Goal: Task Accomplishment & Management: Use online tool/utility

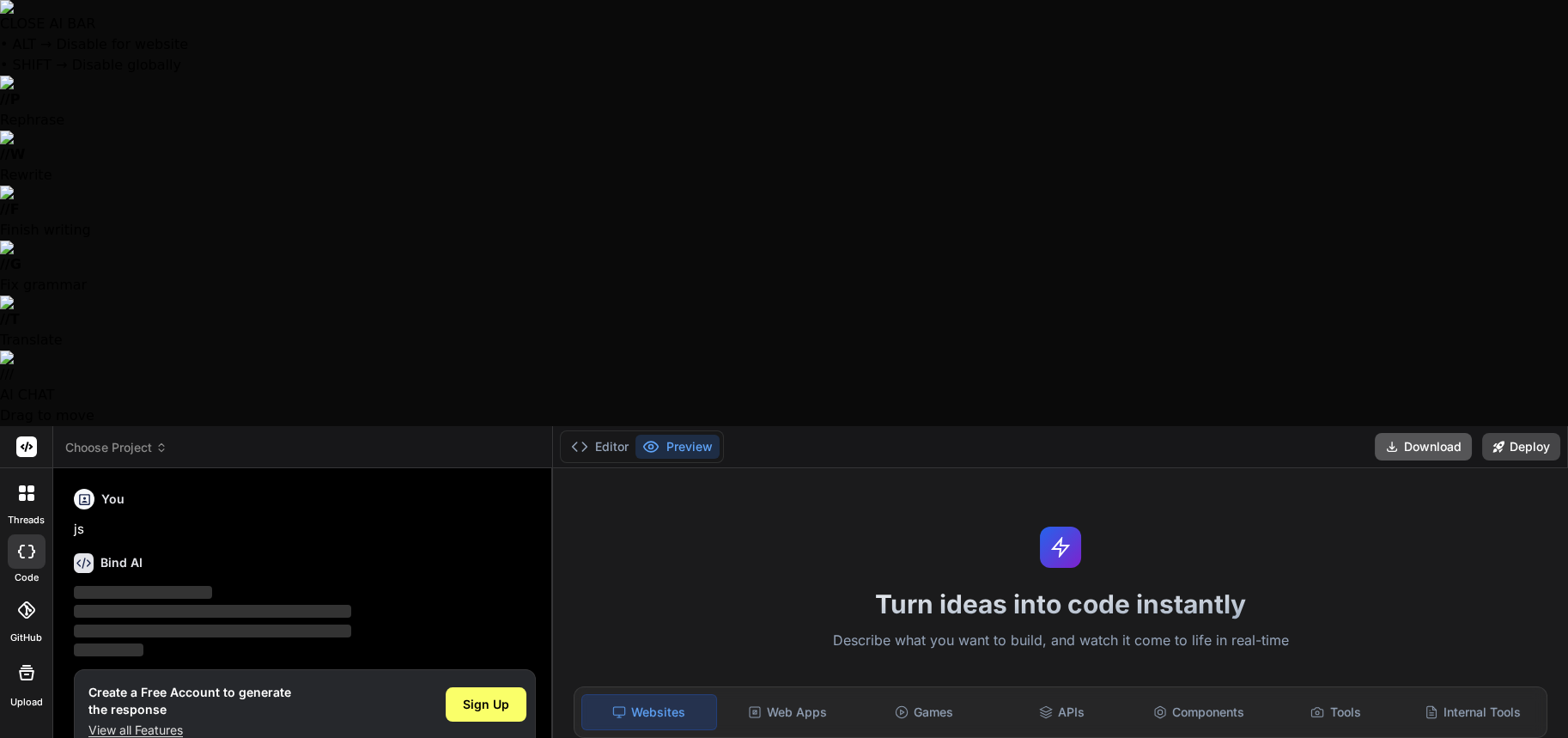
click at [1402, 433] on button "Download" at bounding box center [1424, 447] width 97 height 28
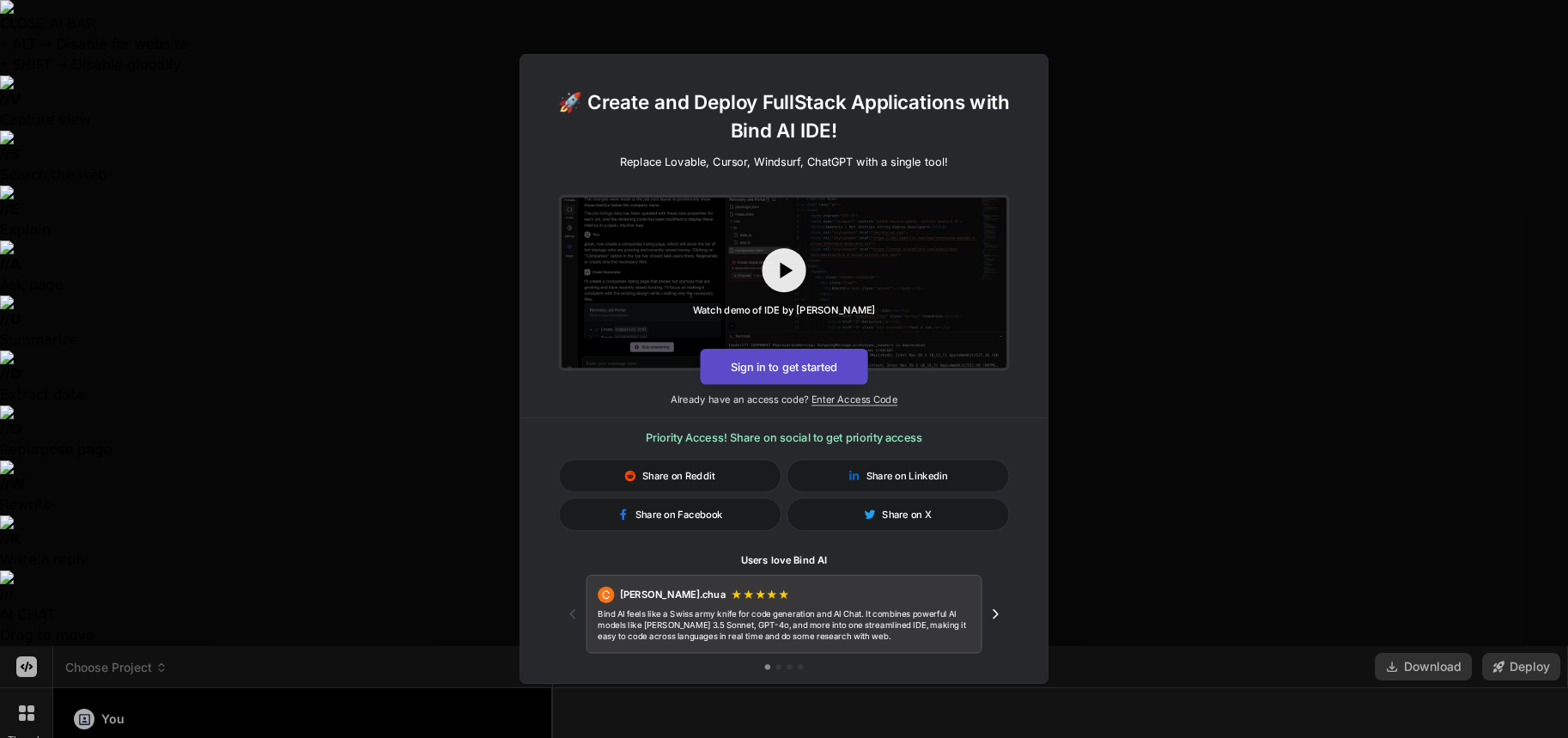
click at [826, 361] on button "Sign in to get started" at bounding box center [784, 366] width 167 height 36
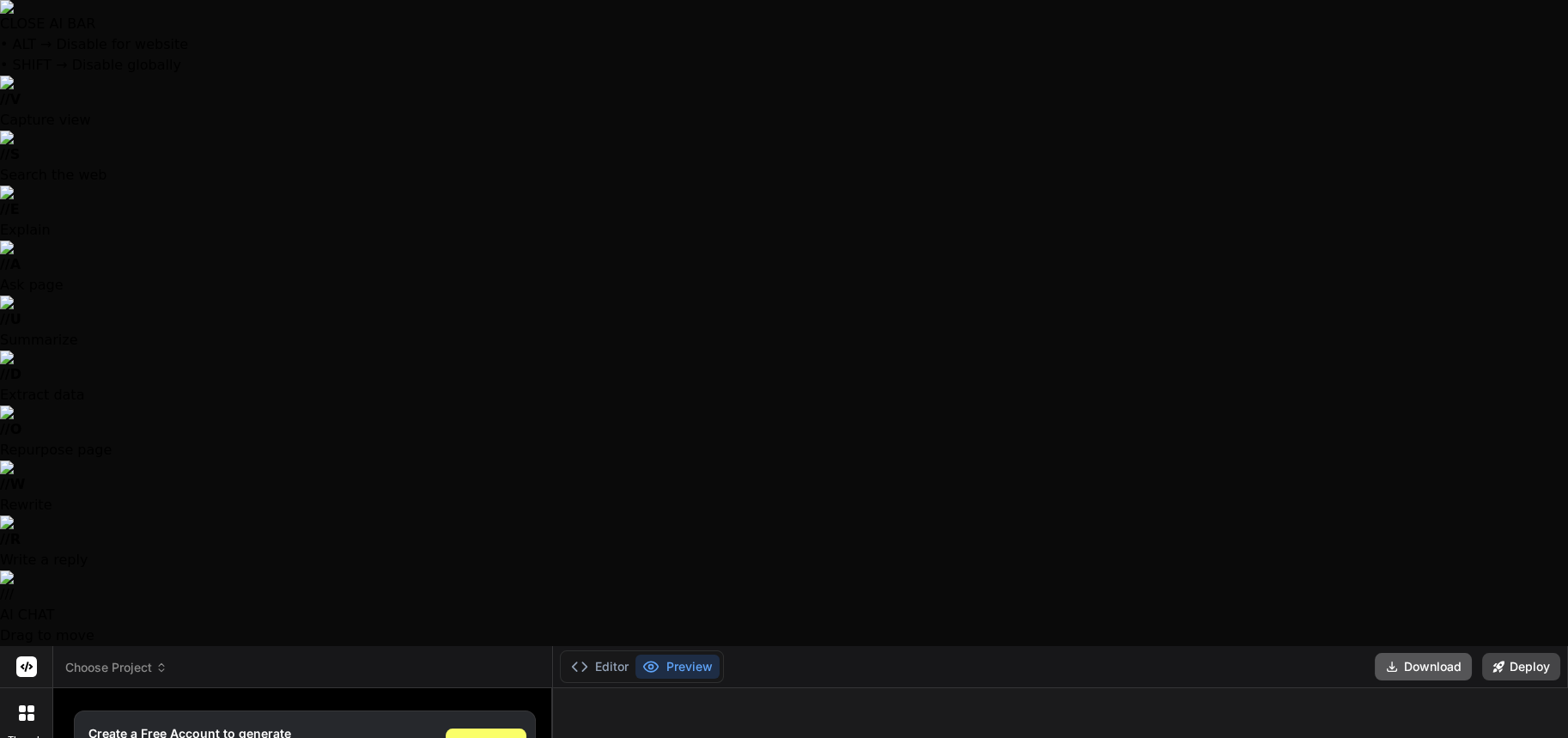
click at [1423, 653] on button "Download" at bounding box center [1424, 667] width 97 height 28
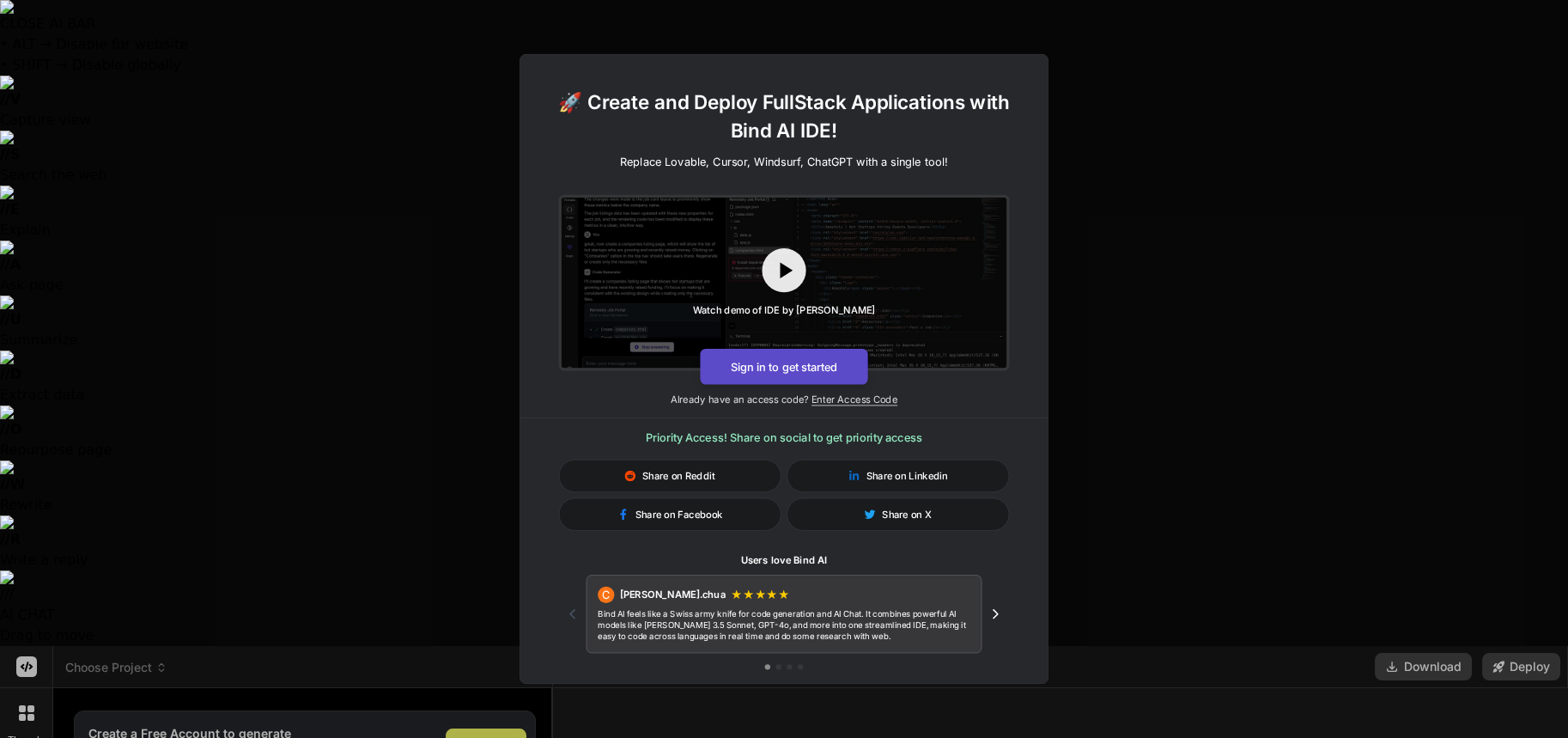
click at [779, 373] on button "Sign in to get started" at bounding box center [784, 366] width 167 height 36
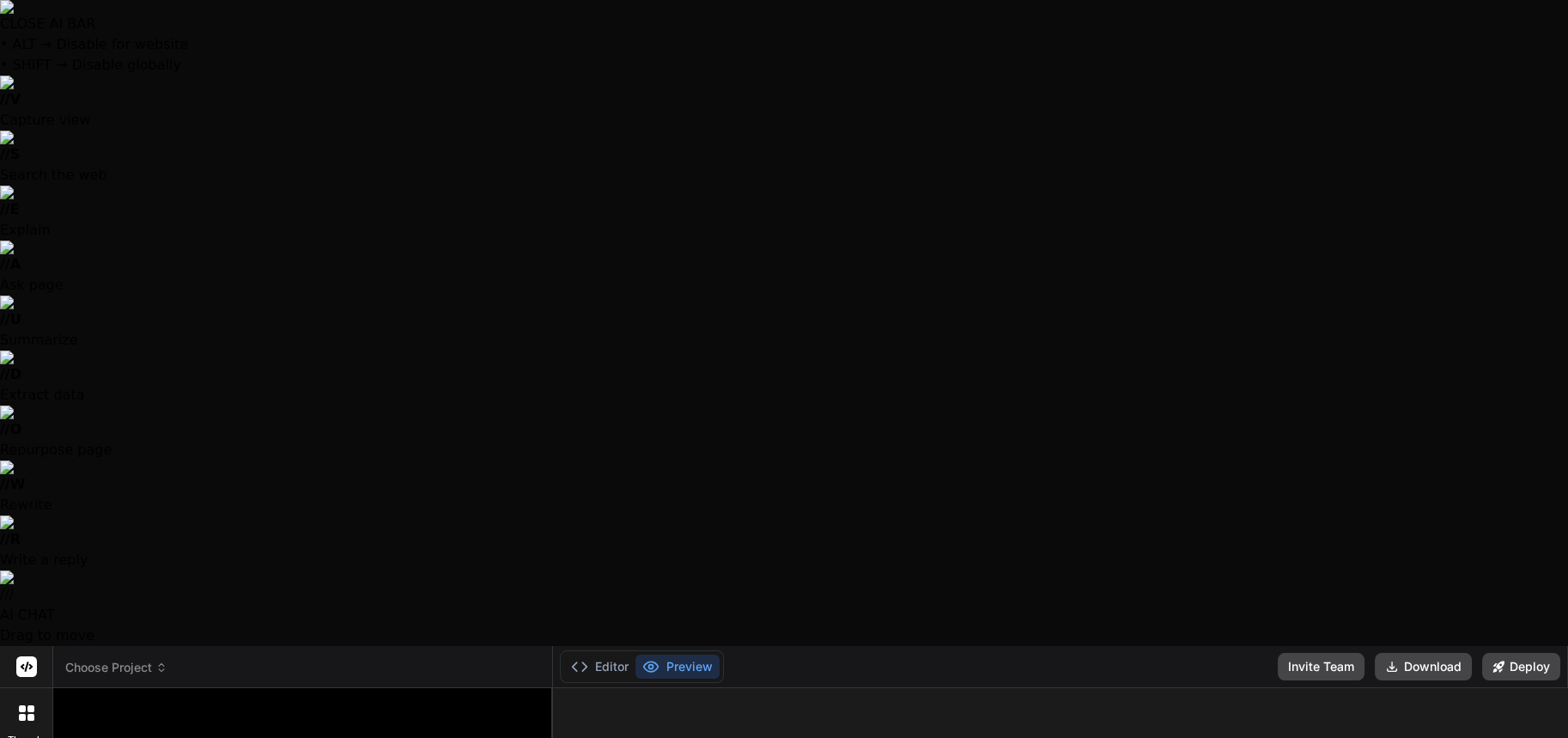
click at [148, 521] on div at bounding box center [784, 369] width 1568 height 738
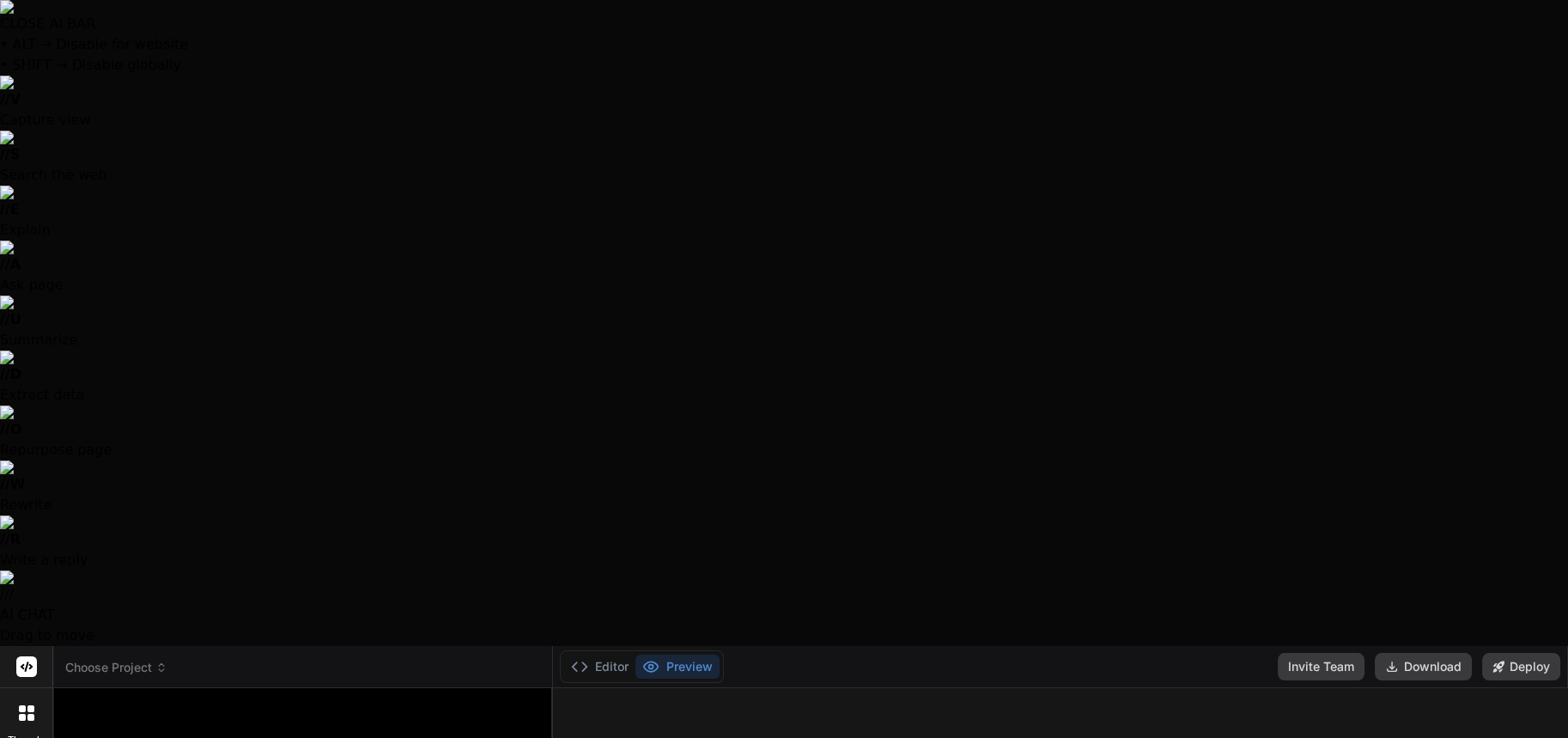
click at [329, 289] on div at bounding box center [784, 369] width 1568 height 738
drag, startPoint x: 396, startPoint y: 321, endPoint x: 290, endPoint y: 361, distance: 113.3
click at [598, 655] on button "Editor" at bounding box center [601, 667] width 72 height 24
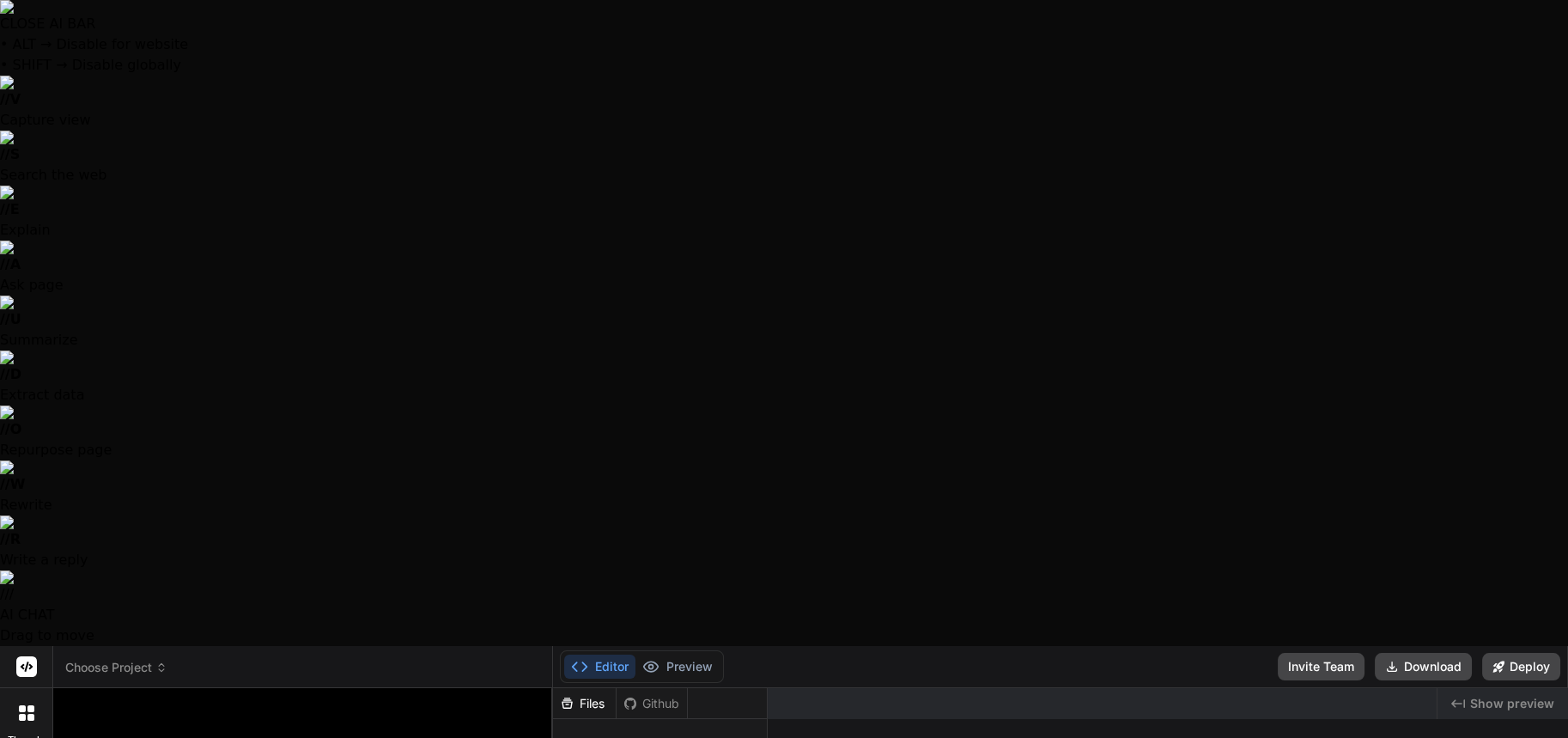
click at [1478, 696] on span "Show preview" at bounding box center [1513, 704] width 85 height 17
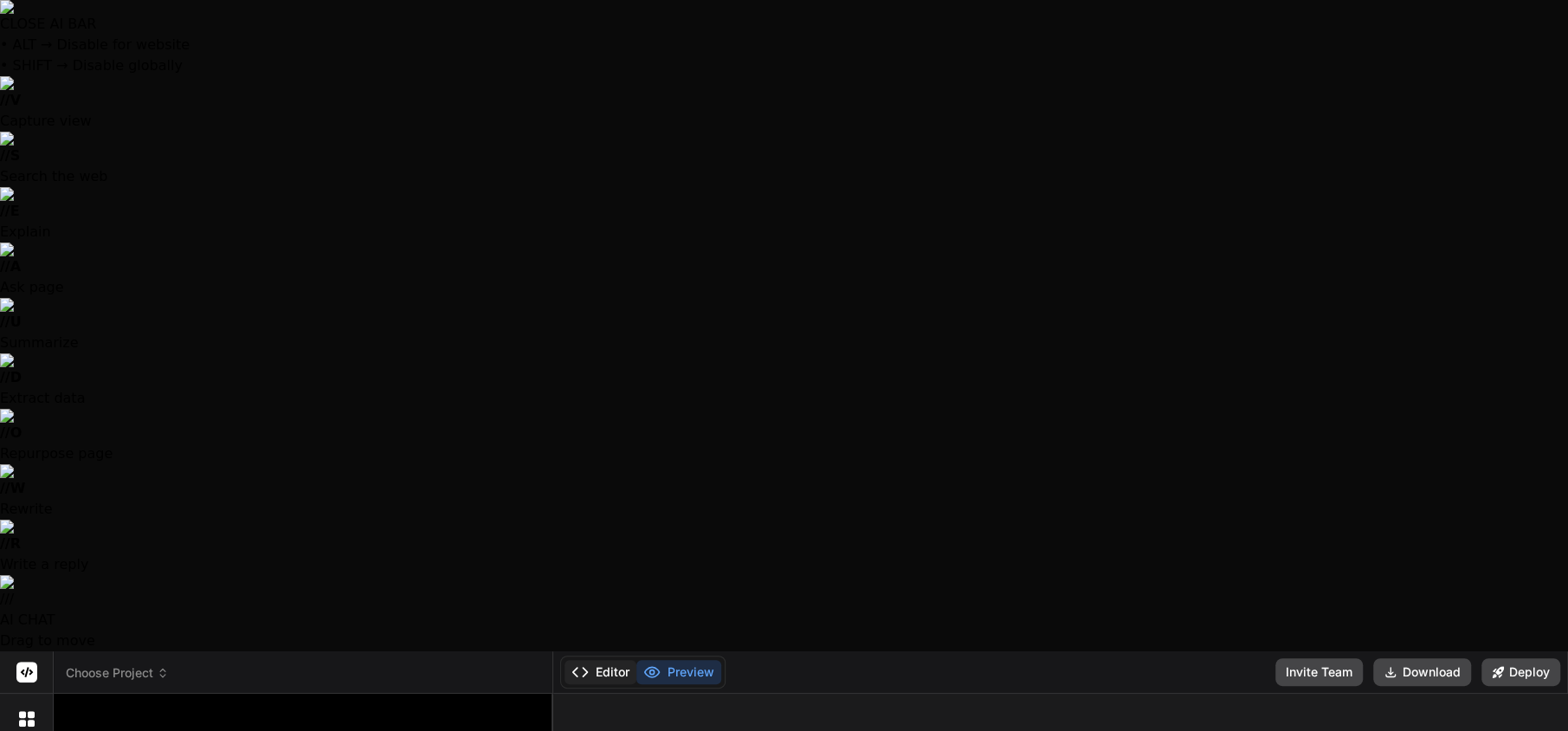
click at [601, 660] on button "Editor" at bounding box center [601, 673] width 72 height 24
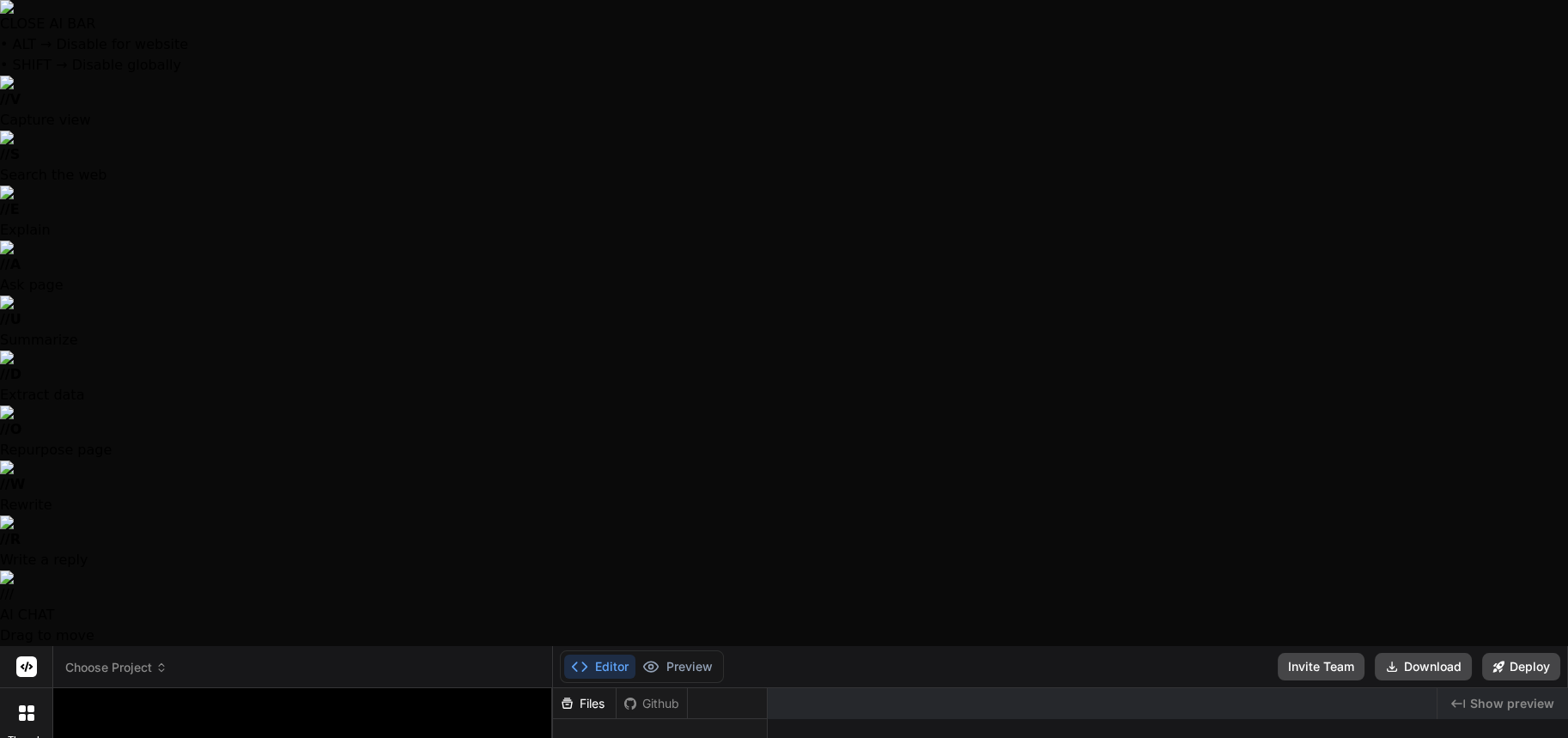
click at [643, 696] on div "Github" at bounding box center [652, 704] width 71 height 17
click at [668, 655] on button "Preview" at bounding box center [678, 667] width 85 height 24
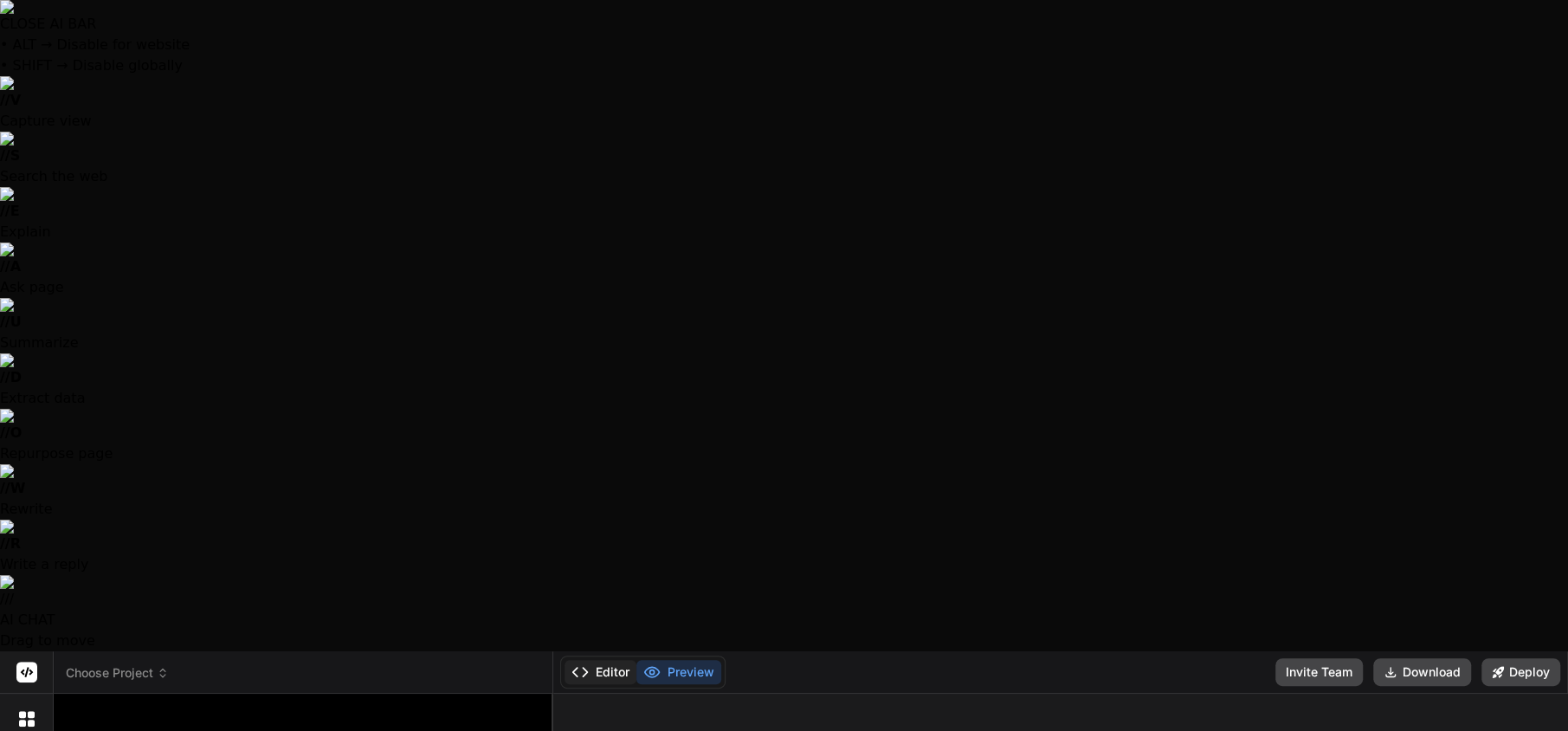
click at [584, 663] on icon at bounding box center [580, 672] width 18 height 18
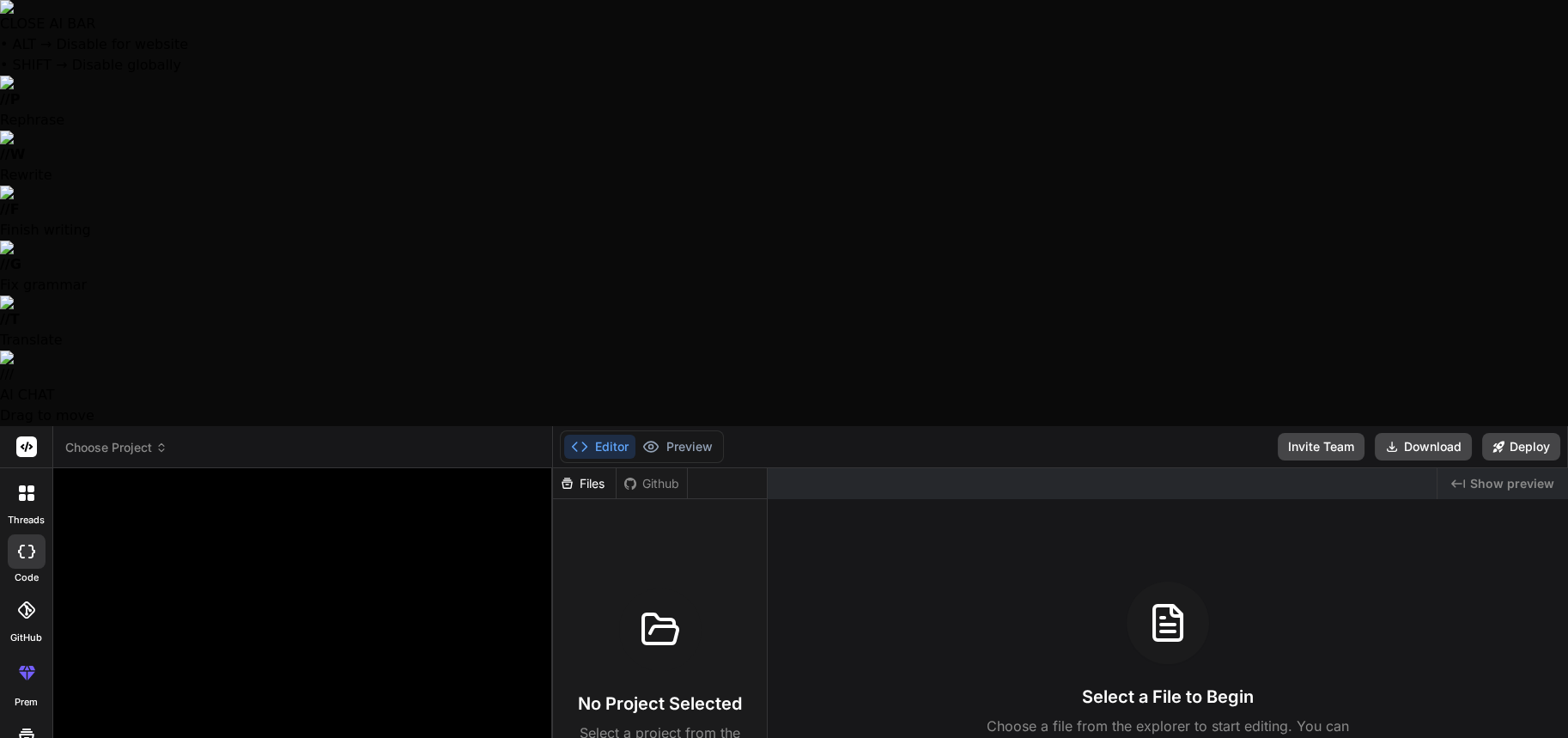
click at [1076, 716] on p "Choose a file from the explorer to start editing. You can create a new file usi…" at bounding box center [1168, 736] width 384 height 41
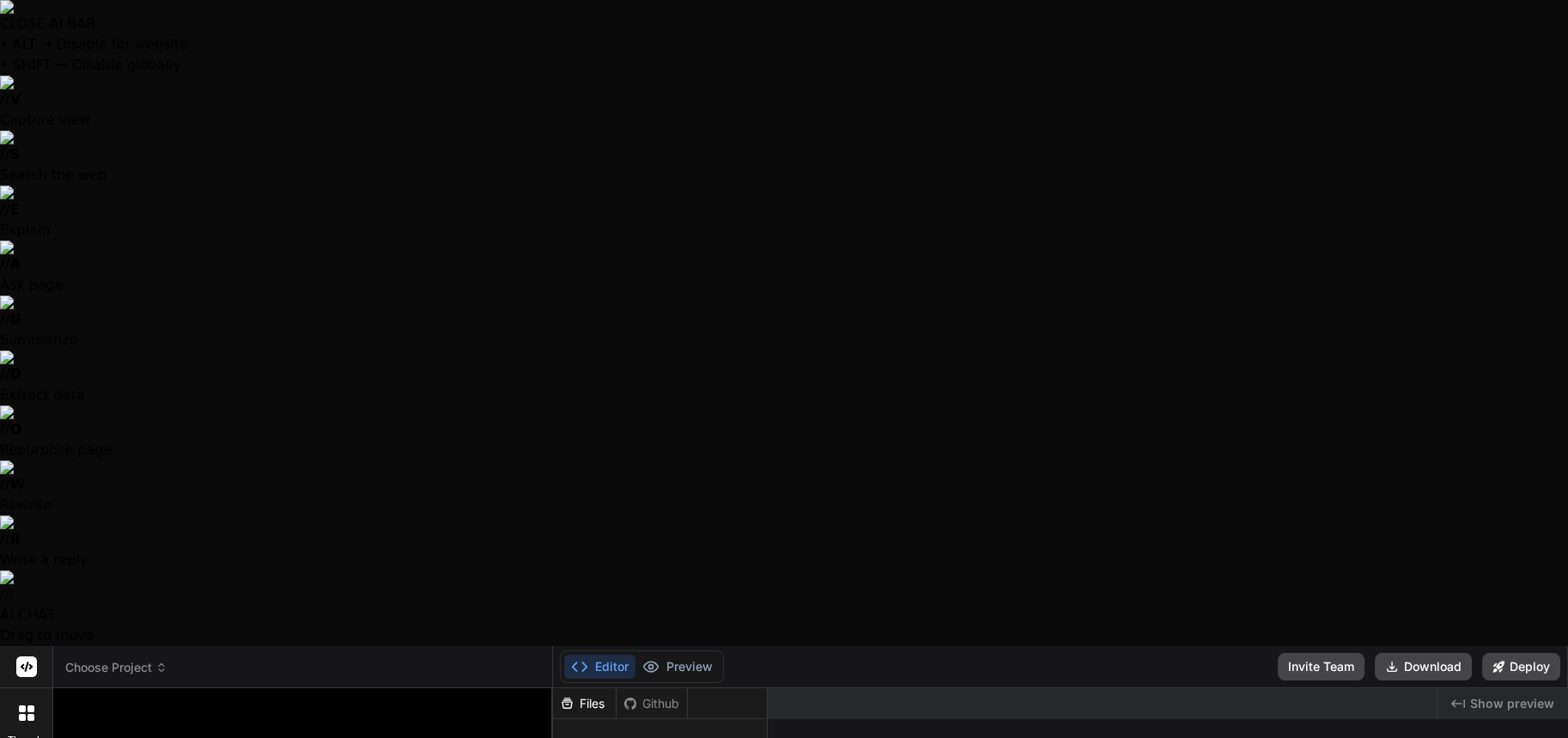
click at [214, 659] on div "Choose Project" at bounding box center [303, 667] width 475 height 17
click at [267, 696] on div at bounding box center [784, 369] width 1568 height 738
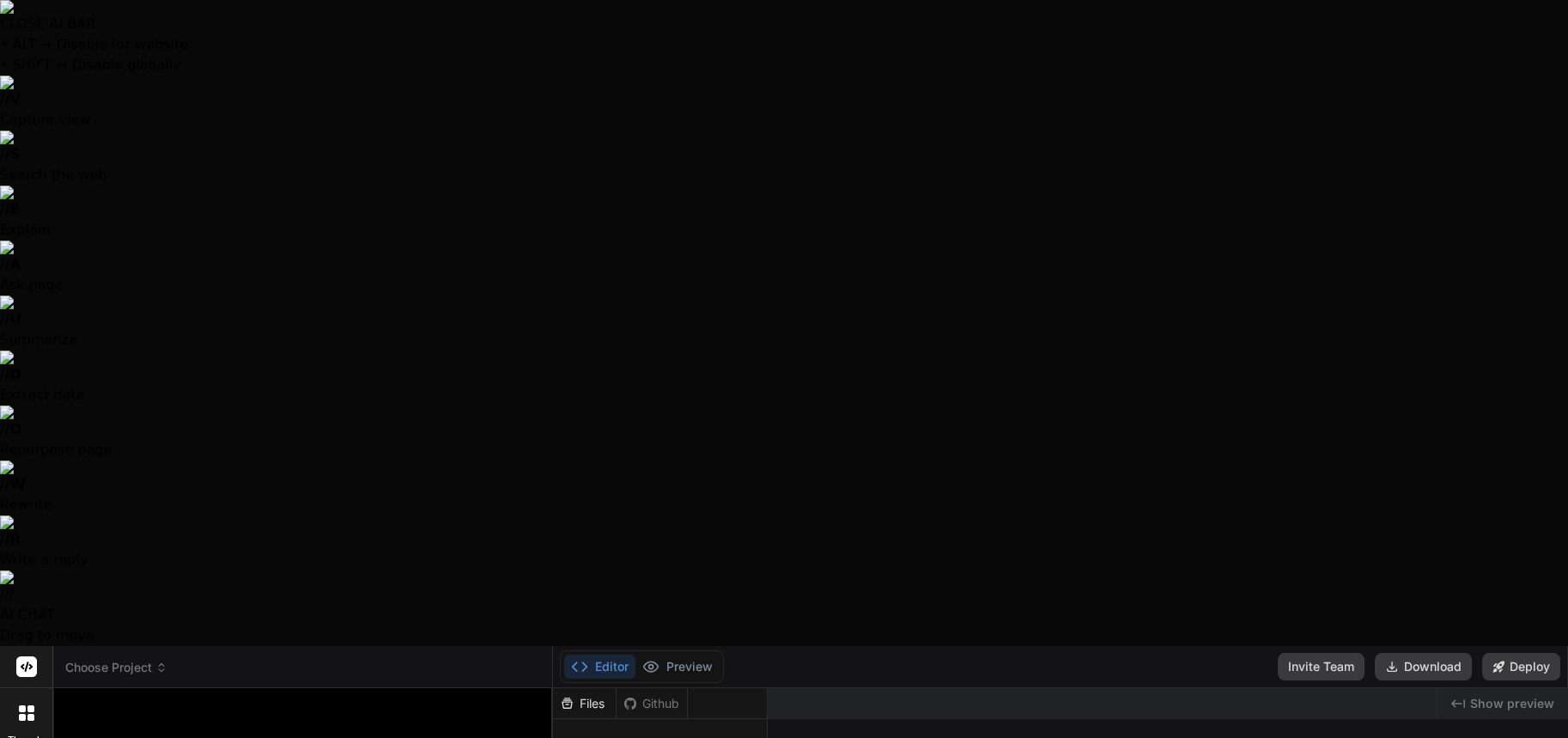
type textarea "x"
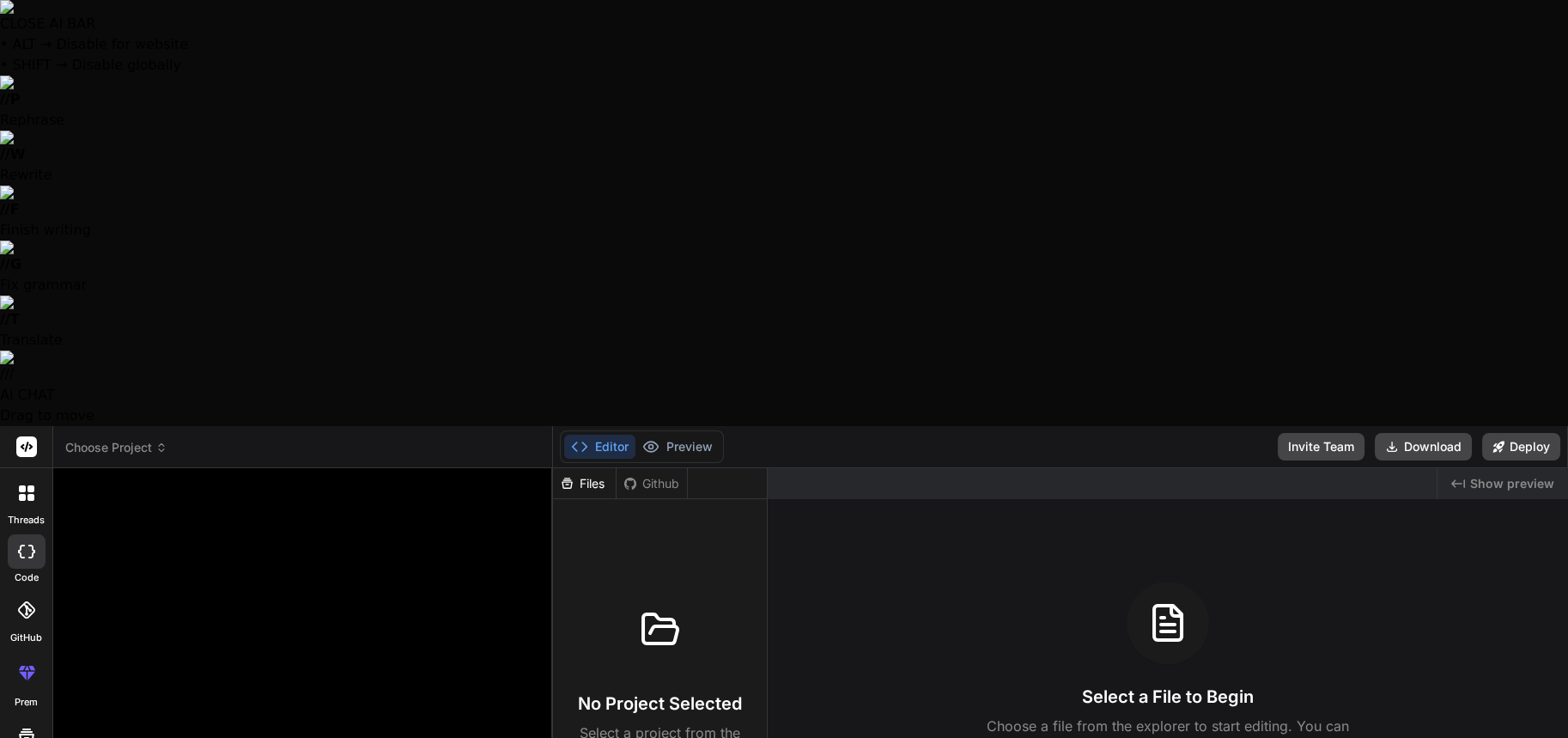
type textarea "c"
type textarea "x"
type textarea "ca"
type textarea "x"
type textarea "cal"
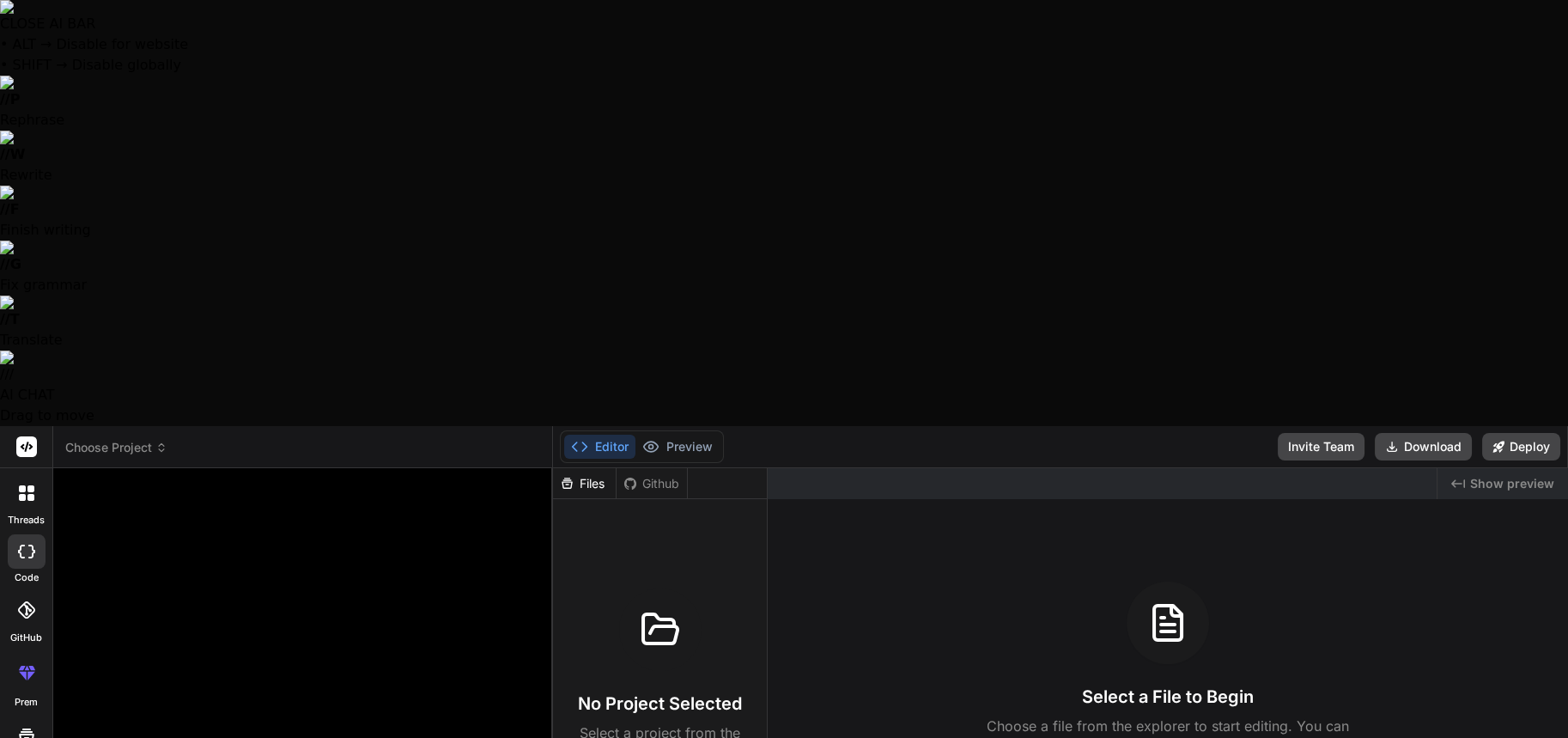
type textarea "x"
type textarea "calc"
type textarea "x"
type textarea "calcu"
type textarea "x"
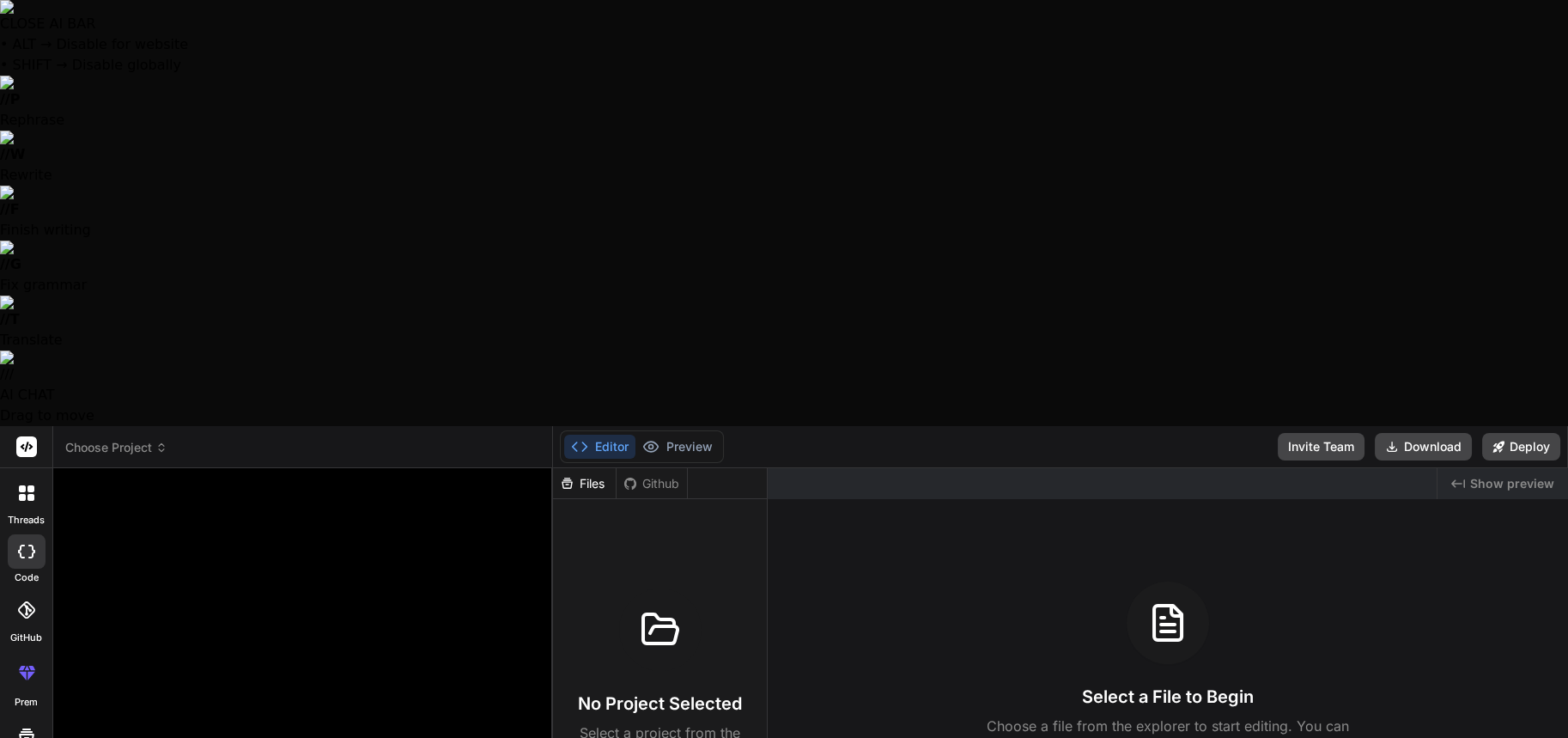
type textarea "calcuñ"
type textarea "x"
type textarea "calcuña"
type textarea "x"
type textarea "calcuñad"
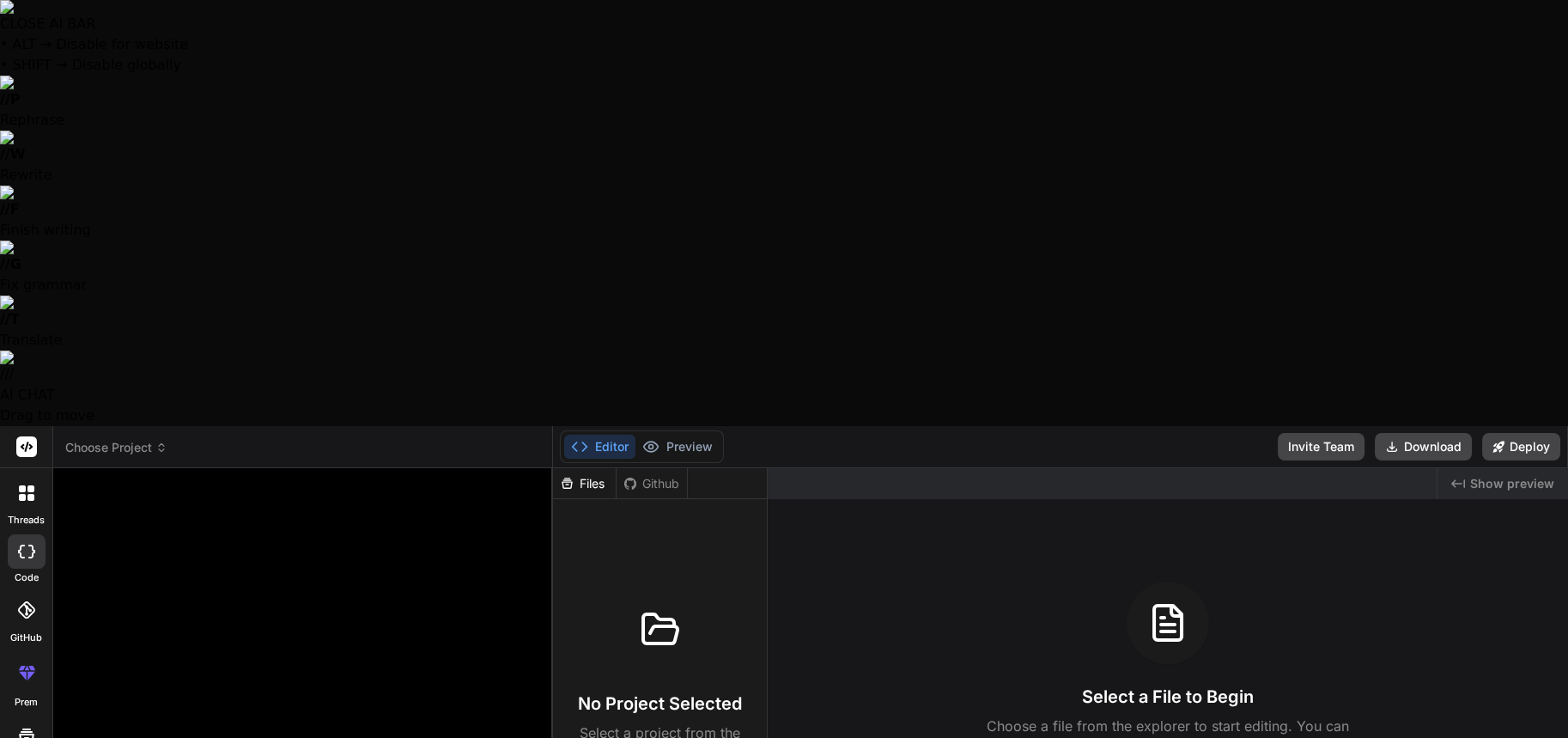
type textarea "x"
type textarea "calcuñado"
type textarea "x"
type textarea "calcuñador"
type textarea "x"
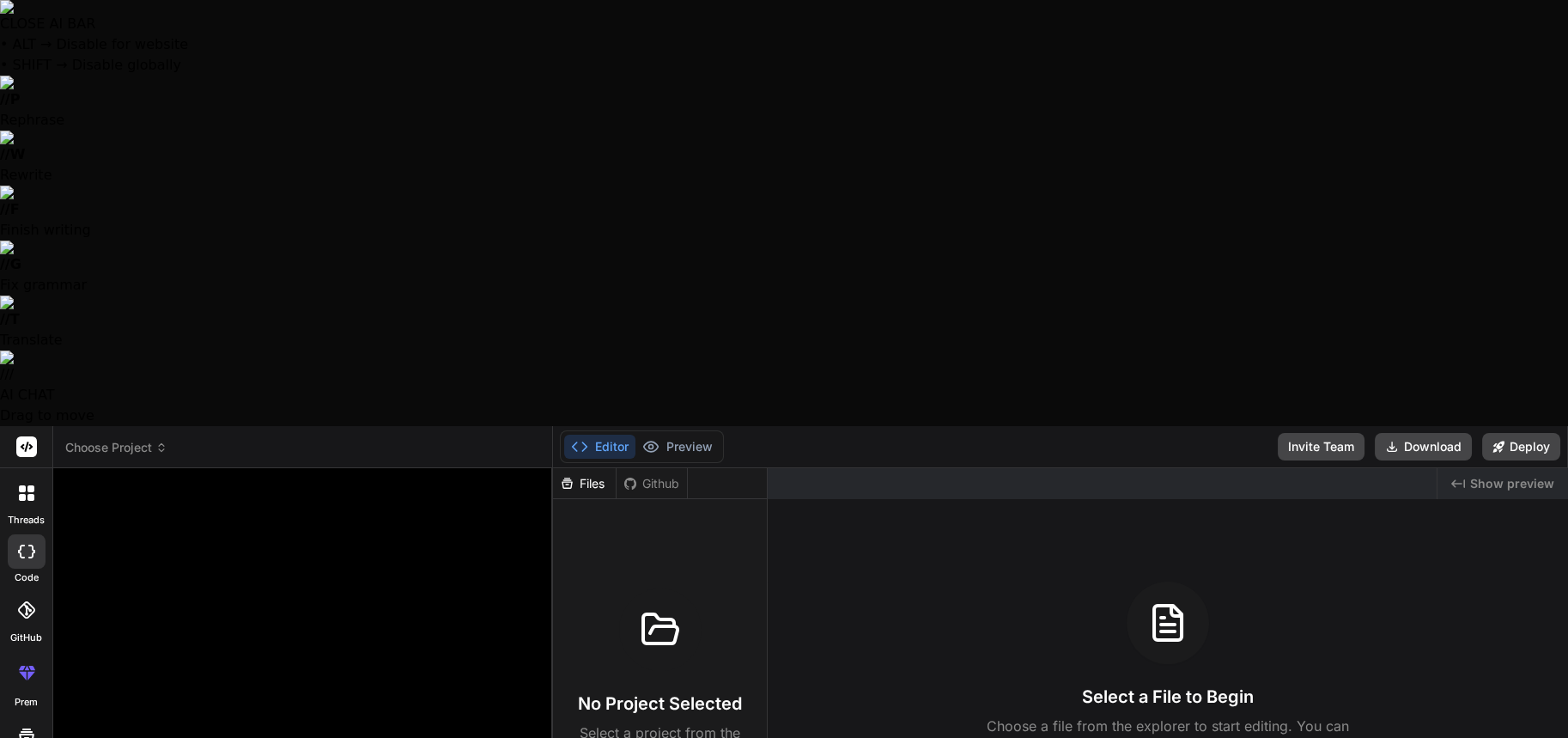
type textarea "calcuñadora"
type textarea "x"
type textarea "calcuñadora"
type textarea "x"
type textarea "calcuñadora j"
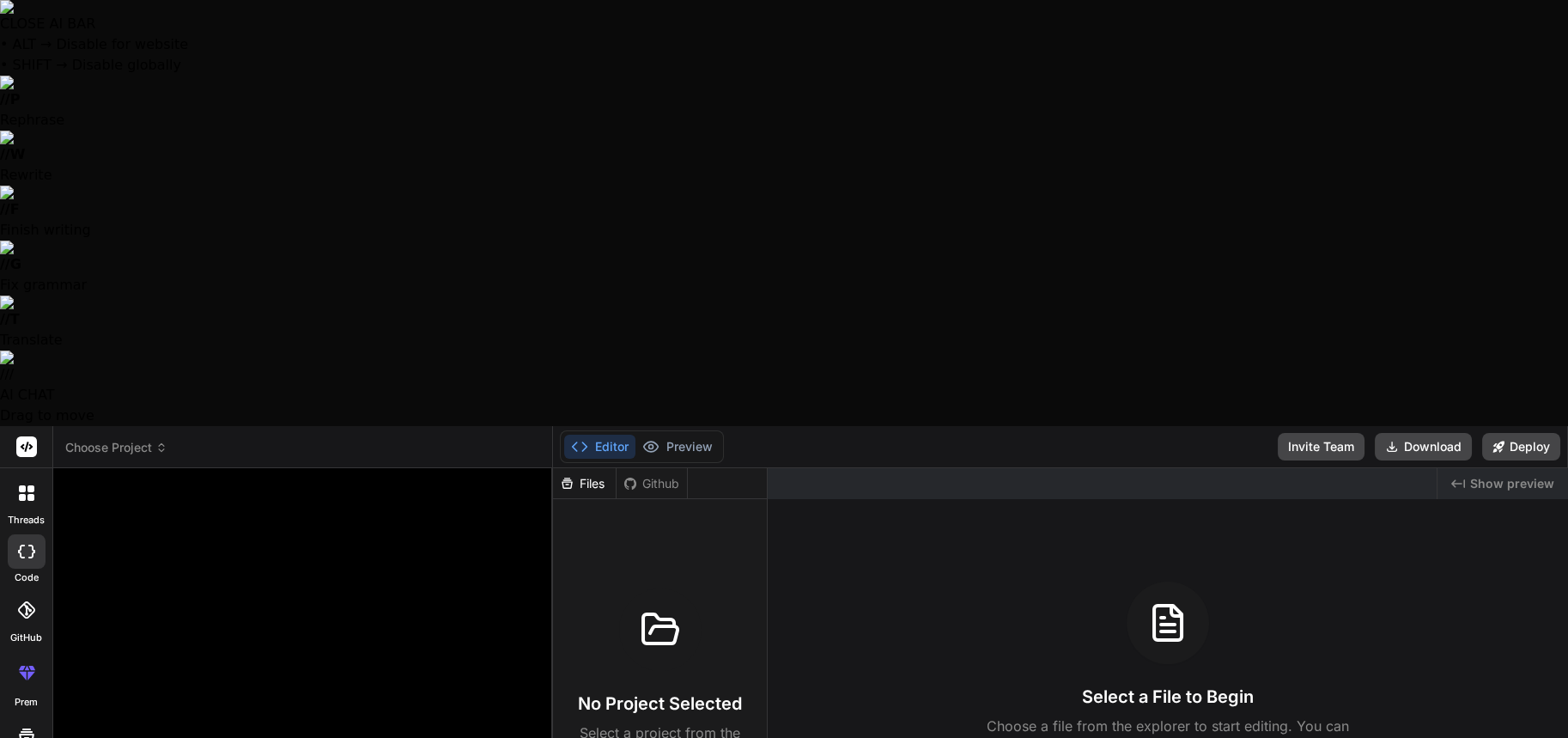
type textarea "x"
type textarea "calcuñadora js"
type textarea "x"
type textarea "calcuñadora js"
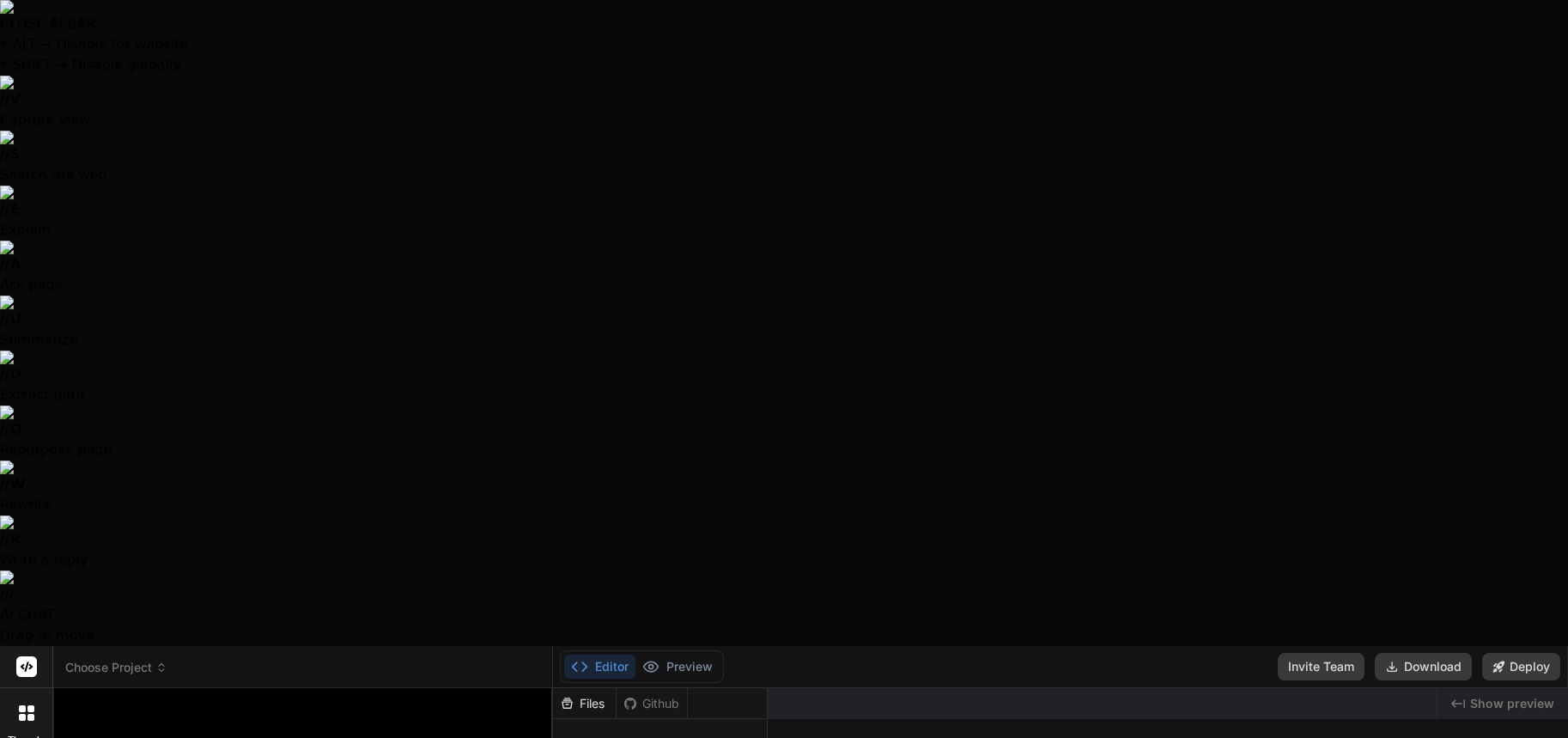
click at [346, 724] on div at bounding box center [784, 369] width 1568 height 738
click at [708, 655] on button "Preview" at bounding box center [678, 667] width 85 height 24
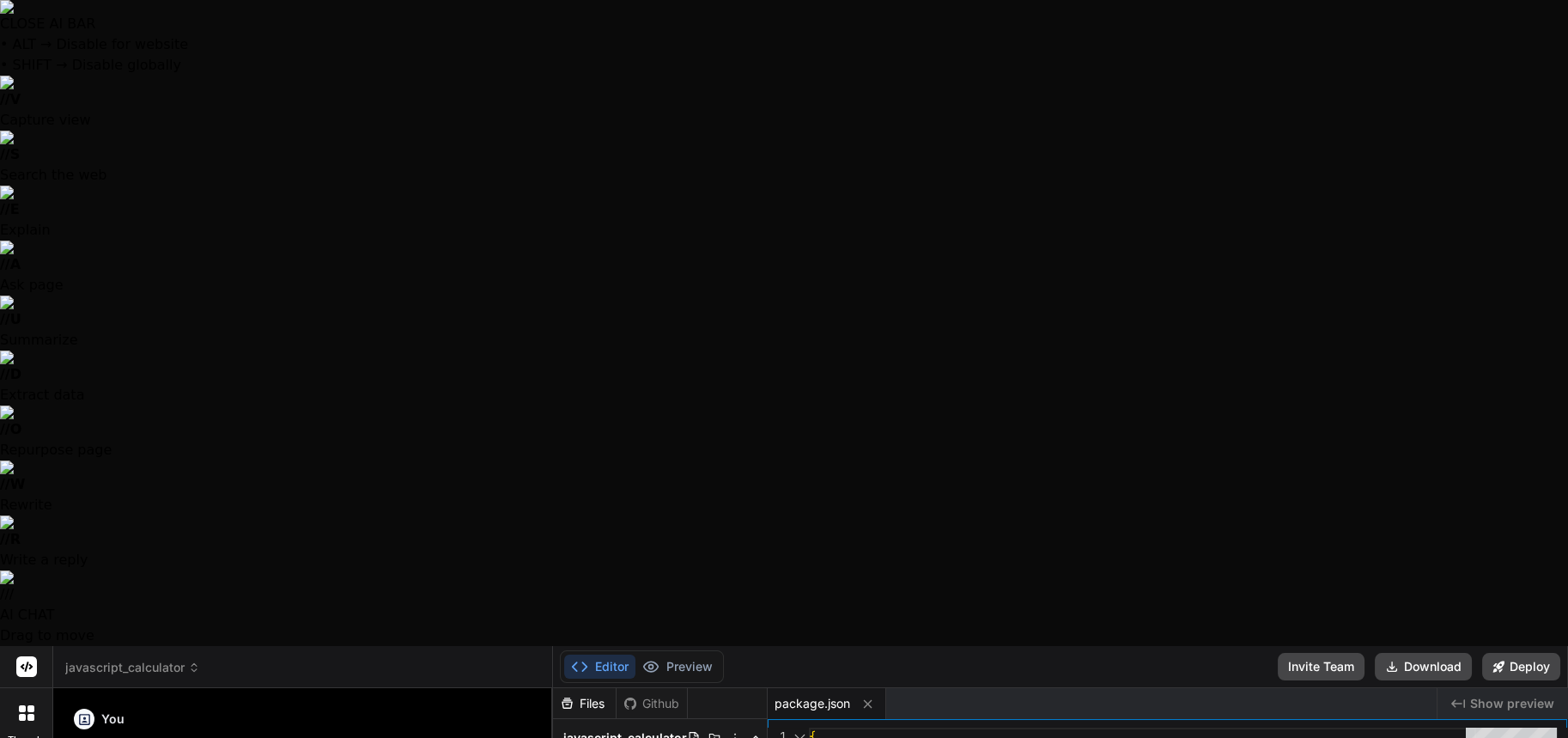
type textarea "x"
type textarea "<button class="key-decimal" data-action="decimal">.</button> <button class="key…"
type textarea "x"
type textarea "} .calculator-keys .key-decimal { background-color: #c0c0c0; } .calculator-keys…"
type textarea "x"
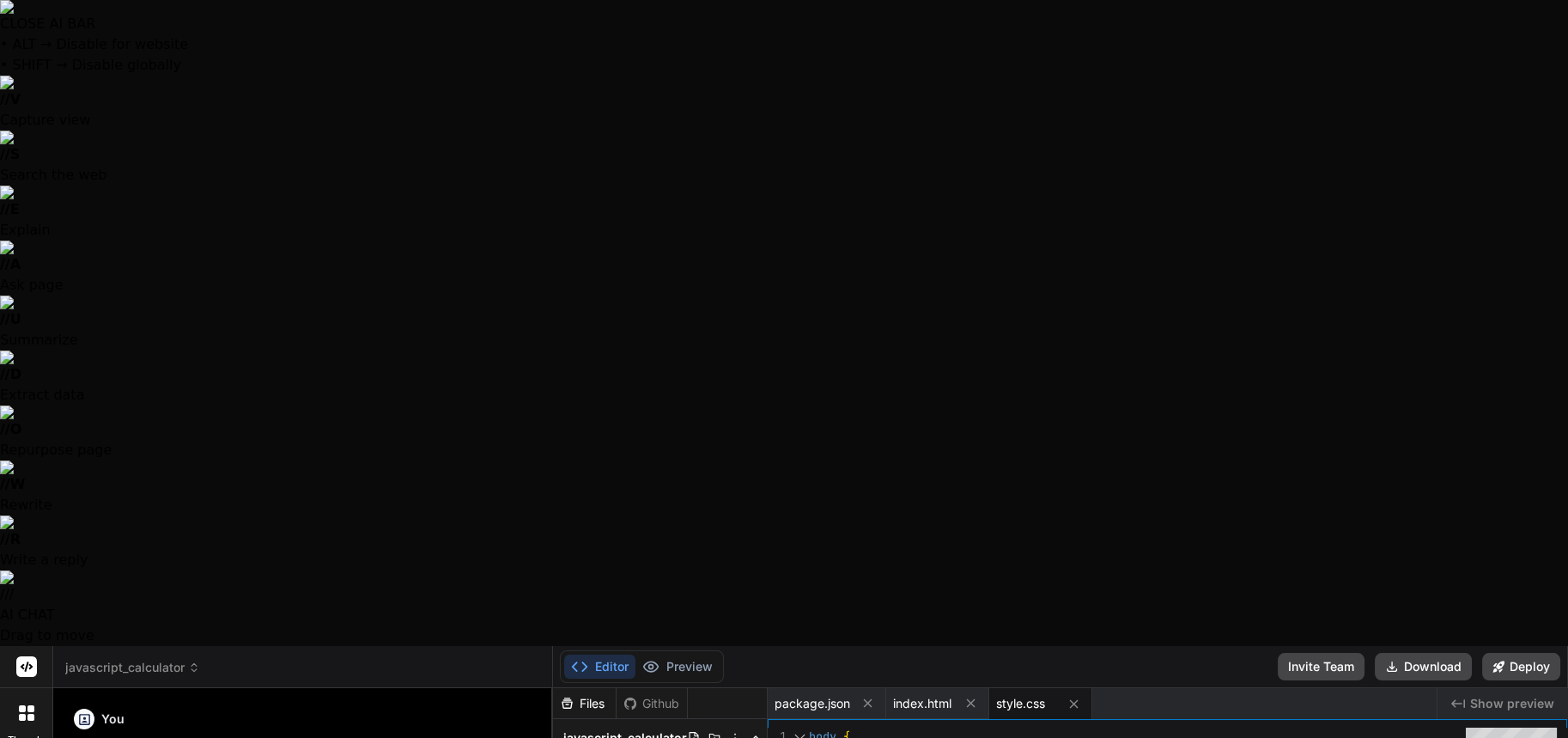
type textarea "const result = calculate(firstValue, currentOperator, secondValue); display.val…"
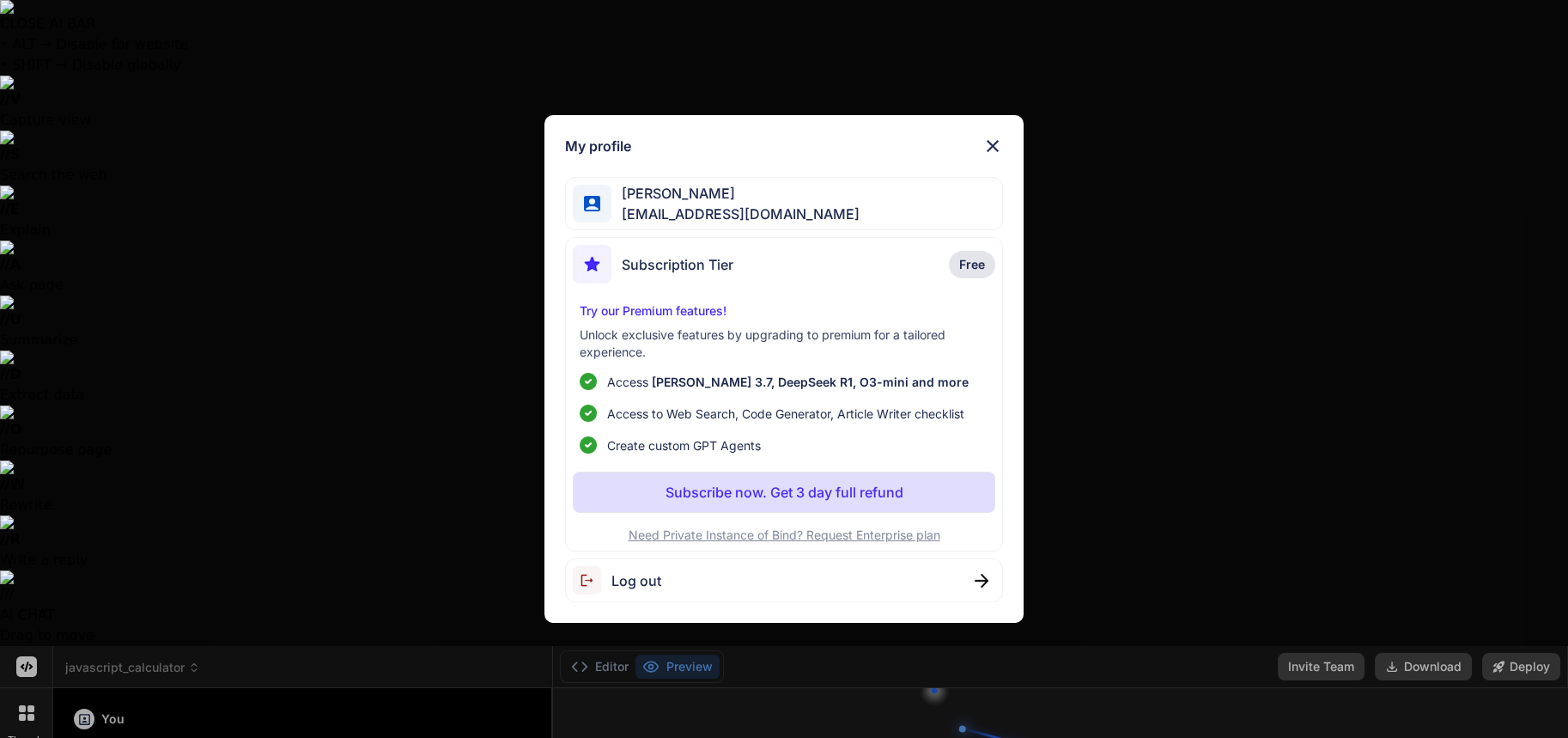
click at [979, 259] on span "Free" at bounding box center [972, 264] width 26 height 17
type textarea "x"
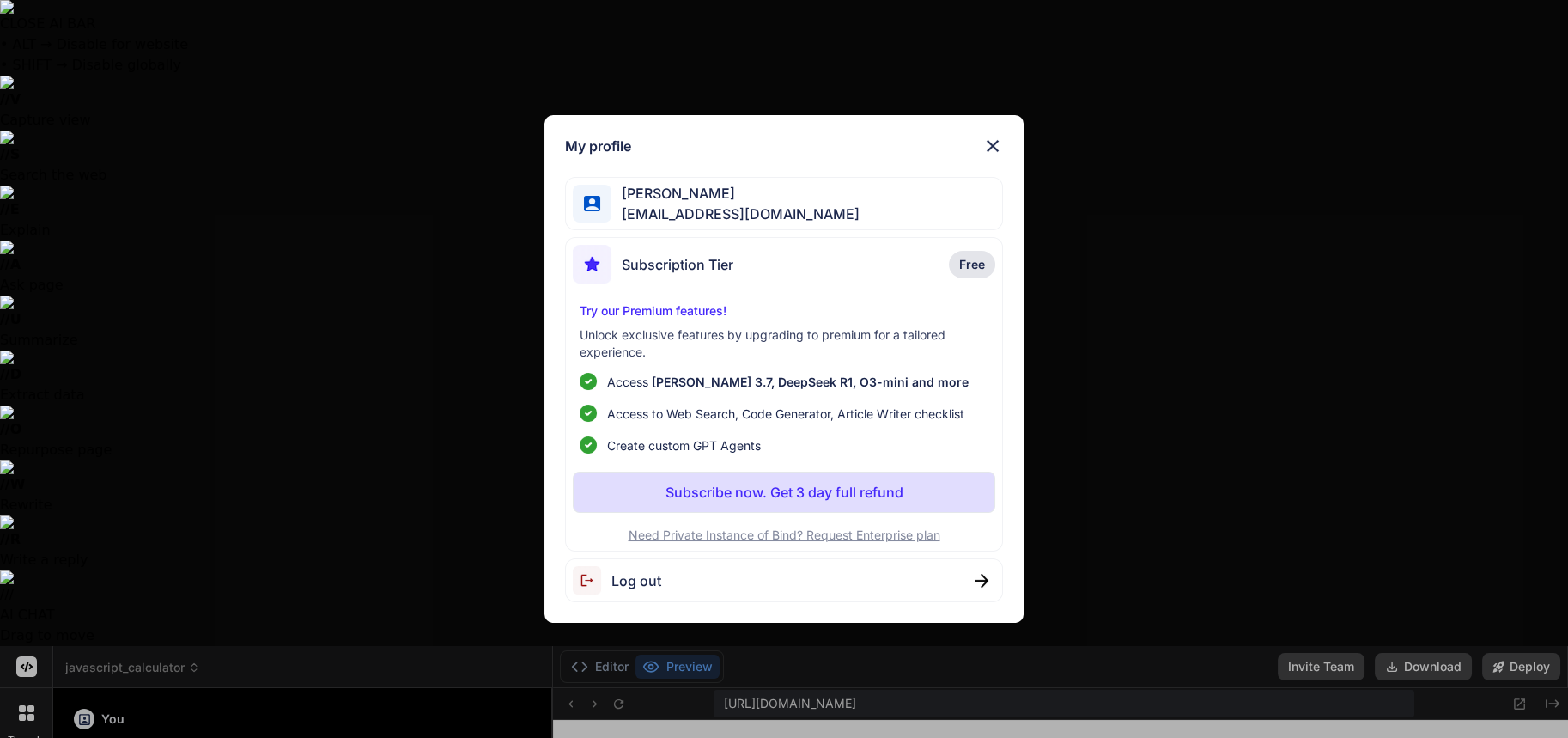
scroll to position [767, 0]
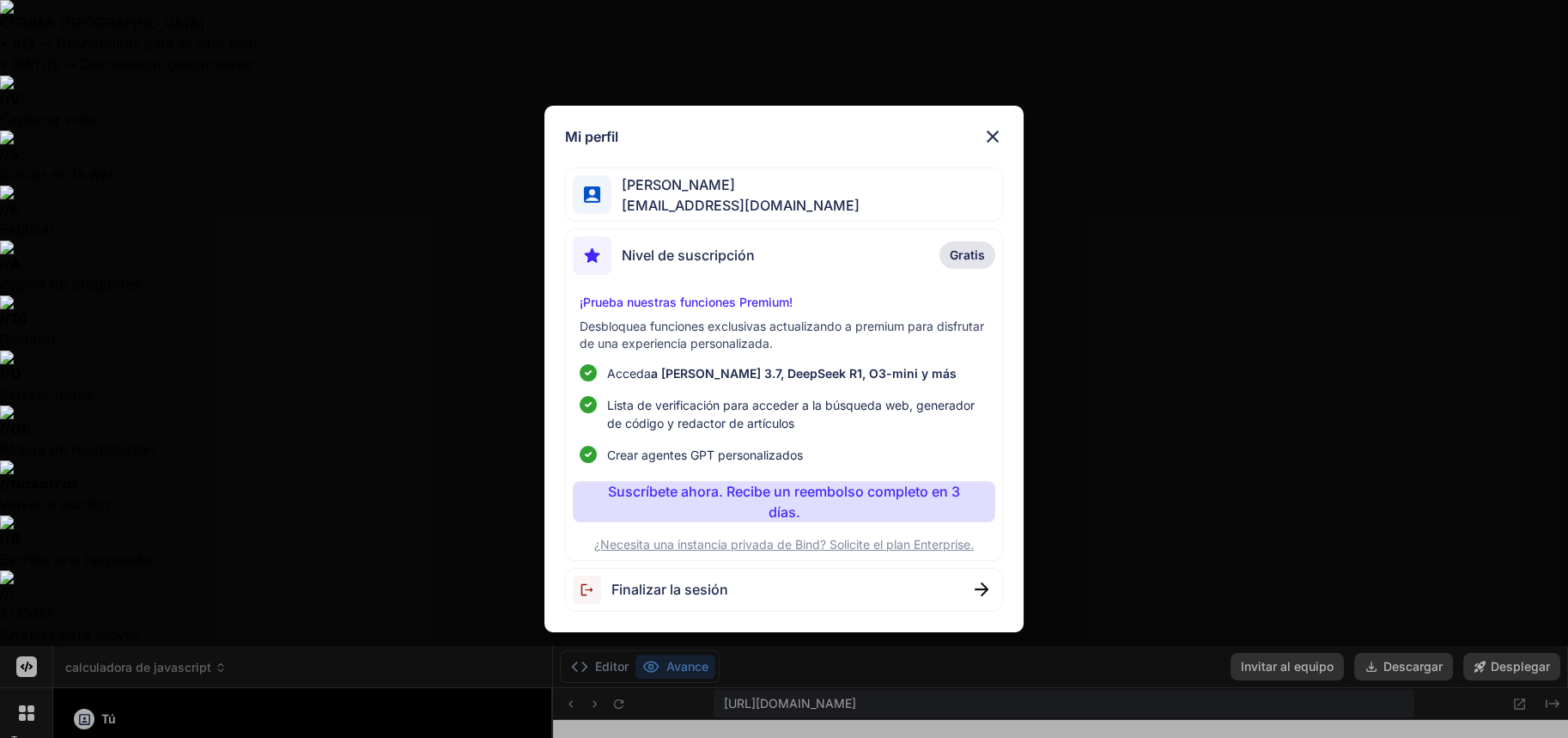
click at [972, 249] on font "Gratis" at bounding box center [967, 255] width 35 height 15
click at [994, 131] on img at bounding box center [992, 136] width 20 height 20
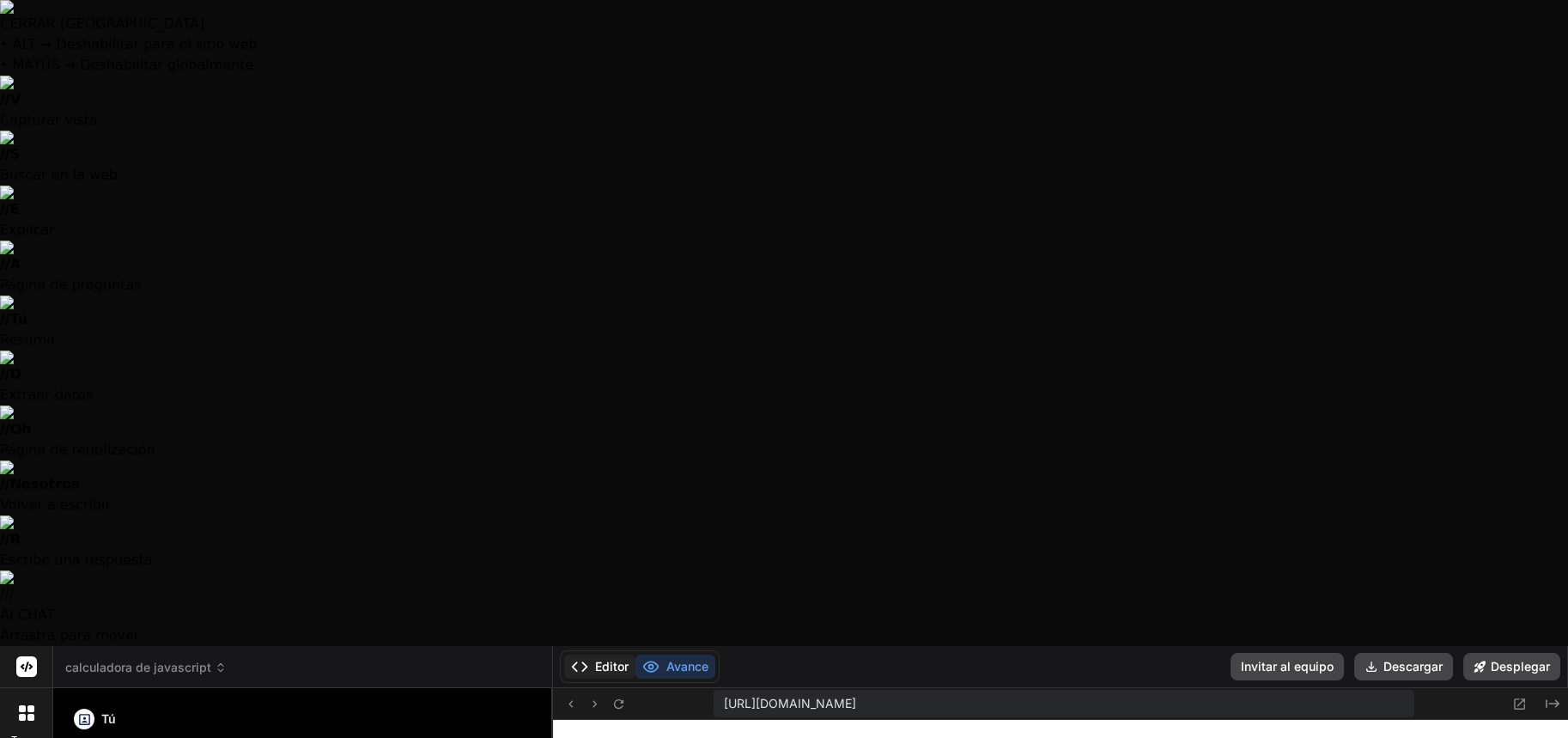
click at [609, 659] on font "Editor" at bounding box center [612, 666] width 33 height 15
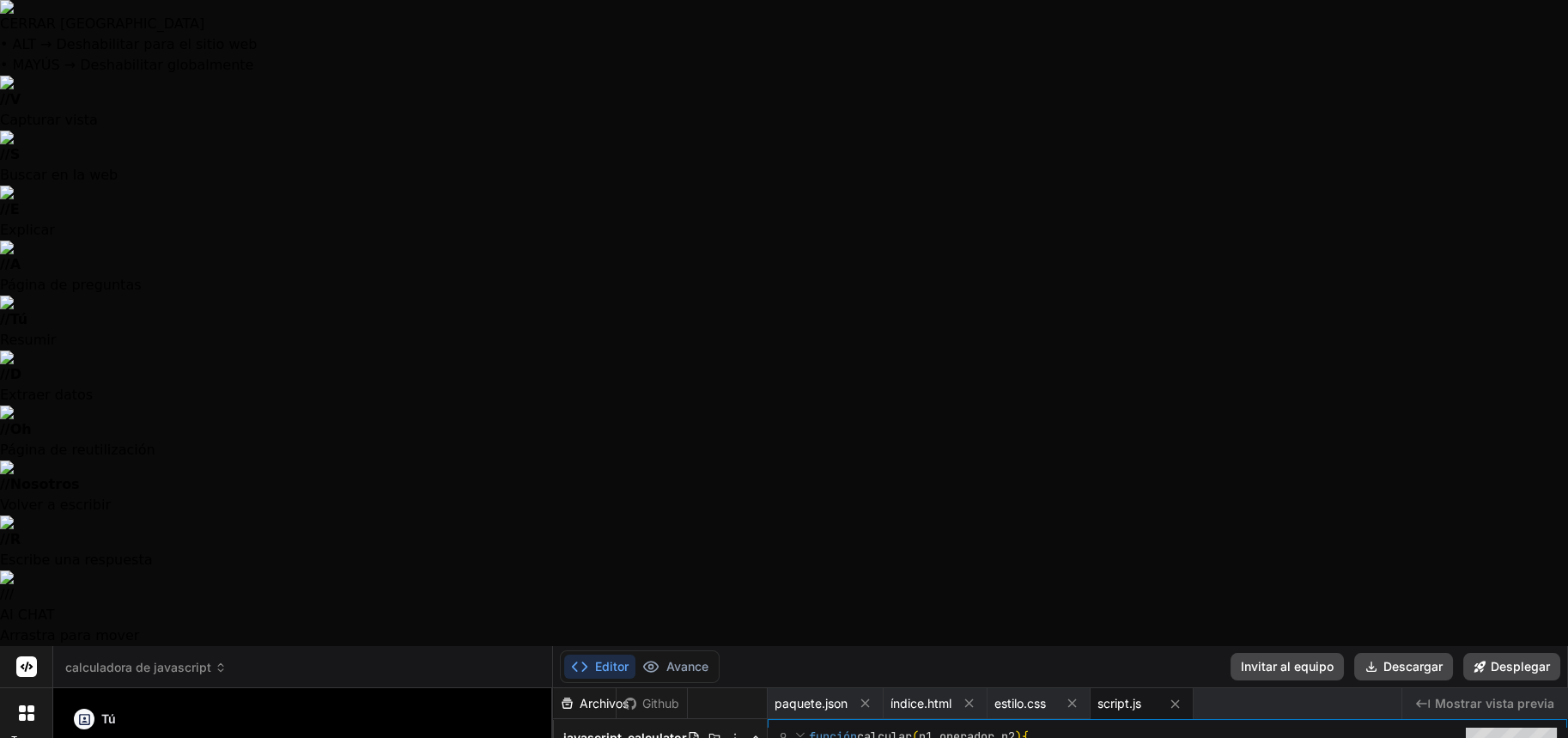
type textarea "<button class="key-decimal" data-action="decimal">.</button> <button class="key…"
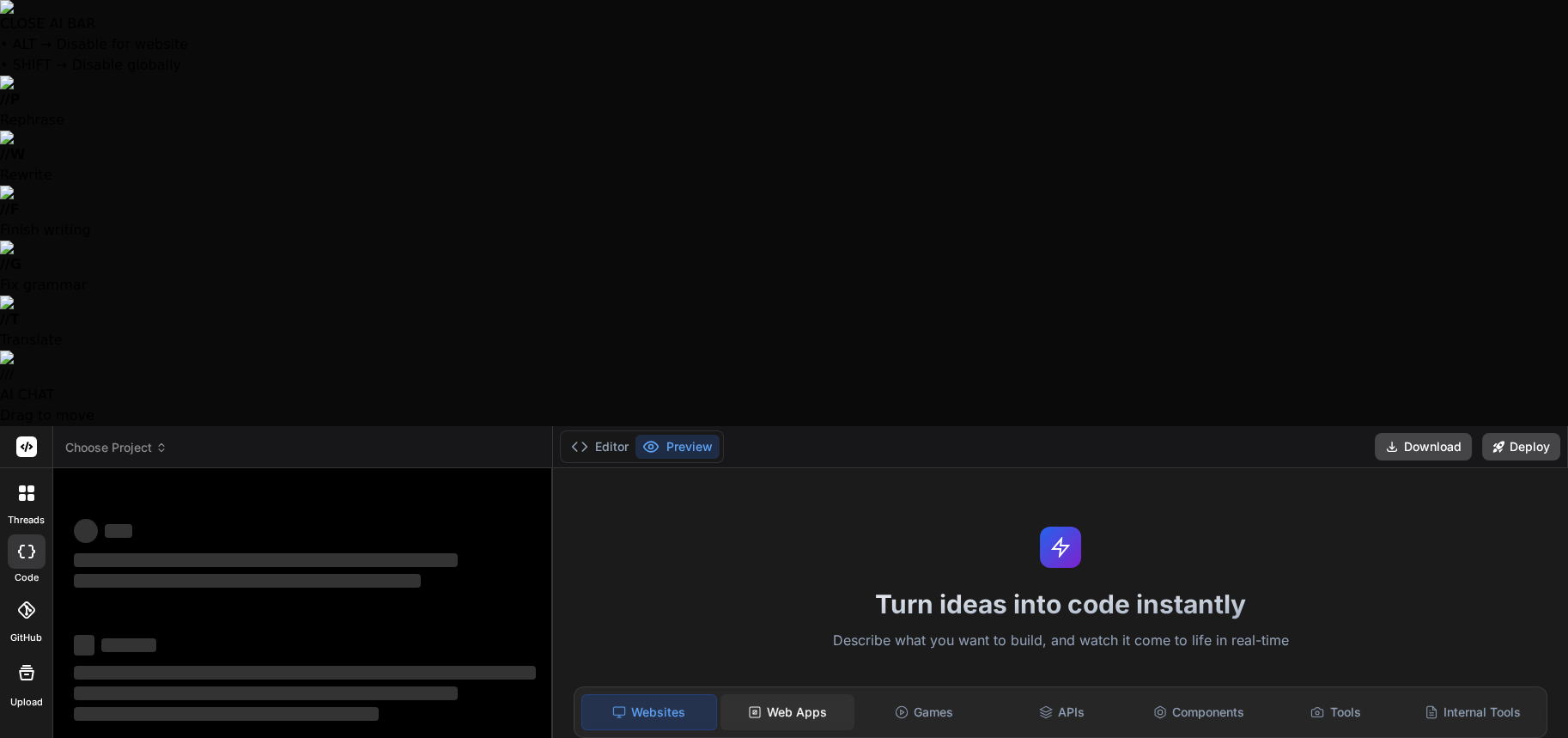
click at [785, 695] on div "Web Apps" at bounding box center [788, 712] width 134 height 36
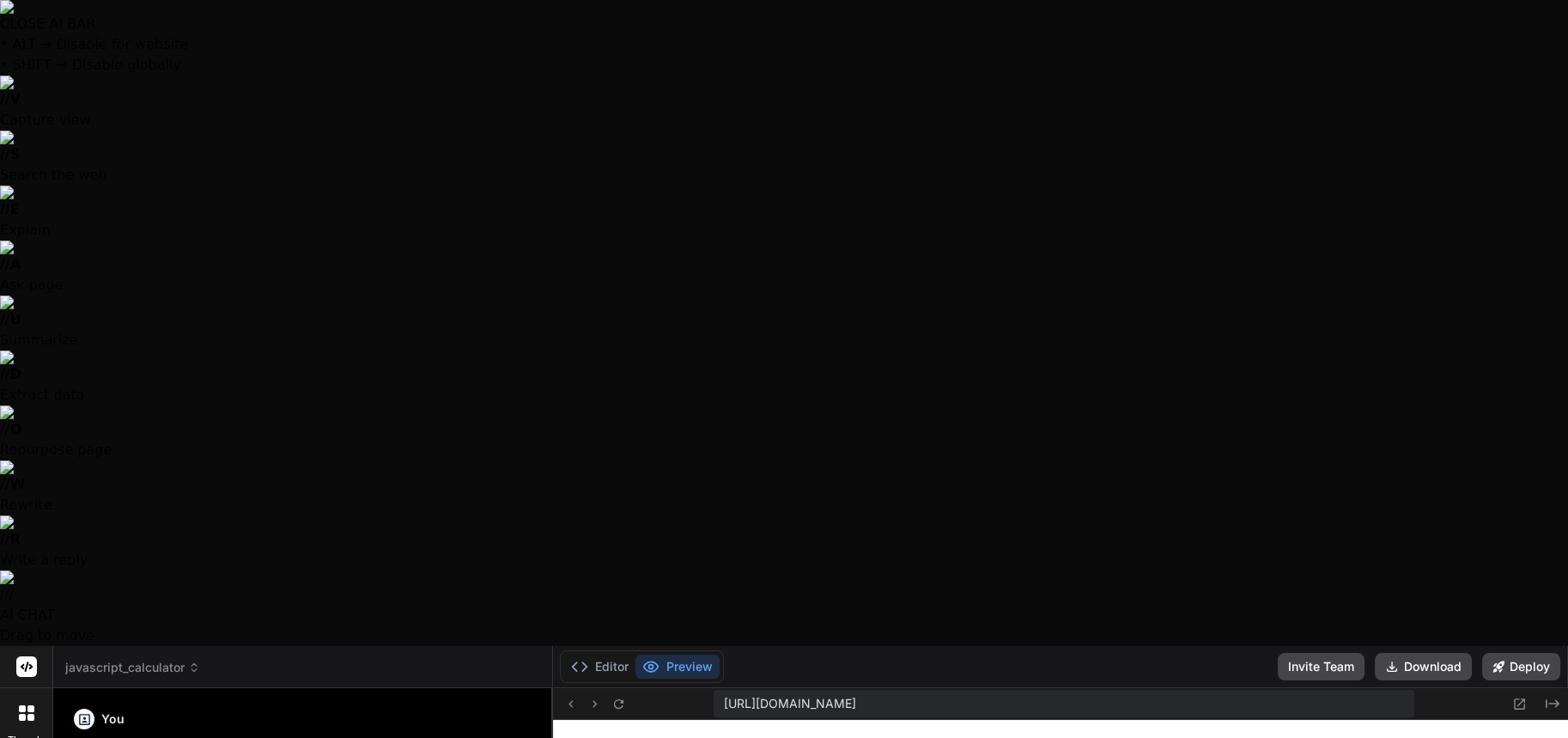
scroll to position [605, 0]
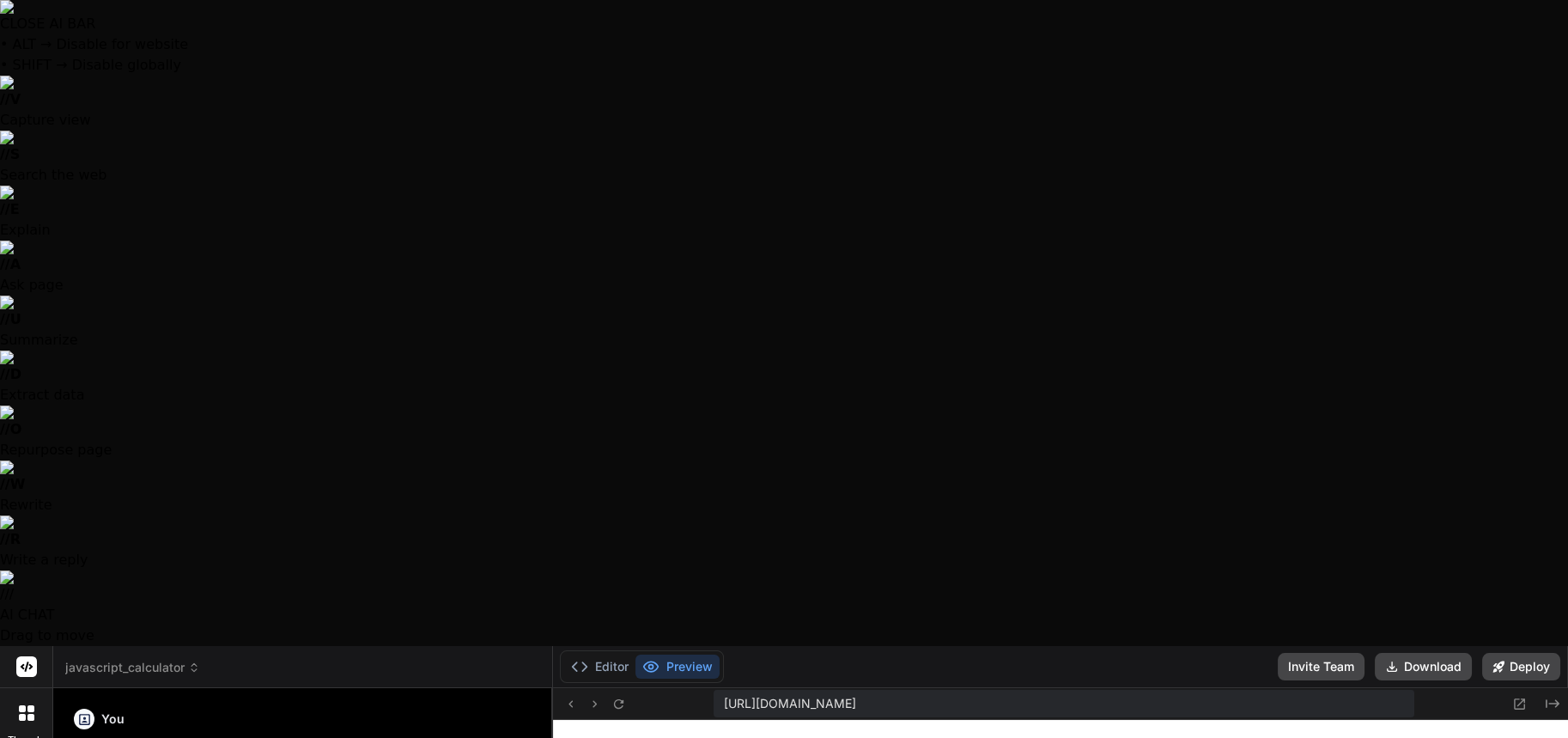
drag, startPoint x: 513, startPoint y: 480, endPoint x: 518, endPoint y: 490, distance: 11.2
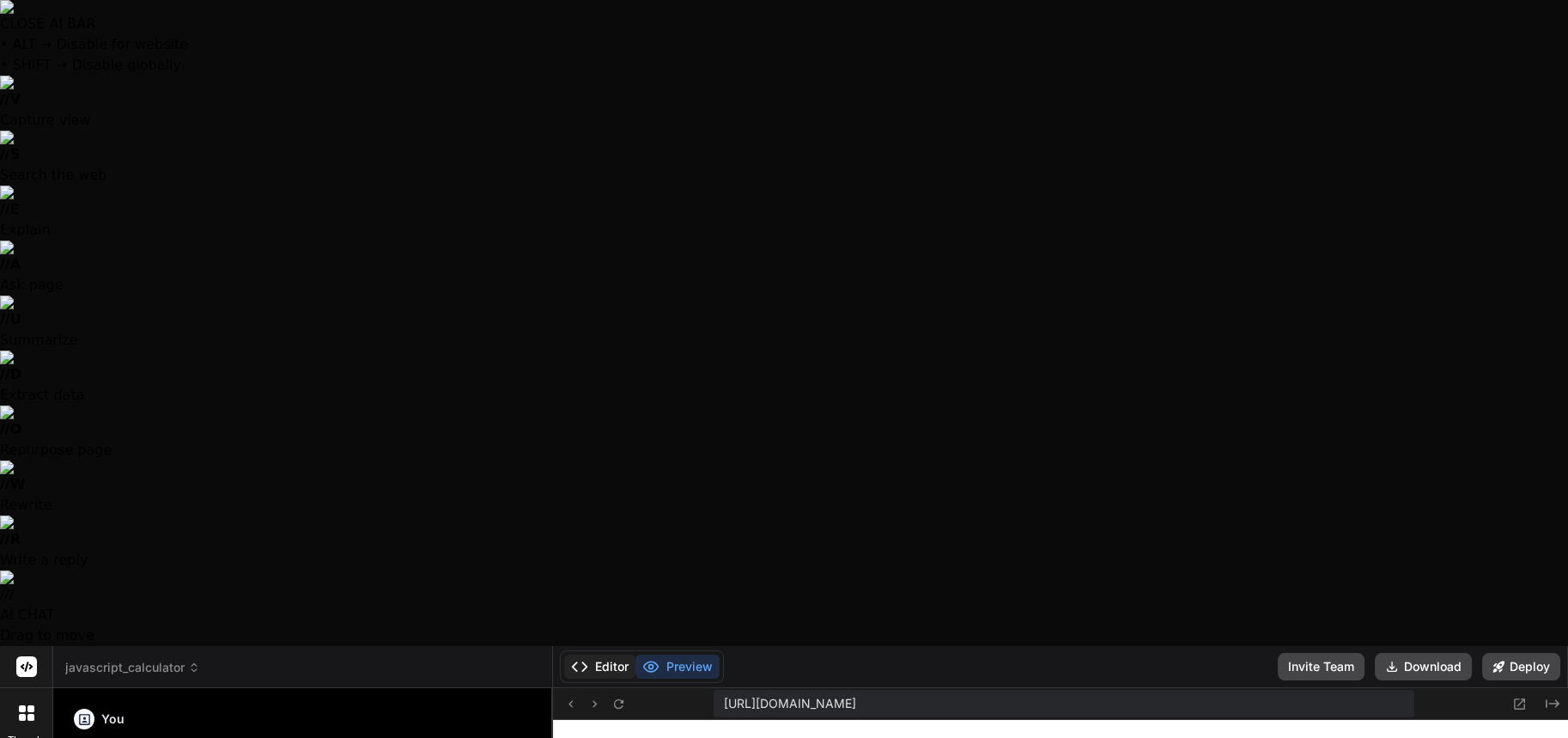
click at [613, 655] on button "Editor" at bounding box center [601, 667] width 72 height 24
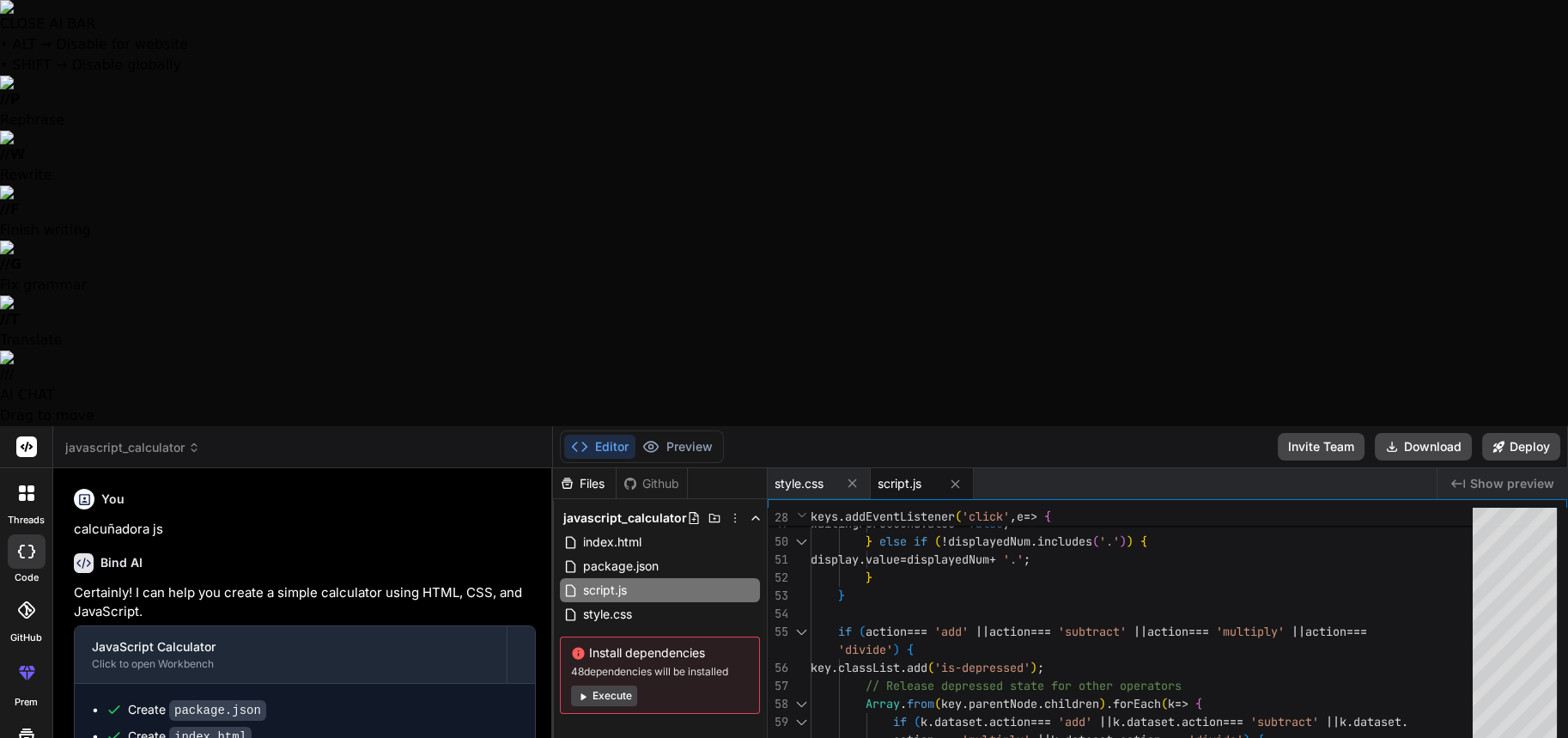
click at [1525, 433] on button "Deploy" at bounding box center [1521, 447] width 78 height 28
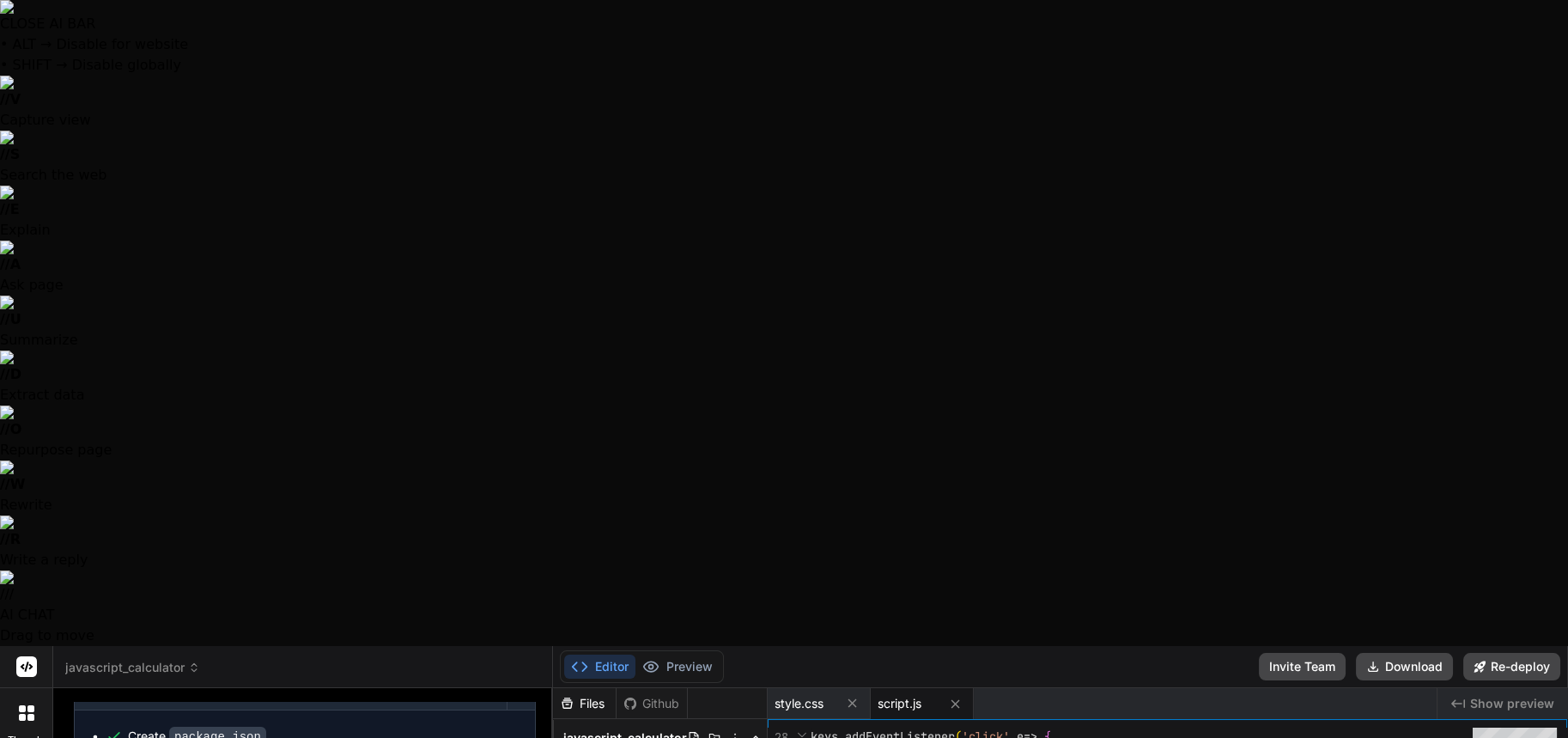
scroll to position [198, 0]
type textarea "x"
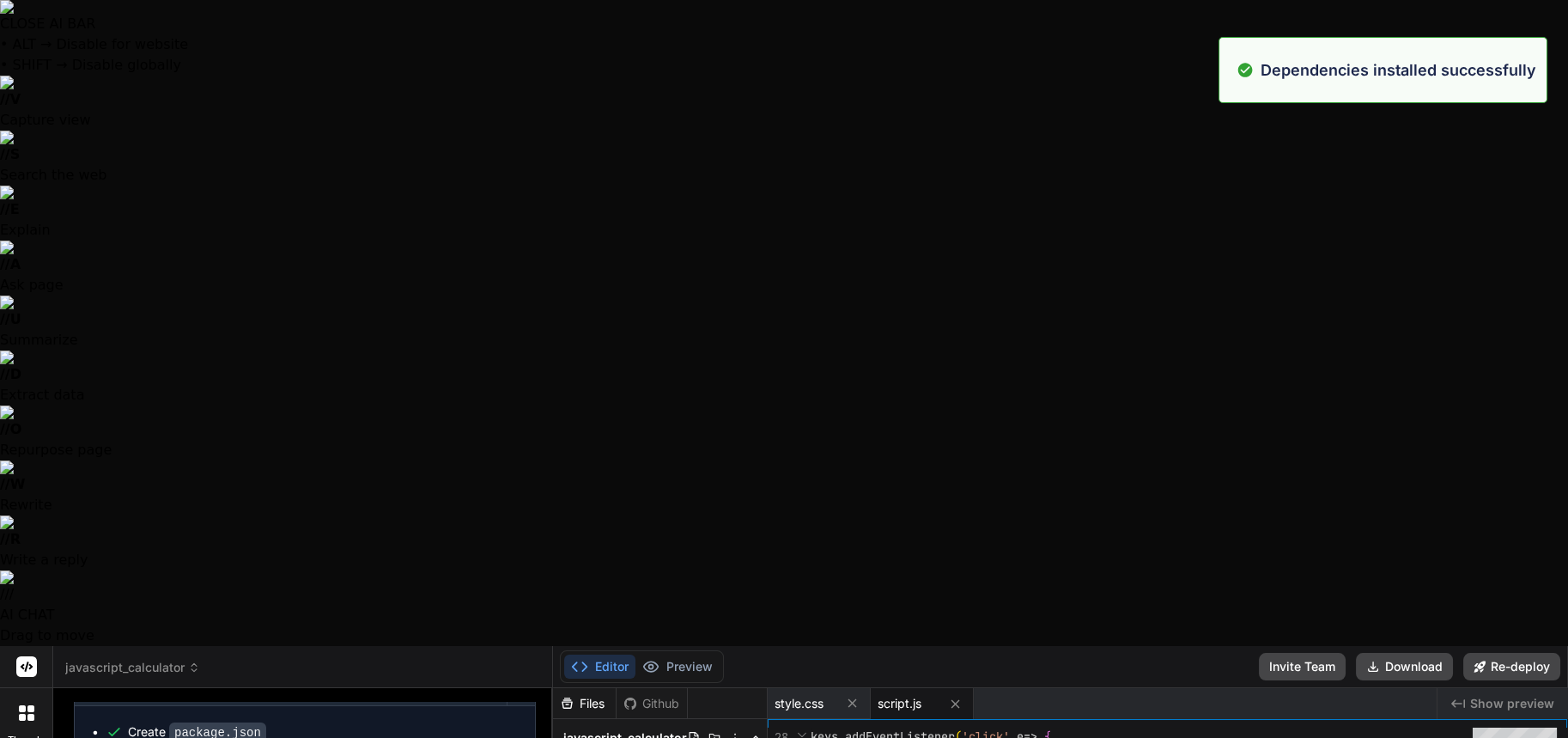
scroll to position [1453, 0]
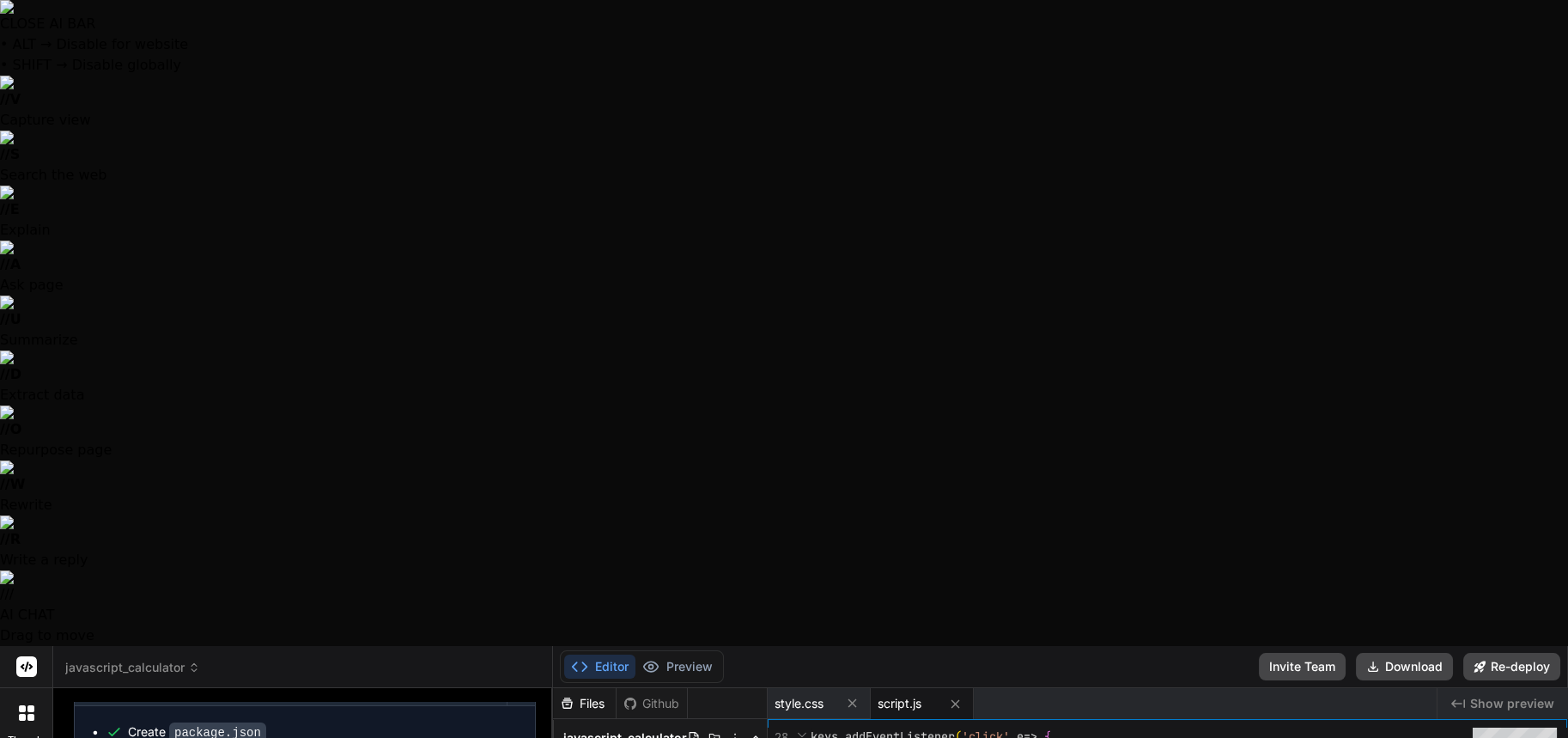
click at [1290, 653] on button "Invite Team" at bounding box center [1302, 667] width 86 height 28
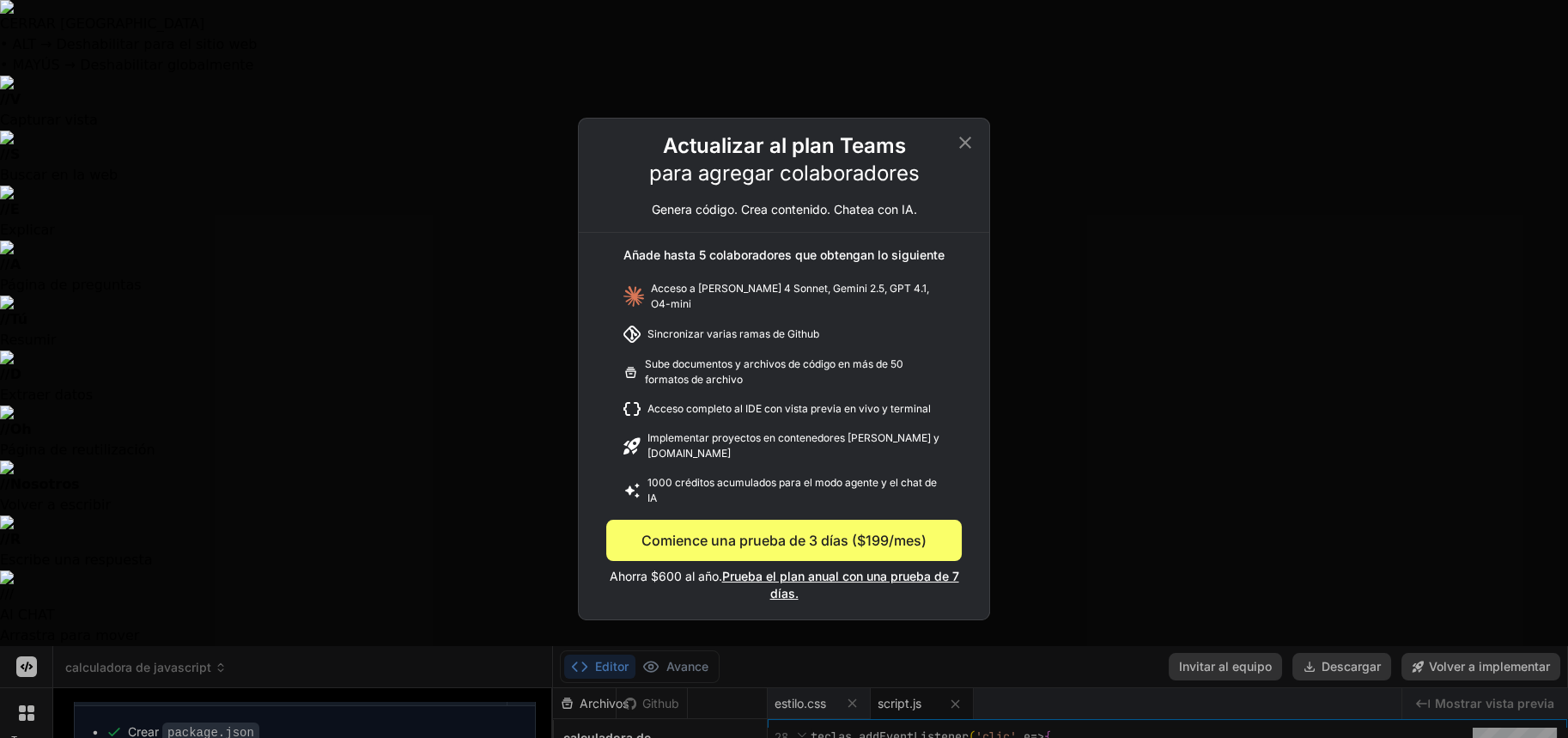
click at [952, 156] on div "Actualizar al plan Teams para agregar colaboradores Genera código. Crea conteni…" at bounding box center [784, 182] width 410 height 100
click at [962, 153] on icon at bounding box center [965, 143] width 20 height 20
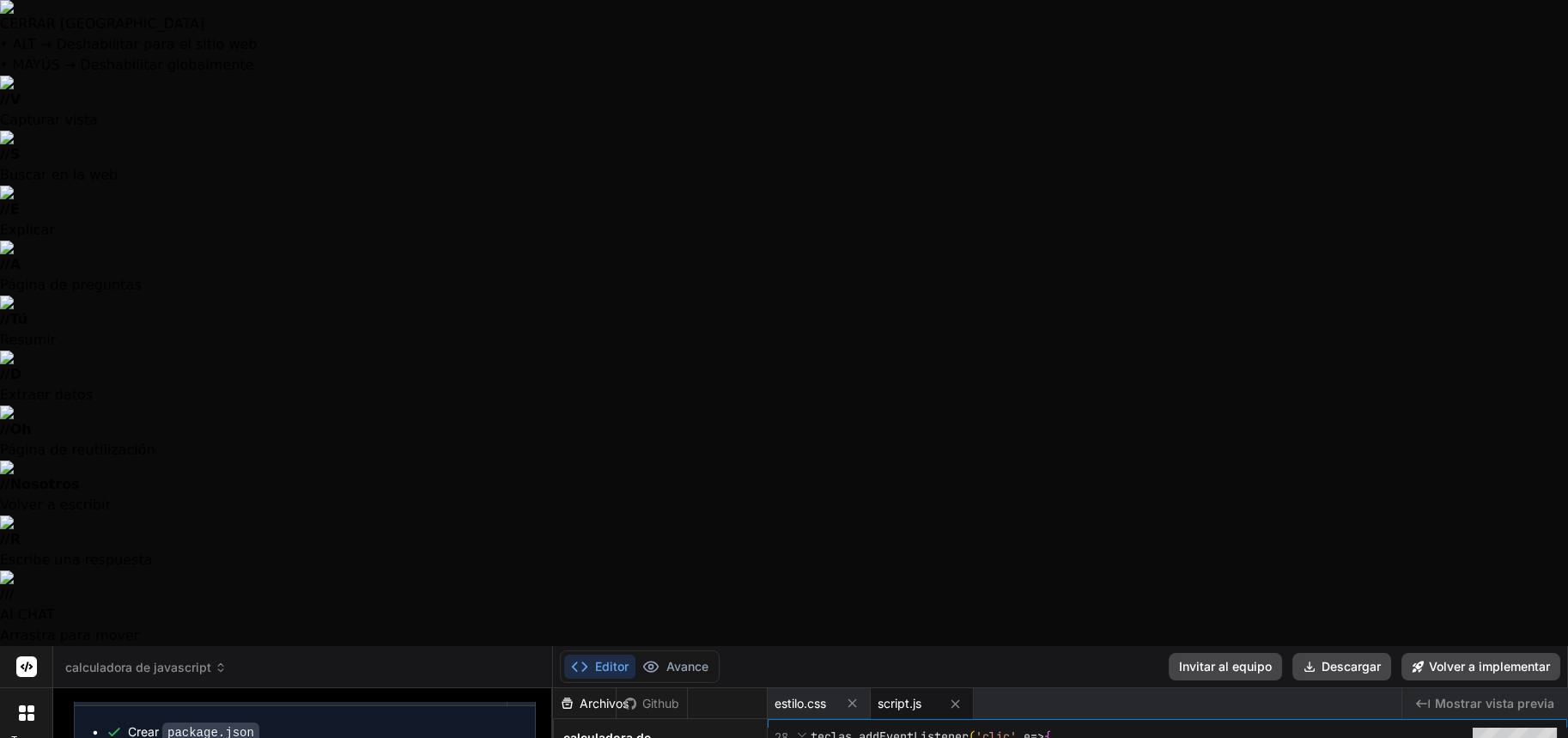
scroll to position [0, 0]
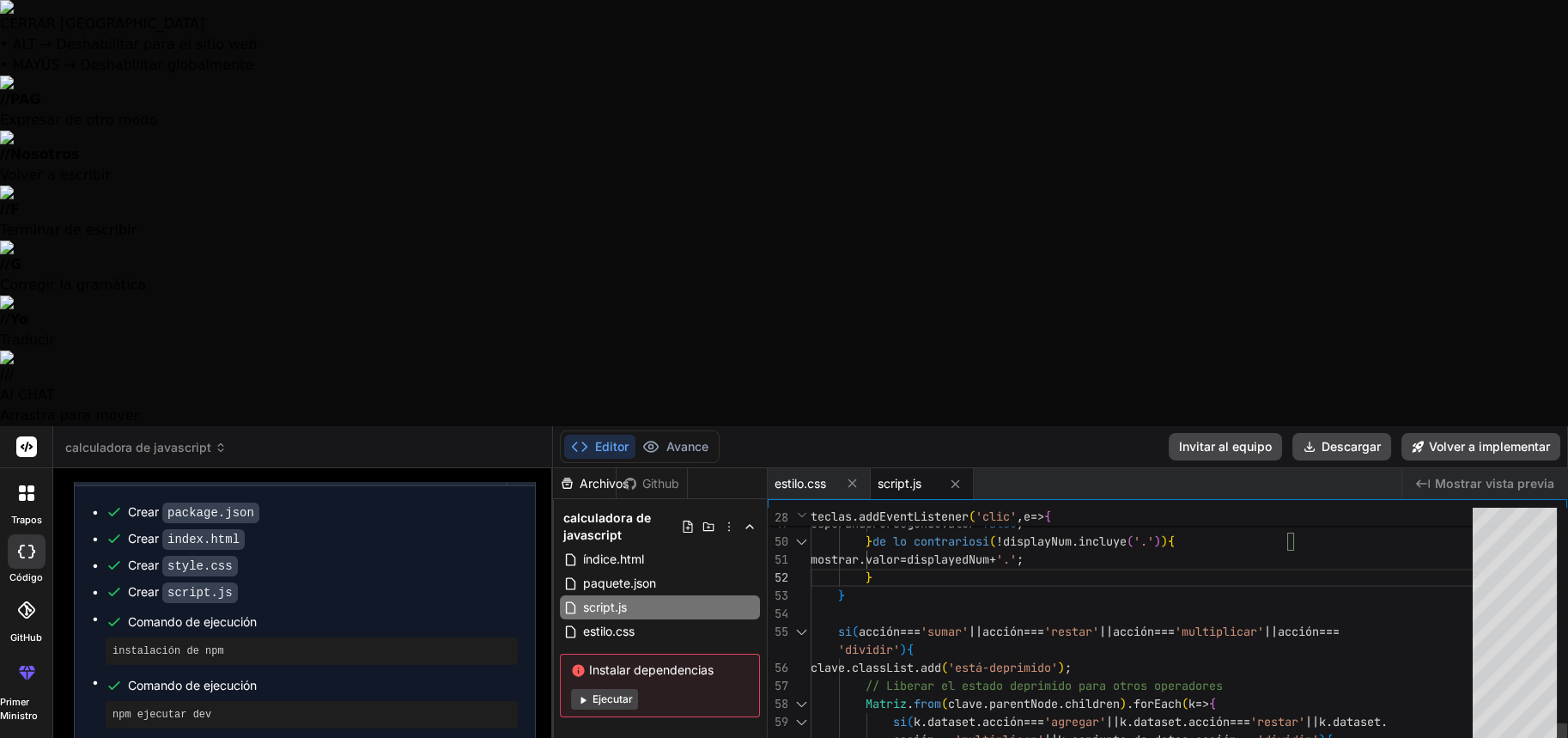
click at [1082, 605] on div at bounding box center [1147, 614] width 672 height 18
click at [1038, 177] on div "mostrar . valor = '0.' ; esperandoPorSegundoValor = falso ; } de lo contrario s…" at bounding box center [1147, 559] width 672 height 1823
click at [897, 169] on div "mostrar . valor = '0.' ; esperandoPorSegundoValor = falso ; } de lo contrario s…" at bounding box center [1147, 559] width 672 height 1823
click at [905, 161] on div "mostrar . valor = '0.' ; esperandoPorSegundoValor = falso ; } de lo contrario s…" at bounding box center [1147, 559] width 672 height 1823
click at [903, 157] on div "mostrar . valor = '0.' ; esperandoPorSegundoValor = falso ; } de lo contrario s…" at bounding box center [1147, 559] width 672 height 1823
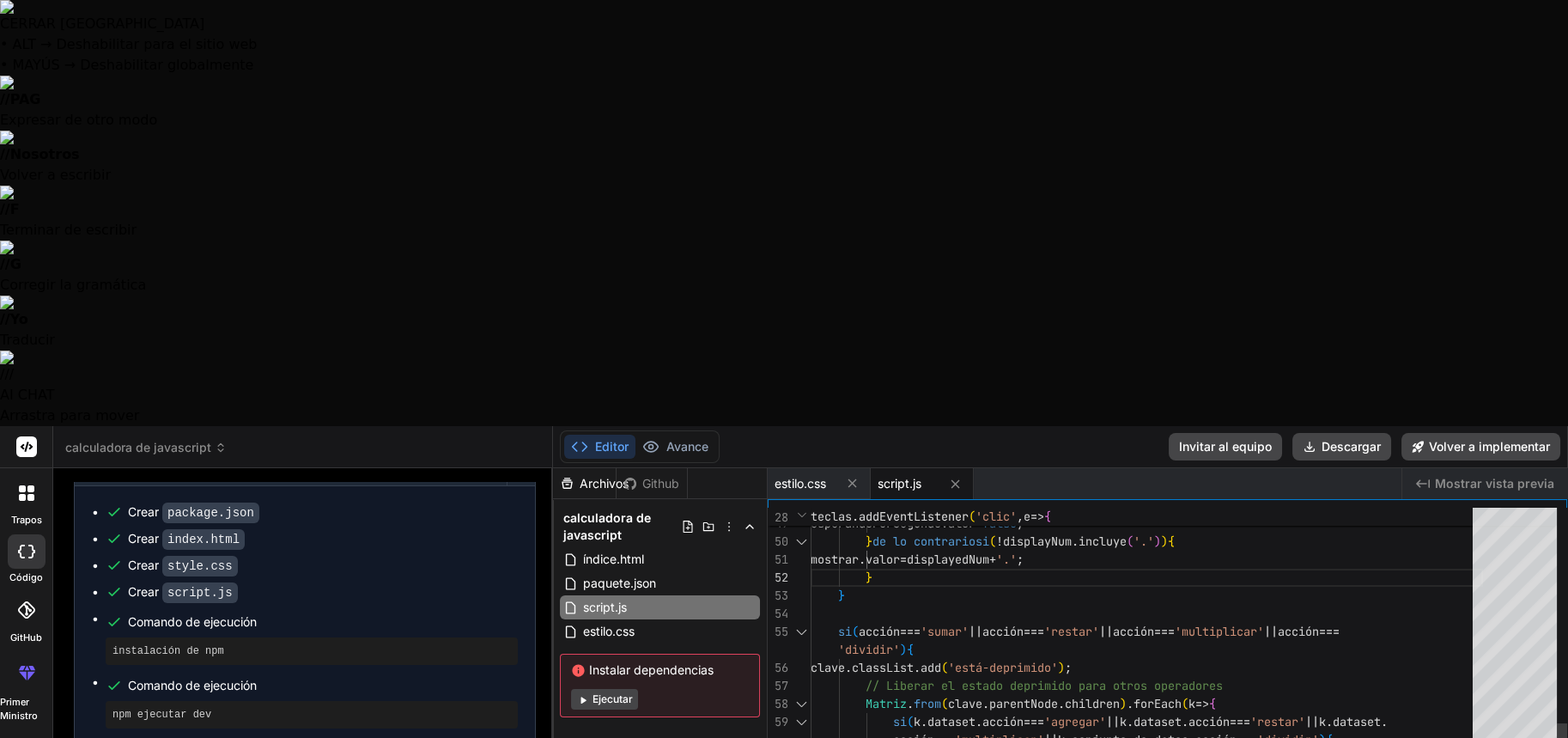
click at [880, 148] on div "mostrar . valor = '0.' ; esperandoPorSegundoValor = falso ; } de lo contrario s…" at bounding box center [1147, 559] width 672 height 1823
click at [1230, 122] on div "mostrar . valor = '0.' ; esperandoPorSegundoValor = falso ; } de lo contrario s…" at bounding box center [1147, 559] width 672 height 1823
click at [1215, 133] on div "mostrar . valor = '0.' ; esperandoPorSegundoValor = falso ; } de lo contrario s…" at bounding box center [1147, 559] width 672 height 1823
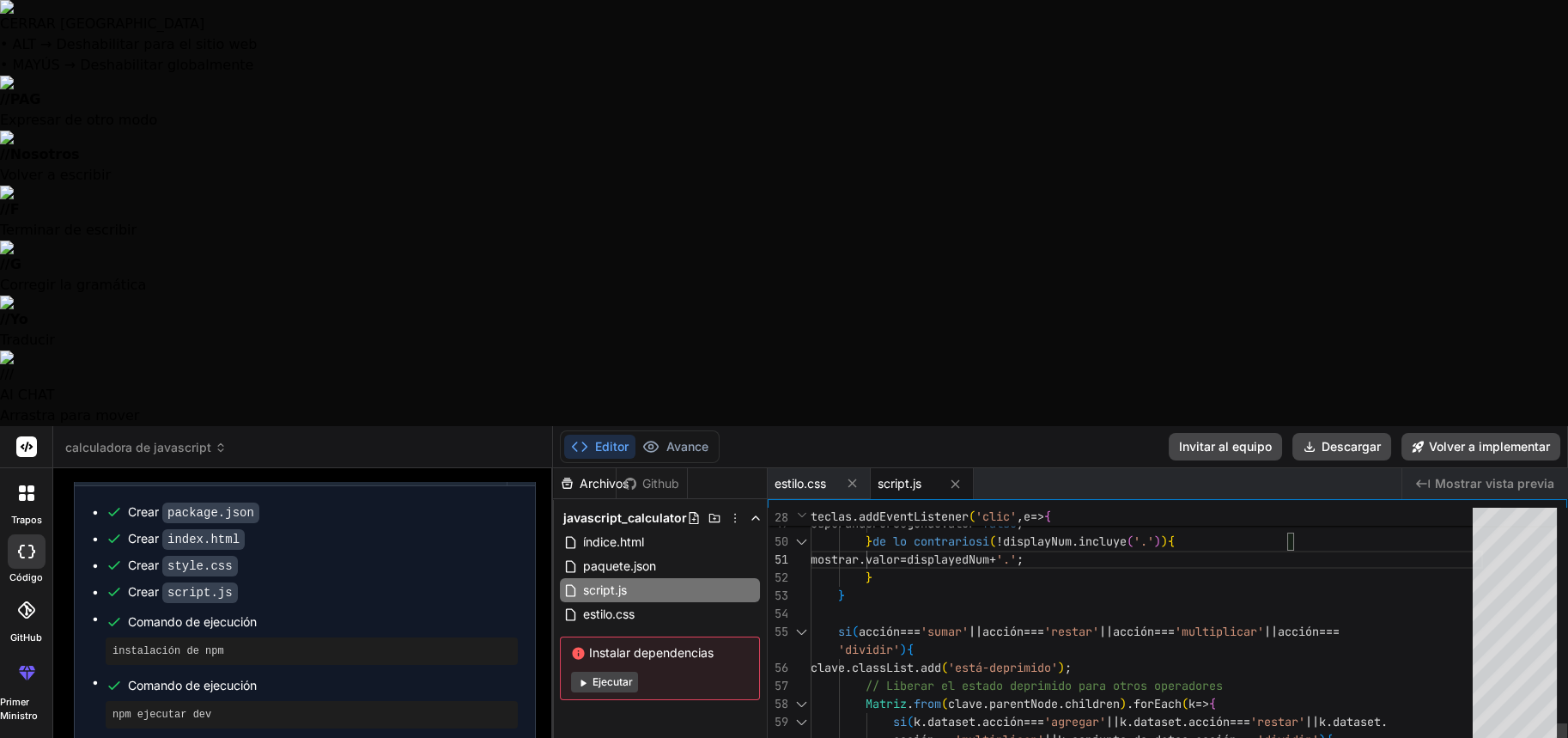
click at [862, 165] on div "mostrar . valor = '0.' ; esperandoPorSegundoValor = falso ; } de lo contrario s…" at bounding box center [1147, 559] width 672 height 1823
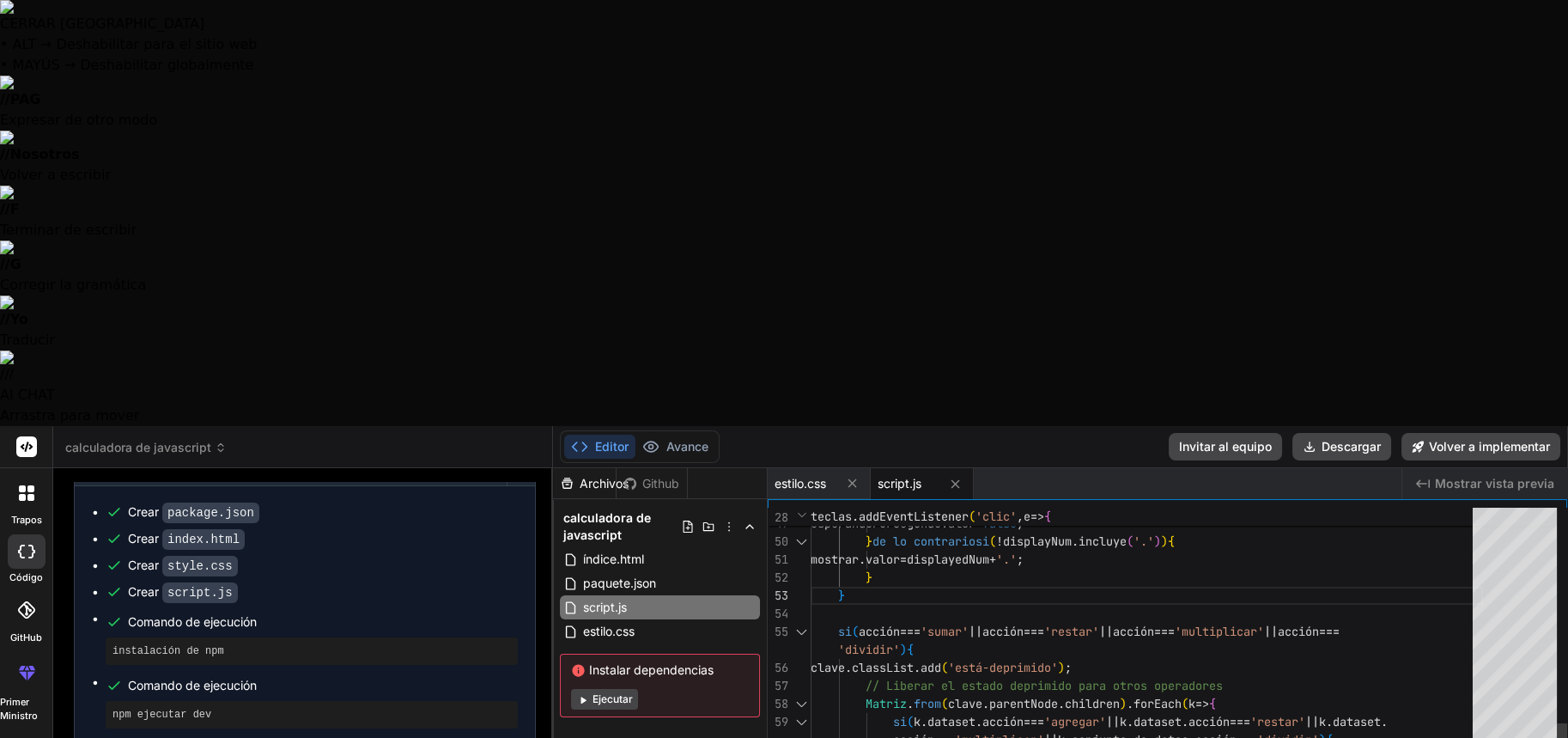
click at [907, 149] on div "mostrar . valor = '0.' ; esperandoPorSegundoValor = falso ; } de lo contrario s…" at bounding box center [1147, 559] width 672 height 1823
click at [890, 170] on div "mostrar . valor = '0.' ; esperandoPorSegundoValor = falso ; } de lo contrario s…" at bounding box center [1147, 559] width 672 height 1823
click at [1319, 275] on div "mostrar . valor = '0.' ; esperandoPorSegundoValor = falso ; } de lo contrario s…" at bounding box center [1147, 559] width 672 height 1823
click at [1356, 267] on div "mostrar . valor = '0.' ; esperandoPorSegundoValor = falso ; } de lo contrario s…" at bounding box center [1147, 559] width 672 height 1823
click at [1269, 241] on div "mostrar . valor = '0.' ; esperandoPorSegundoValor = falso ; } de lo contrario s…" at bounding box center [1147, 559] width 672 height 1823
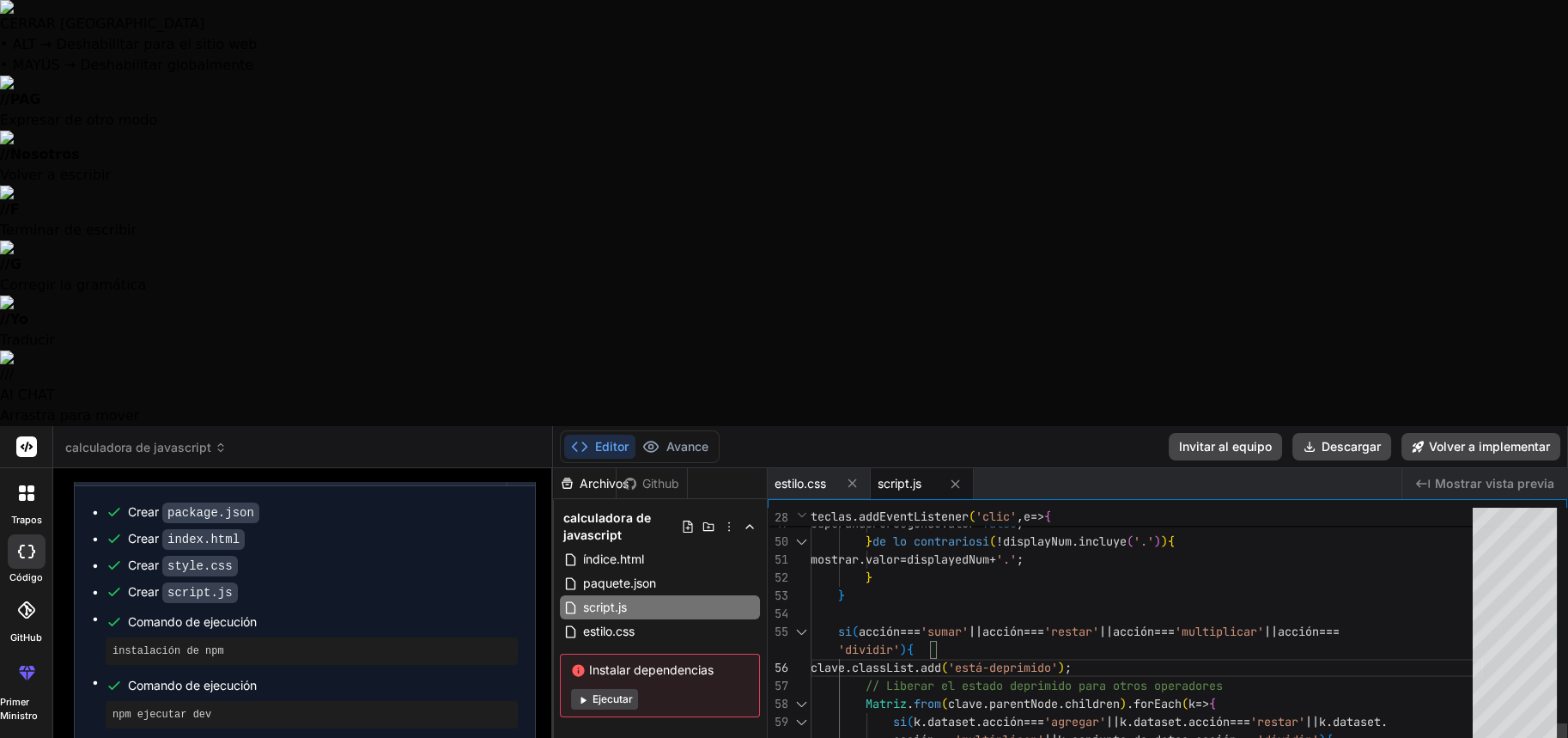
click at [1246, 262] on div "mostrar . valor = '0.' ; esperandoPorSegundoValor = falso ; } de lo contrario s…" at bounding box center [1147, 559] width 672 height 1823
click at [1242, 254] on div "mostrar . valor = '0.' ; esperandoPorSegundoValor = falso ; } de lo contrario s…" at bounding box center [1147, 559] width 672 height 1823
click at [1221, 243] on div "mostrar . valor = '0.' ; esperandoPorSegundoValor = falso ; } de lo contrario s…" at bounding box center [1147, 559] width 672 height 1823
click at [1198, 236] on div "mostrar . valor = '0.' ; esperandoPorSegundoValor = falso ; } de lo contrario s…" at bounding box center [1147, 559] width 672 height 1823
click at [948, 412] on div "mostrar . valor = '0.' ; esperandoPorSegundoValor = falso ; } de lo contrario s…" at bounding box center [1147, 559] width 672 height 1823
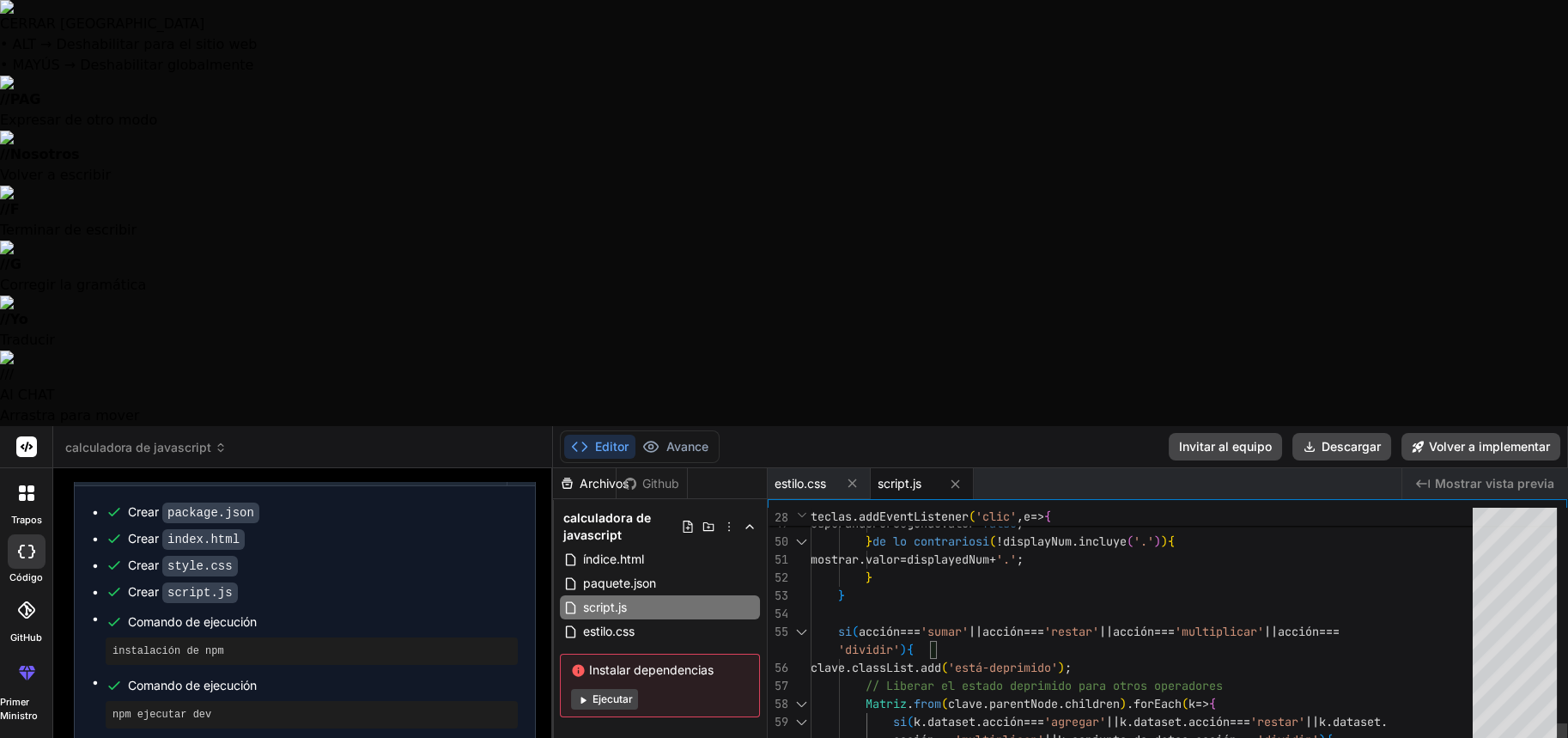
click at [944, 391] on div "mostrar . valor = '0.' ; esperandoPorSegundoValor = falso ; } de lo contrario s…" at bounding box center [1147, 559] width 672 height 1823
click at [967, 365] on div "mostrar . valor = '0.' ; esperandoPorSegundoValor = falso ; } de lo contrario s…" at bounding box center [1147, 559] width 672 height 1823
click at [1301, 357] on div "mostrar . valor = '0.' ; esperandoPorSegundoValor = falso ; } de lo contrario s…" at bounding box center [1147, 559] width 672 height 1823
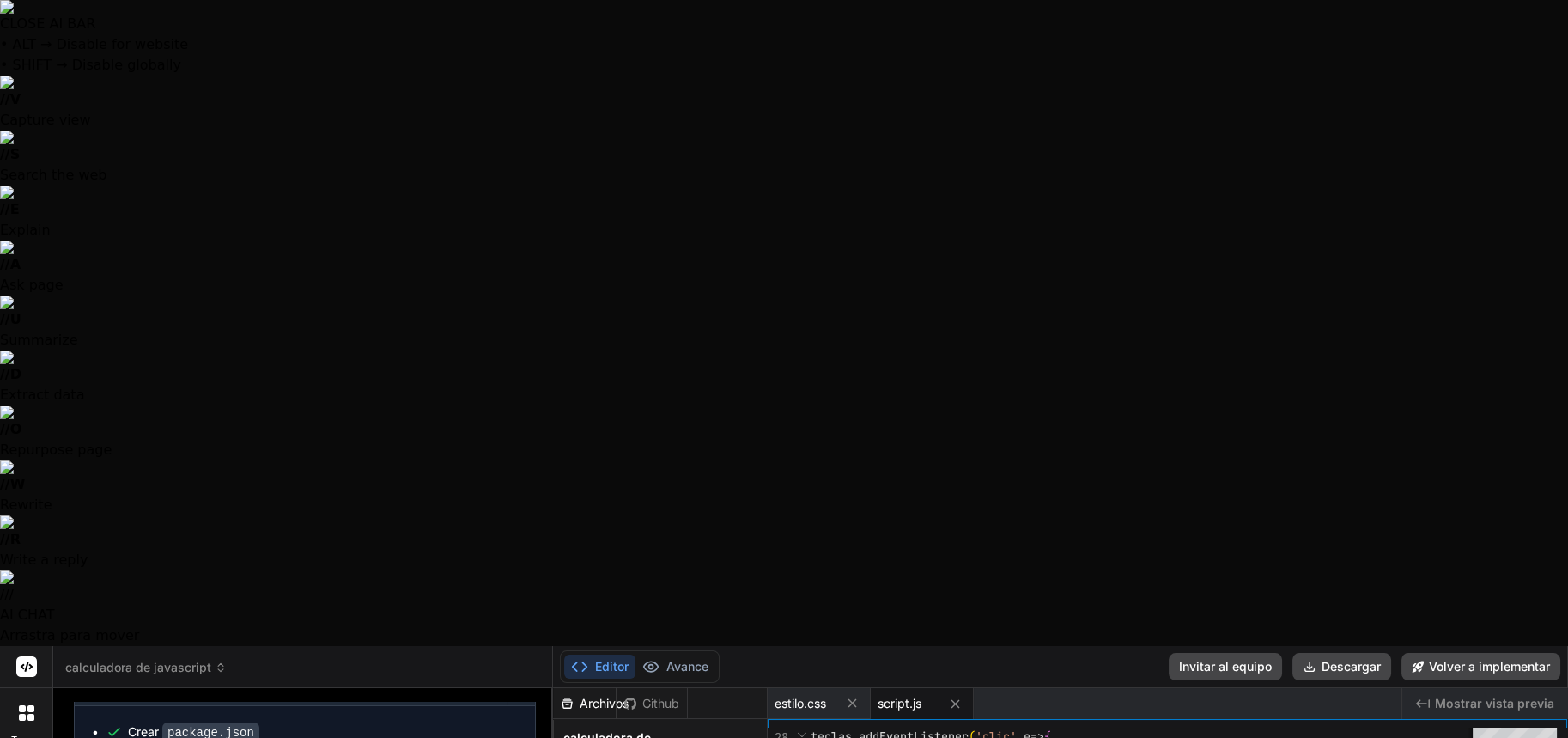
click at [785, 696] on font "estilo.css" at bounding box center [800, 703] width 52 height 15
type textarea "} .calculator-keys .key-decimal { background-color: #c0c0c0; } .calculator-keys…"
click at [909, 688] on div "script.js" at bounding box center [922, 704] width 103 height 31
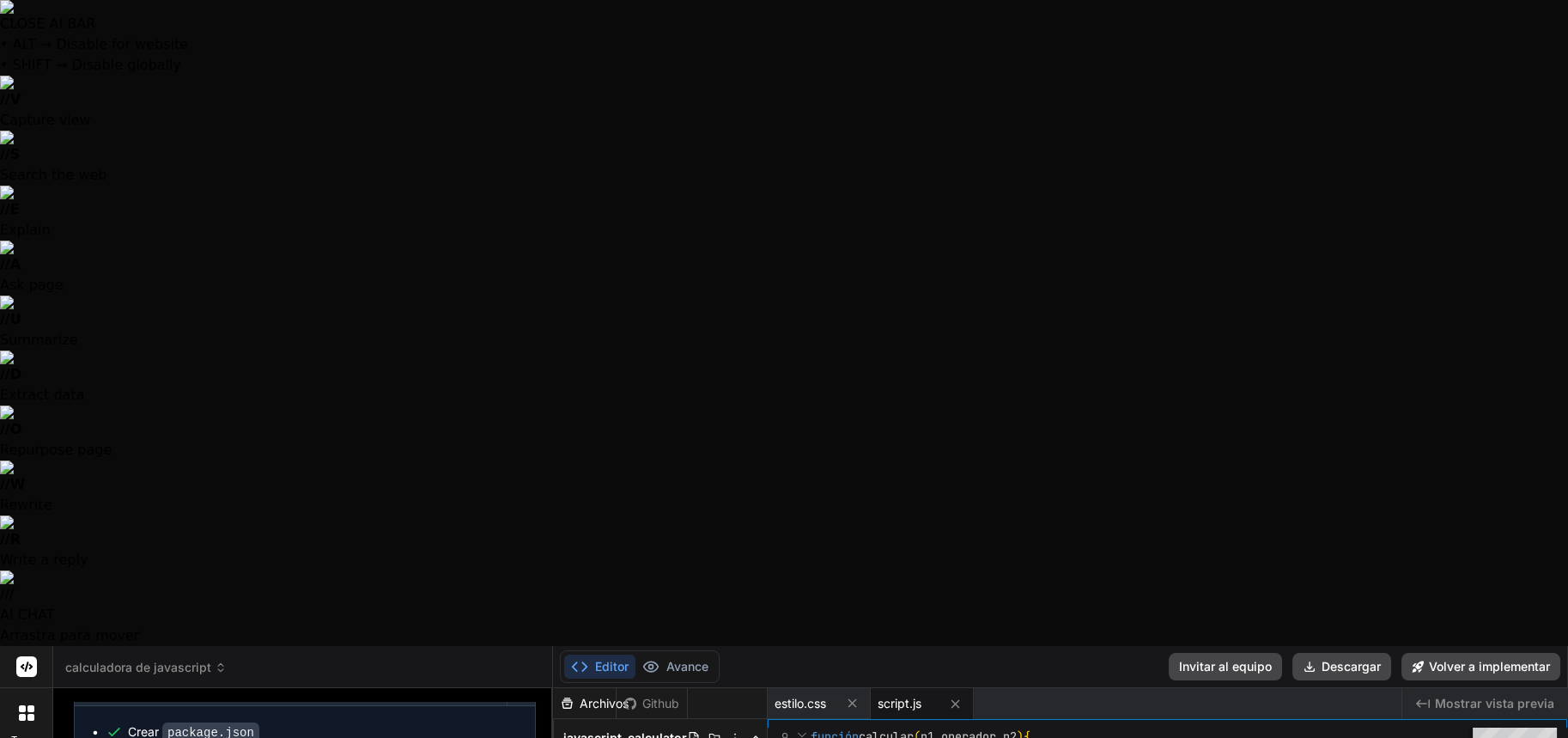
type textarea "<button class="key-decimal" data-action="decimal">.</button> <button class="key…"
click at [911, 688] on div "script.js" at bounding box center [922, 704] width 103 height 31
click at [1002, 696] on font "índice.html" at bounding box center [1011, 703] width 61 height 15
click at [1488, 696] on font "Mostrar vista previa" at bounding box center [1495, 703] width 120 height 15
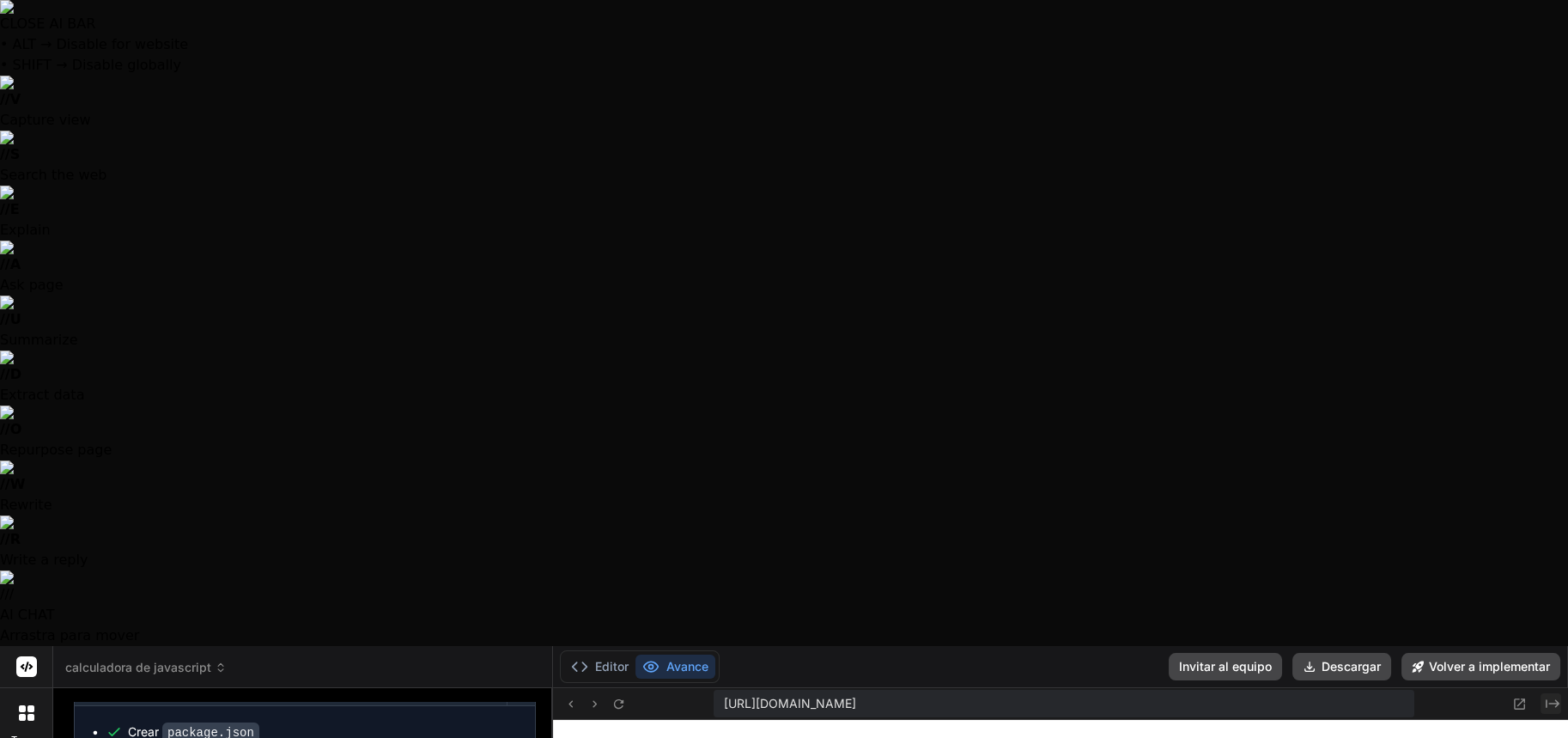
click at [1553, 697] on icon "Created with Pixso." at bounding box center [1552, 703] width 14 height 14
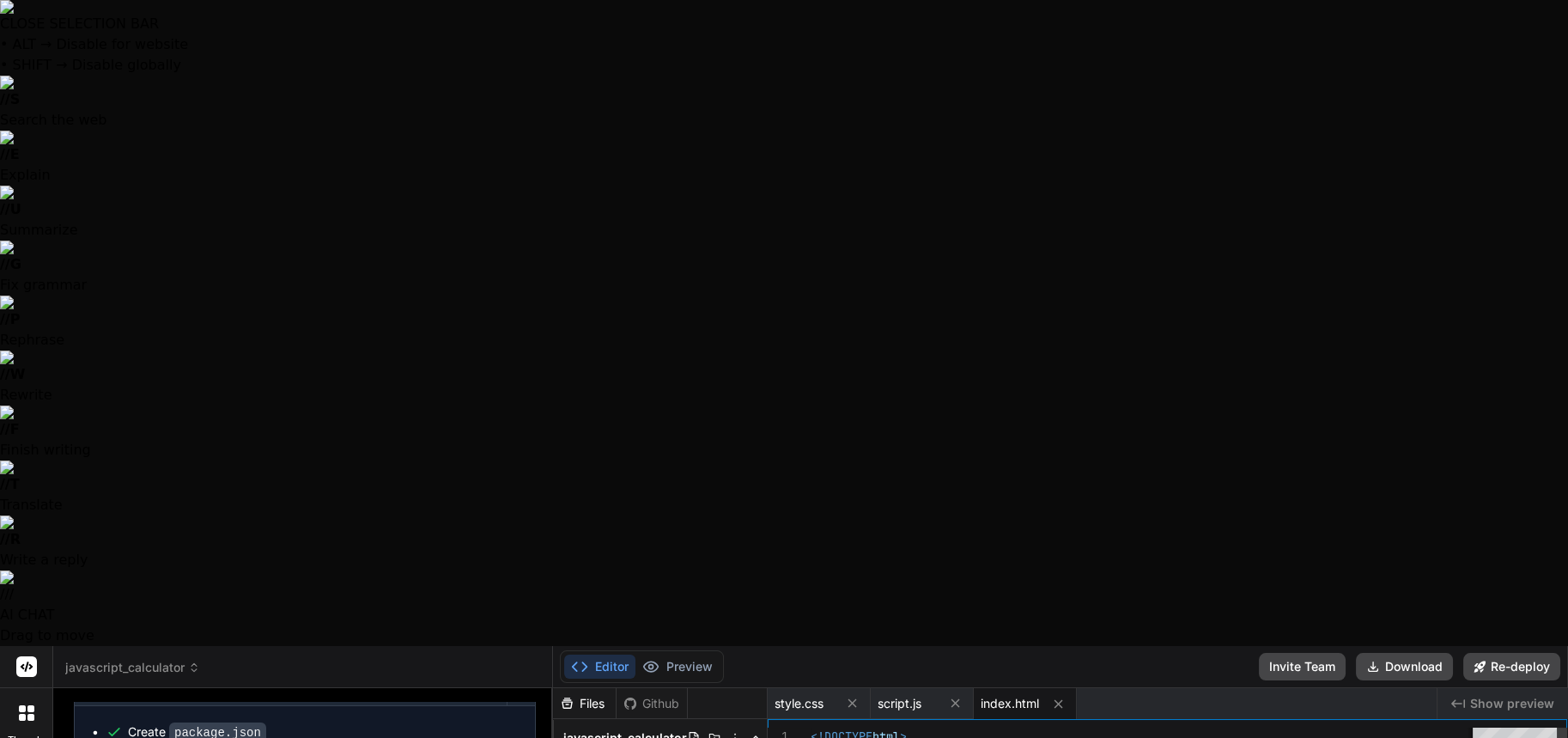
drag, startPoint x: 1059, startPoint y: 453, endPoint x: 1066, endPoint y: 447, distance: 9.2
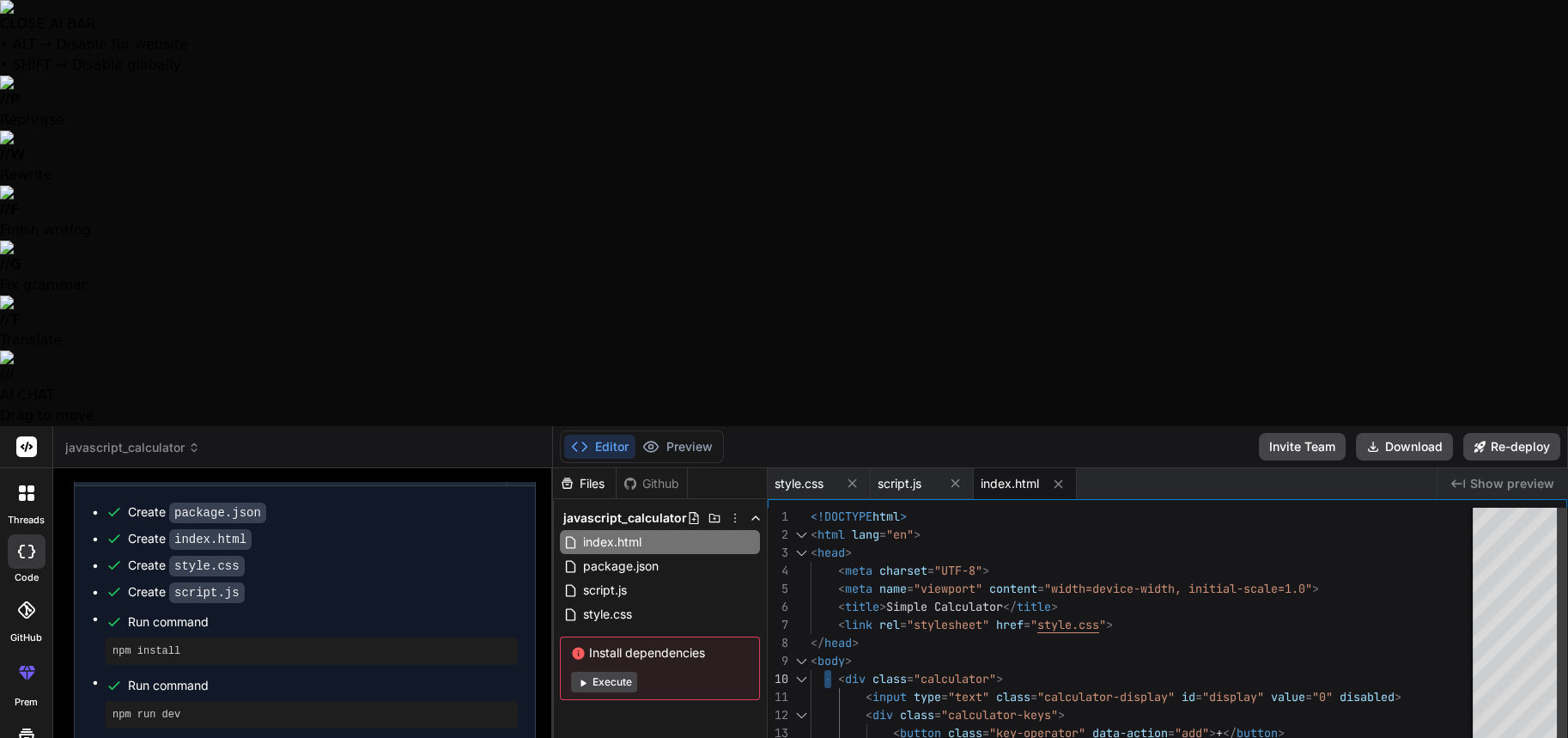
click at [862, 652] on div "< body >" at bounding box center [1233, 662] width 844 height 18
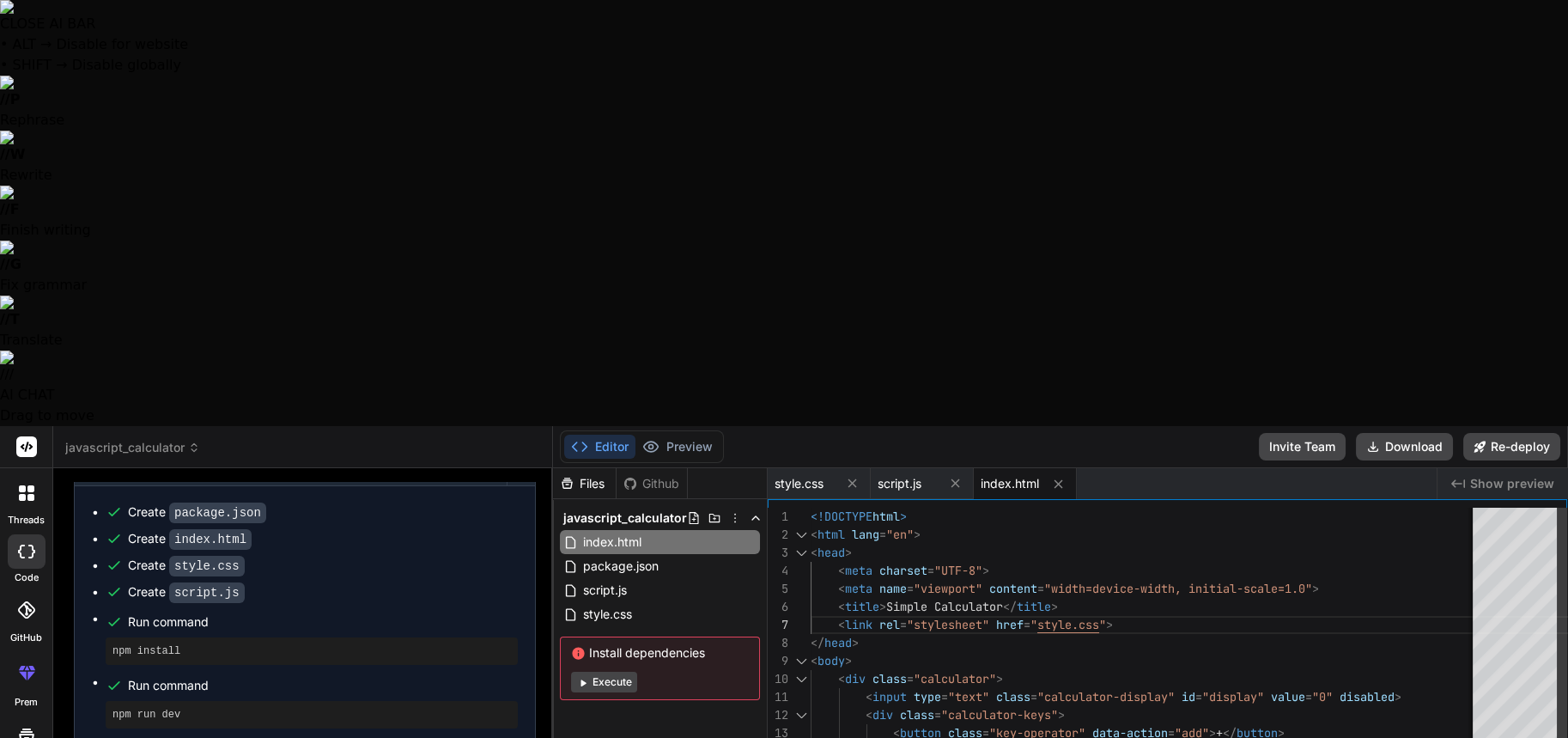
type textarea "<input type="text" class="calculator-display" id="display" value="0" disabled> …"
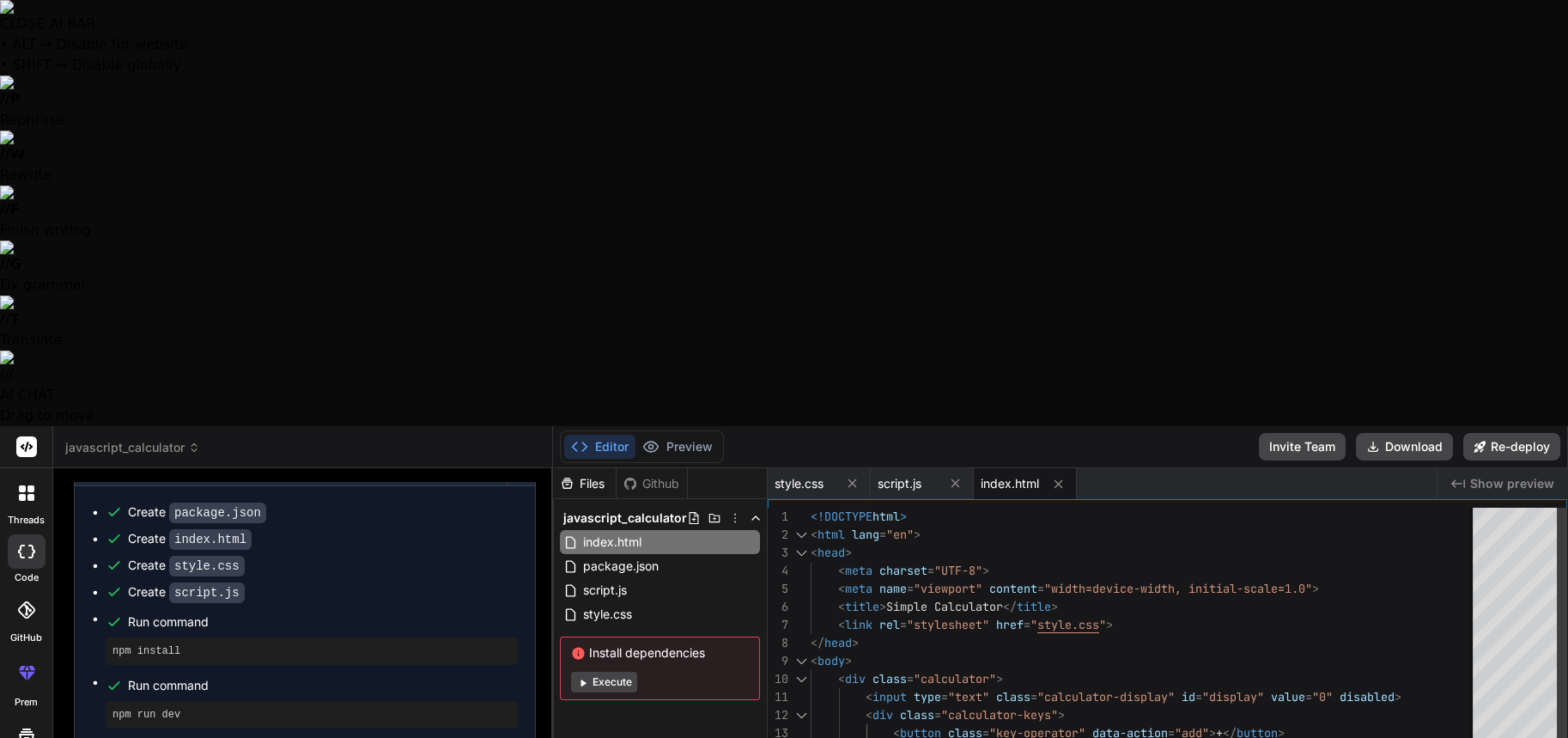
drag, startPoint x: 1203, startPoint y: 415, endPoint x: 1115, endPoint y: 492, distance: 116.9
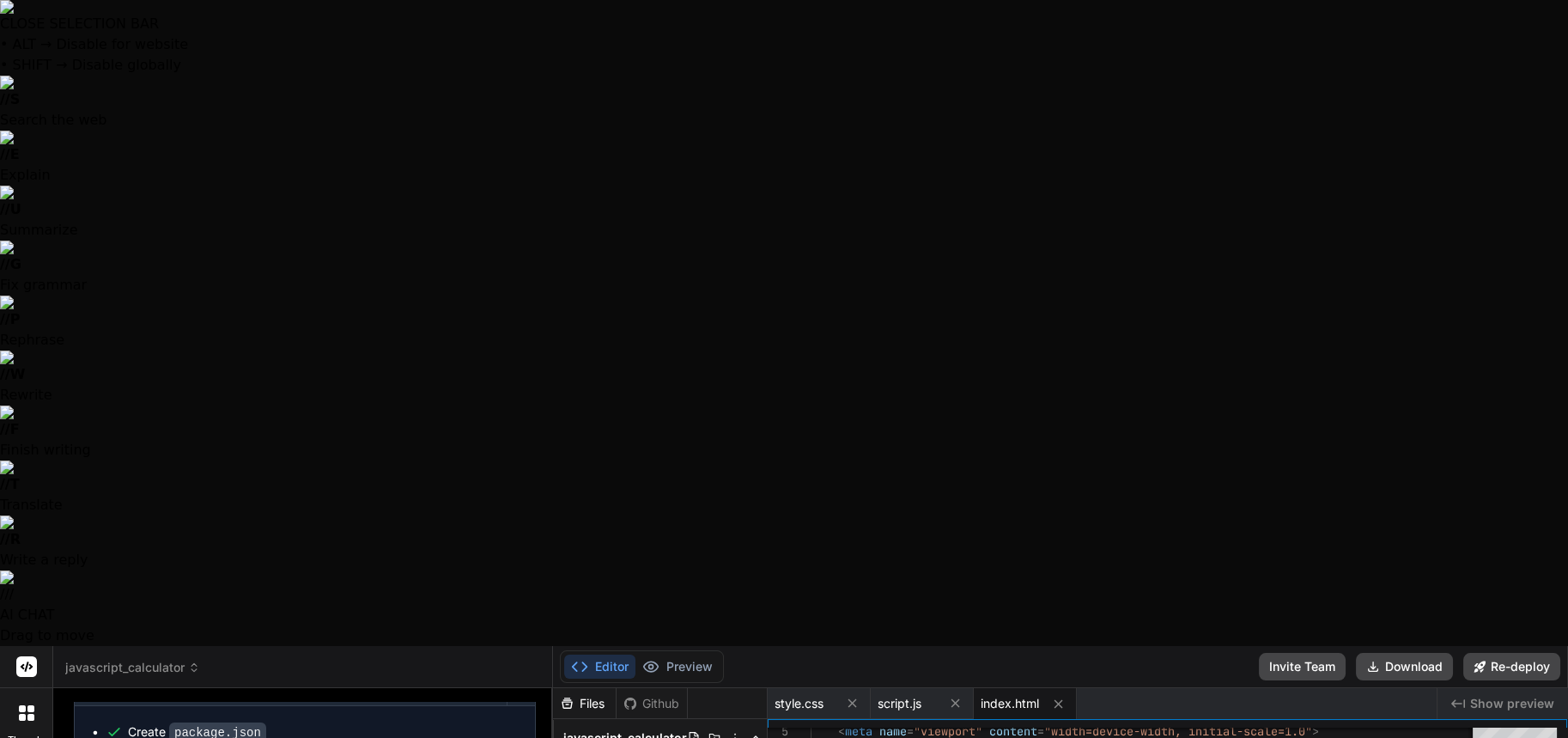
type textarea "} if (operator === 'divide') { return num1 / num2; } return n2; // Should not h…"
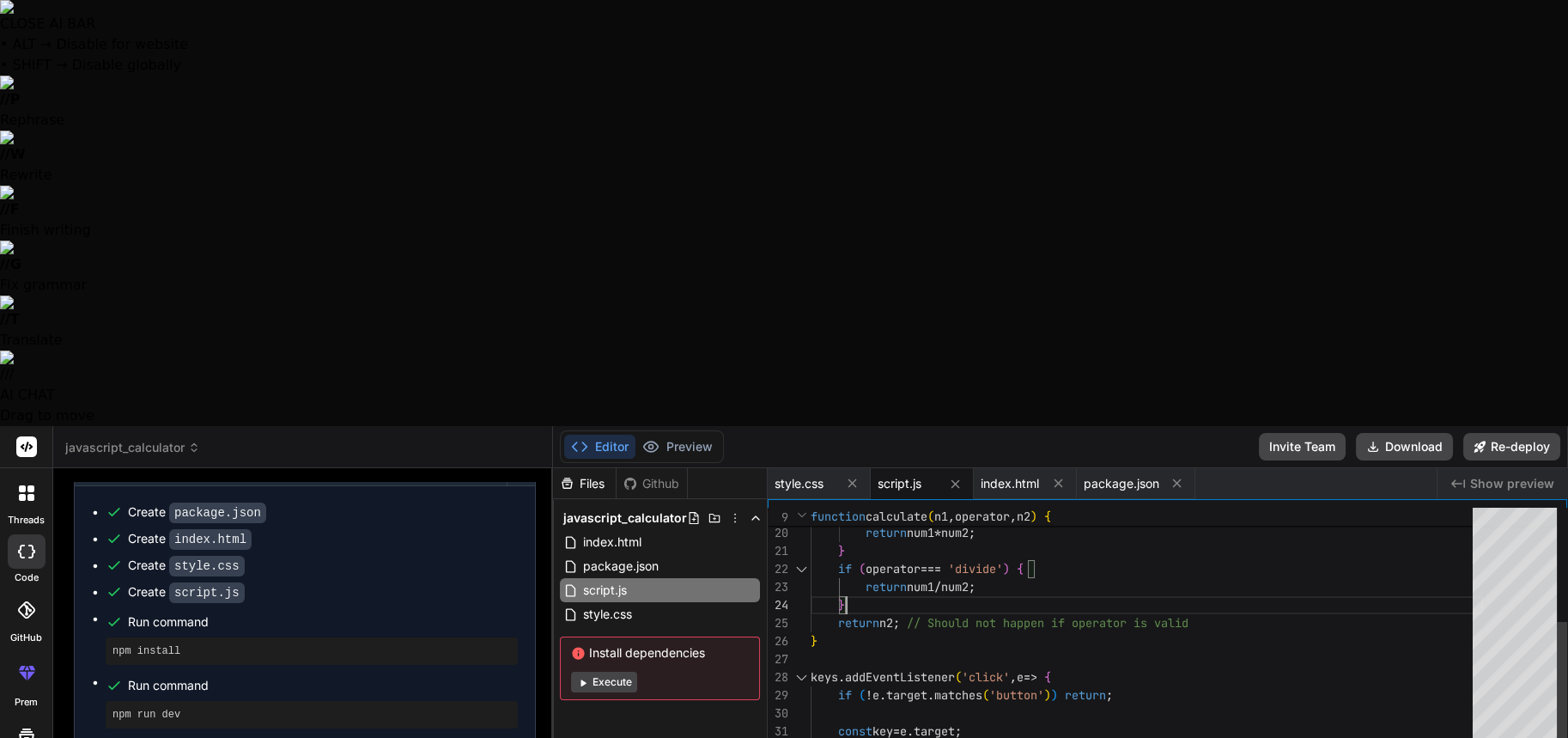
click at [692, 435] on button "Preview" at bounding box center [678, 447] width 85 height 24
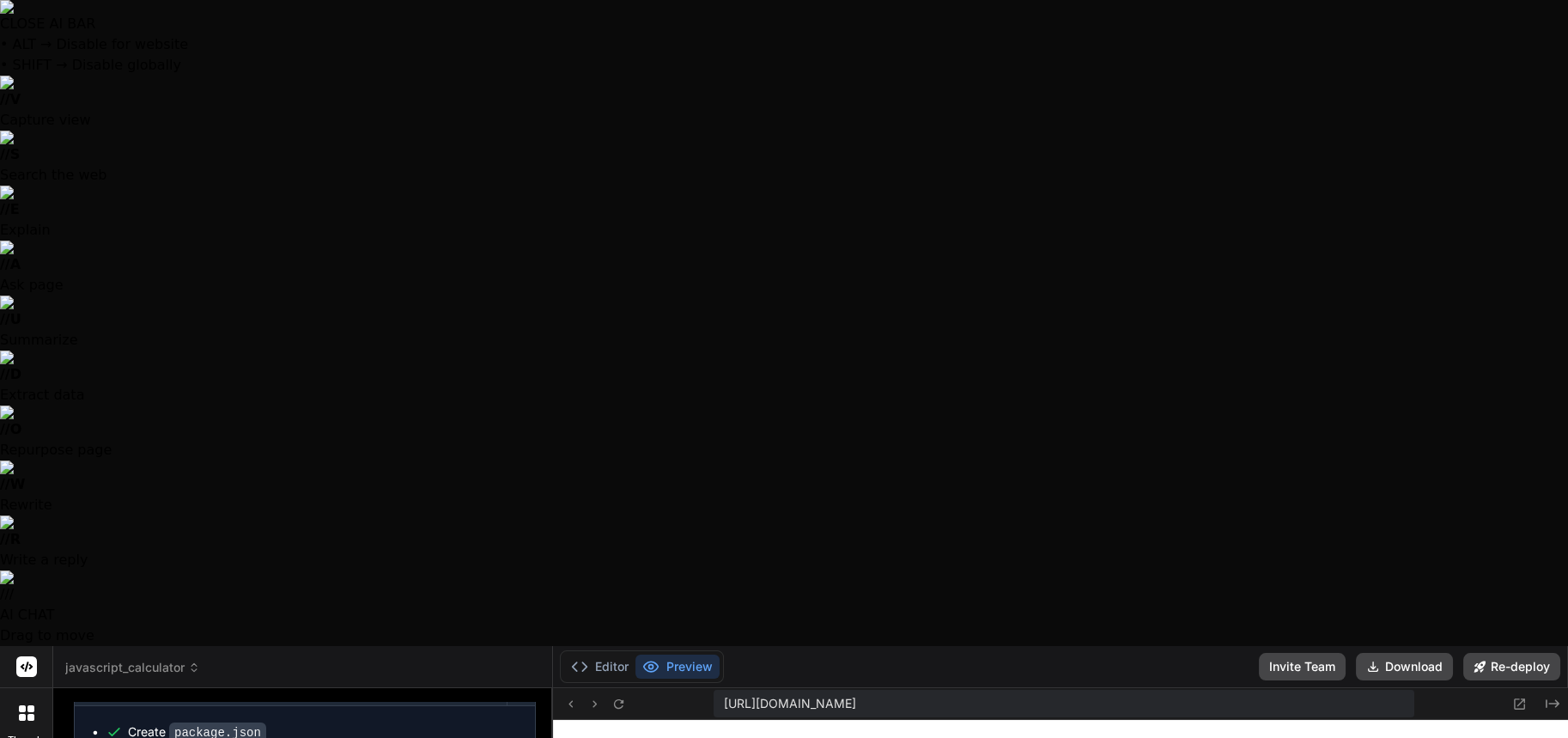
click at [637, 655] on button "Preview" at bounding box center [678, 667] width 85 height 24
click at [603, 655] on button "Editor" at bounding box center [601, 667] width 72 height 24
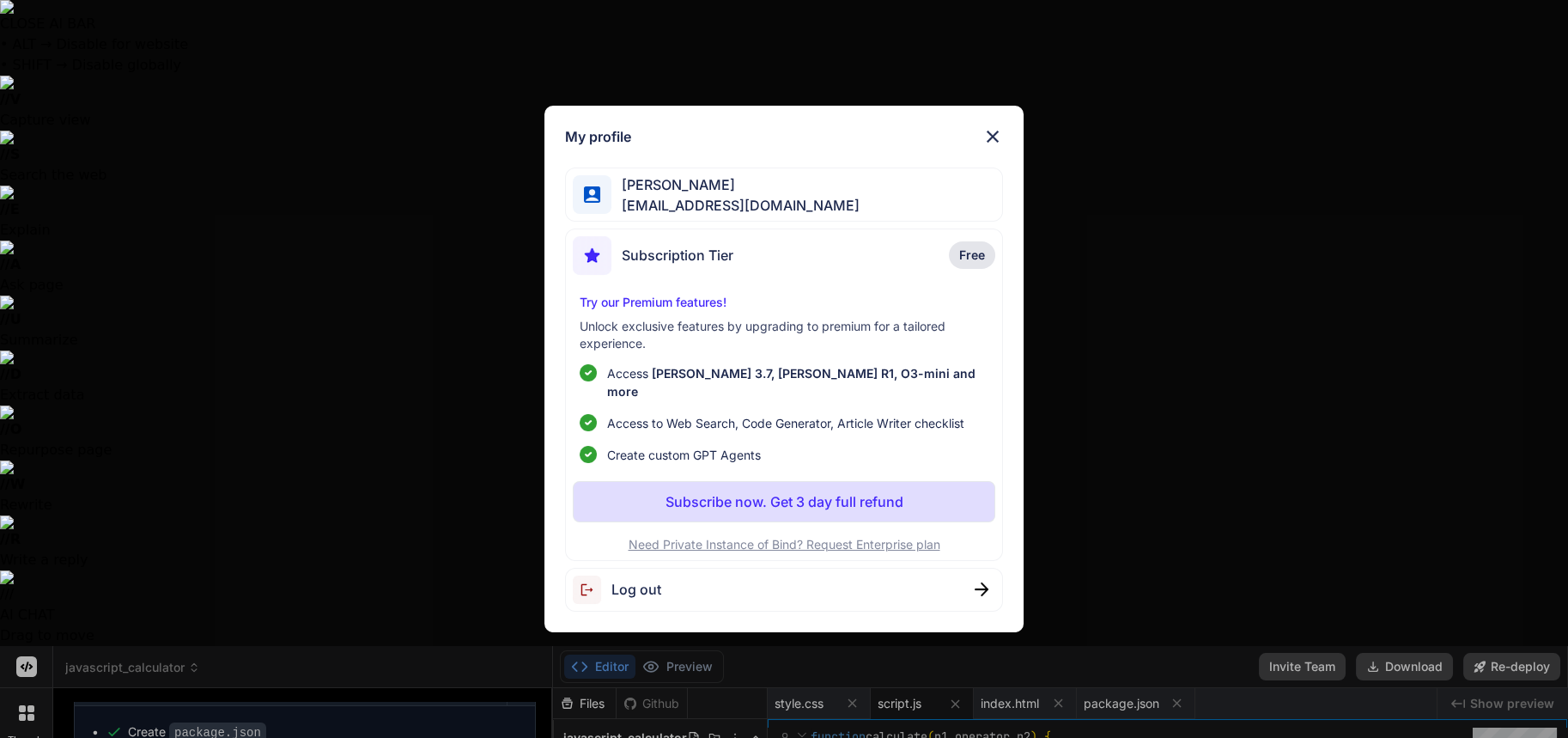
click at [1001, 141] on img at bounding box center [992, 136] width 20 height 20
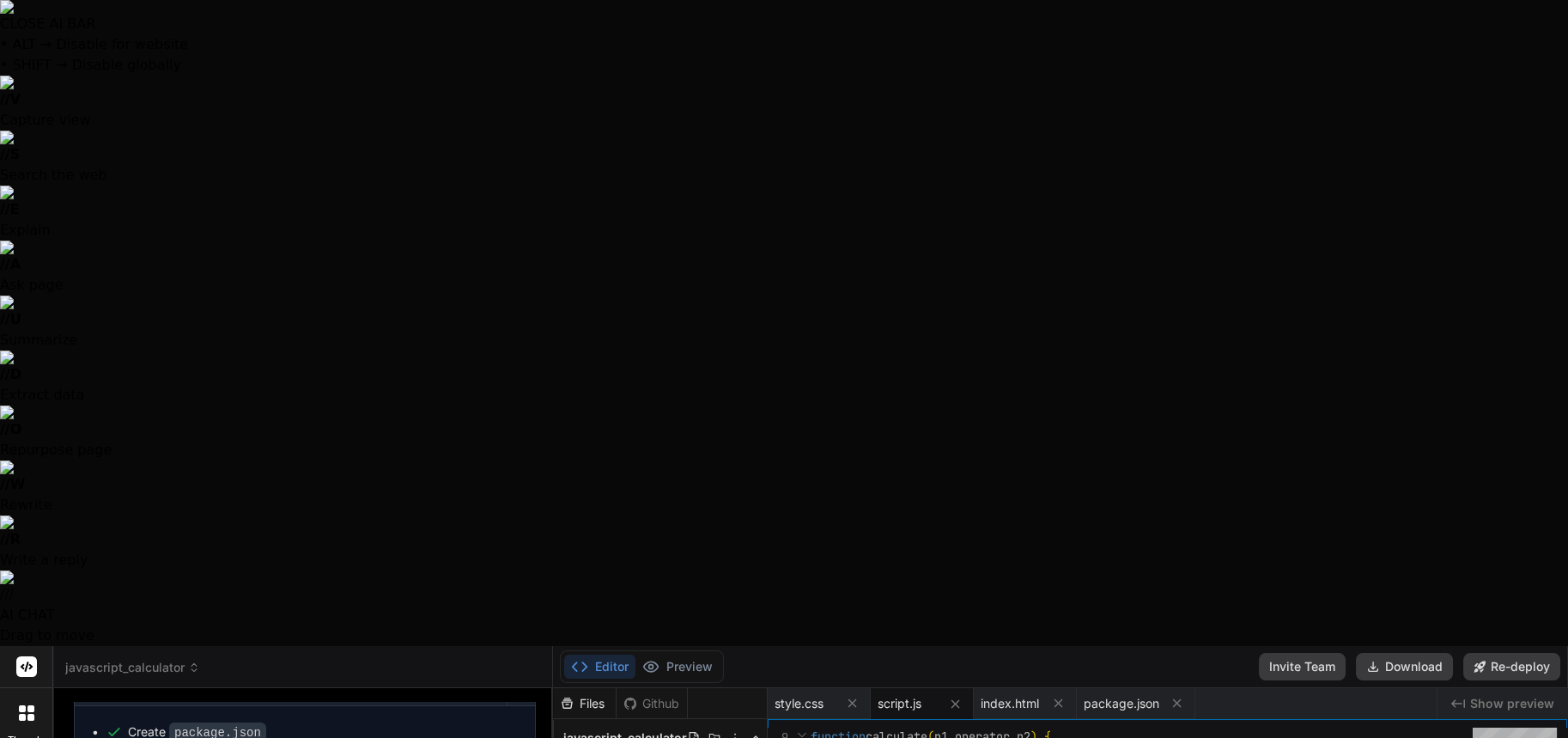
click at [423, 635] on div at bounding box center [784, 369] width 1568 height 738
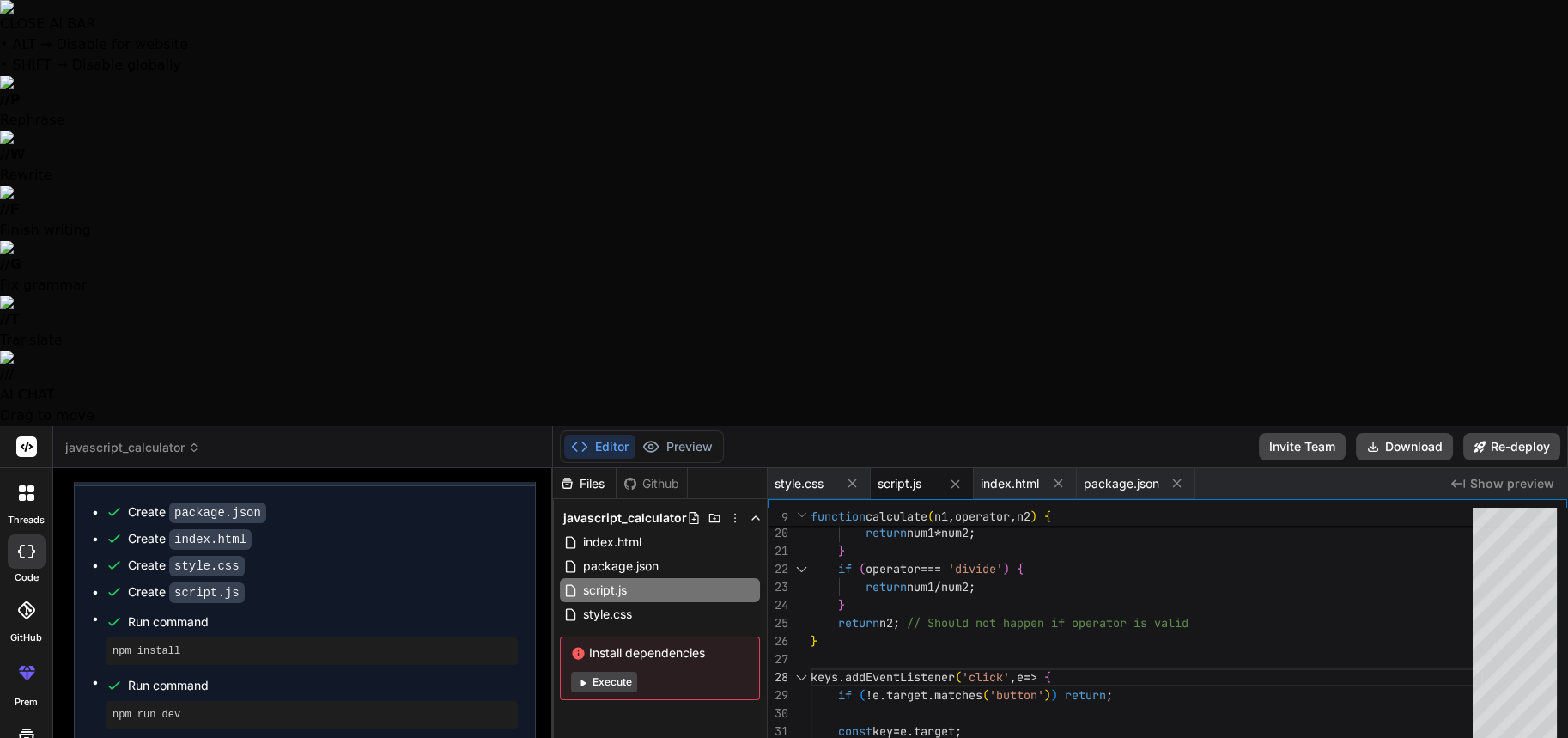
type textarea "x"
type textarea "c"
type textarea "x"
type textarea "cr"
type textarea "x"
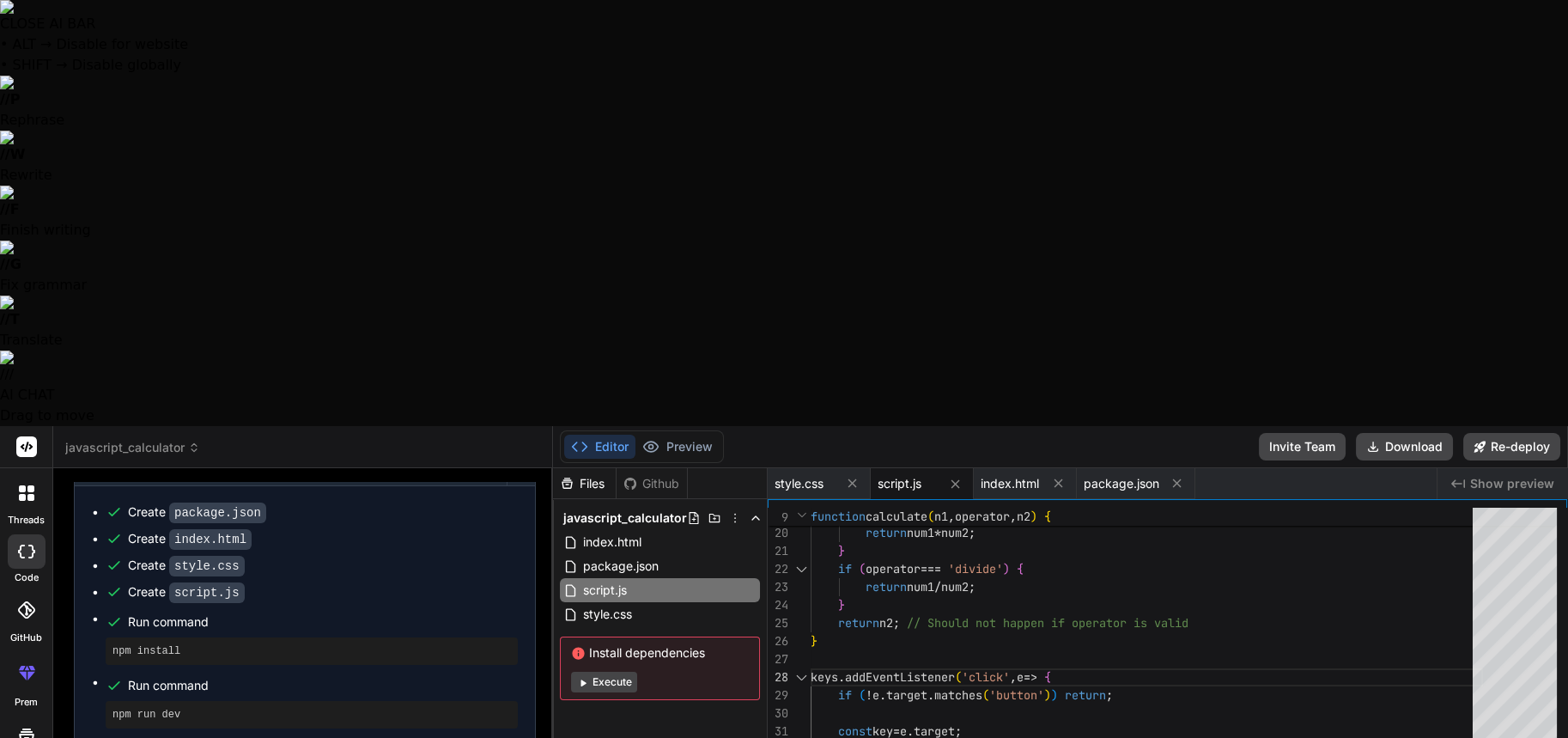
type textarea "cre"
type textarea "x"
type textarea "crea"
type textarea "x"
type textarea "crea"
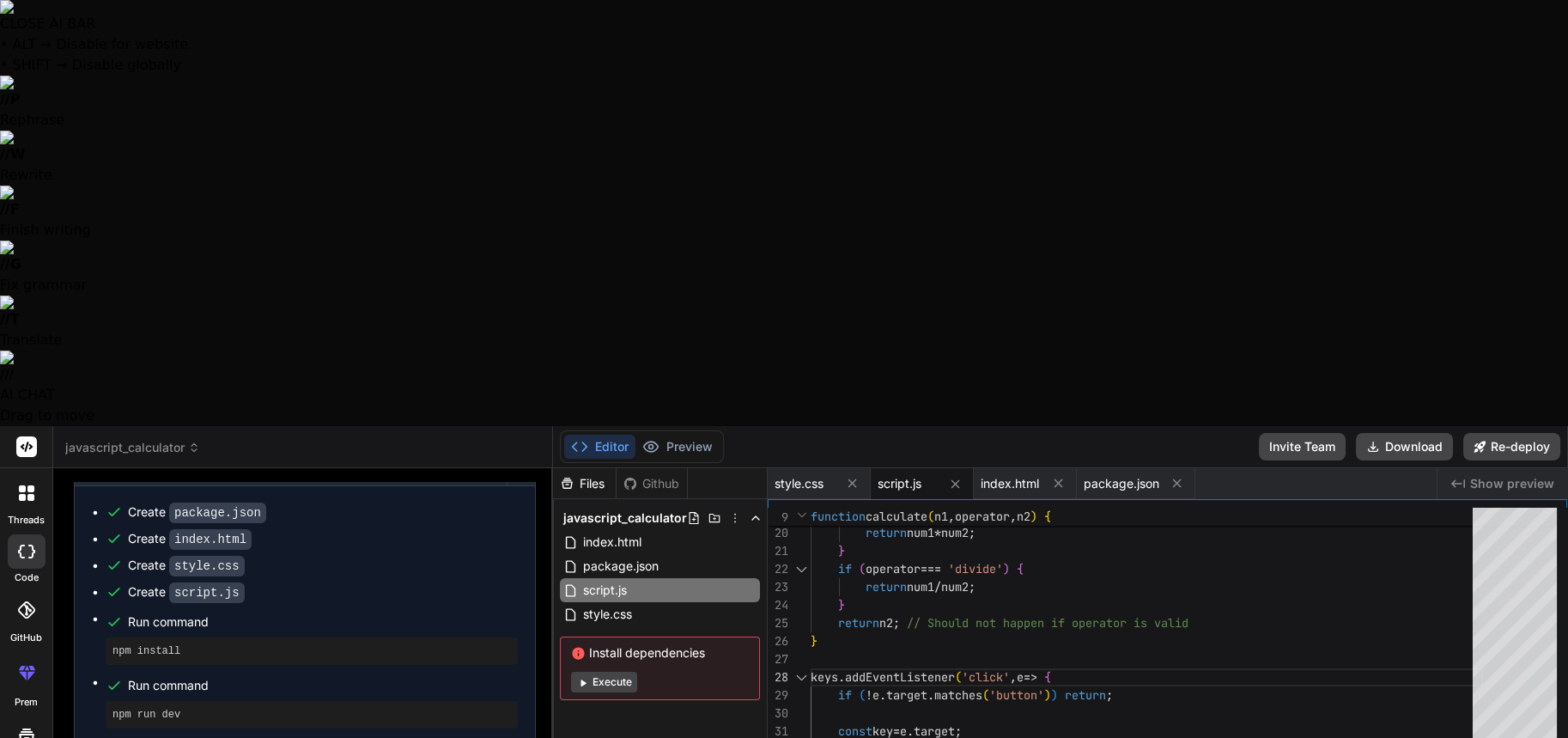
type textarea "x"
type textarea "crea u"
type textarea "x"
type textarea "crea un"
type textarea "x"
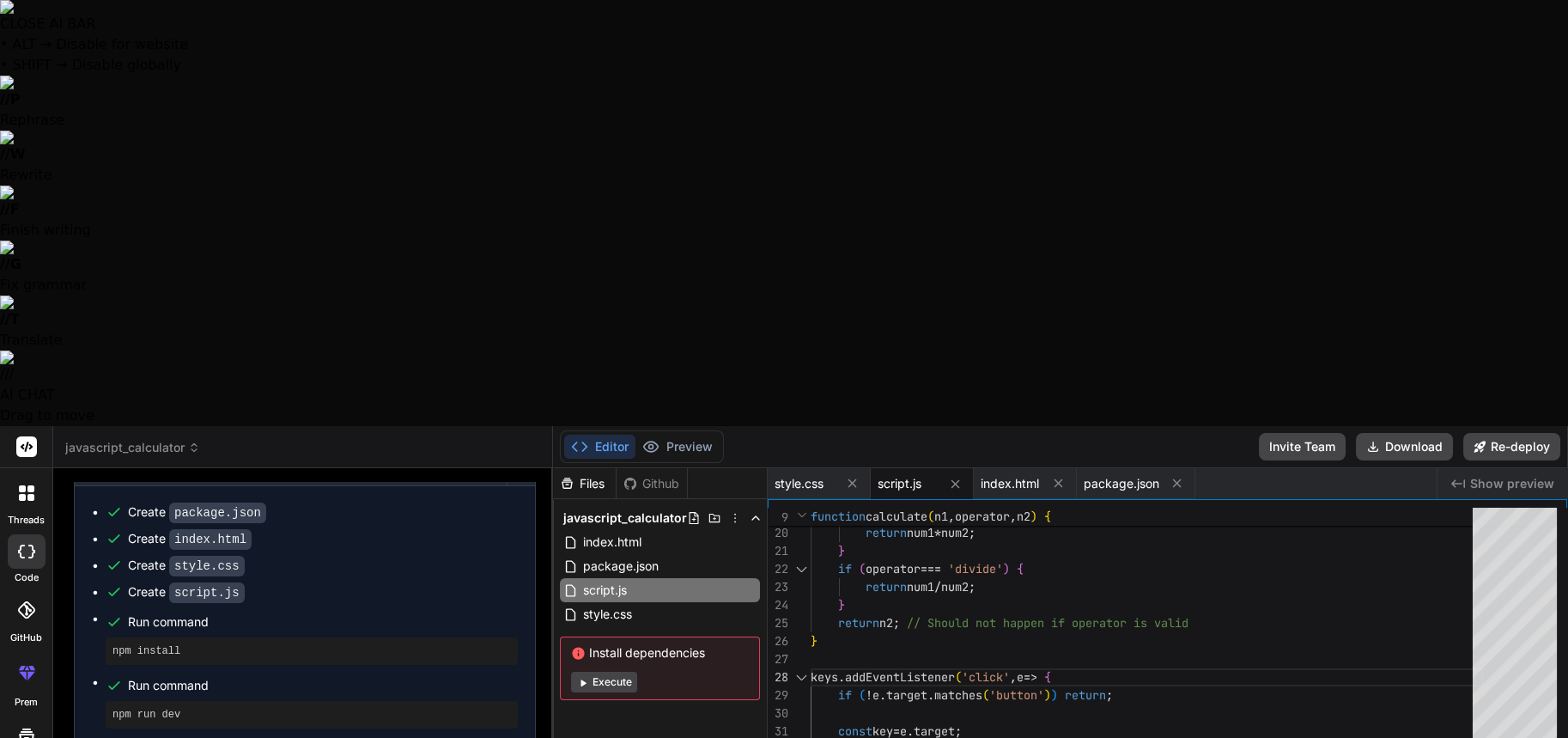
type textarea "crea un"
type textarea "x"
type textarea "crea un c"
type textarea "x"
type textarea "crea un co"
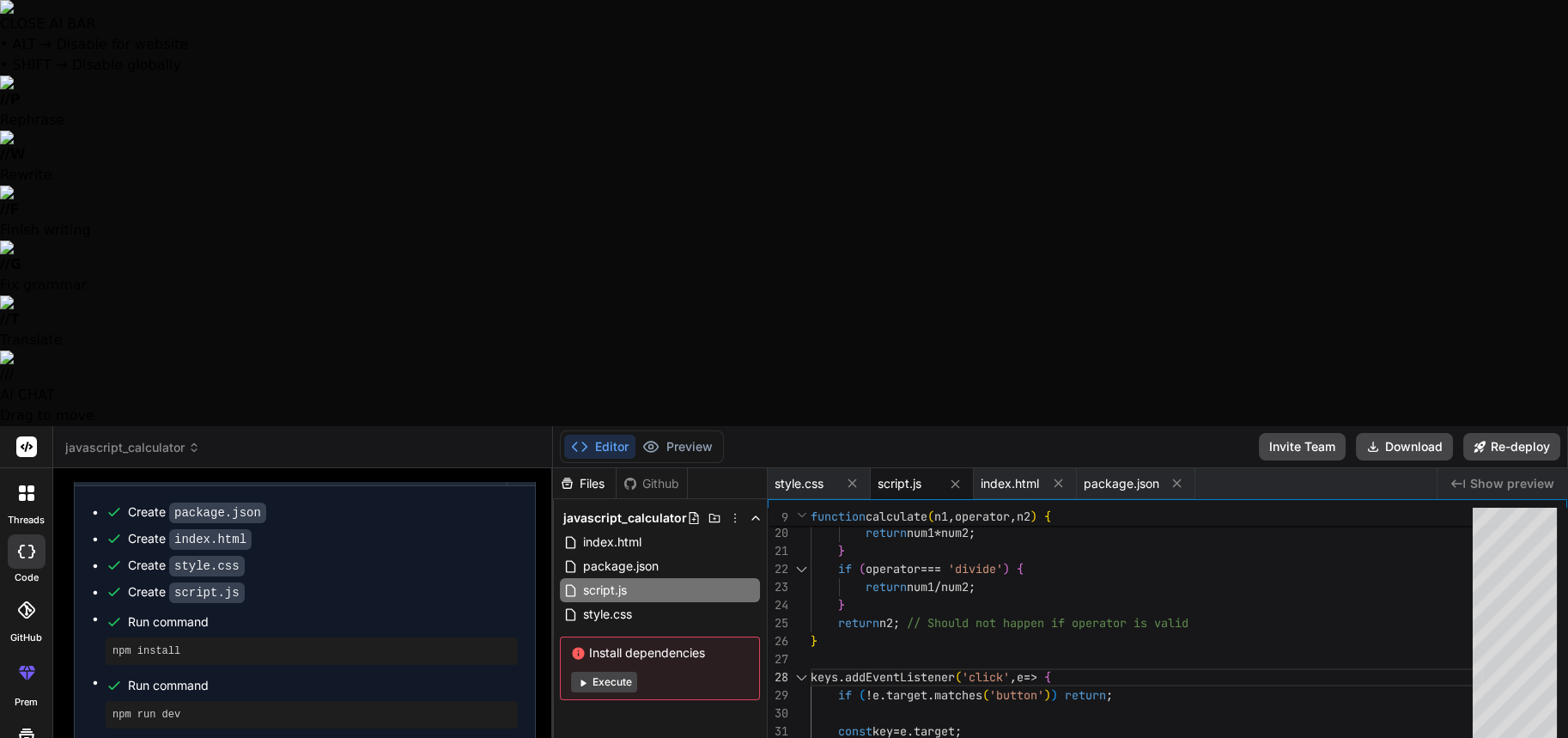
type textarea "x"
type textarea "crea un con"
type textarea "x"
type textarea "crea un cont"
type textarea "x"
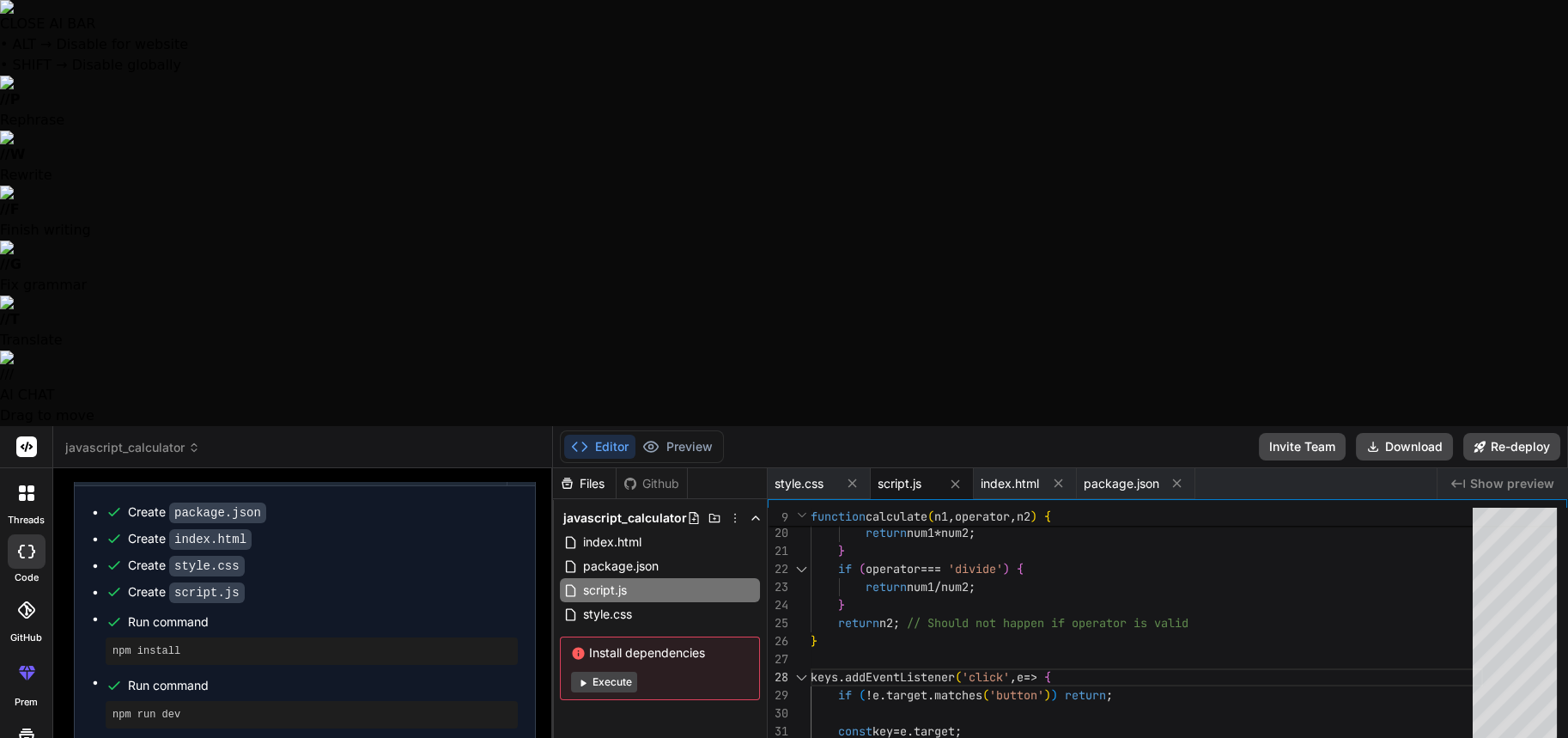
type textarea "crea un conte"
type textarea "x"
type textarea "crea un conten"
type textarea "x"
type textarea "crea un contene"
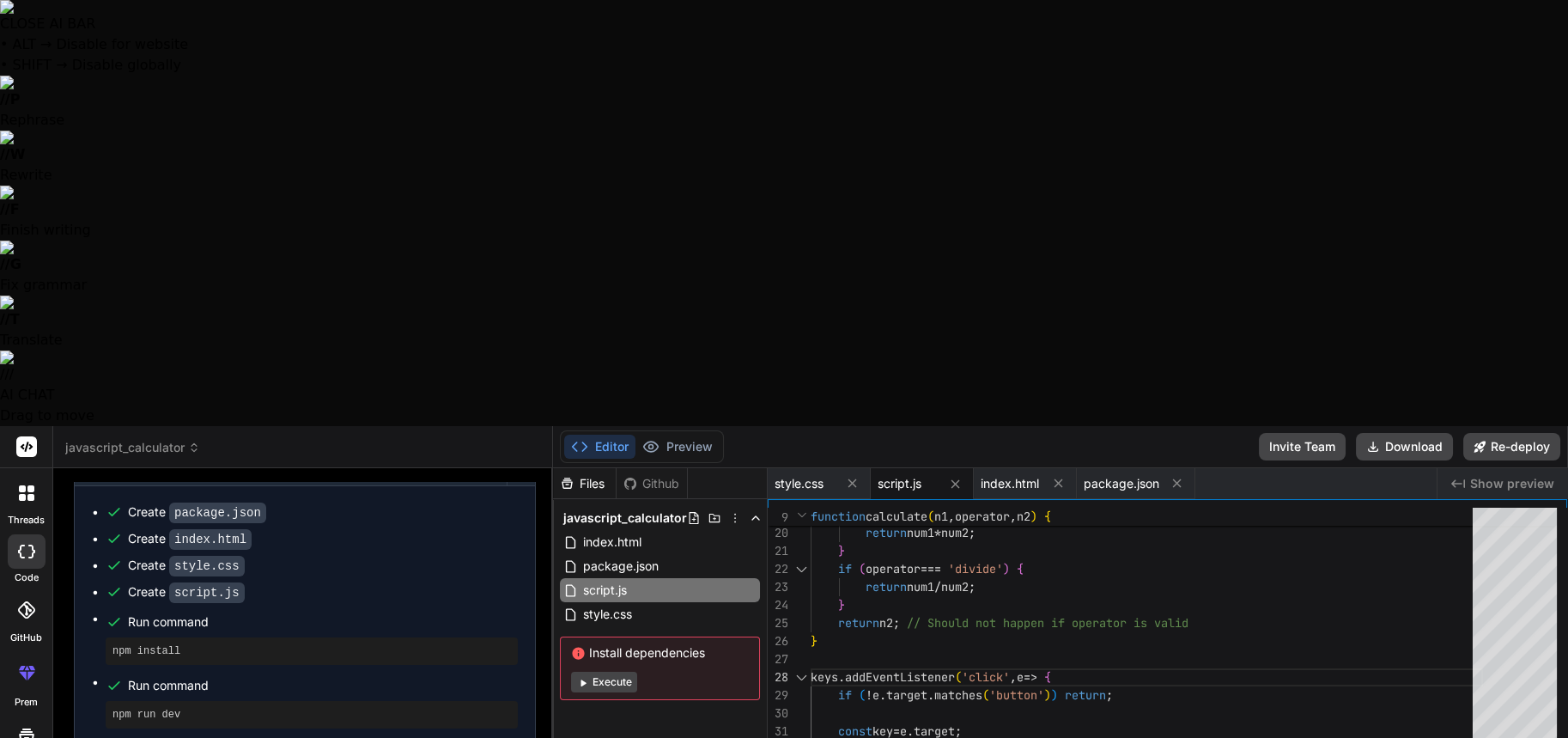
type textarea "x"
type textarea "crea un contened"
type textarea "x"
type textarea "crea un contenedo"
type textarea "x"
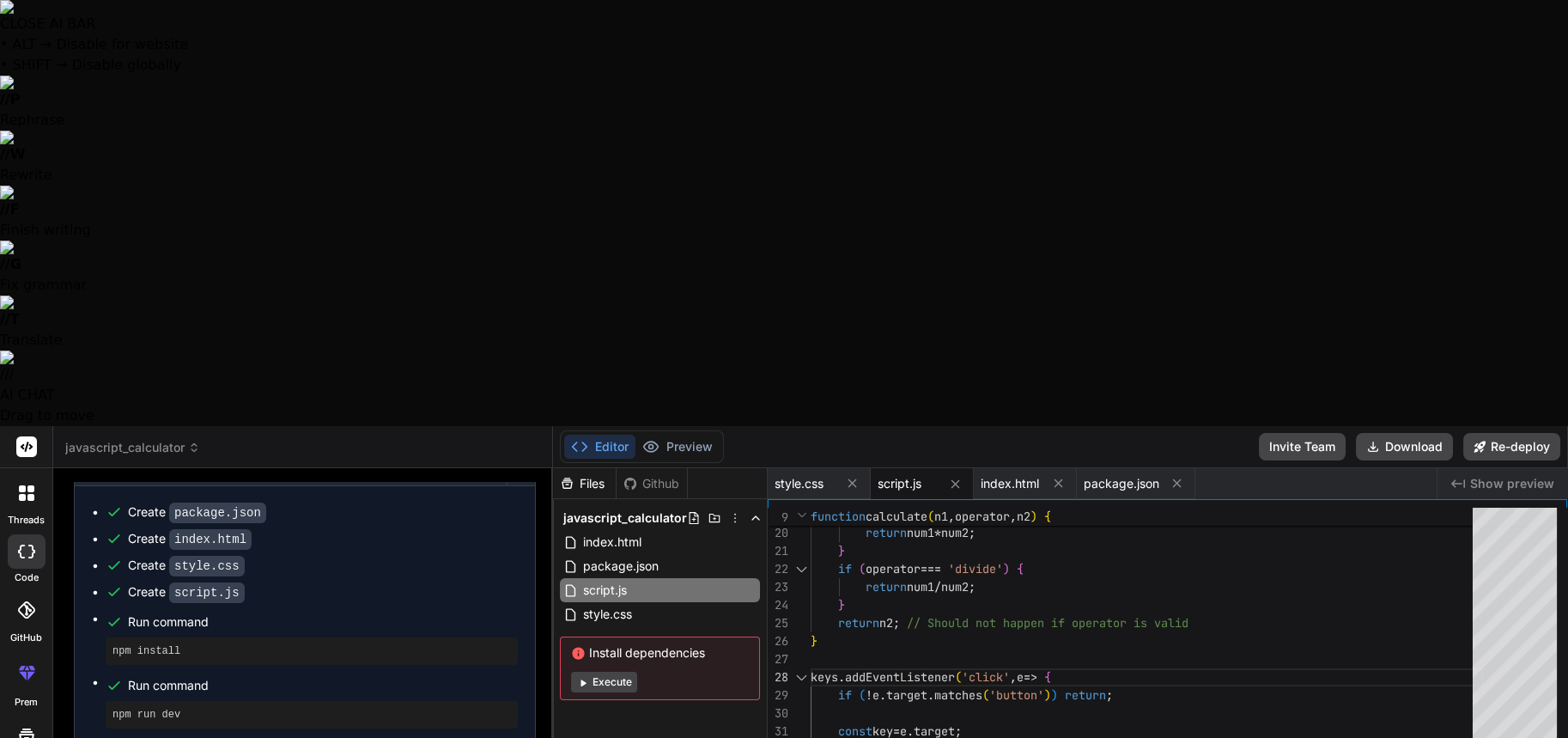
type textarea "crea un contenedor"
type textarea "x"
type textarea "crea un contenedor"
type textarea "x"
type textarea "crea un contenedor q"
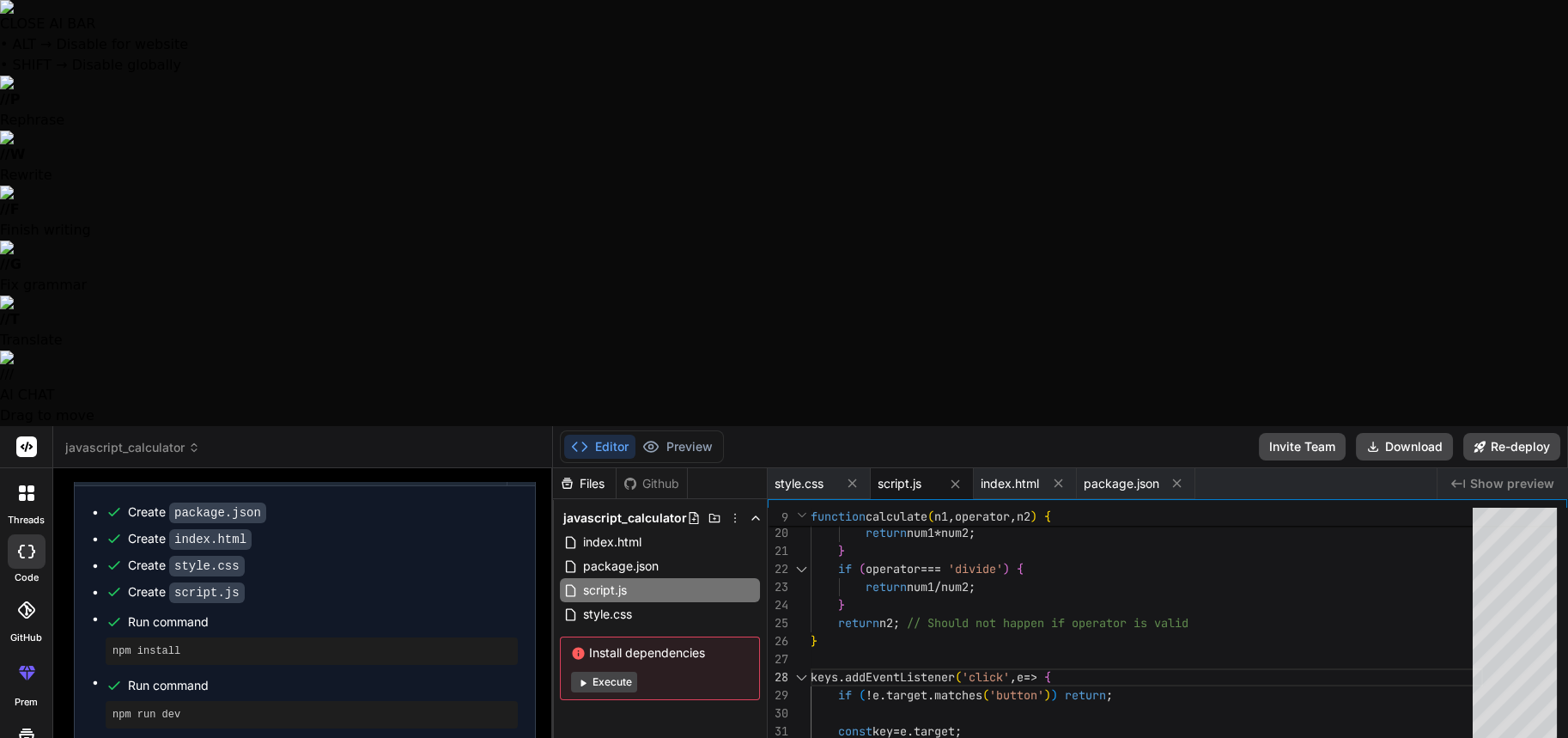
type textarea "x"
type textarea "crea un contenedor qu"
type textarea "x"
type textarea "crea un contenedor quu"
type textarea "x"
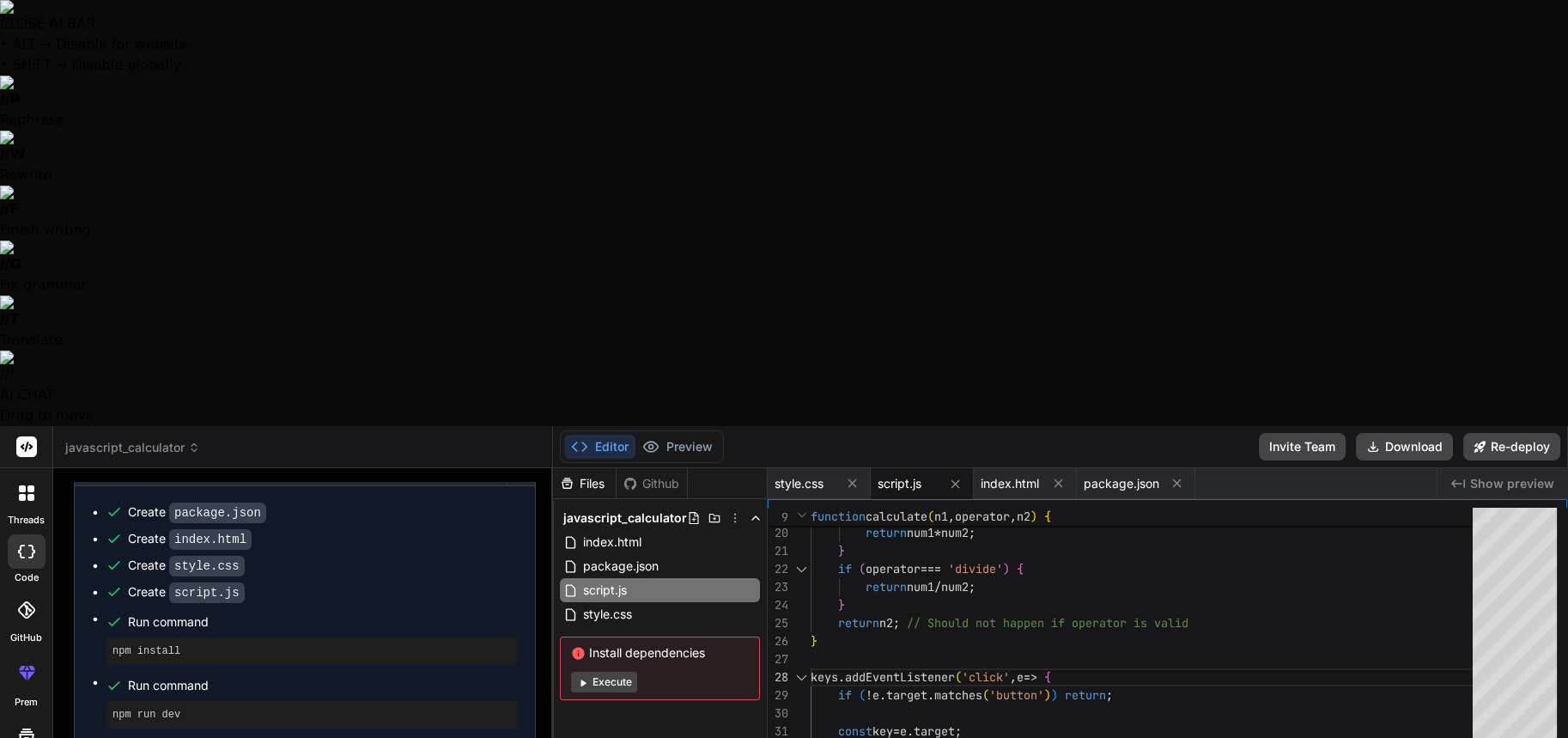
type textarea "crea un contenedor quue"
type textarea "x"
type textarea "crea un contenedor quue"
type textarea "x"
type textarea "crea un contenedor quue t"
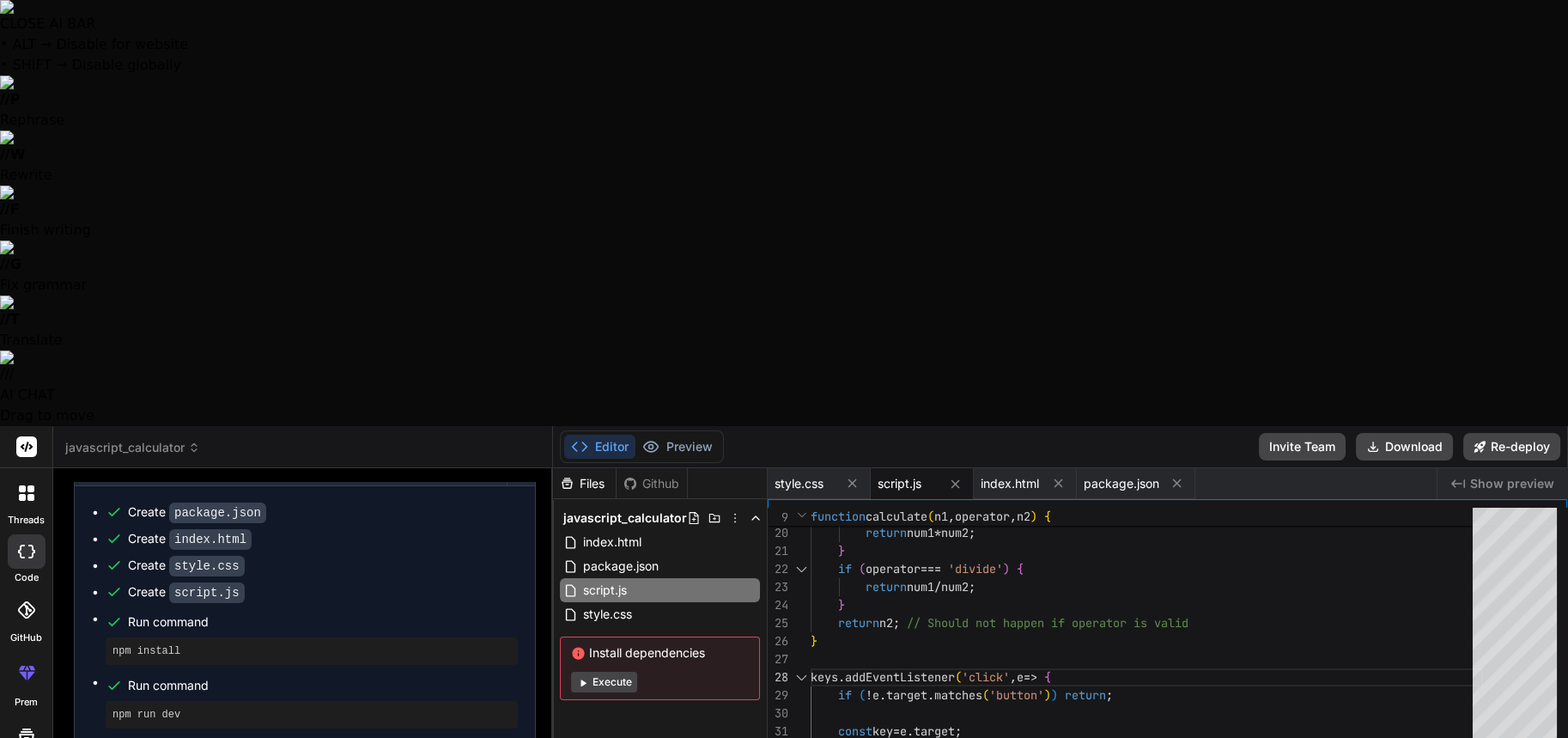
type textarea "x"
type textarea "crea un contenedor quue te"
type textarea "x"
type textarea "crea un contenedor quue ten"
type textarea "x"
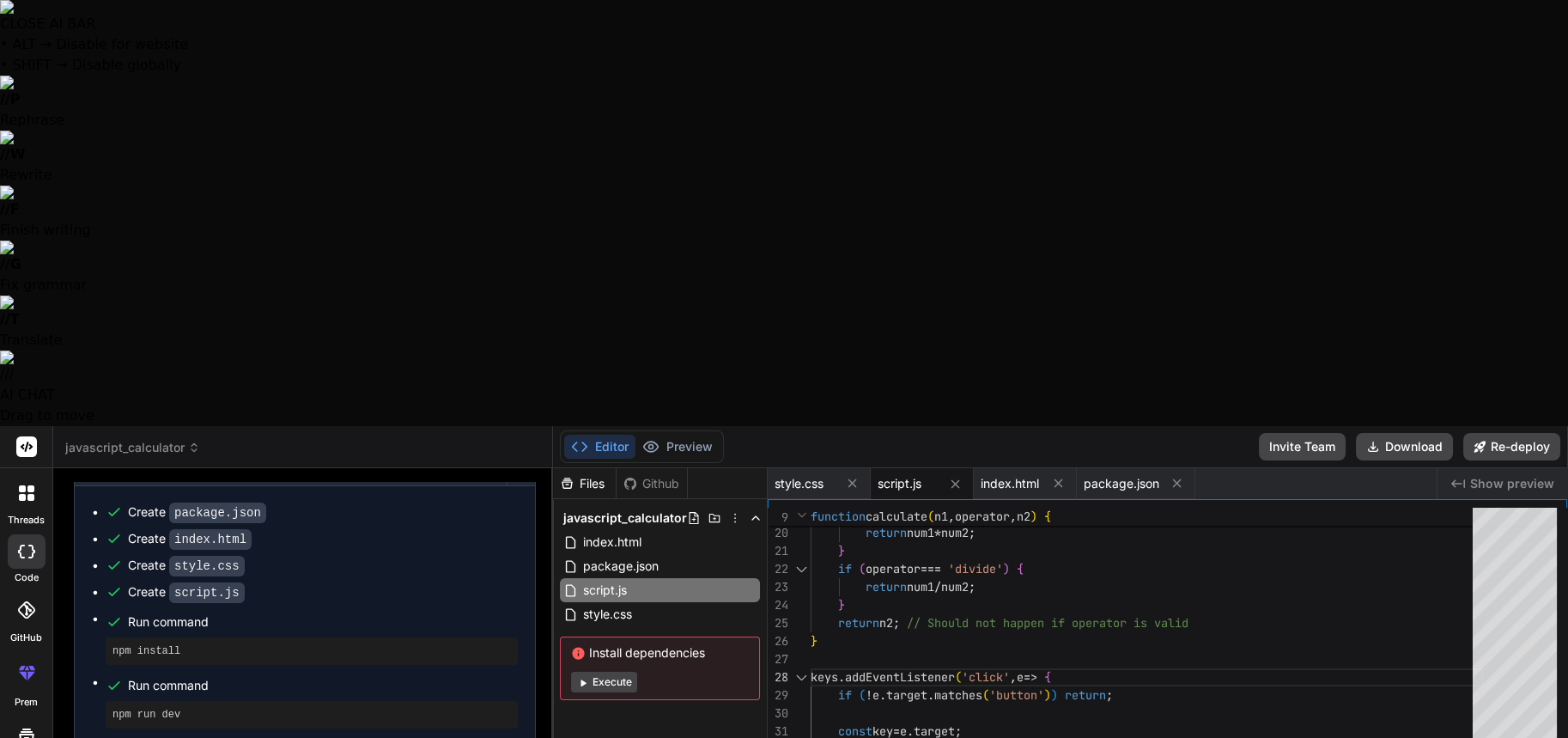
type textarea "crea un contenedor [PERSON_NAME]"
type textarea "x"
type textarea "crea un contenedor quue tenga"
type textarea "x"
type textarea "crea un contenedor quue tenga"
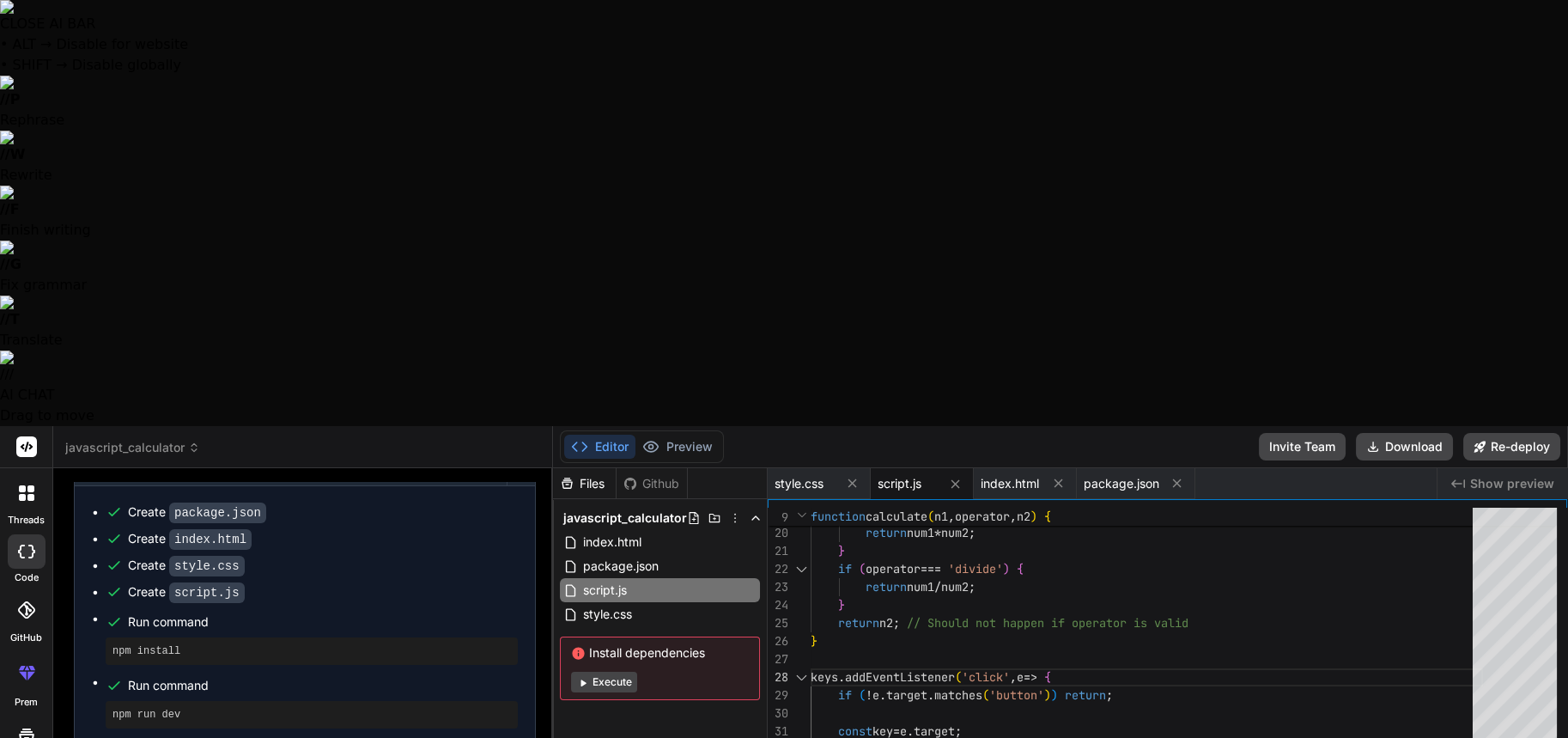
type textarea "x"
type textarea "crea un contenedor quue tenga t"
type textarea "x"
type textarea "crea un contenedor quue tenga tr"
type textarea "x"
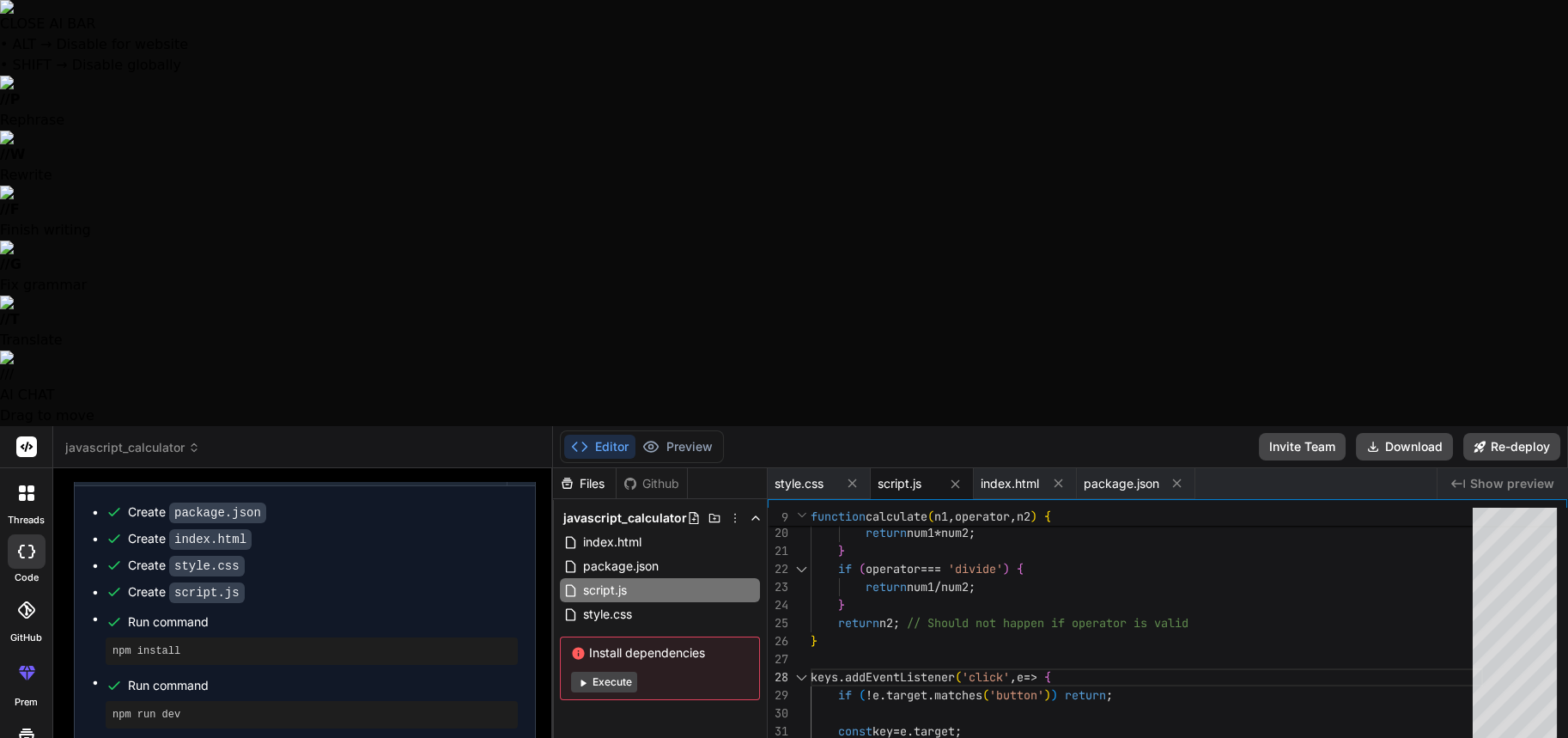
type textarea "crea un contenedor quue tenga tre"
type textarea "x"
type textarea "crea un contenedor quue tenga tre"
type textarea "x"
type textarea "crea un contenedor quue tenga tre b"
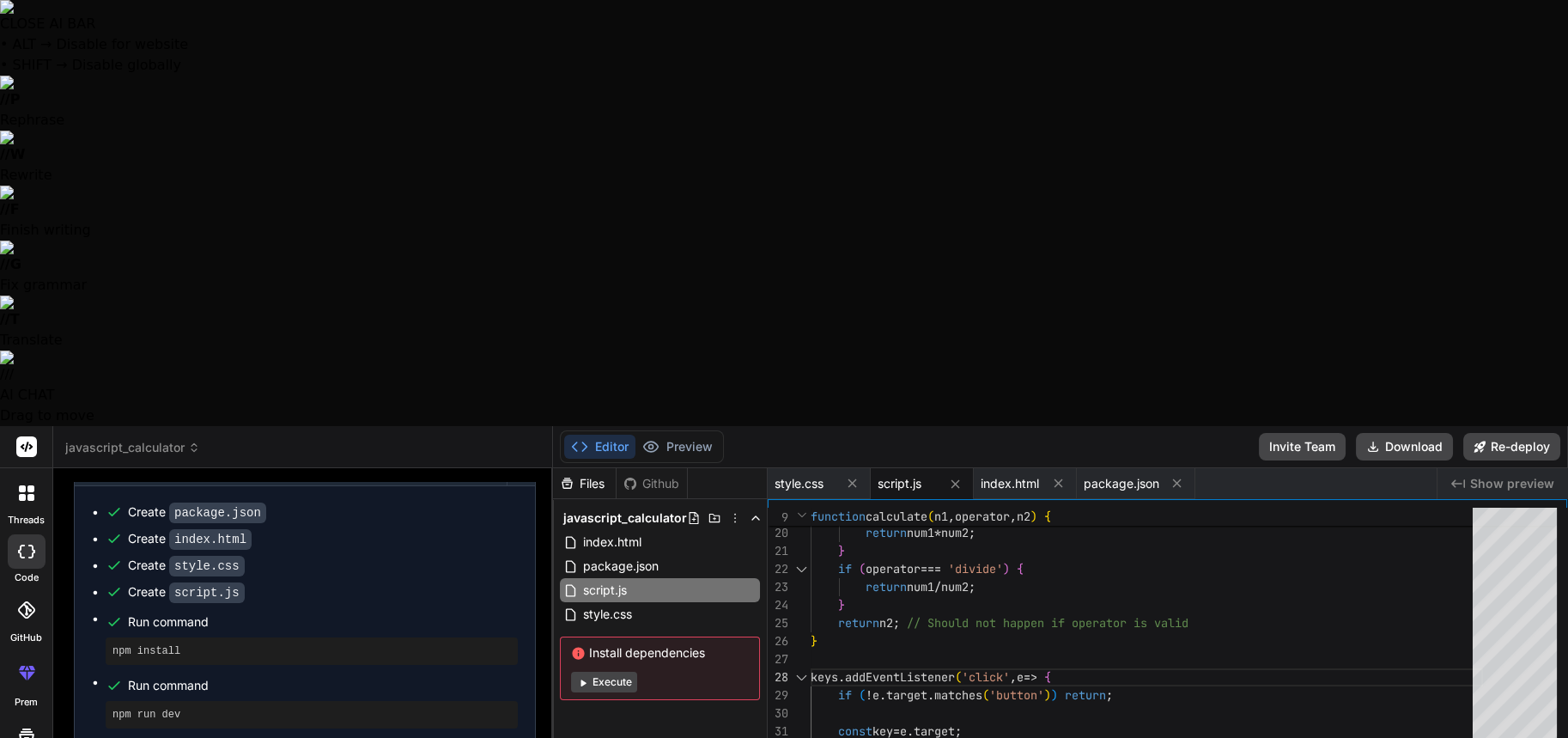
type textarea "x"
type textarea "crea un contenedor quue tenga tre bo"
type textarea "x"
type textarea "crea un contenedor quue tenga tre bot"
type textarea "x"
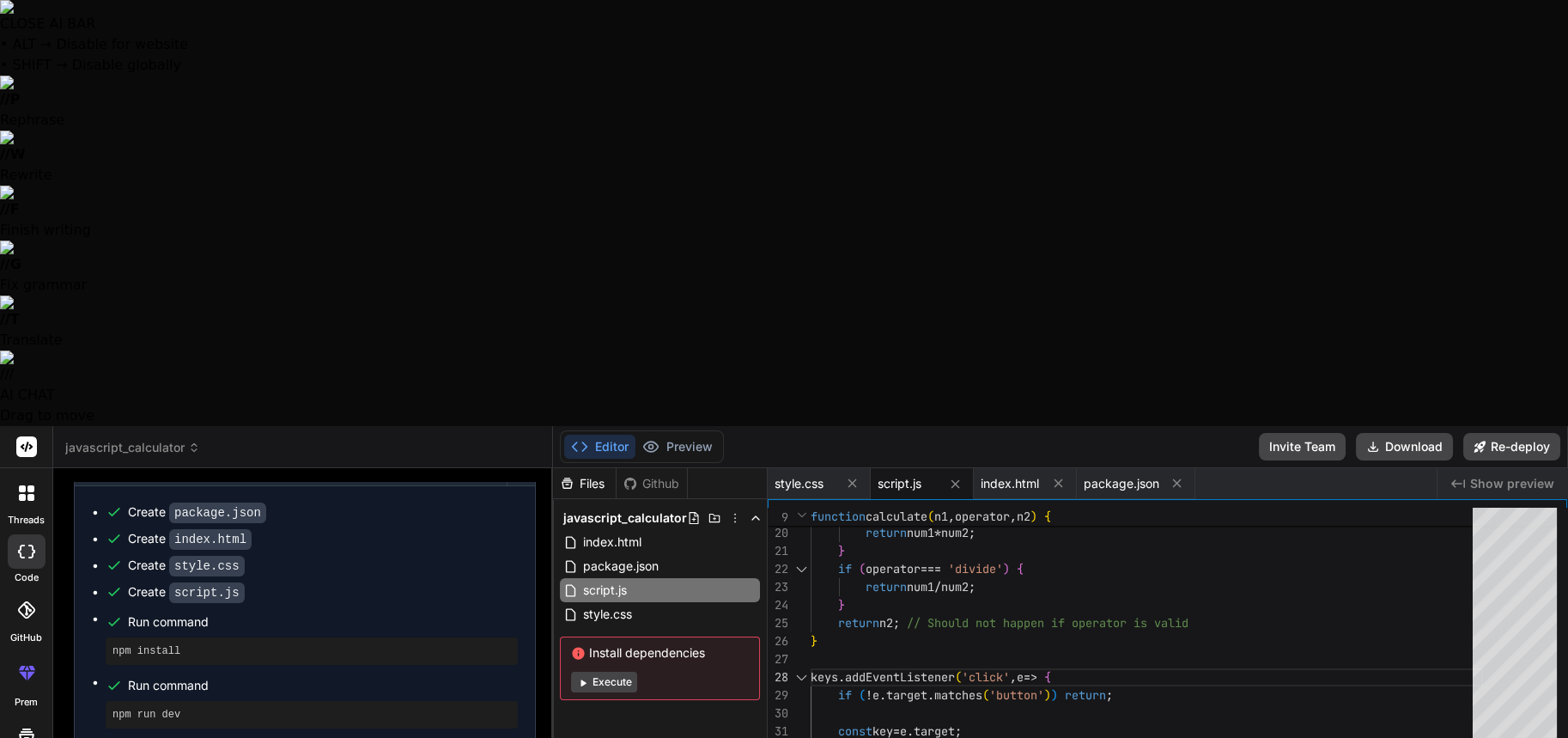
type textarea "crea un contenedor quue tenga tre boto"
type textarea "x"
type textarea "crea un contenedor quue tenga tre boton"
type textarea "x"
type textarea "crea un contenedor quue tenga tre botone"
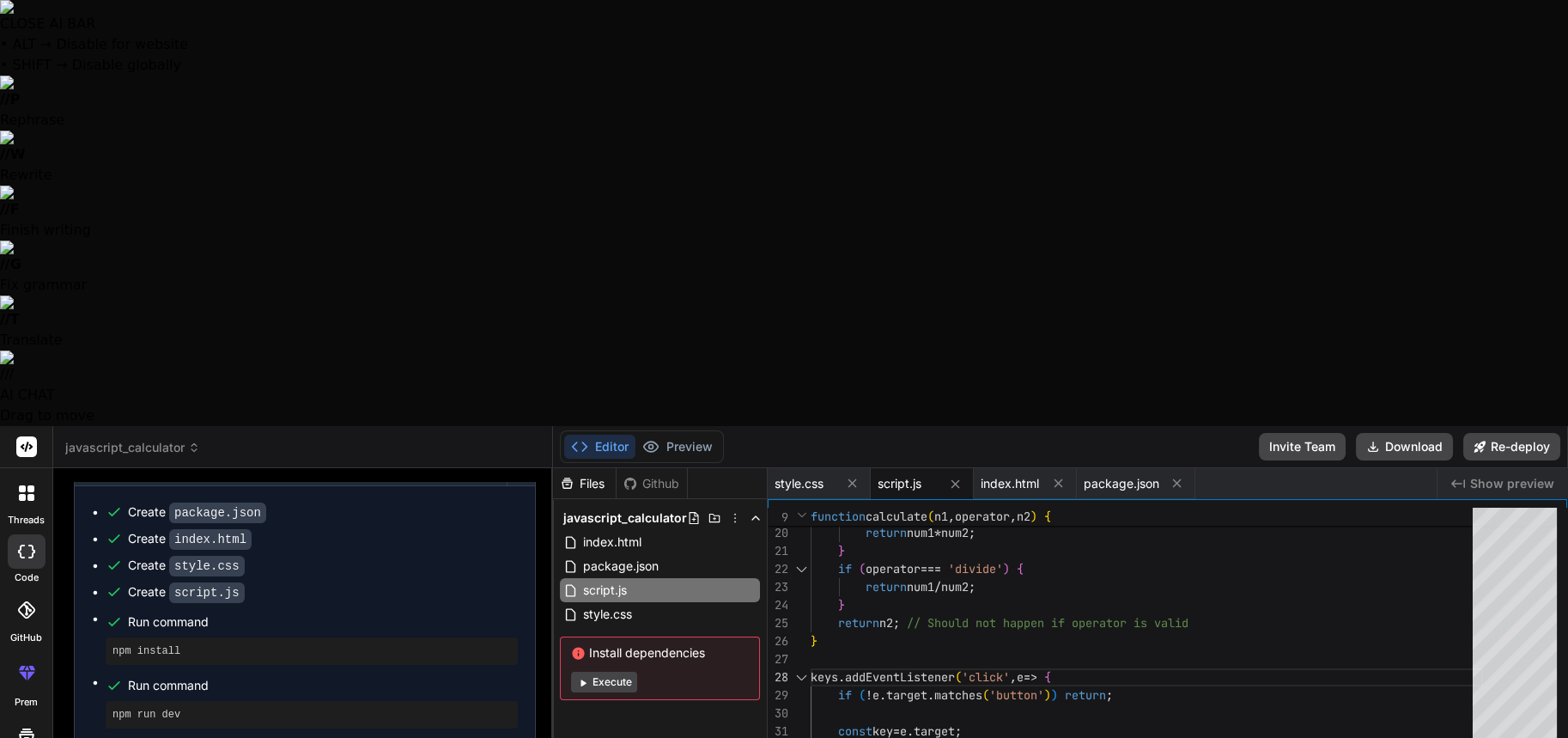
type textarea "x"
type textarea "crea un contenedor quue tenga tre botones"
type textarea "x"
type textarea "crea un contenedor quue tenga tre botones"
type textarea "x"
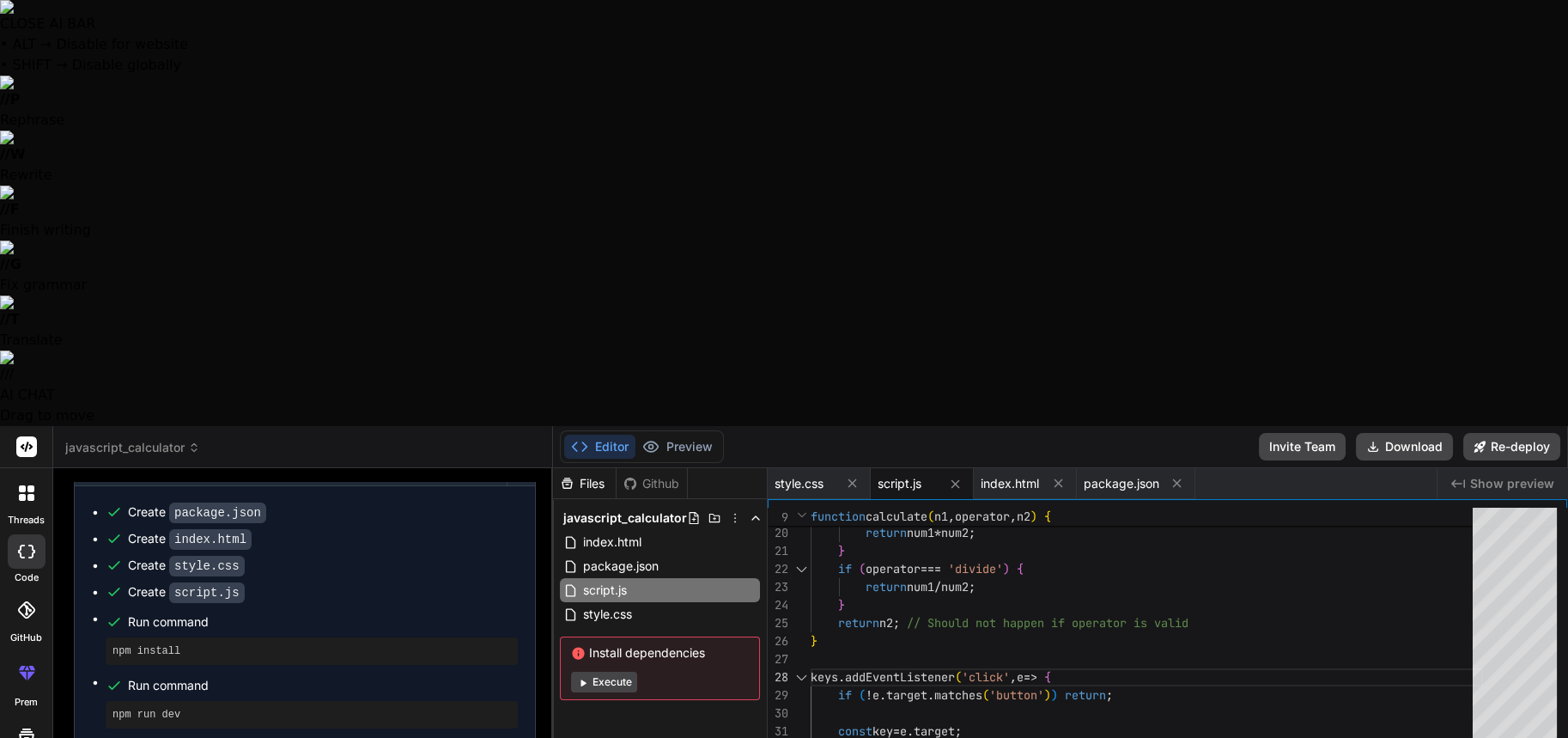
type textarea "crea un contenedor quue tenga tre botones y"
type textarea "x"
type textarea "crea un contenedor quue tenga tre botones y"
type textarea "x"
type textarea "crea un contenedor quue tenga tre botones y o"
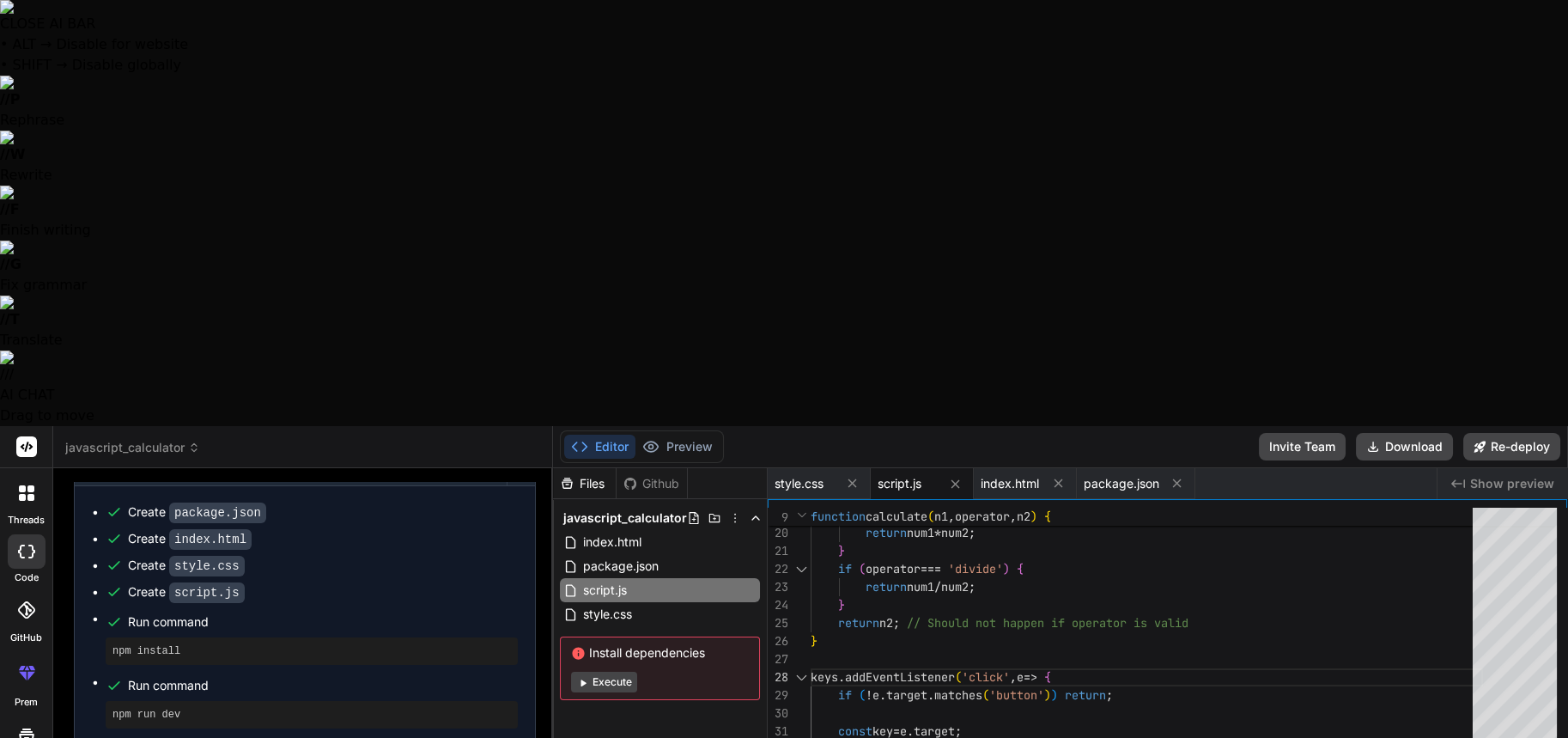
type textarea "x"
type textarea "crea un contenedor quue tenga tre botones y or"
type textarea "x"
type textarea "crea un contenedor quue tenga tre botones y [PERSON_NAME]"
type textarea "x"
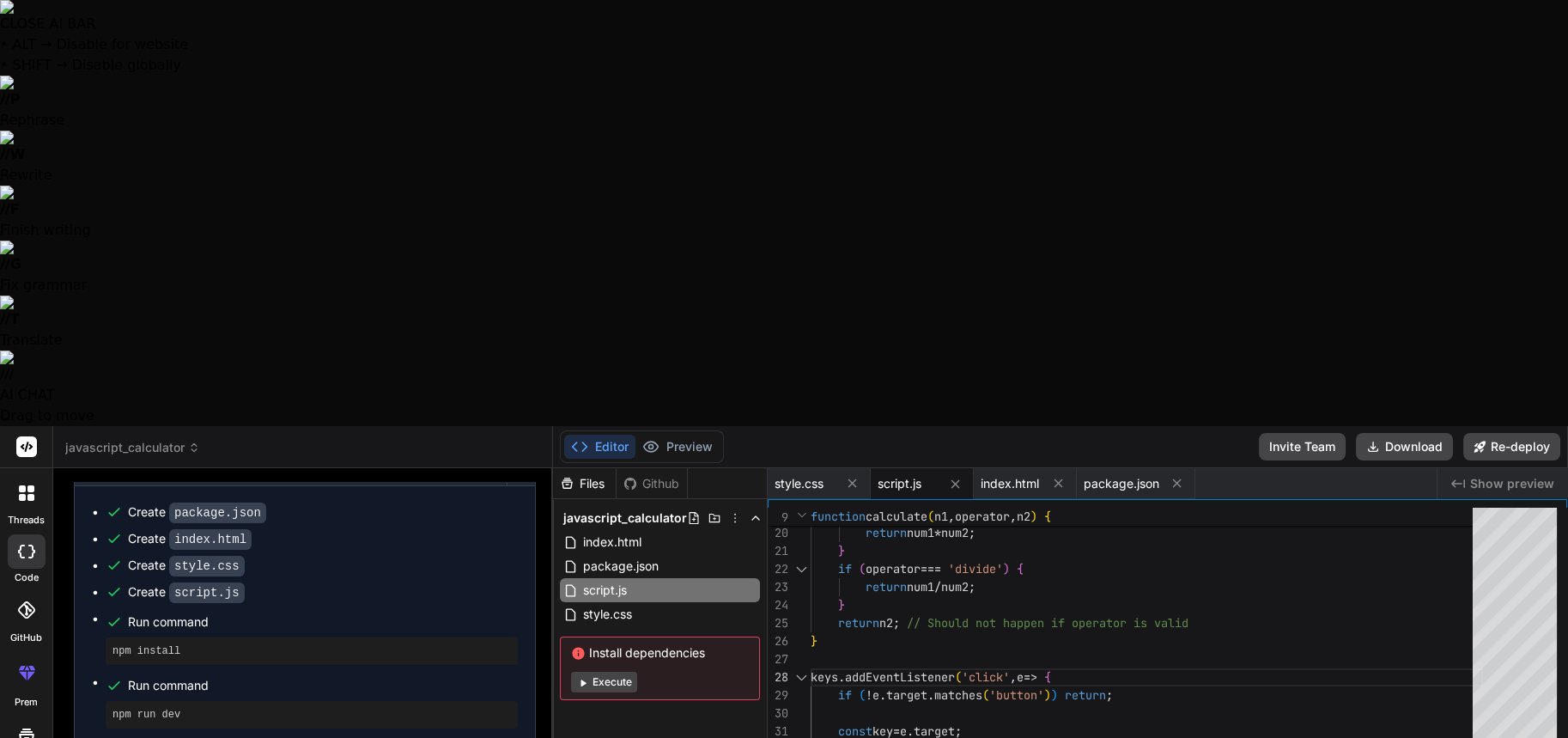
type textarea "crea un contenedor quue tenga tre botones y orre"
type textarea "x"
type textarea "crea un contenedor quue tenga tre botones y orre"
type textarea "x"
type textarea "crea un contenedor quue tenga tre botones y orre e"
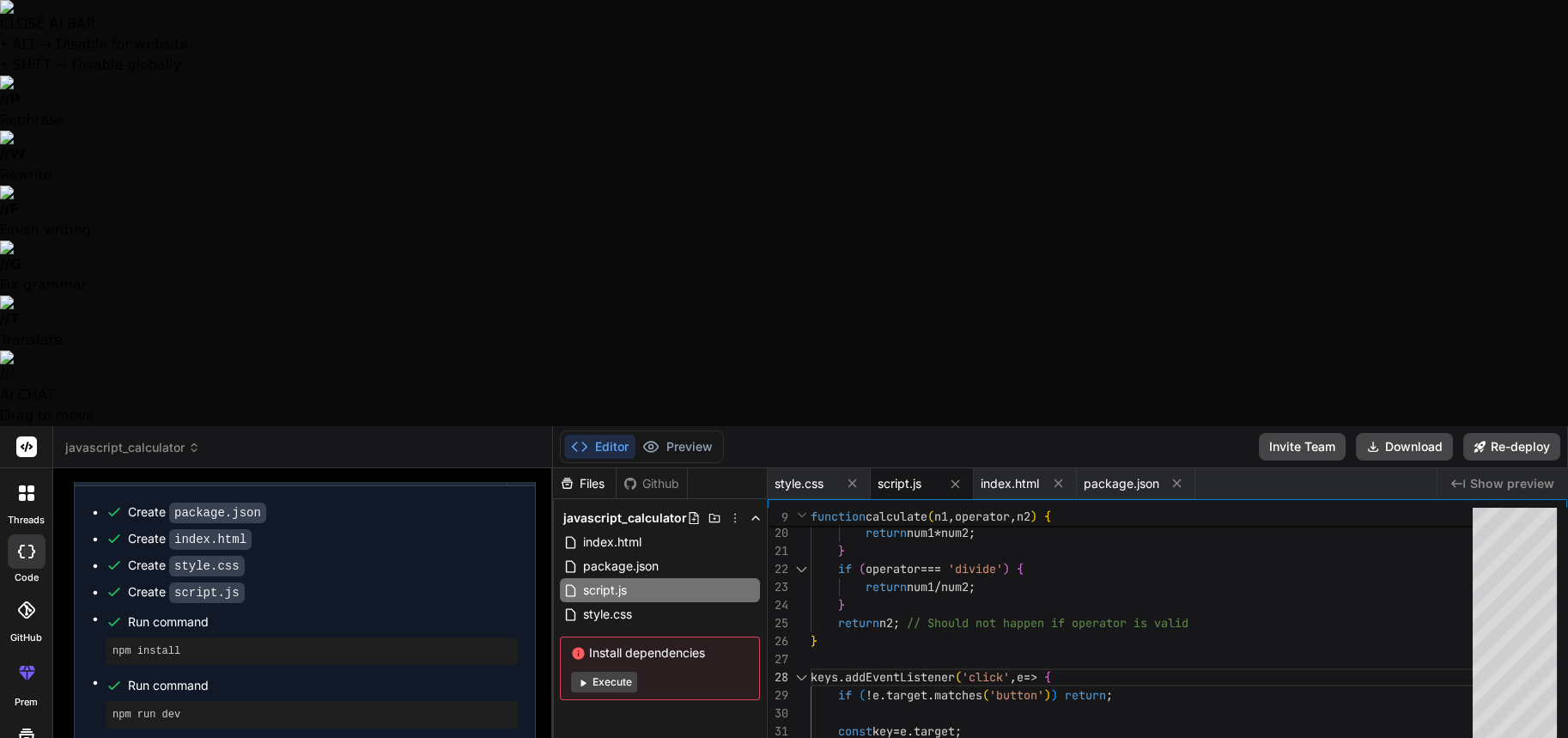
type textarea "x"
type textarea "crea un contenedor quue tenga tre botones y orre el"
type textarea "x"
type textarea "crea un contenedor quue tenga tre botones y orre el"
type textarea "x"
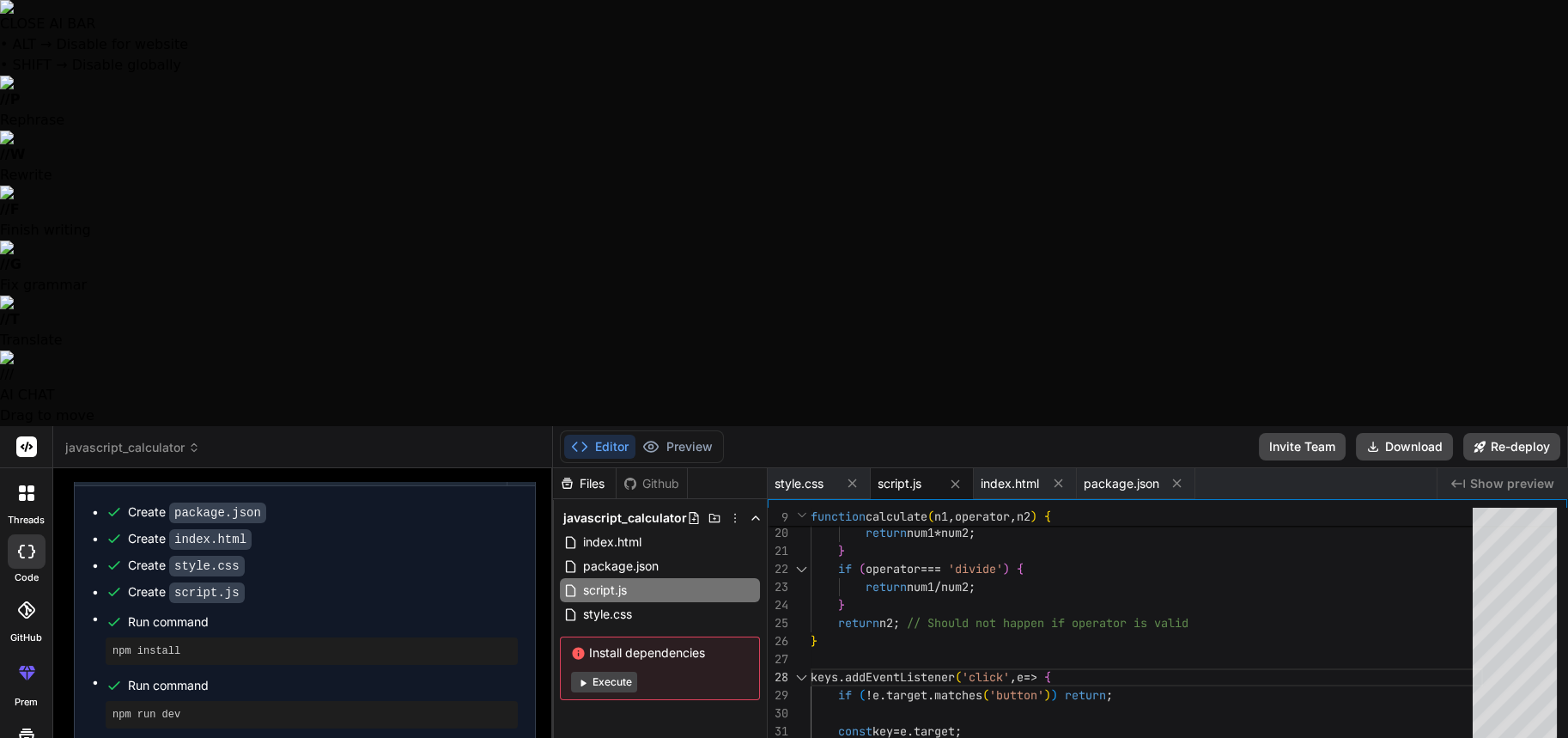
type textarea "crea un contenedor quue tenga tre botones y orre el c"
type textarea "x"
type textarea "crea un contenedor quue tenga tre botones y orre el co"
type textarea "x"
type textarea "crea un contenedor quue tenga tre botones y orre el con"
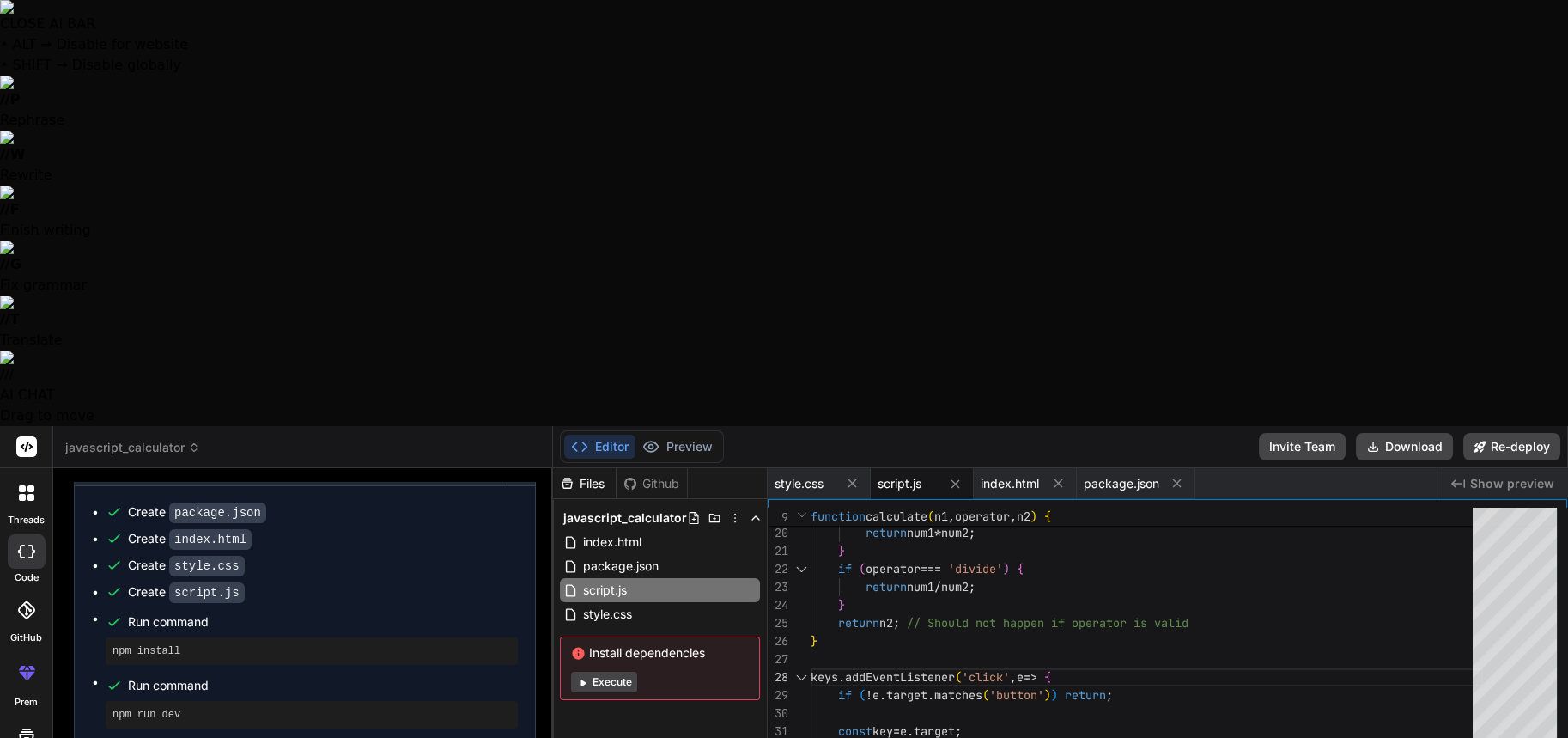
type textarea "x"
type textarea "crea un contenedor quue tenga tre botones y orre el cont"
type textarea "x"
type textarea "crea un contenedor quue tenga tre botones y orre el conte"
type textarea "x"
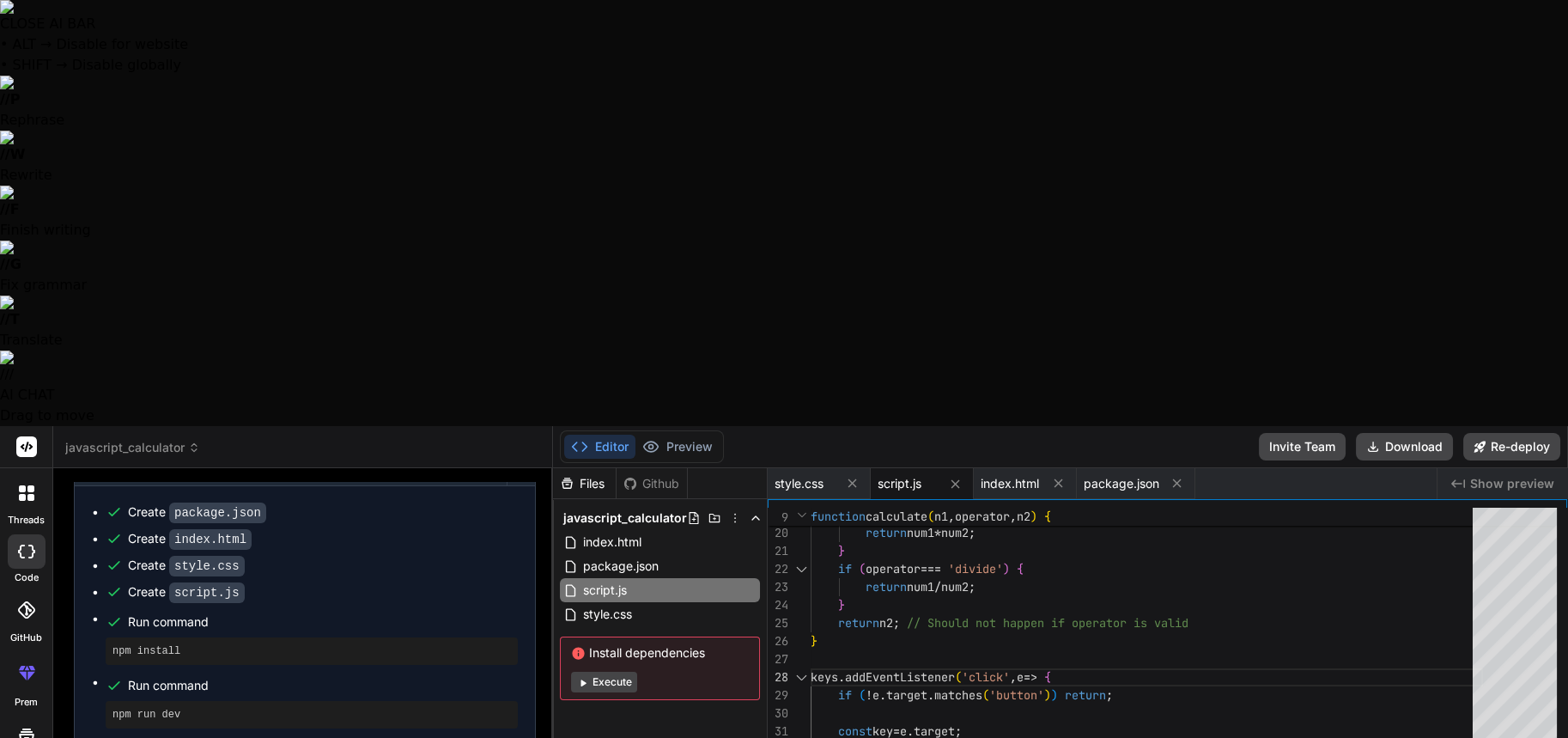
type textarea "crea un contenedor quue tenga tre botones y orre el conten"
type textarea "x"
type textarea "crea un contenedor quue tenga tre botones y orre el contene"
type textarea "x"
type textarea "crea un contenedor quue tenga tre botones y orre el contenei"
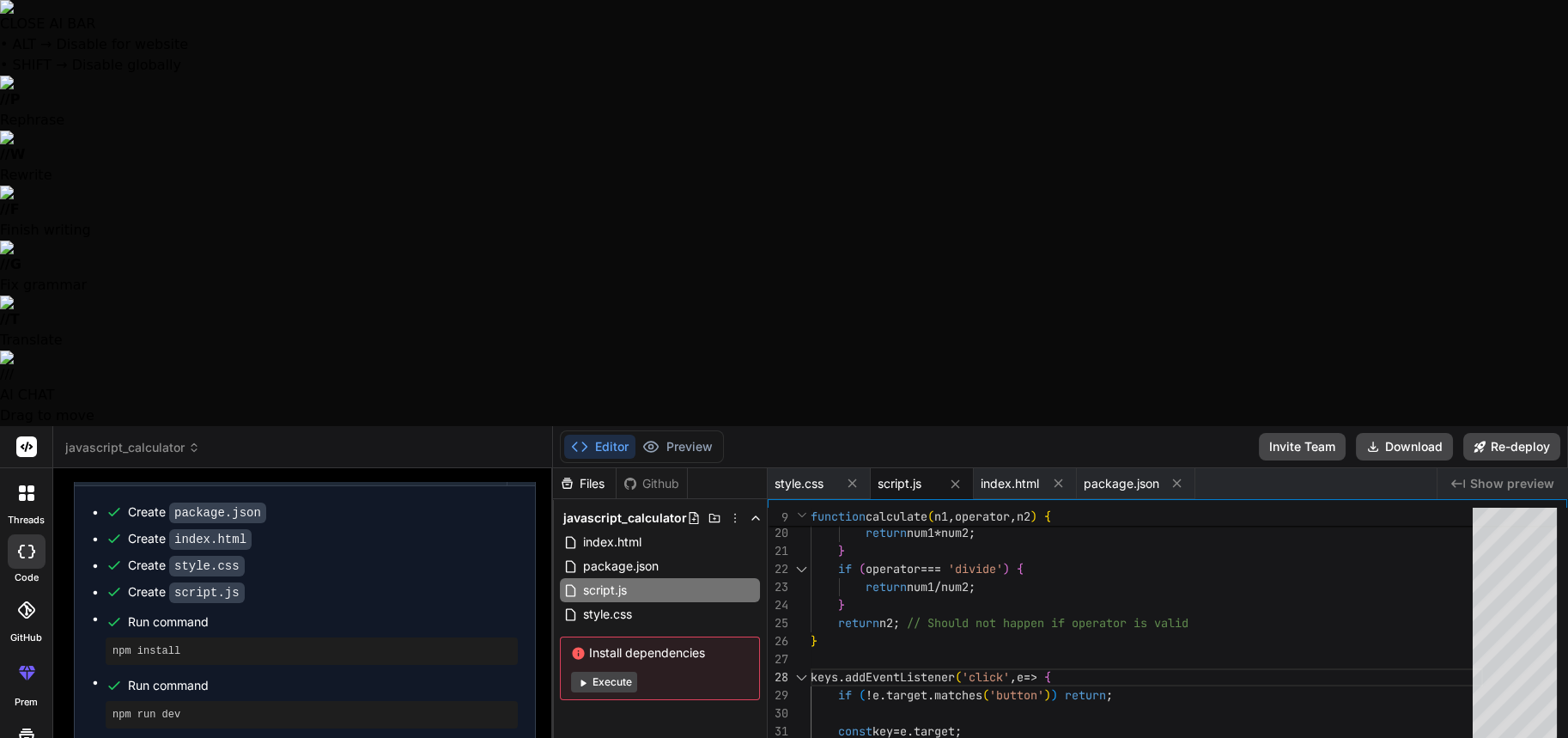
type textarea "x"
type textarea "crea un contenedor quue tenga tre botones y orre el conteneid"
type textarea "x"
type textarea "crea un contenedor quue tenga tre botones y orre el conteneidp"
type textarea "x"
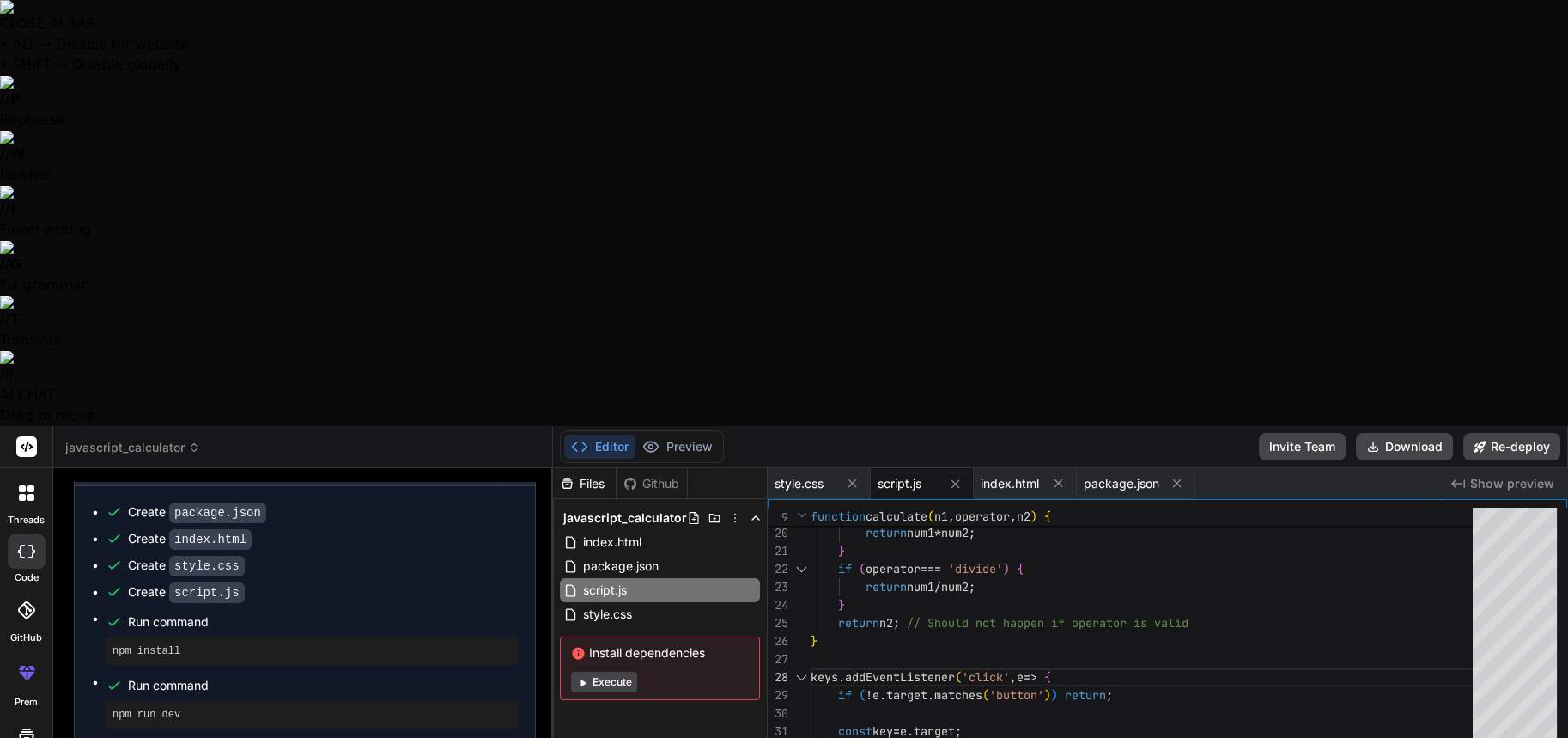
type textarea "crea un contenedor quue tenga tre botones y orre el conteneidp"
type textarea "x"
type textarea "crea un contenedor quue tenga tre botones y orre el conteneidp y"
type textarea "x"
type textarea "crea un contenedor quue tenga tre botones y orre el conteneidp y"
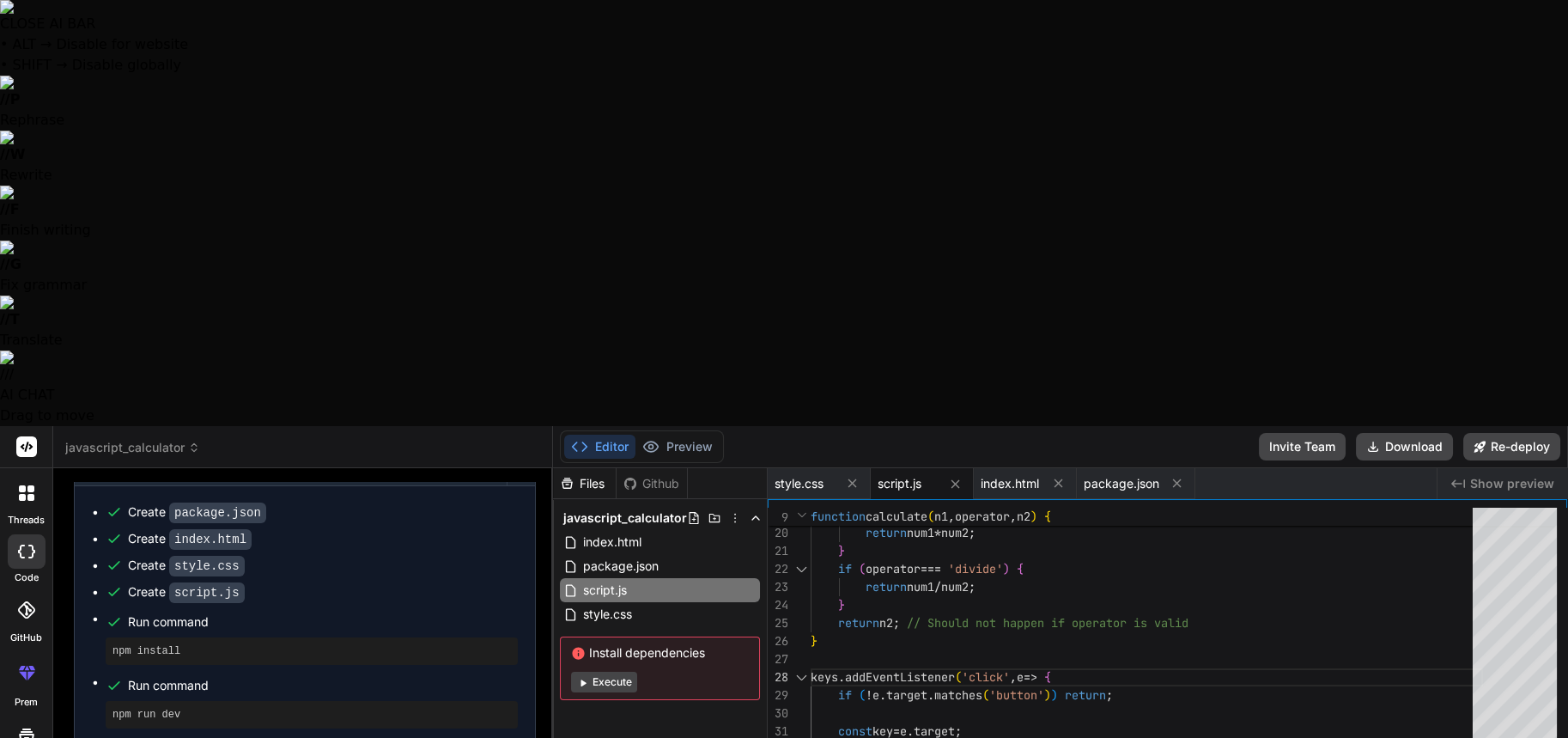
type textarea "x"
type textarea "crea un contenedor quue tenga tre botones y orre el conteneidp y a"
type textarea "x"
type textarea "crea un contenedor quue tenga tre botones y orre el conteneidp y ag"
type textarea "x"
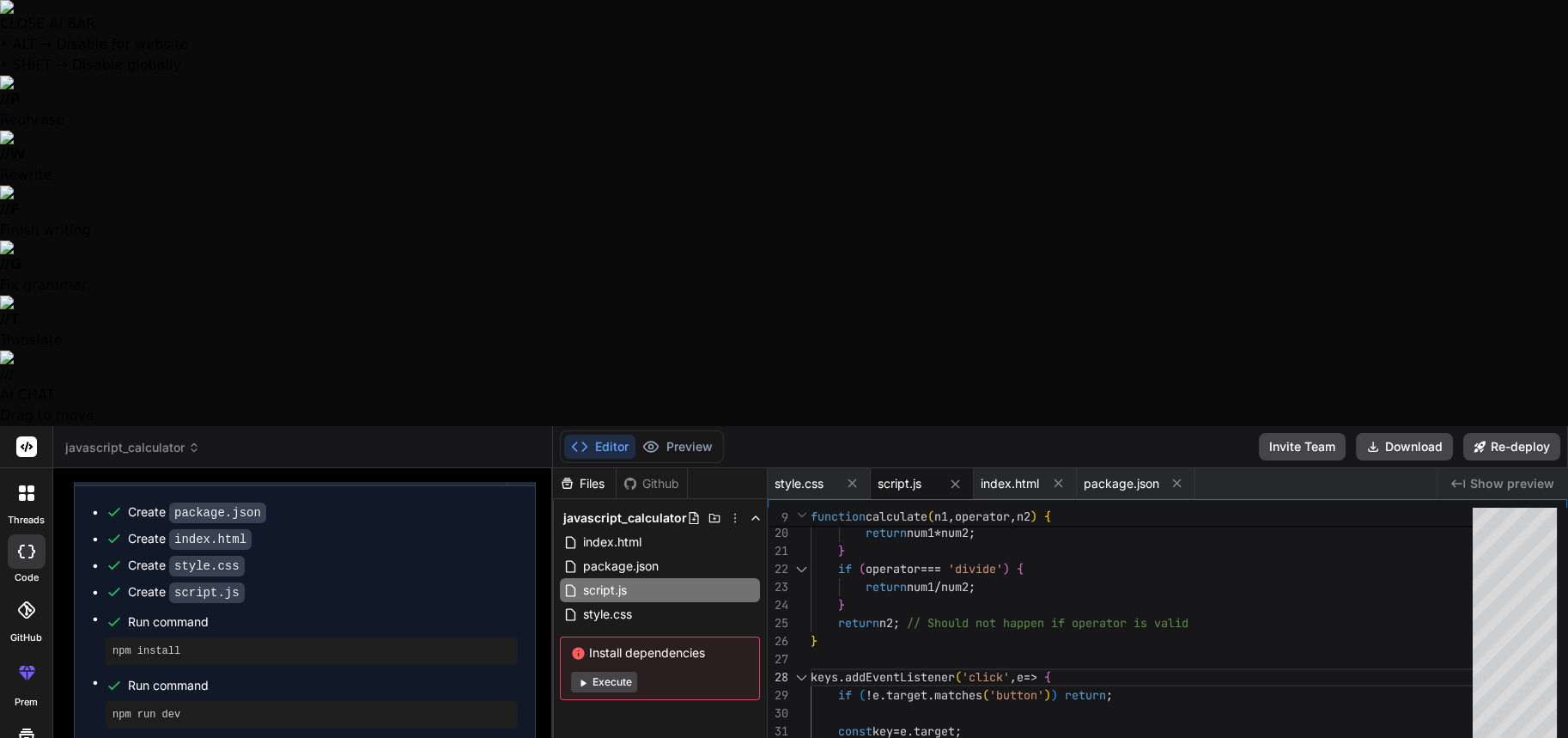
type textarea "crea un contenedor quue tenga tre botones y orre el conteneidp y agr"
type textarea "x"
type textarea "crea un contenedor quue tenga tre botones y orre el conteneidp y agre"
type textarea "x"
type textarea "crea un contenedor quue tenga tre botones y orre el conteneidp y agreg"
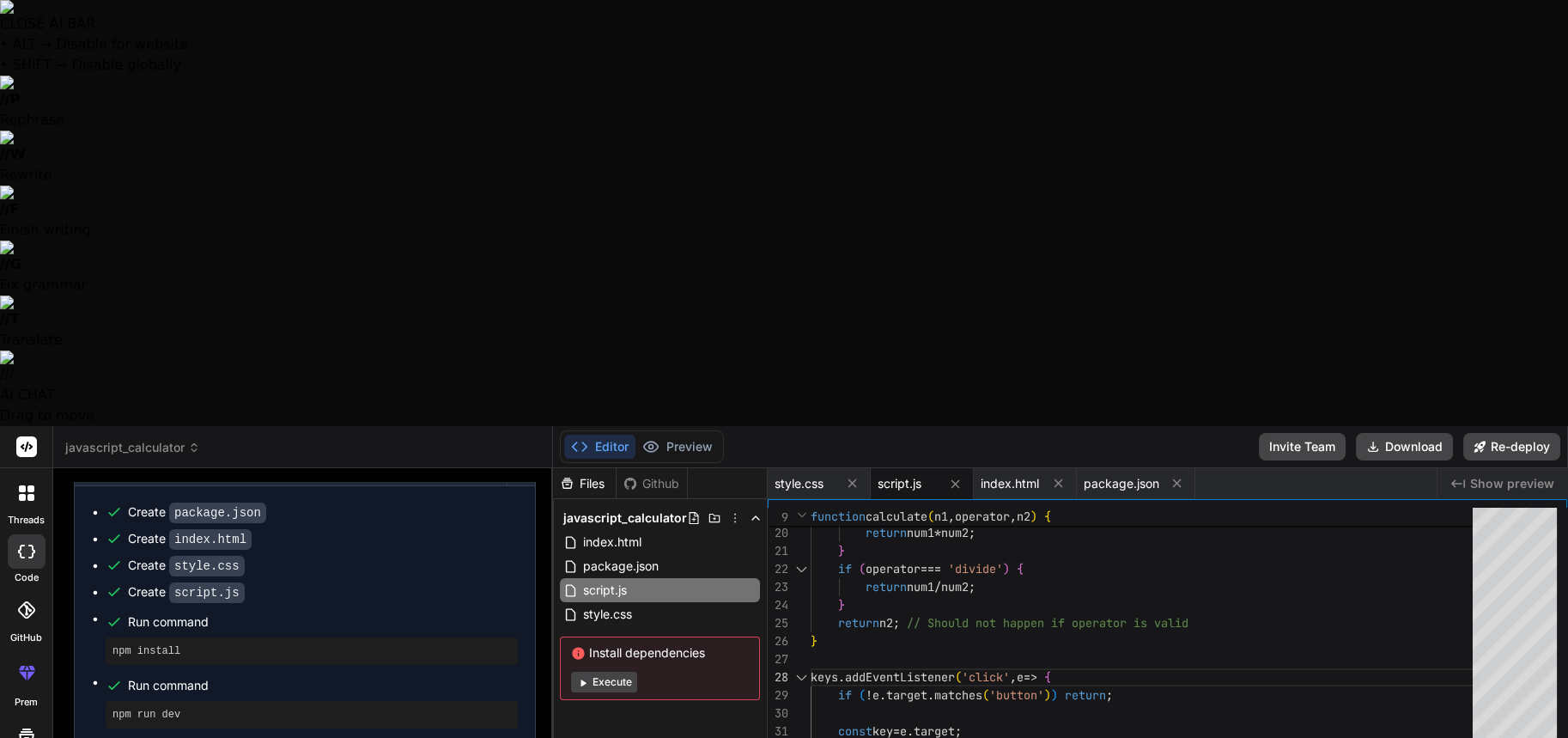
type textarea "x"
type textarea "crea un contenedor quue tenga tre botones y orre el conteneidp y agregu"
type textarea "x"
type textarea "crea un contenedor quue tenga tre botones y orre el conteneidp y agregue"
type textarea "x"
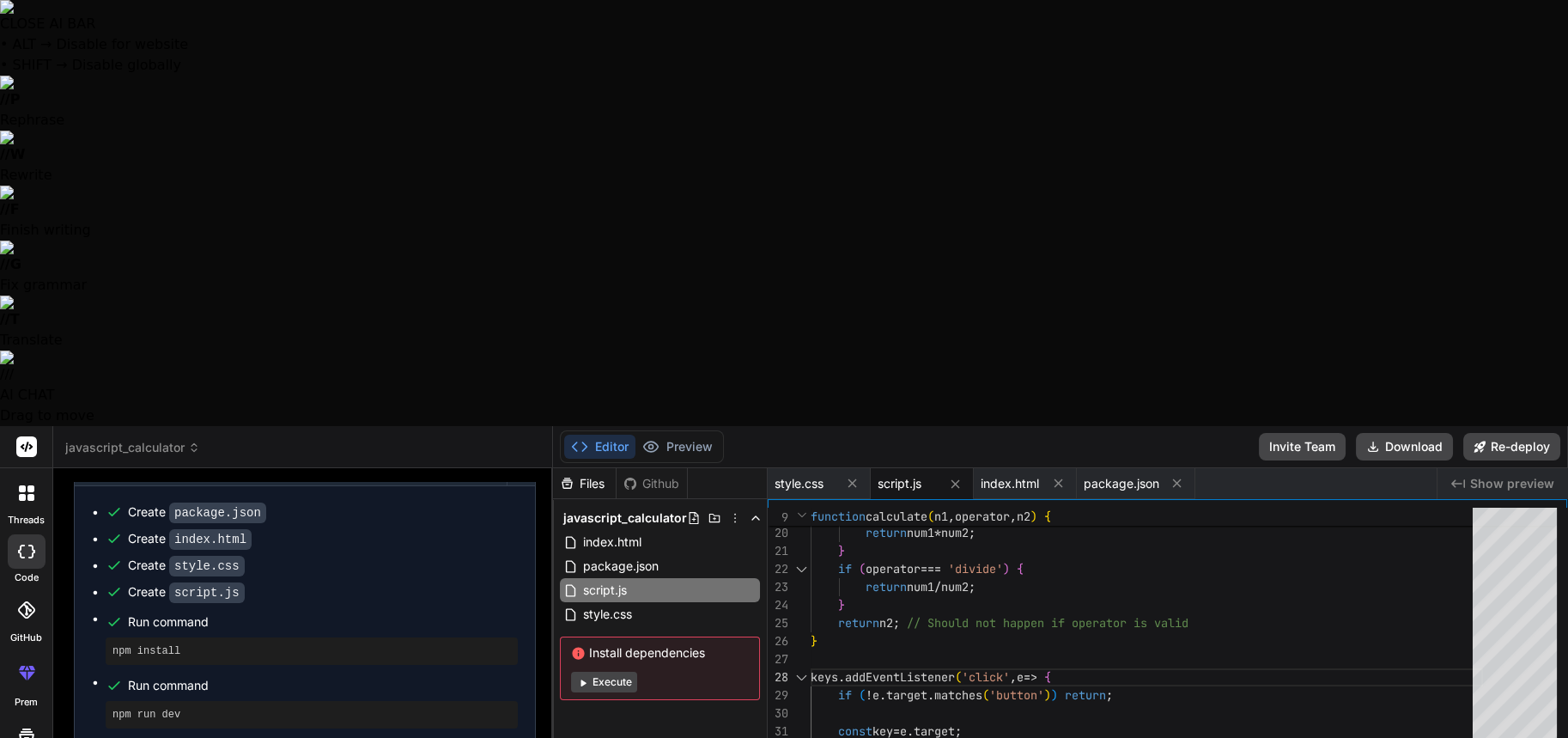
type textarea "crea un contenedor quue tenga tre botones y orre el conteneidp y agregue"
type textarea "x"
type textarea "crea un contenedor quue tenga tre botones y orre el conteneidp y agregue u"
type textarea "x"
type textarea "crea un contenedor quue tenga tre botones y orre el conteneidp y agregue un"
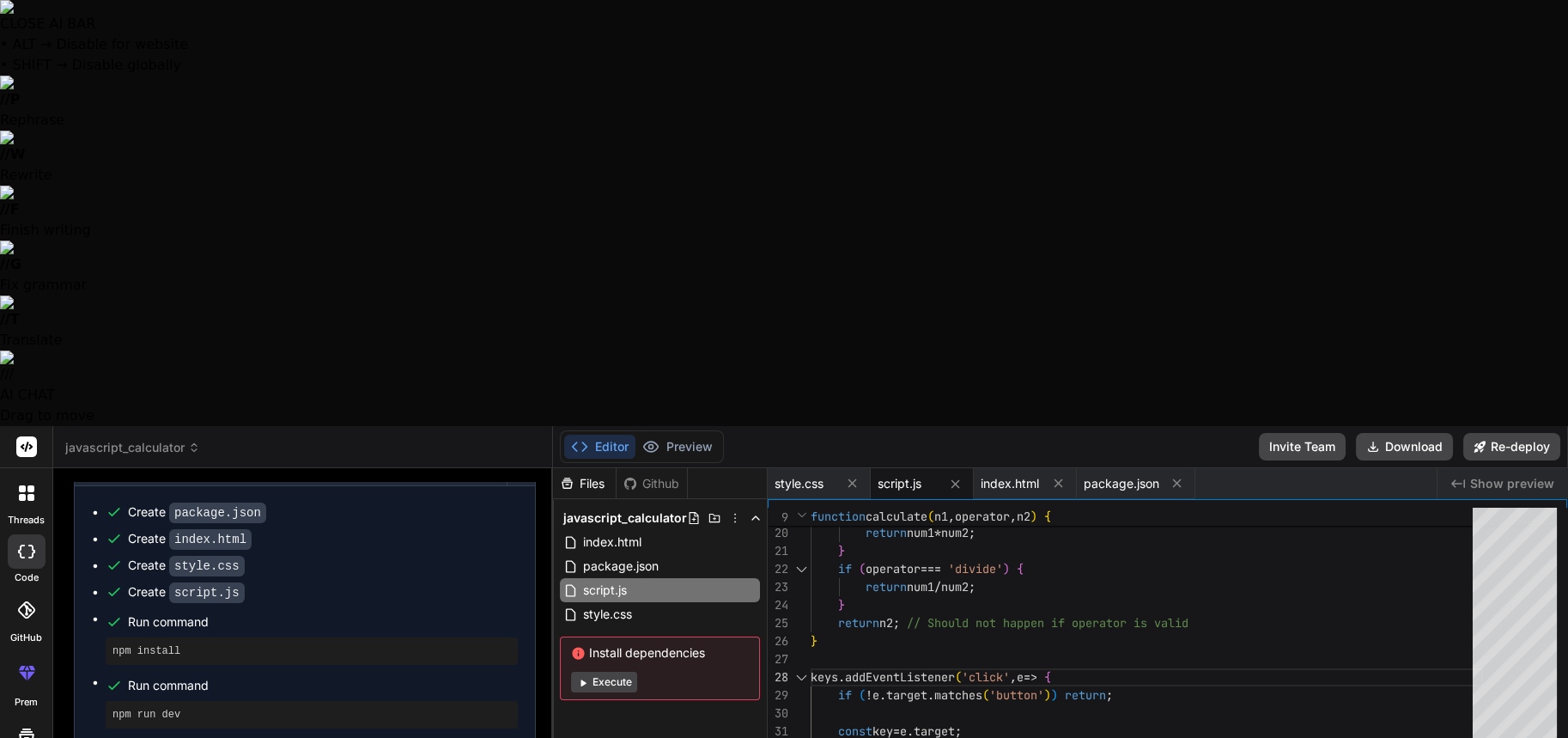
type textarea "x"
type textarea "crea un contenedor quue tenga tre botones y orre el conteneidp y agregue un"
type textarea "x"
type textarea "crea un contenedor quue tenga tre botones y orre el conteneidp y agregue un n"
type textarea "x"
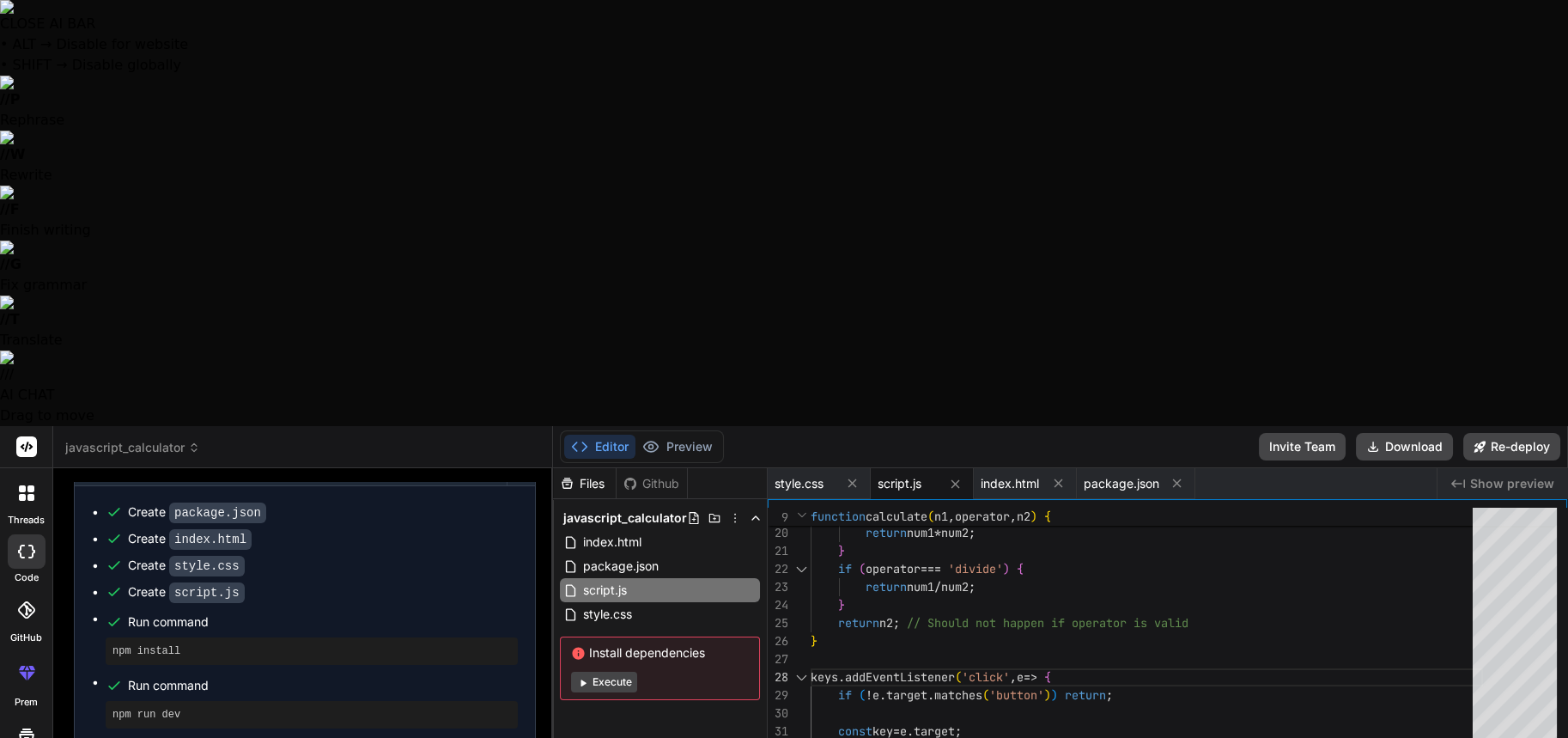
type textarea "crea un contenedor quue tenga tre botones y orre el conteneidp y agregue un nu"
type textarea "x"
type textarea "crea un contenedor quue tenga tre botones y orre el conteneidp y agregue un nue"
type textarea "x"
type textarea "crea un contenedor quue tenga tre botones y orre el conteneidp y agregue un nuee"
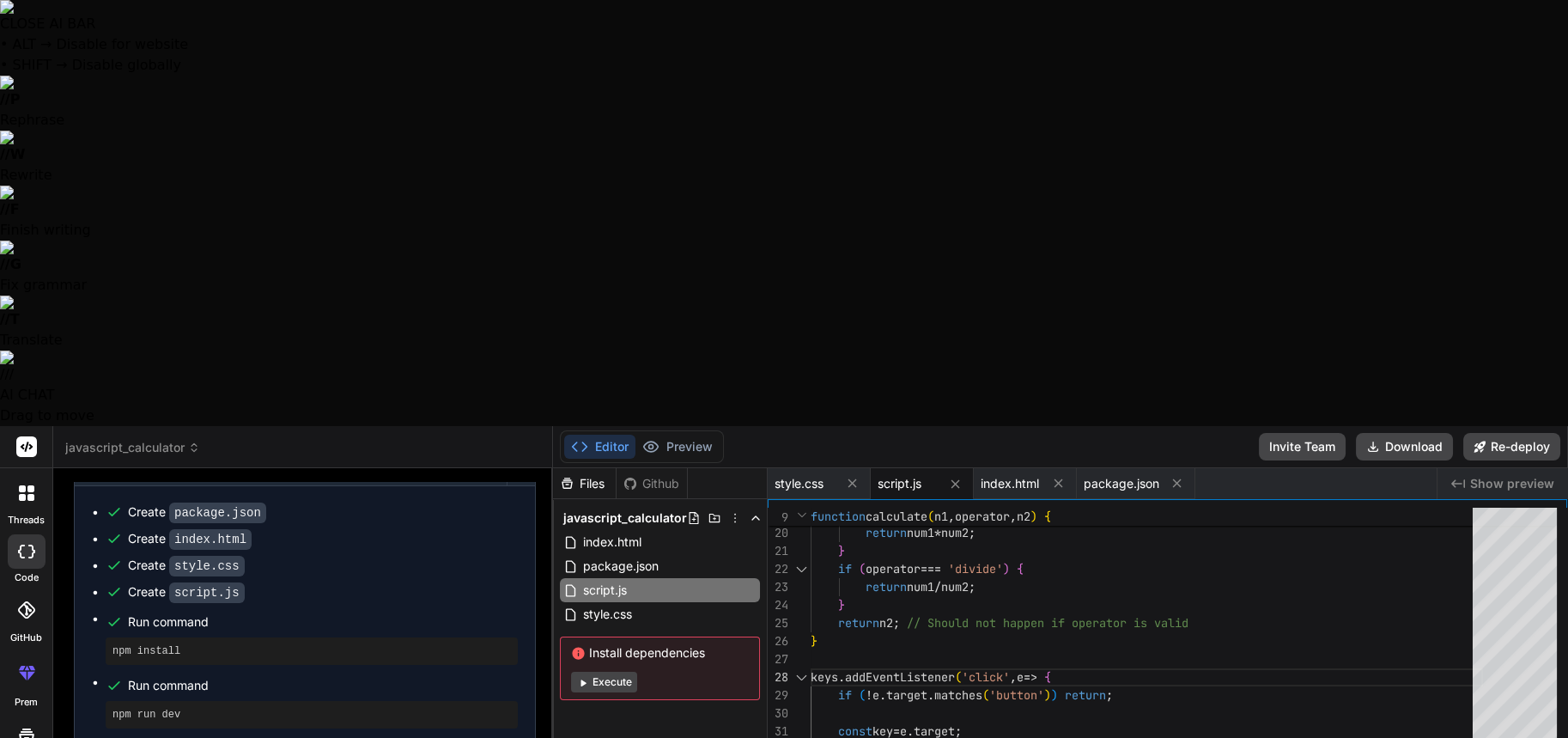
type textarea "x"
type textarea "crea un contenedor quue tenga tre botones y orre el conteneidp y agregue un nue…"
type textarea "x"
type textarea "crea un contenedor quue tenga tre botones y orre el conteneidp y agregue un nue…"
type textarea "x"
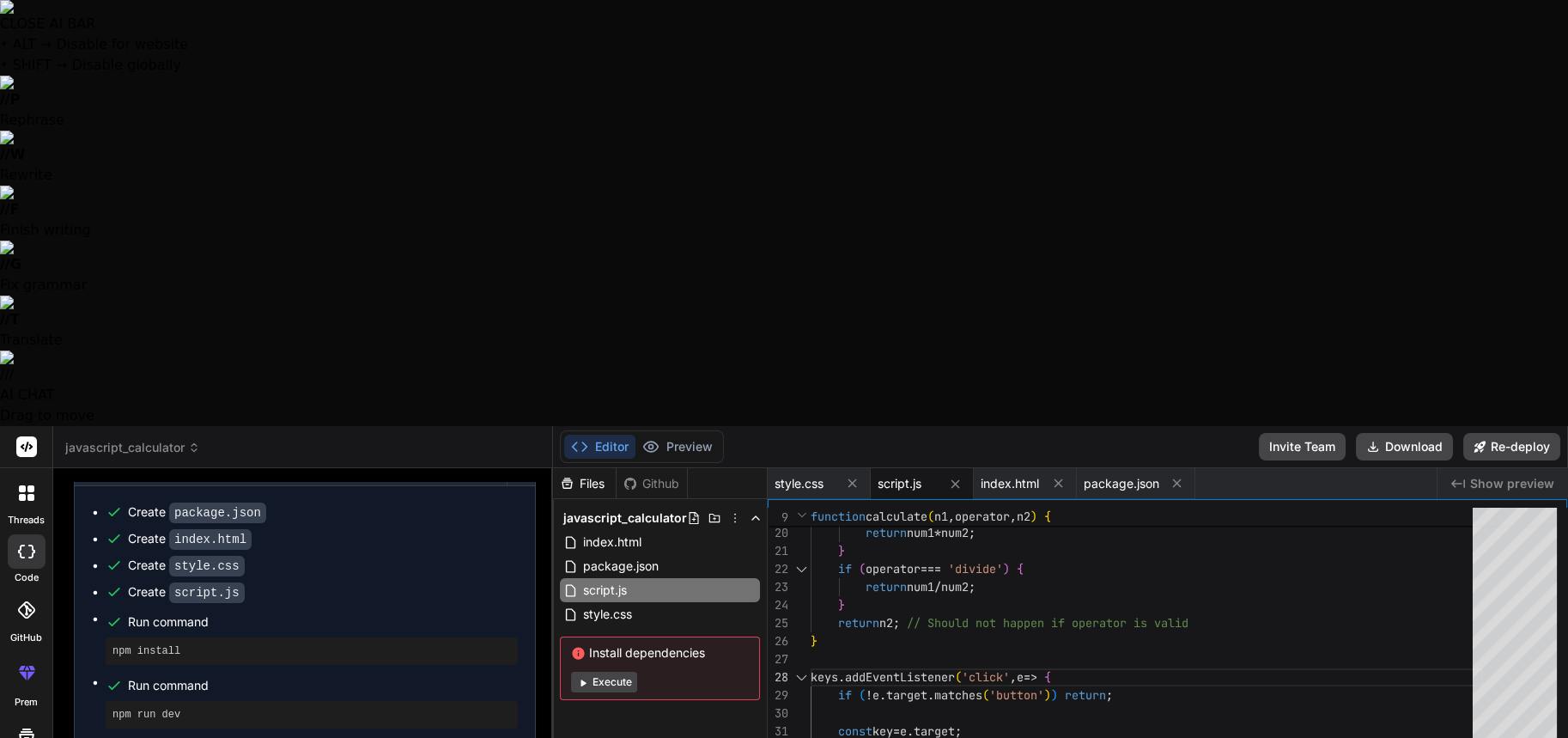
type textarea "crea un contenedor quue tenga tre botones y orre el conteneidp y agregue un nue…"
type textarea "x"
type textarea "crea un contenedor quue tenga tre botones y orre el conteneidp y agregue un nue…"
type textarea "x"
type textarea "crea un contenedor quue tenga tre botones y orre el conteneidp y agregue un nue…"
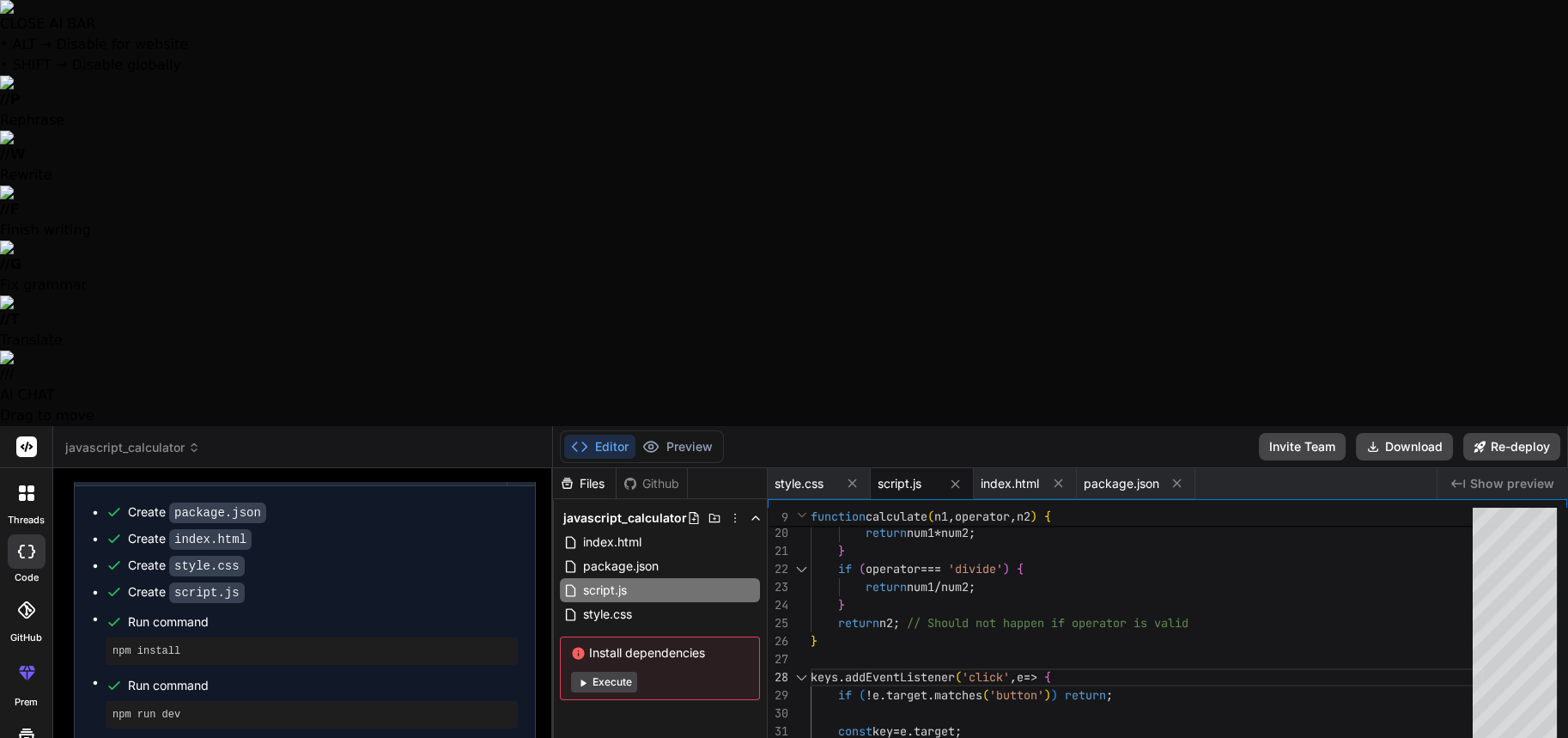
type textarea "x"
type textarea "crea un contenedor quue tenga tre botones y orre el conteneidp y agregue un nue…"
type textarea "x"
type textarea "crea un contenedor quue tenga tre botones y orre el conteneidp y agregue un nue…"
type textarea "x"
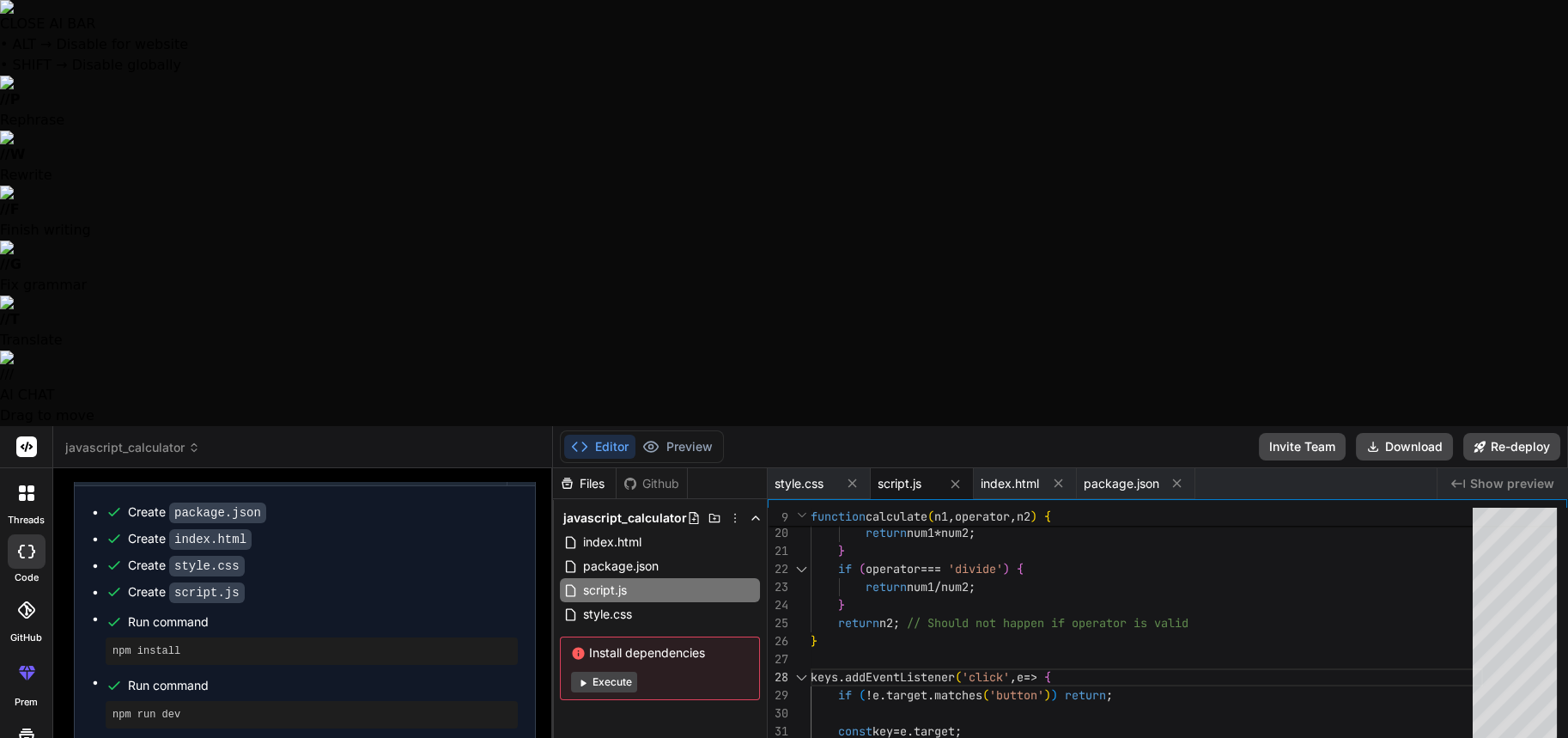
type textarea "crea un contenedor quue tenga tre botones y orre el conteneidp y agregue un nue…"
type textarea "x"
type textarea "crea un contenedor quue tenga tre botones y orre el conteneidp y agregue un nue…"
type textarea "x"
type textarea "crea un contenedor quue tenga tre botones y orre el conteneidp y agregue un nue…"
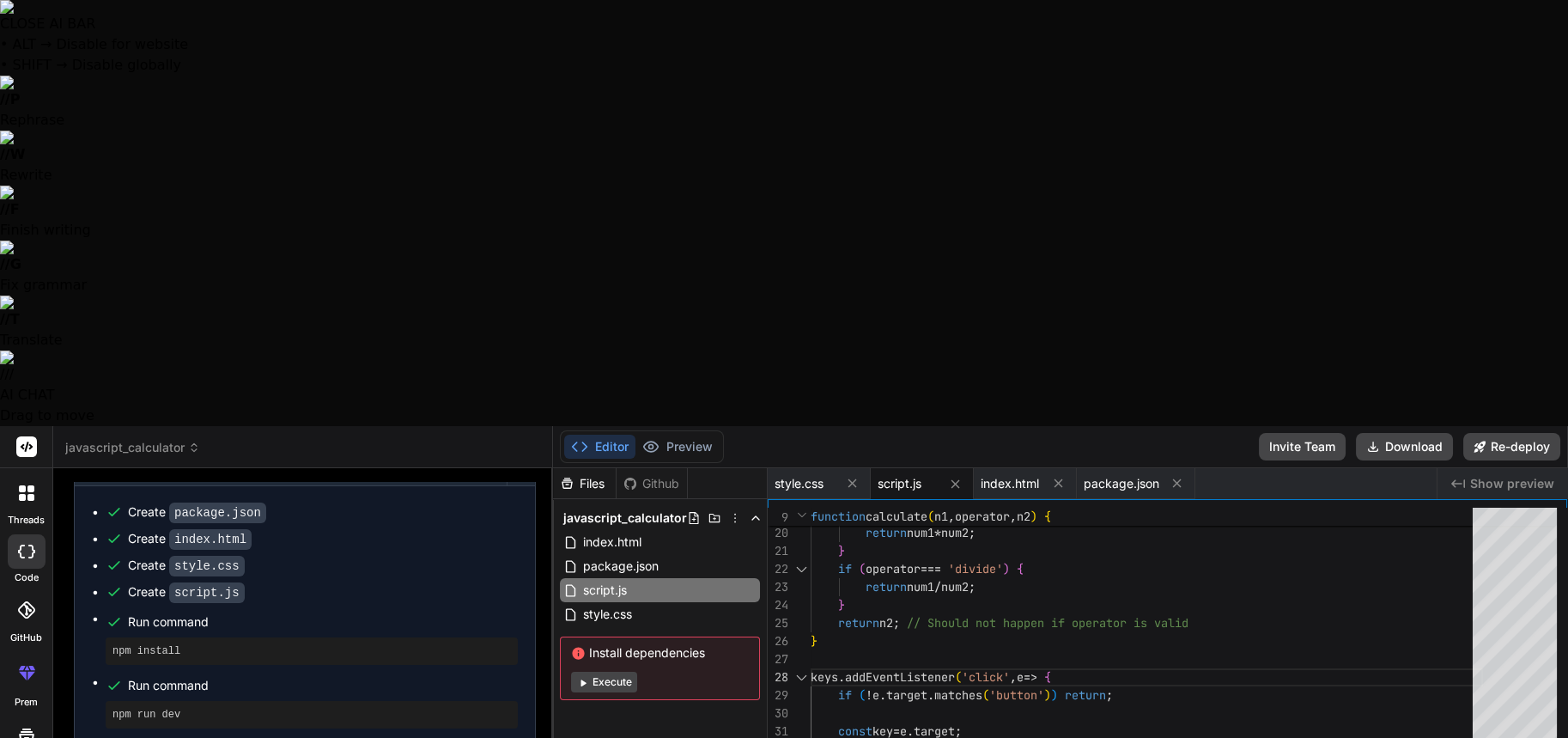
type textarea "x"
type textarea "crea un contenedor quue tenga tre botones y orre el conteneidp y agregue un nue…"
type textarea "x"
type textarea "crea un contenedor quue tenga tre botones y orre el conteneidp y agregue un nue…"
type textarea "x"
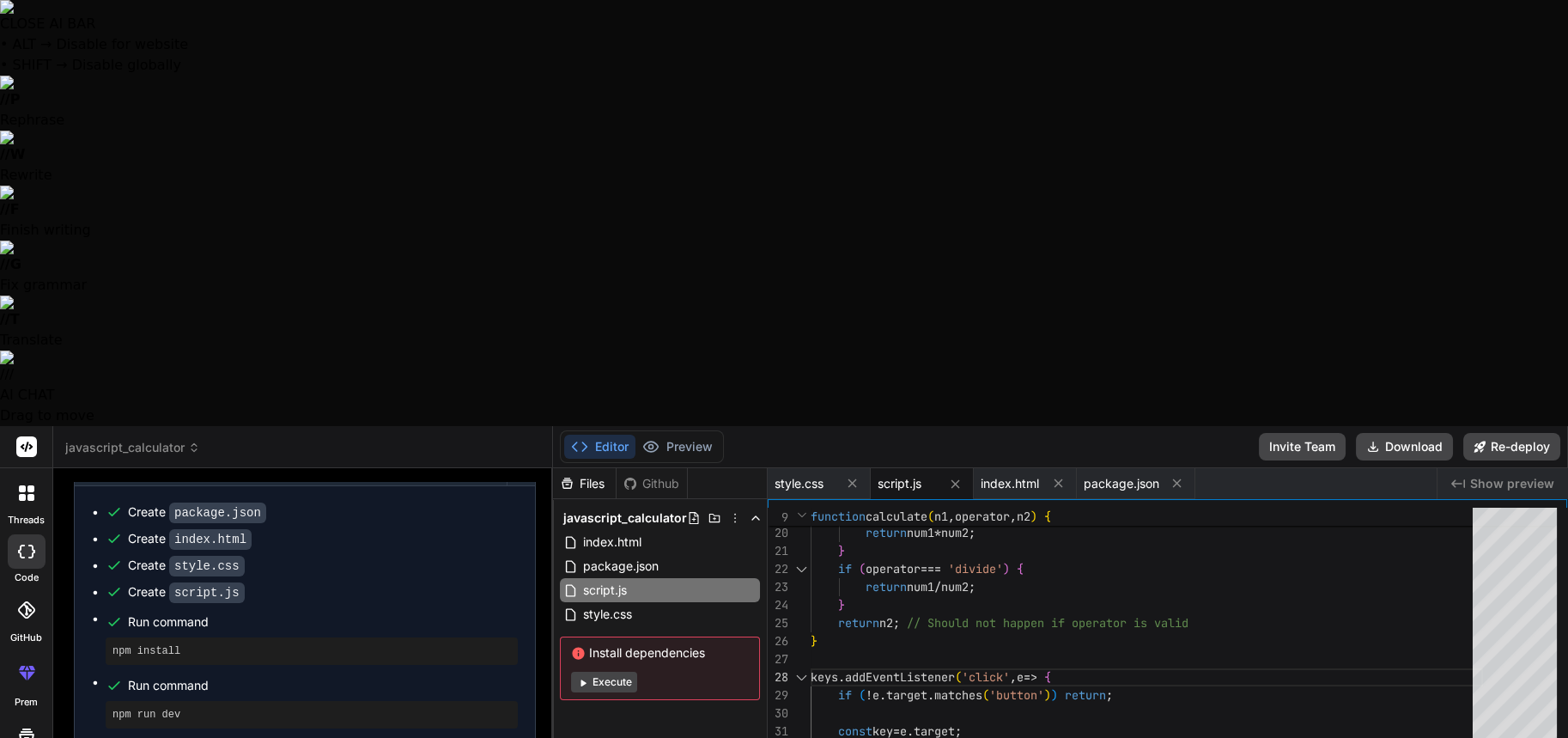
type textarea "crea un contenedor quue tenga tre botones y orre el conteneidp y agregue un nue…"
type textarea "x"
type textarea "crea un contenedor quue tenga tre botones y orre el conteneidp y agregue un nue…"
type textarea "x"
type textarea "crea un contenedor quue tenga tre botones y orre el conteneidp y agregue un nue…"
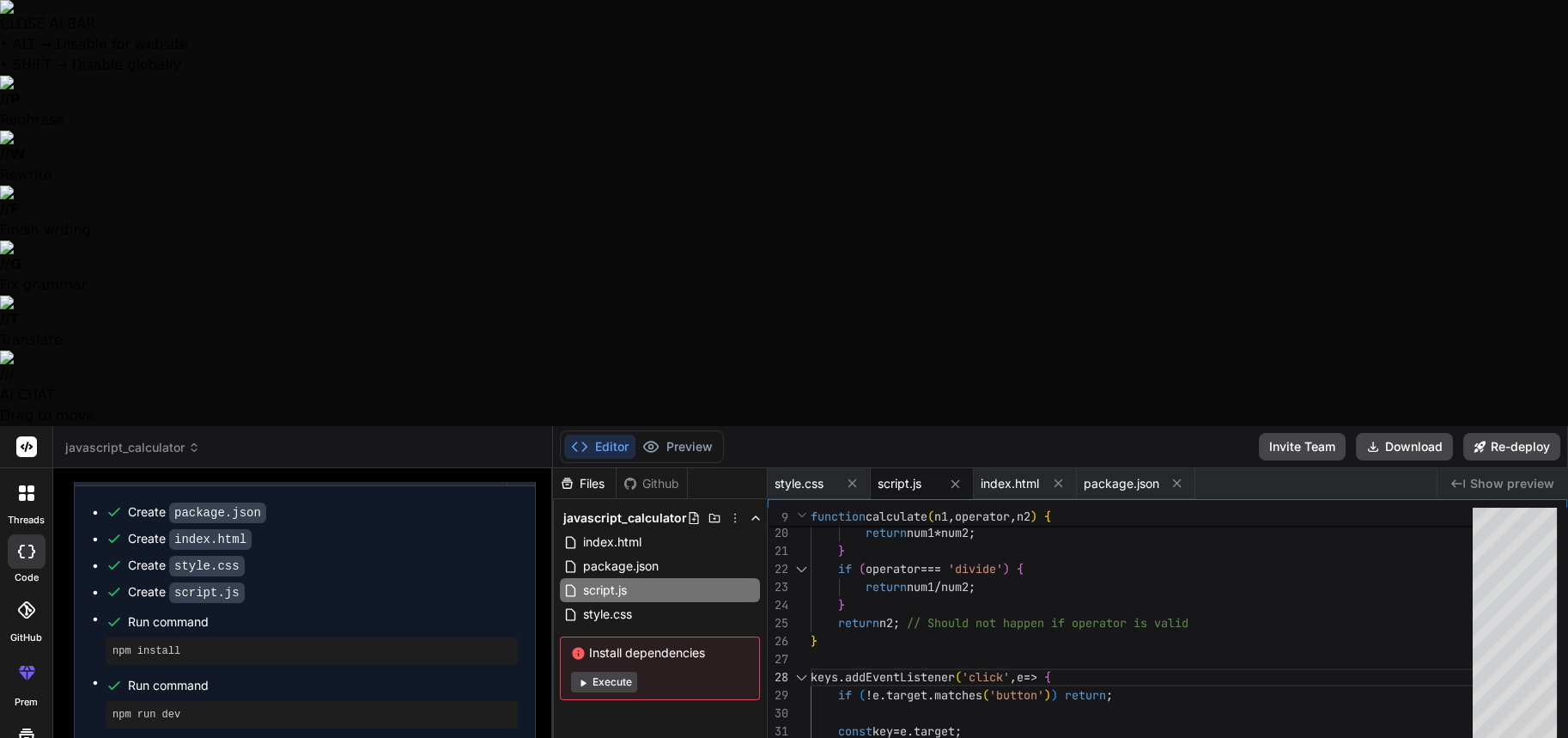
type textarea "x"
type textarea "crea un contenedor quue tenga tre botones y orre el conteneidp y agregue un nue…"
type textarea "x"
type textarea "crea un contenedor quue tenga tre botones y orre el conteneidp y agregue un nue…"
type textarea "x"
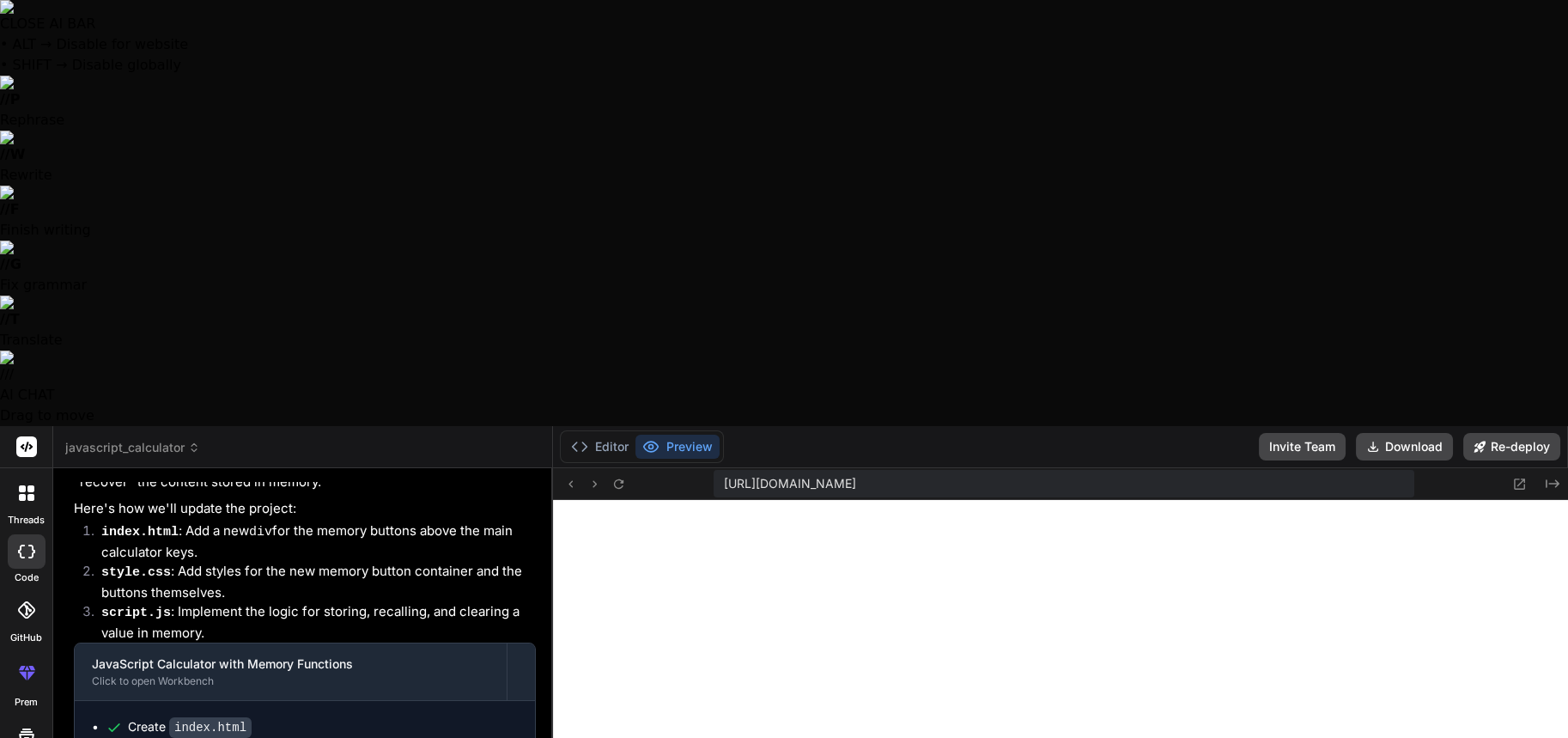
scroll to position [962, 0]
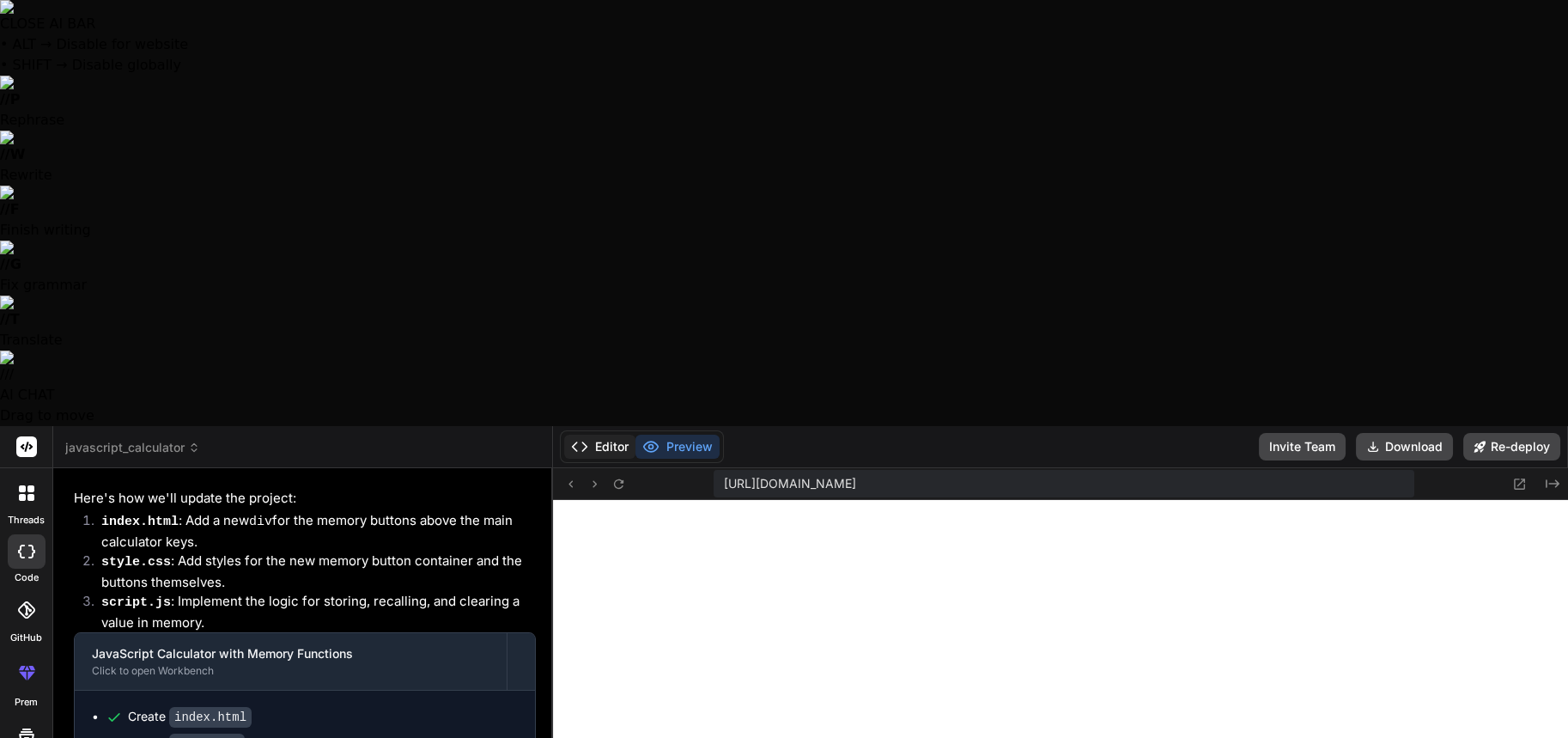
click at [614, 435] on button "Editor" at bounding box center [601, 447] width 72 height 24
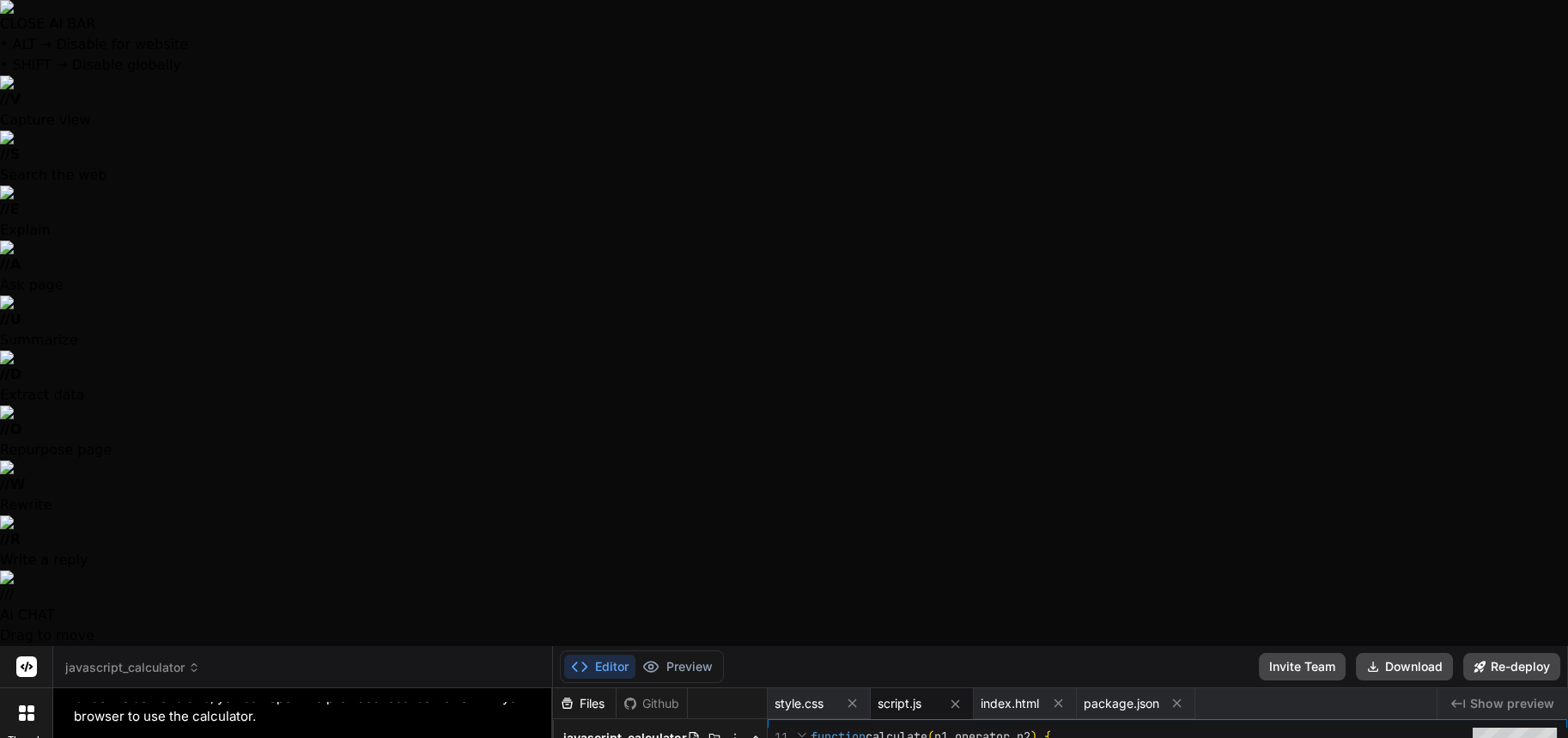
scroll to position [389, 0]
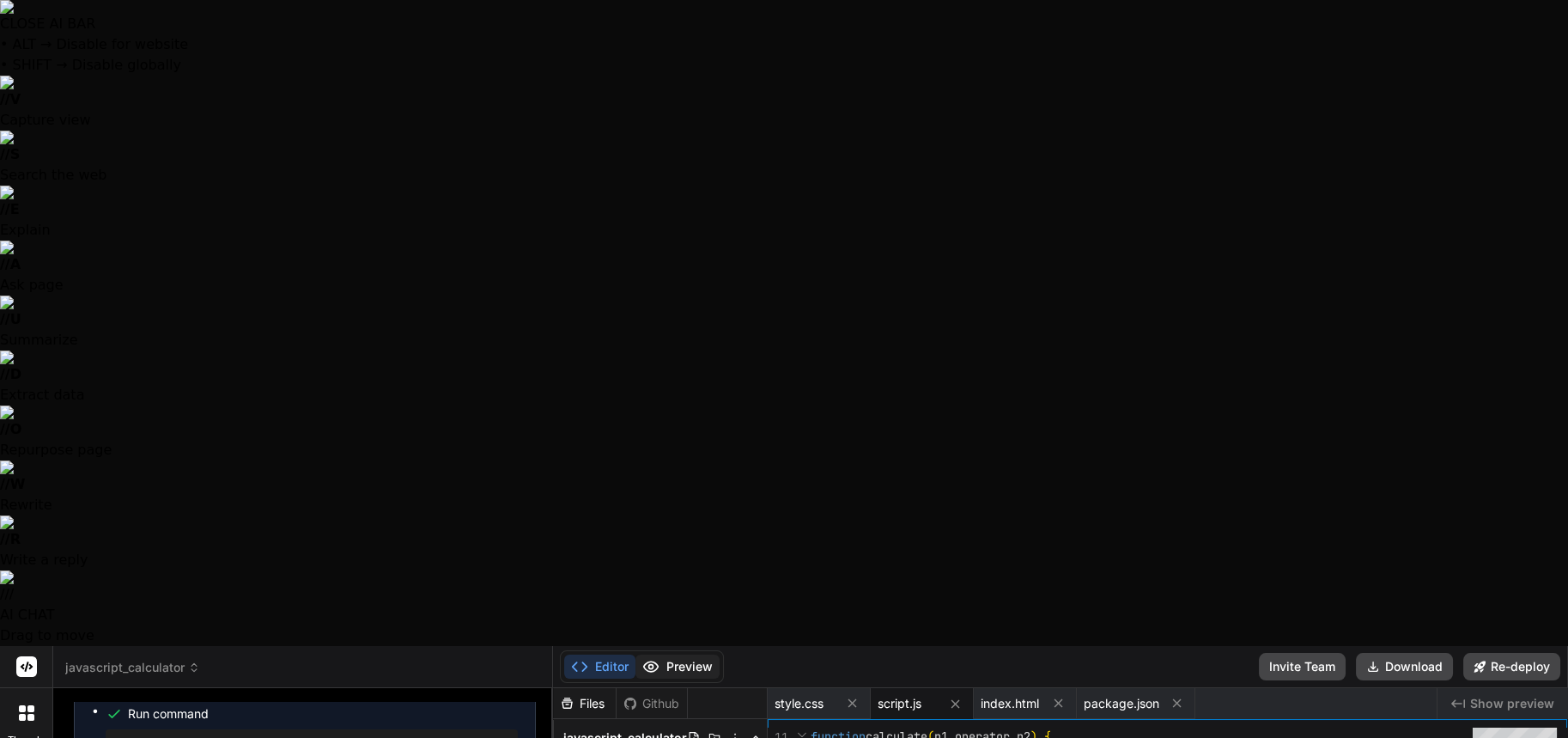
drag, startPoint x: 678, startPoint y: 11, endPoint x: 695, endPoint y: 11, distance: 17.0
click at [677, 655] on button "Preview" at bounding box center [678, 667] width 85 height 24
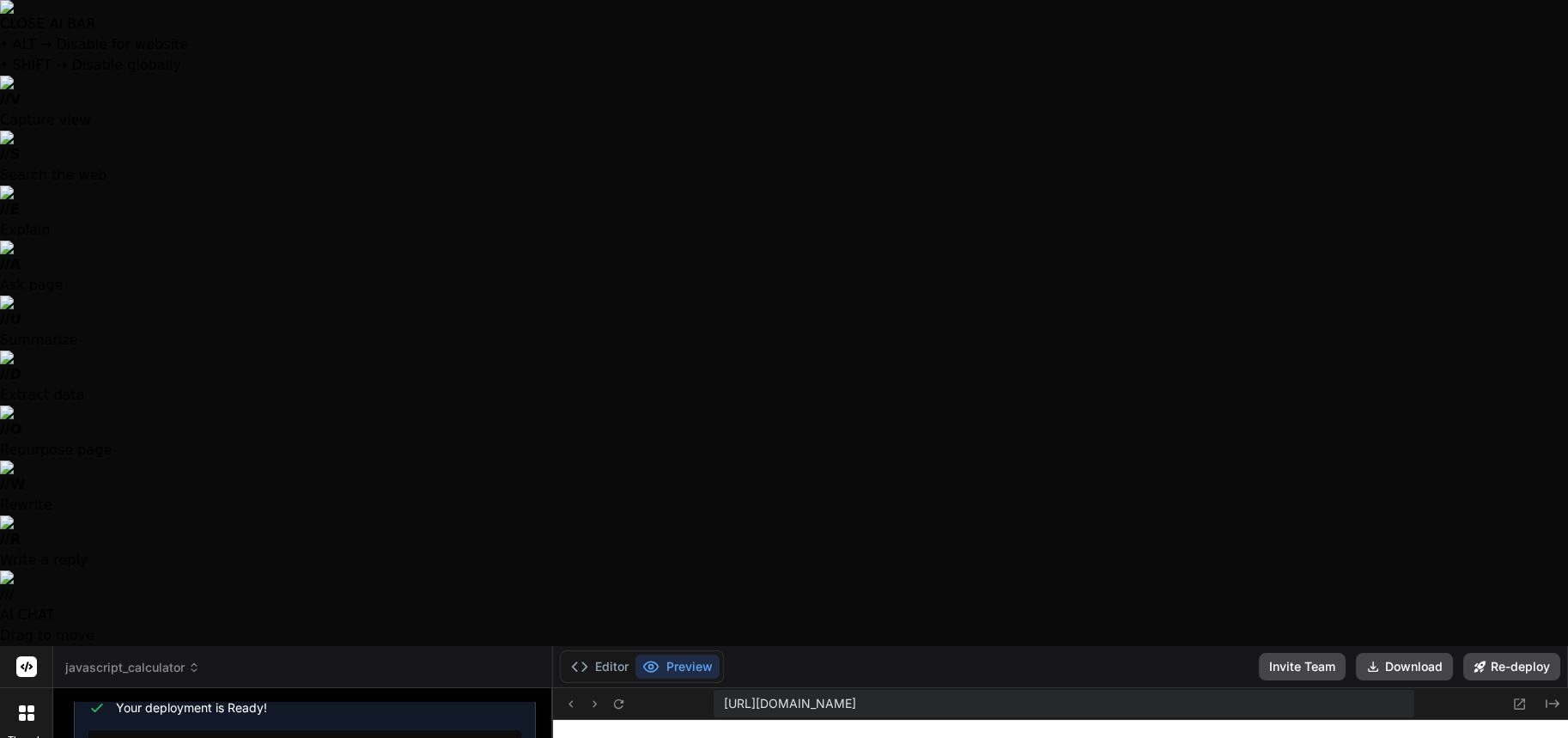
scroll to position [590, 0]
click at [157, 659] on span "javascript_calculator" at bounding box center [132, 667] width 135 height 17
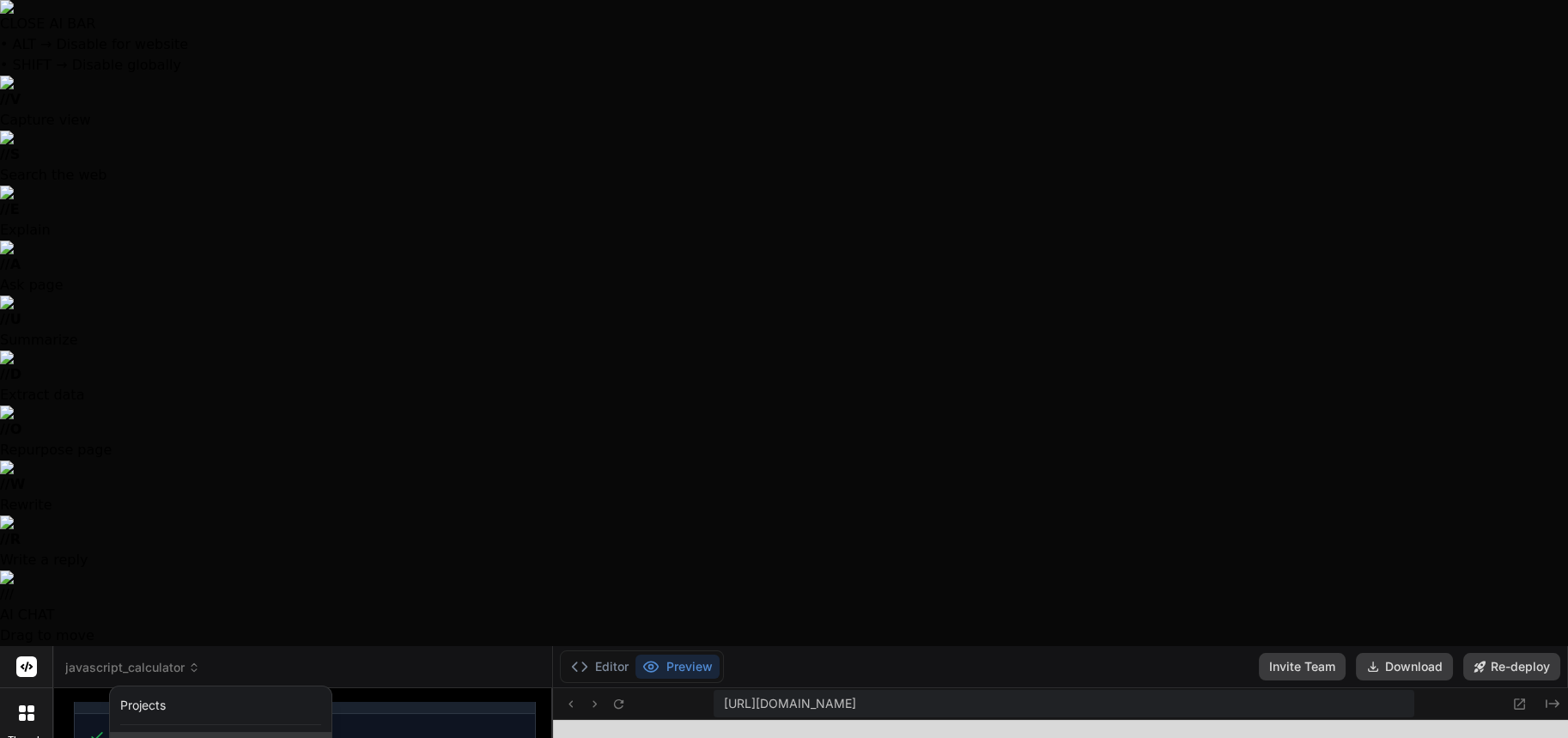
click at [196, 737] on span "función_saludar_javascript" at bounding box center [216, 747] width 149 height 17
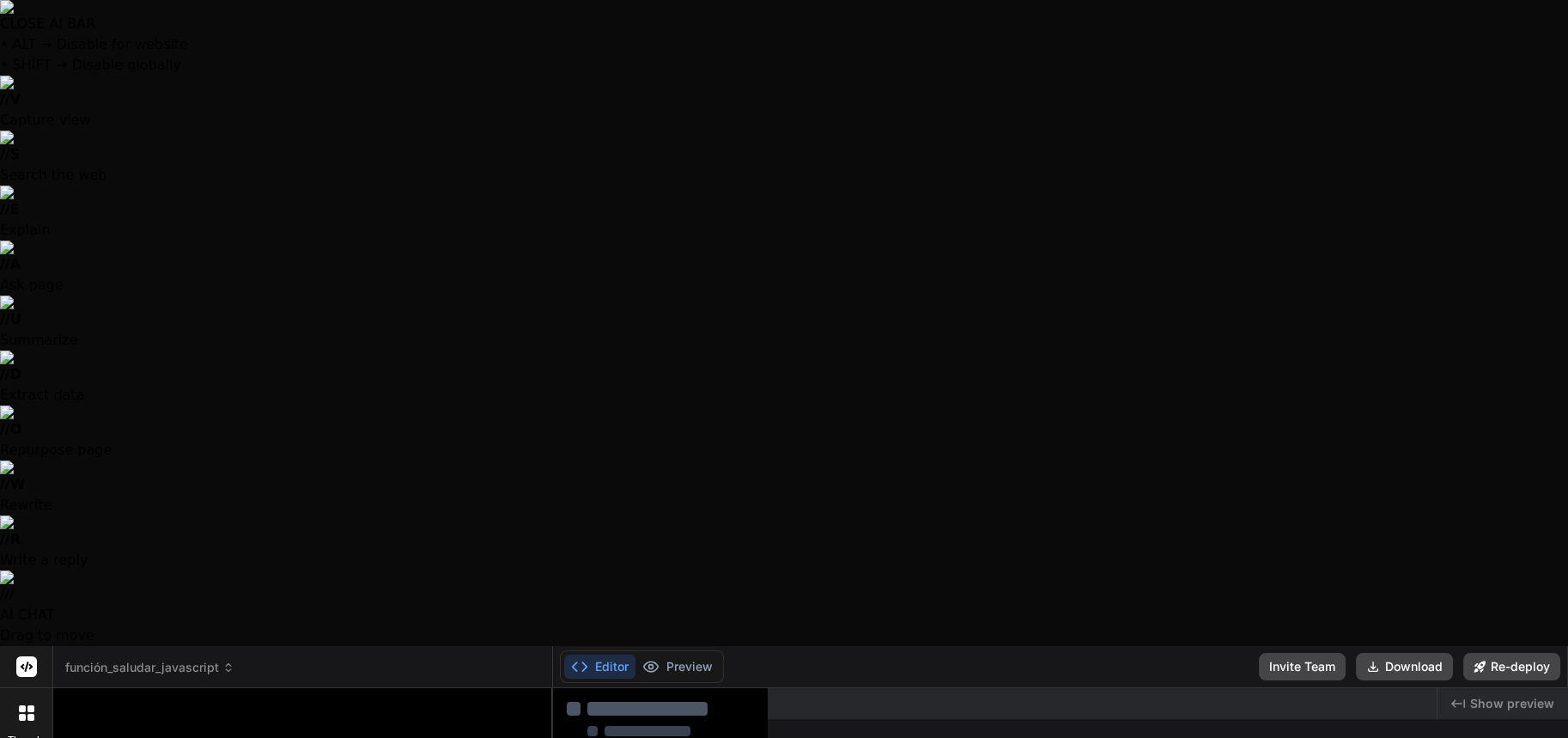
scroll to position [0, 0]
click at [120, 659] on span "función_saludar_javascript" at bounding box center [150, 667] width 169 height 17
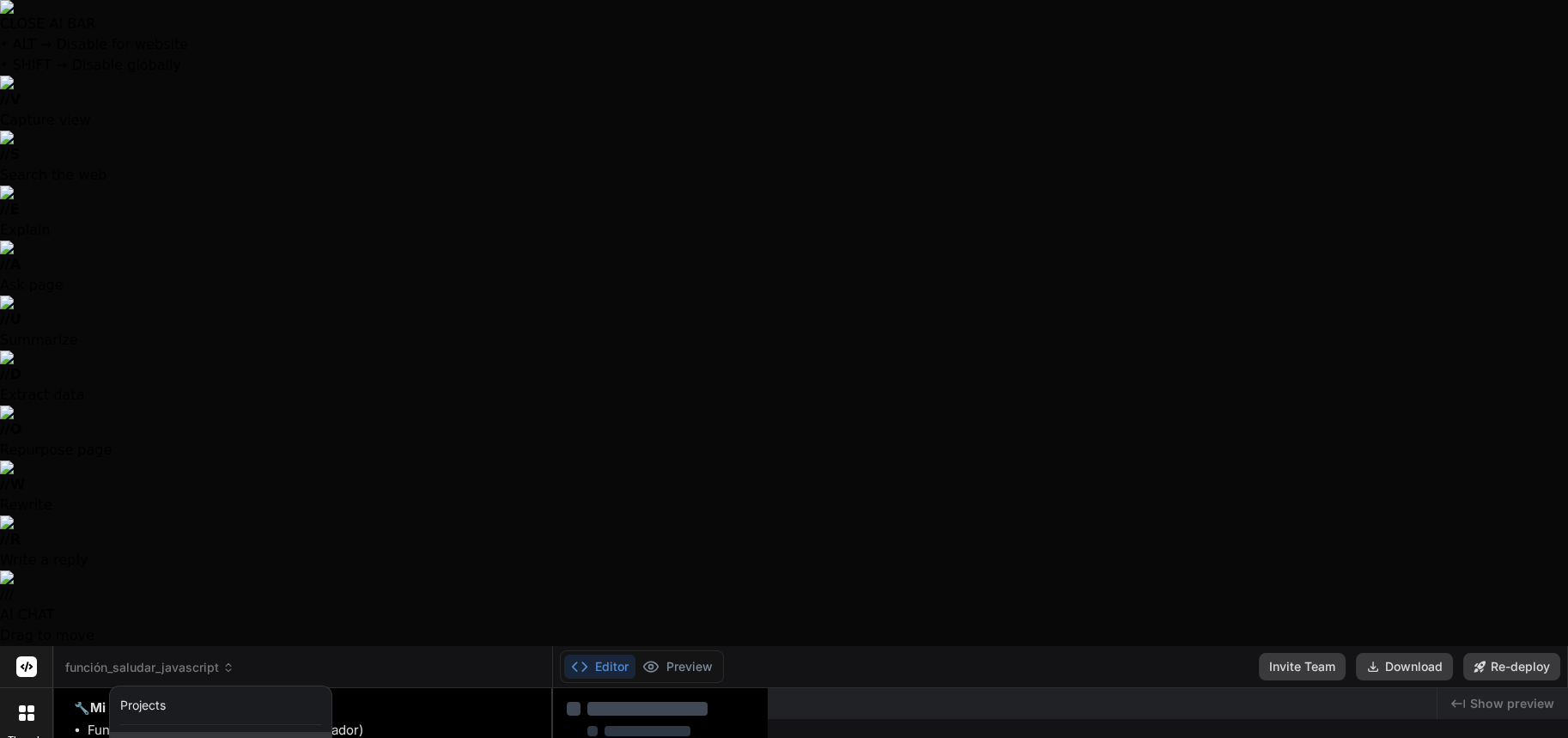
scroll to position [1205, 0]
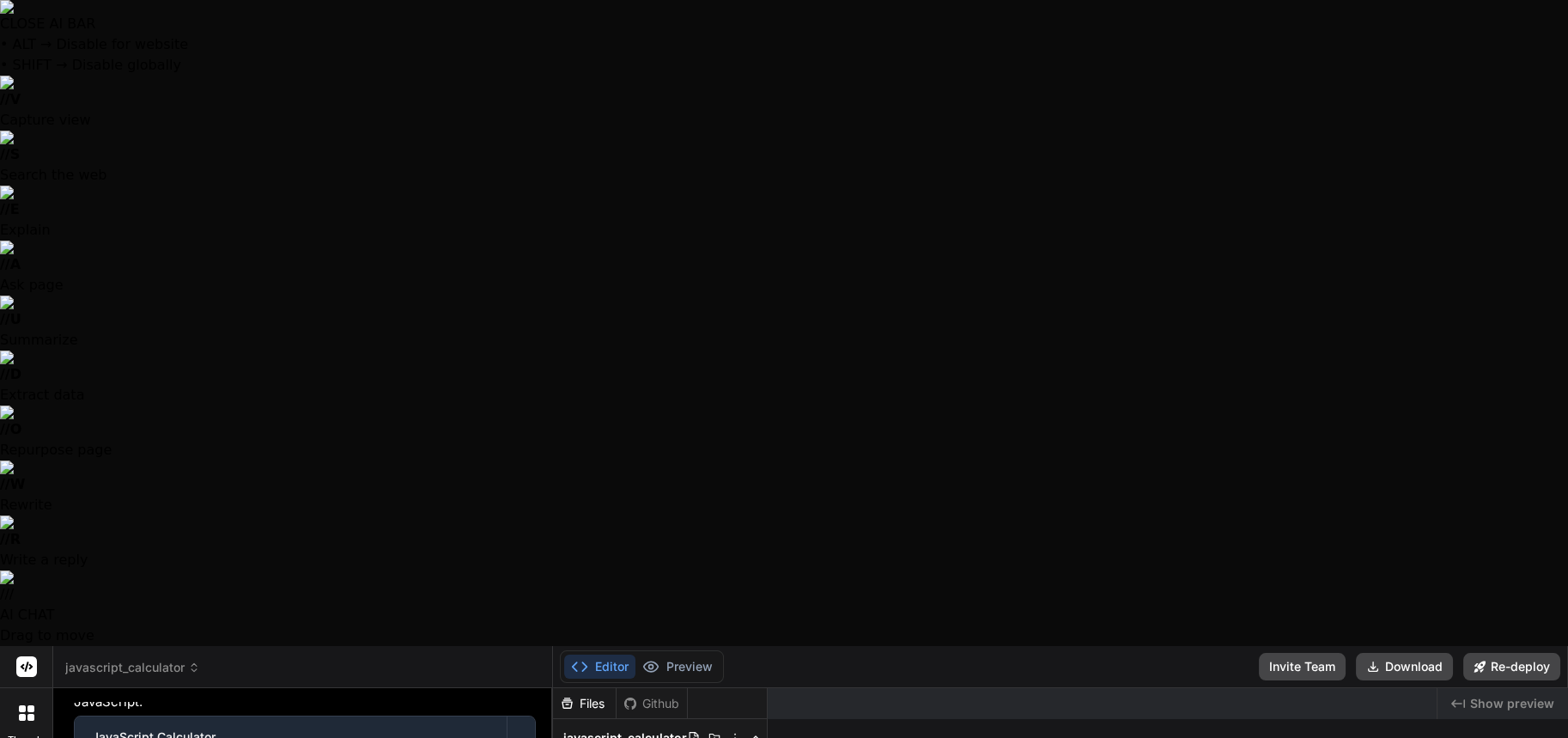
scroll to position [171, 0]
drag, startPoint x: 427, startPoint y: 456, endPoint x: 63, endPoint y: 441, distance: 364.3
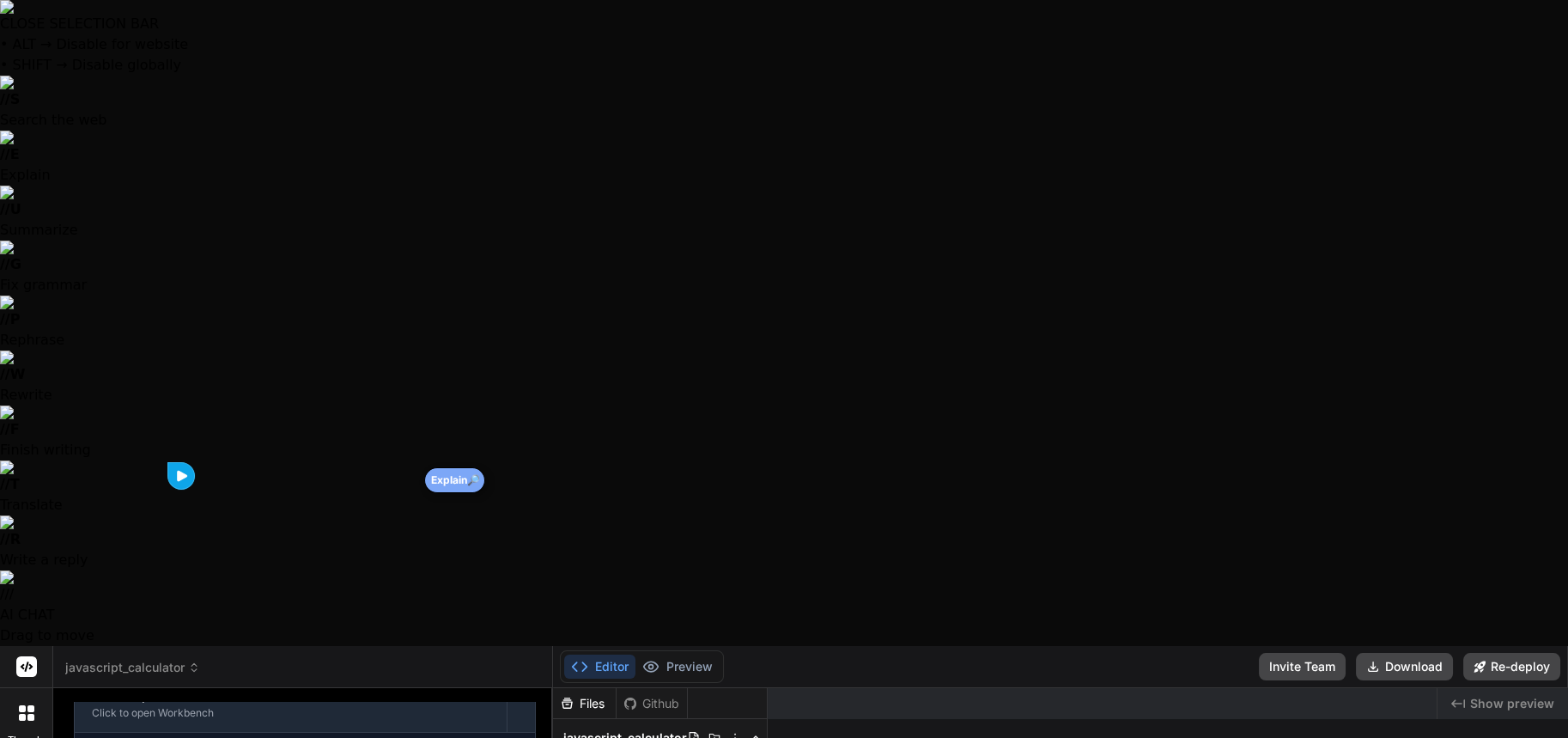
copy p "crea un contenedor quue tenga tre botones y orre el conteneidp y agregue un nue…"
click at [164, 659] on span "javascript_calculator" at bounding box center [132, 667] width 135 height 17
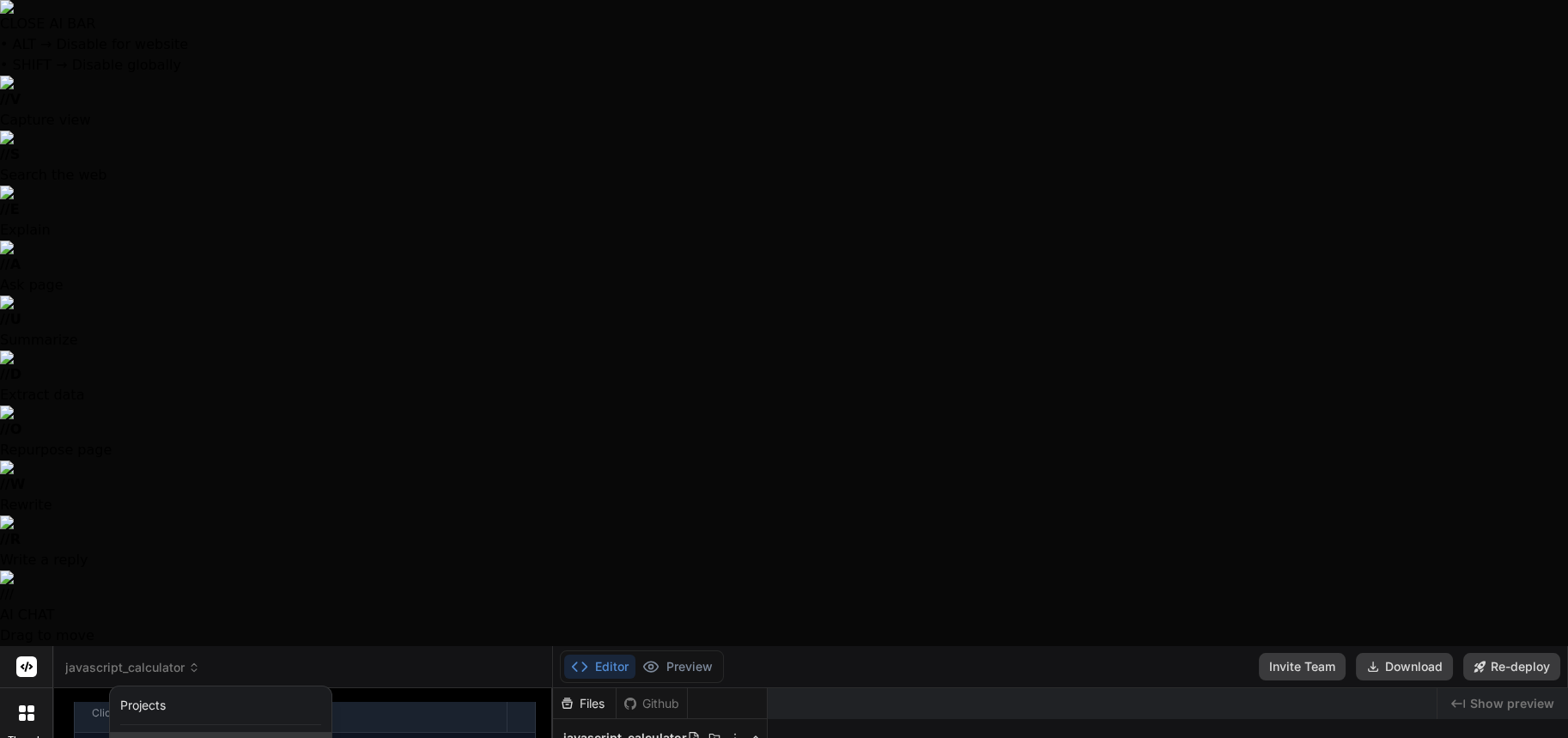
click at [204, 737] on span "función_saludar_javascript" at bounding box center [216, 747] width 149 height 17
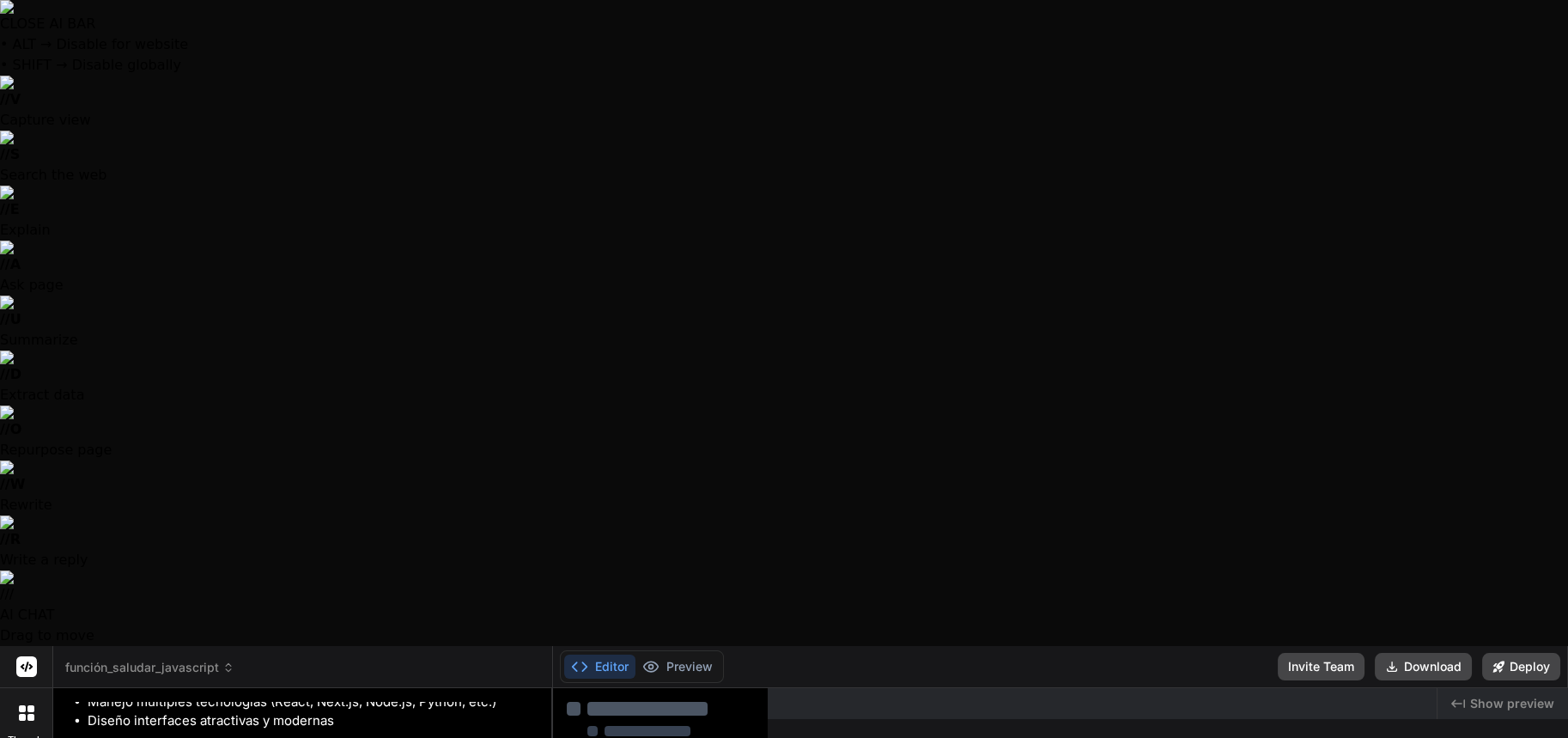
scroll to position [1205, 0]
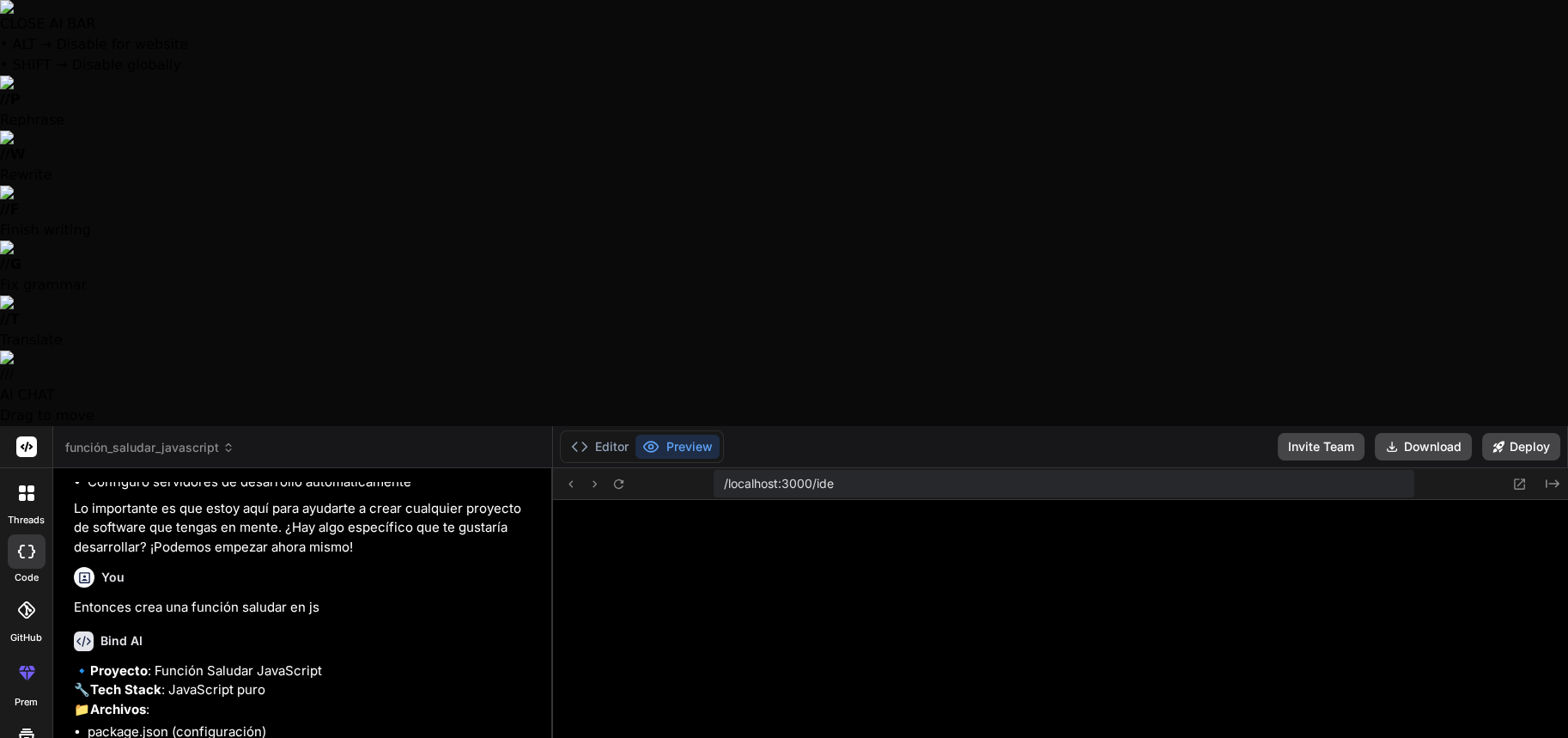
paste textarea "crea un contenedor quue tenga tre botones y orre el conteneidp y agregue un nue…"
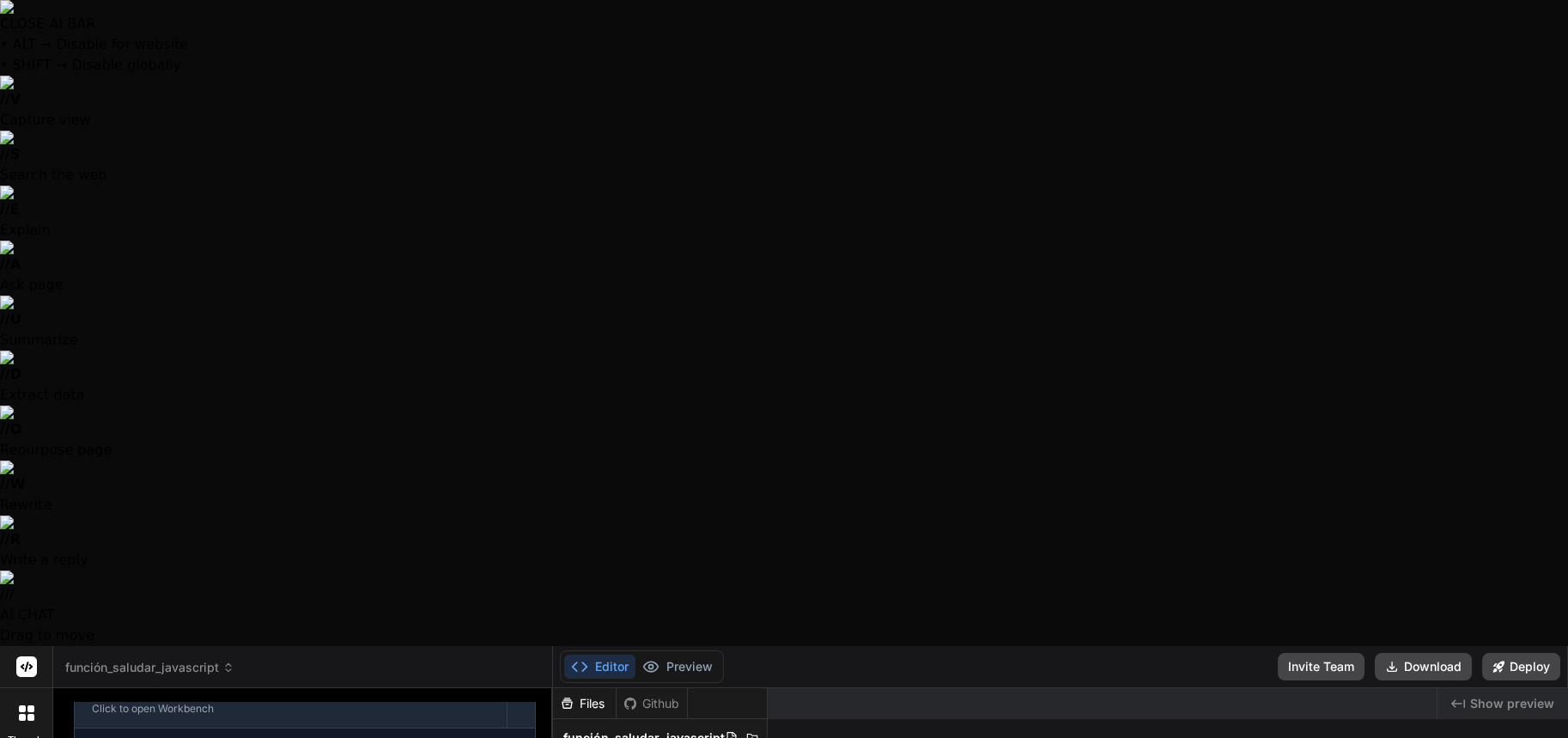
scroll to position [1570, 0]
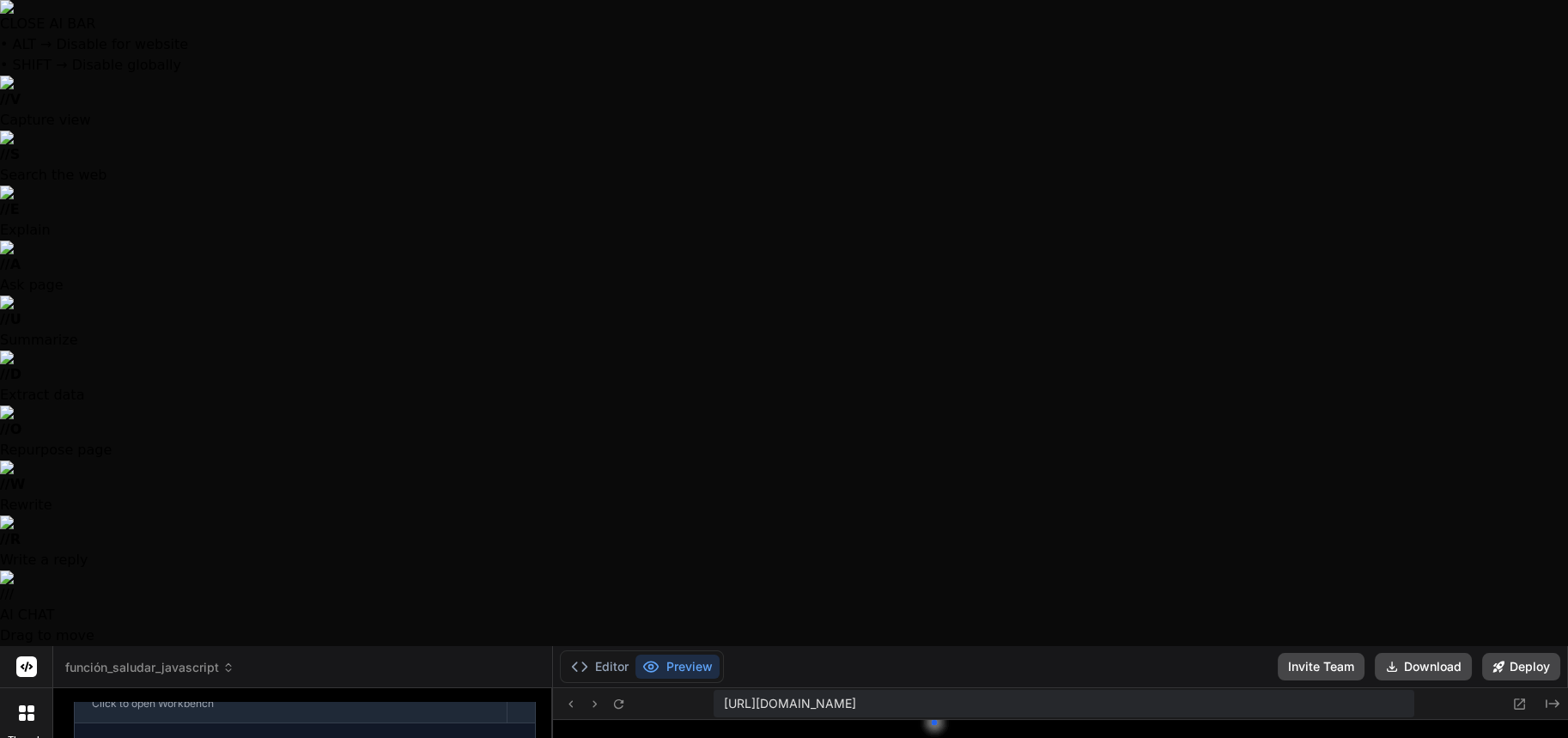
scroll to position [4590, 0]
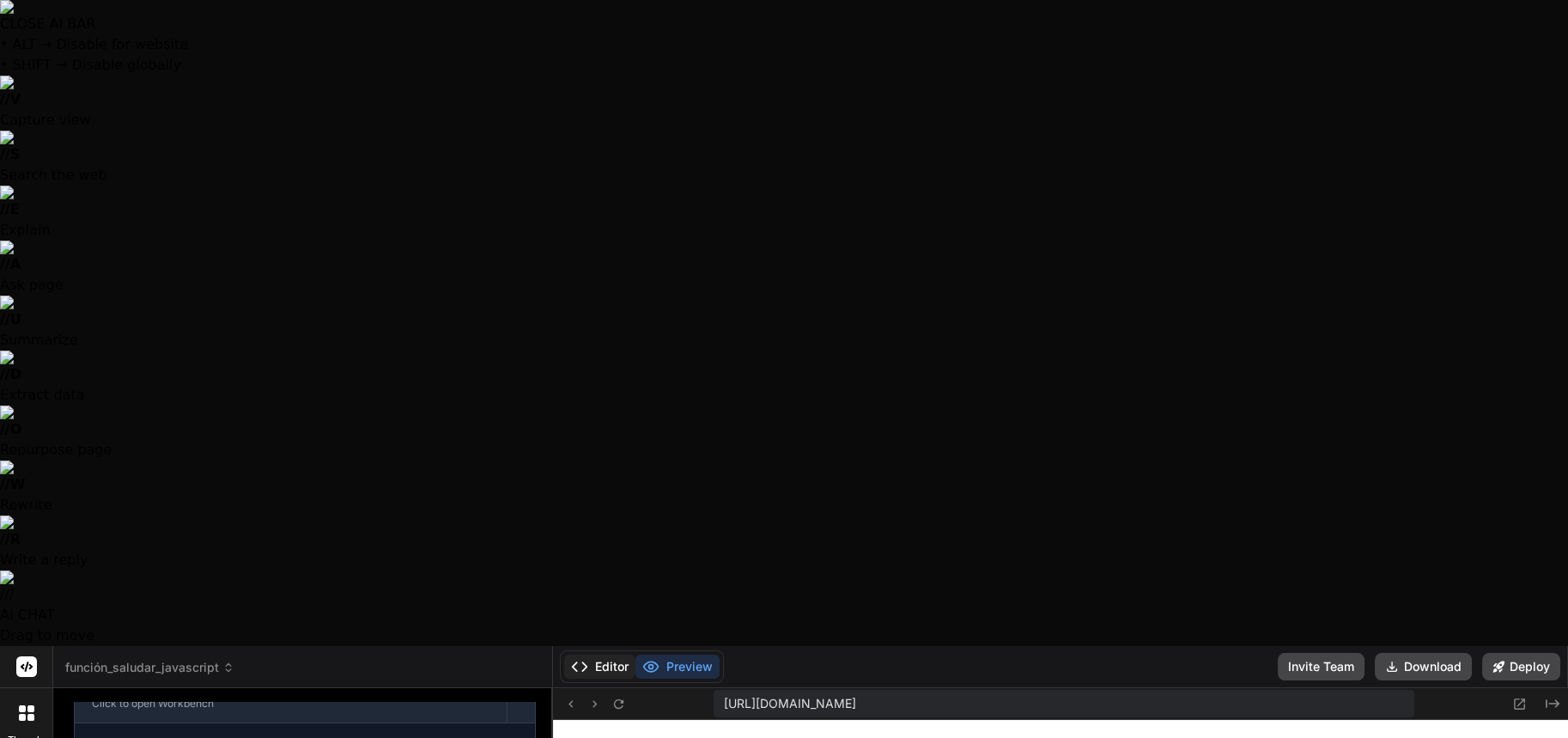
click at [618, 655] on button "Editor" at bounding box center [601, 667] width 72 height 24
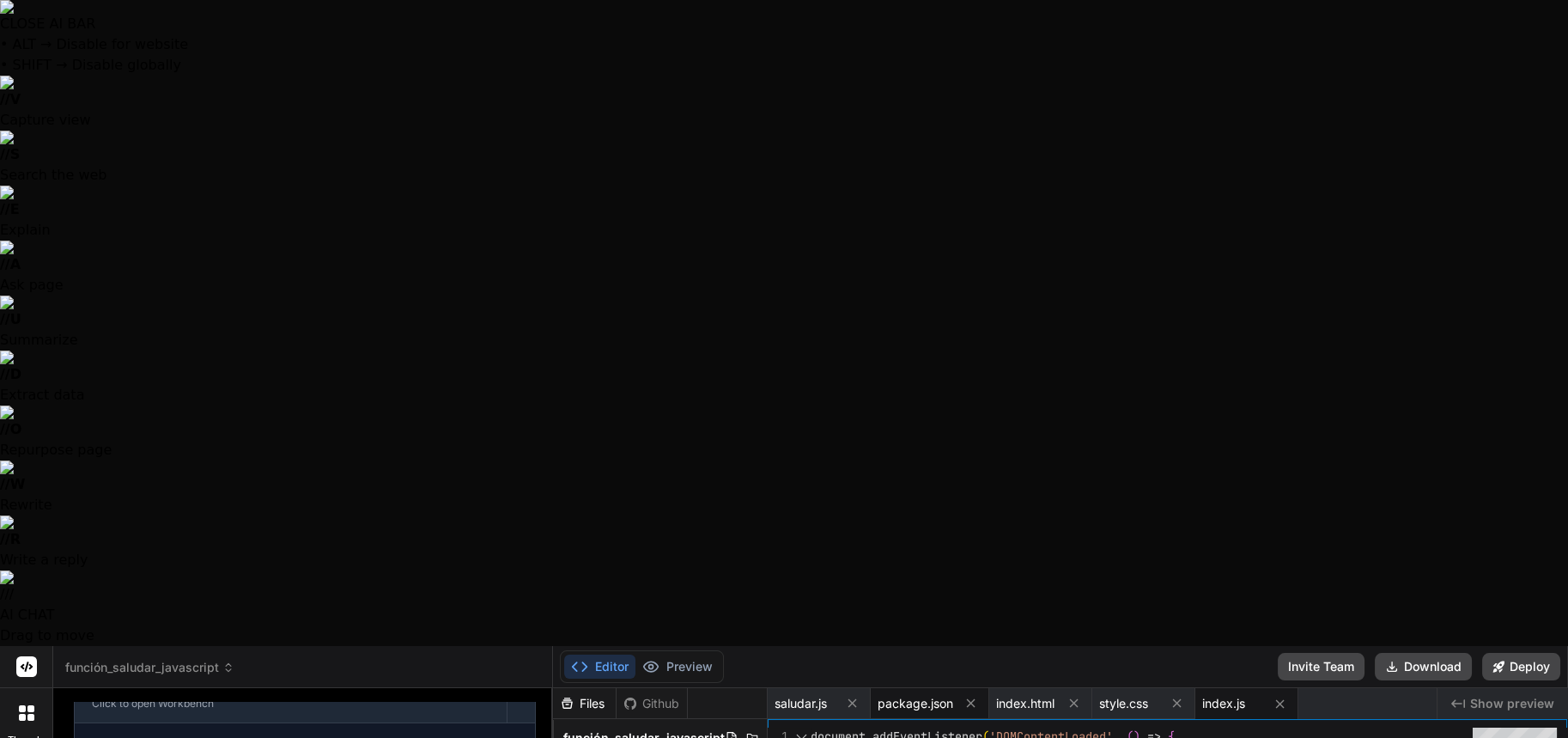
click at [886, 696] on span "package.json" at bounding box center [915, 704] width 75 height 17
click at [825, 696] on span "saludar.js" at bounding box center [800, 704] width 52 height 17
click at [845, 697] on icon at bounding box center [853, 704] width 15 height 15
click at [847, 696] on span "package.json" at bounding box center [812, 704] width 75 height 17
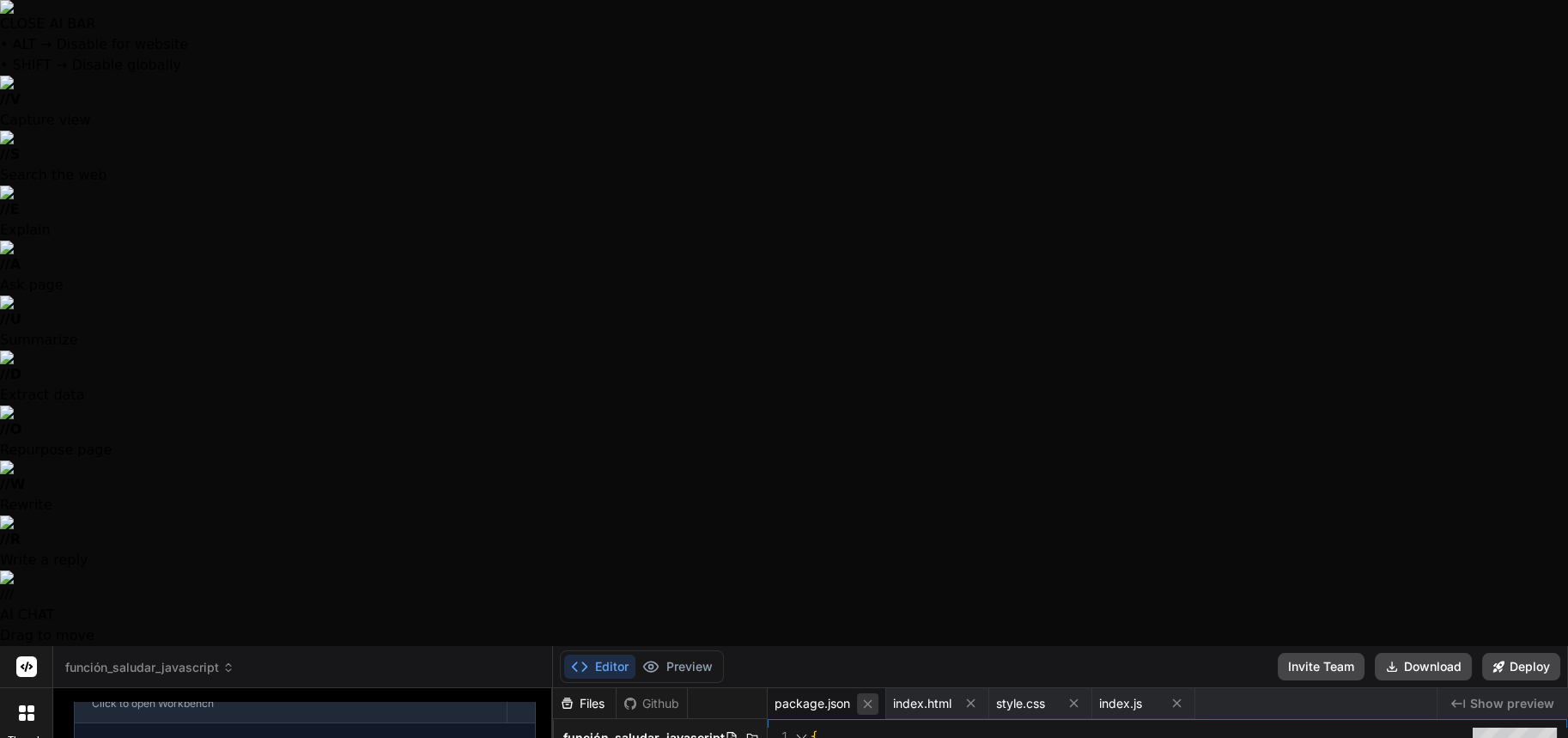
click at [864, 697] on icon at bounding box center [868, 704] width 15 height 15
click at [864, 688] on div "index.html" at bounding box center [819, 704] width 103 height 31
click at [852, 697] on icon at bounding box center [853, 704] width 15 height 15
click at [853, 699] on icon at bounding box center [853, 703] width 8 height 8
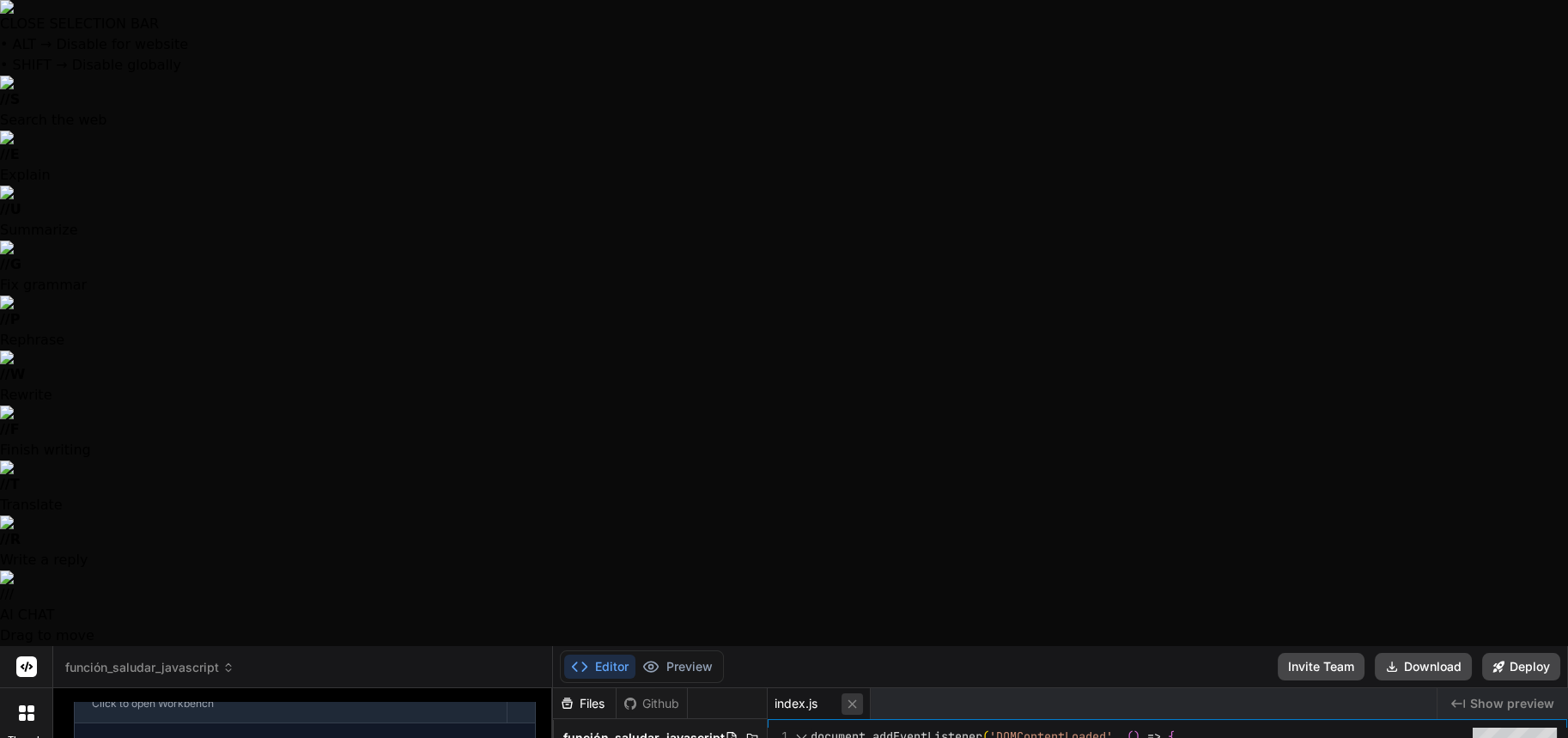
click at [855, 699] on icon at bounding box center [853, 703] width 8 height 8
drag, startPoint x: 921, startPoint y: 52, endPoint x: 903, endPoint y: 62, distance: 20.6
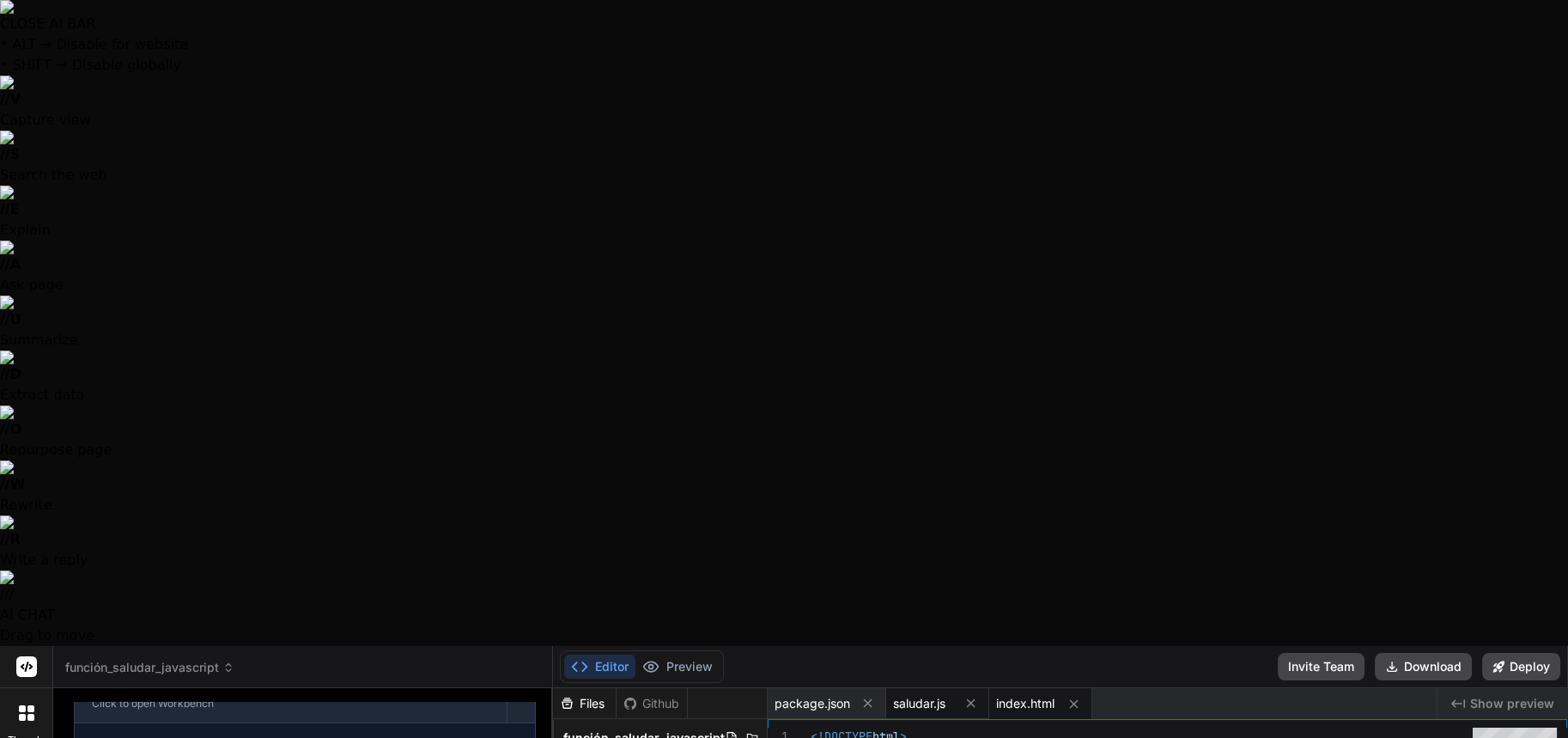
click at [922, 696] on span "saludar.js" at bounding box center [919, 704] width 52 height 17
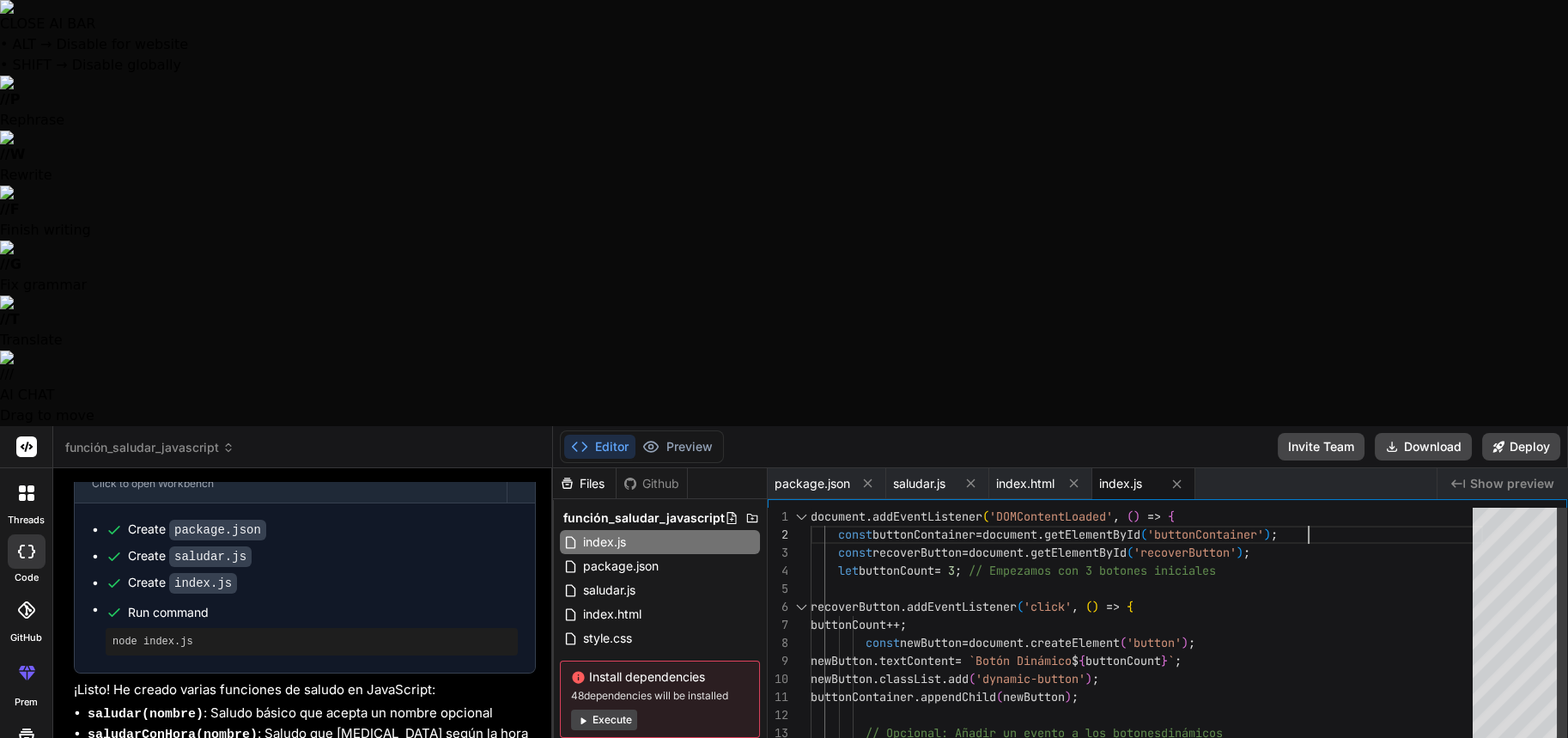
scroll to position [0, 0]
click at [1443, 508] on div "alert ( `¡Has hecho clic en el $ { newButton . textContent } !` ) ; } ) ; } ) ;…" at bounding box center [1147, 752] width 672 height 488
click at [1345, 508] on div "alert ( `¡Has hecho clic en el $ { newButton . textContent } !` ) ; } ) ; } ) ;…" at bounding box center [1147, 752] width 672 height 488
click at [916, 508] on div "alert ( `¡Has hecho clic en el $ { newButton . textContent } !` ) ; } ) ; } ) ;…" at bounding box center [1147, 752] width 672 height 488
click at [1442, 508] on div "alert ( `¡Has hecho clic en el $ { newButton . textContent } !` ) ; } ) ; } ) ;…" at bounding box center [1147, 752] width 672 height 488
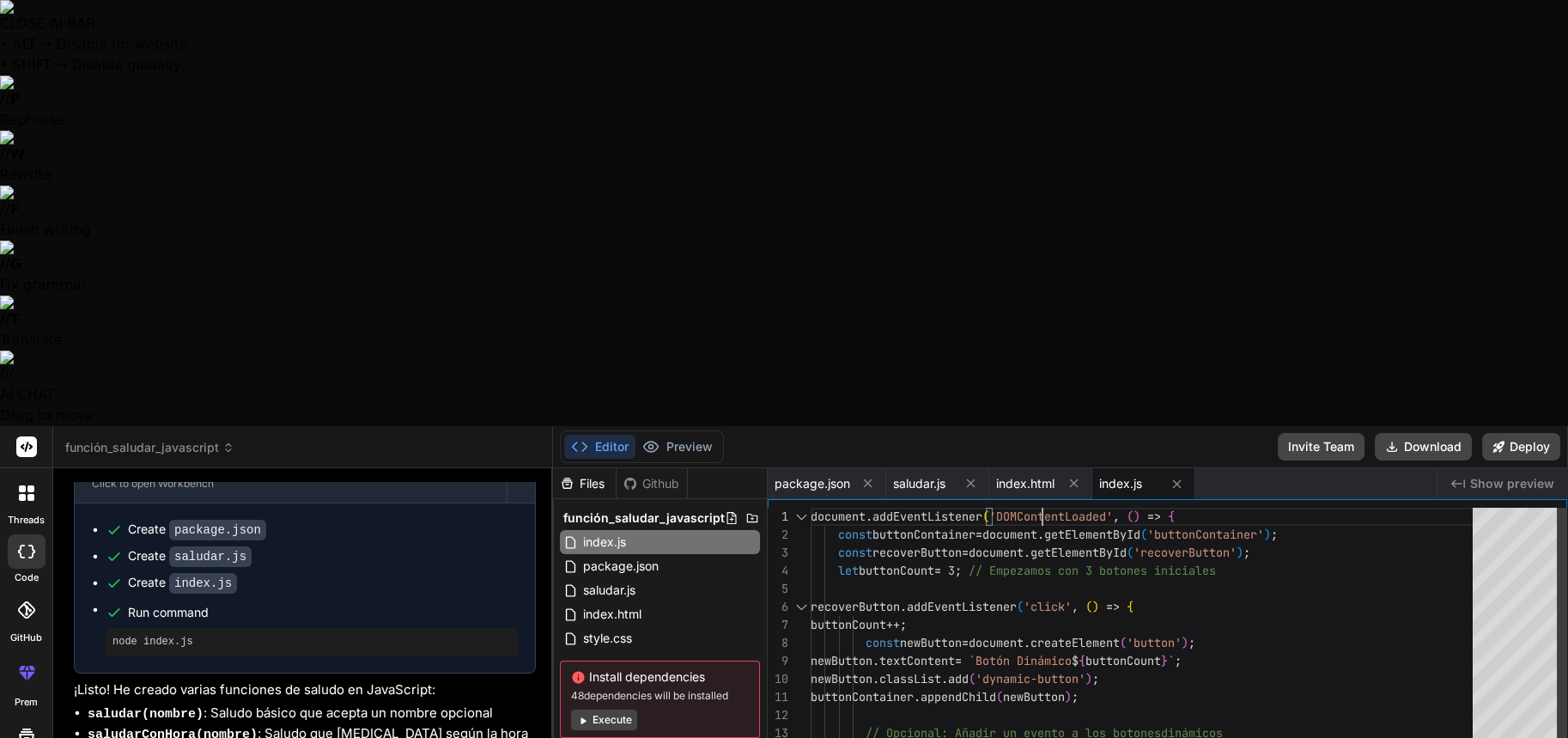
click at [1038, 508] on div "alert ( `¡Has hecho clic en el $ { newButton . textContent } !` ) ; } ) ; } ) ;…" at bounding box center [1147, 752] width 672 height 488
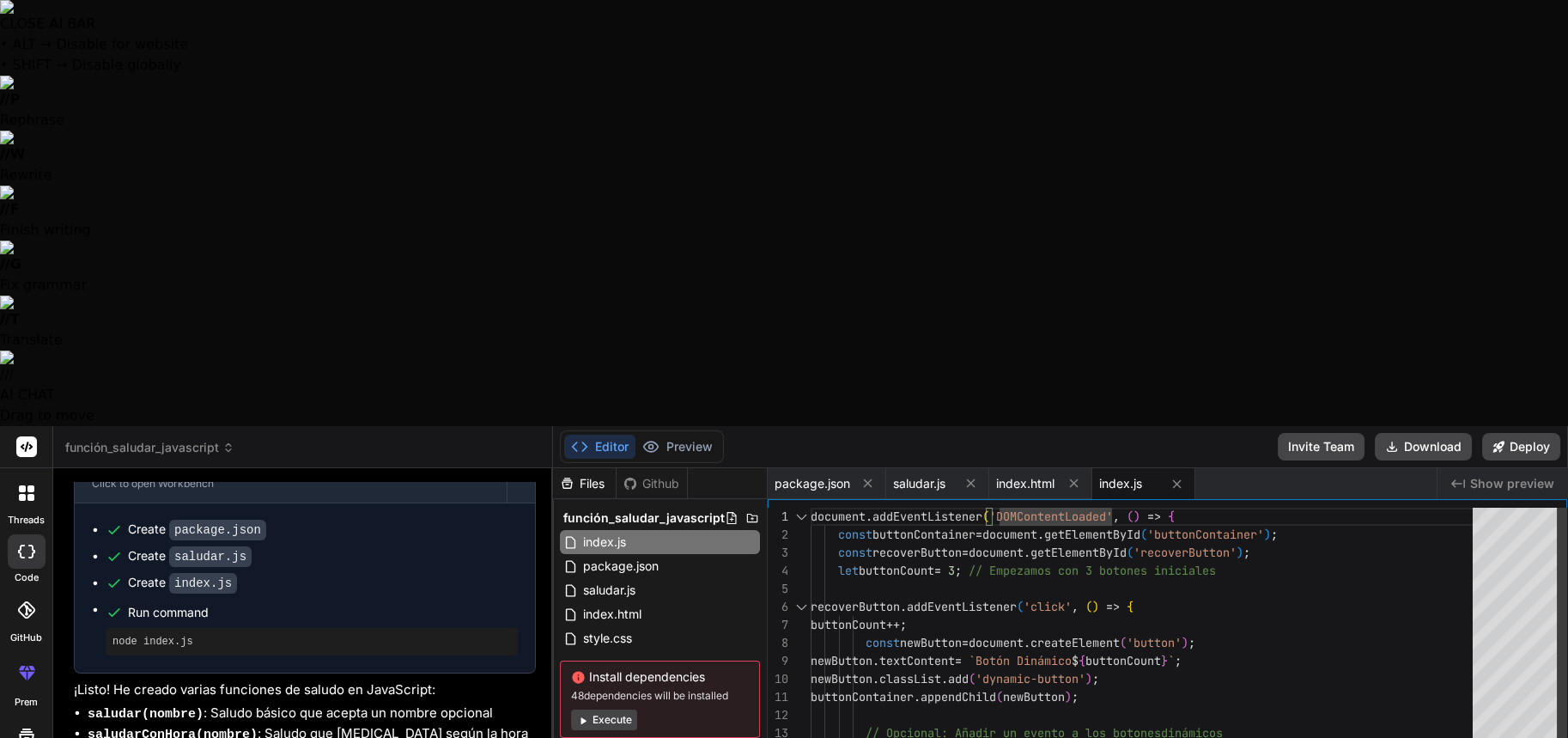
click at [1317, 508] on div "alert ( `¡Has hecho clic en el $ { newButton . textContent } !` ) ; } ) ; } ) ;…" at bounding box center [1147, 752] width 672 height 488
click at [636, 605] on span "index.html" at bounding box center [612, 615] width 62 height 20
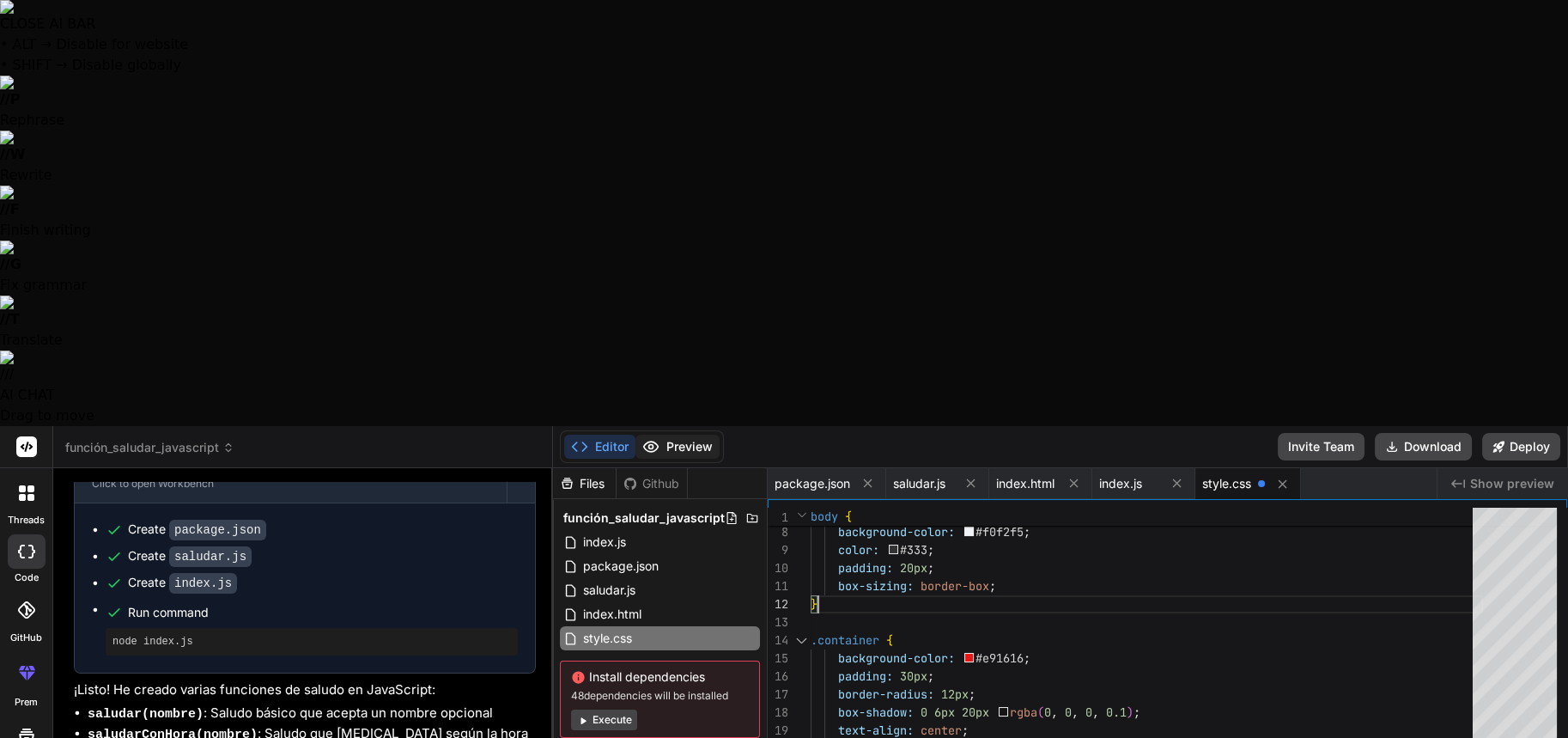
click at [681, 435] on button "Preview" at bounding box center [678, 447] width 85 height 24
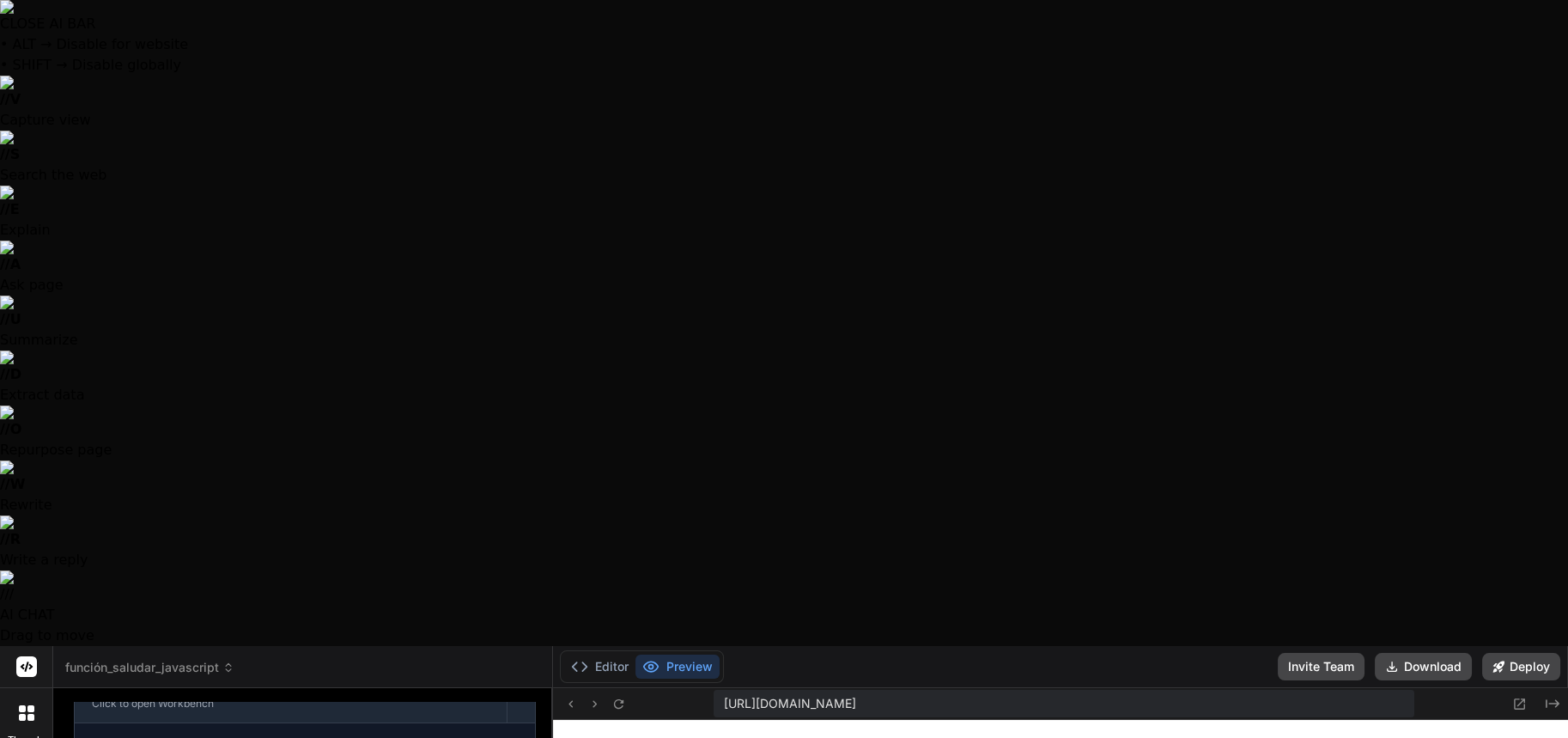
click at [590, 651] on div "Editor Preview" at bounding box center [642, 666] width 164 height 32
click at [578, 658] on icon at bounding box center [579, 666] width 17 height 17
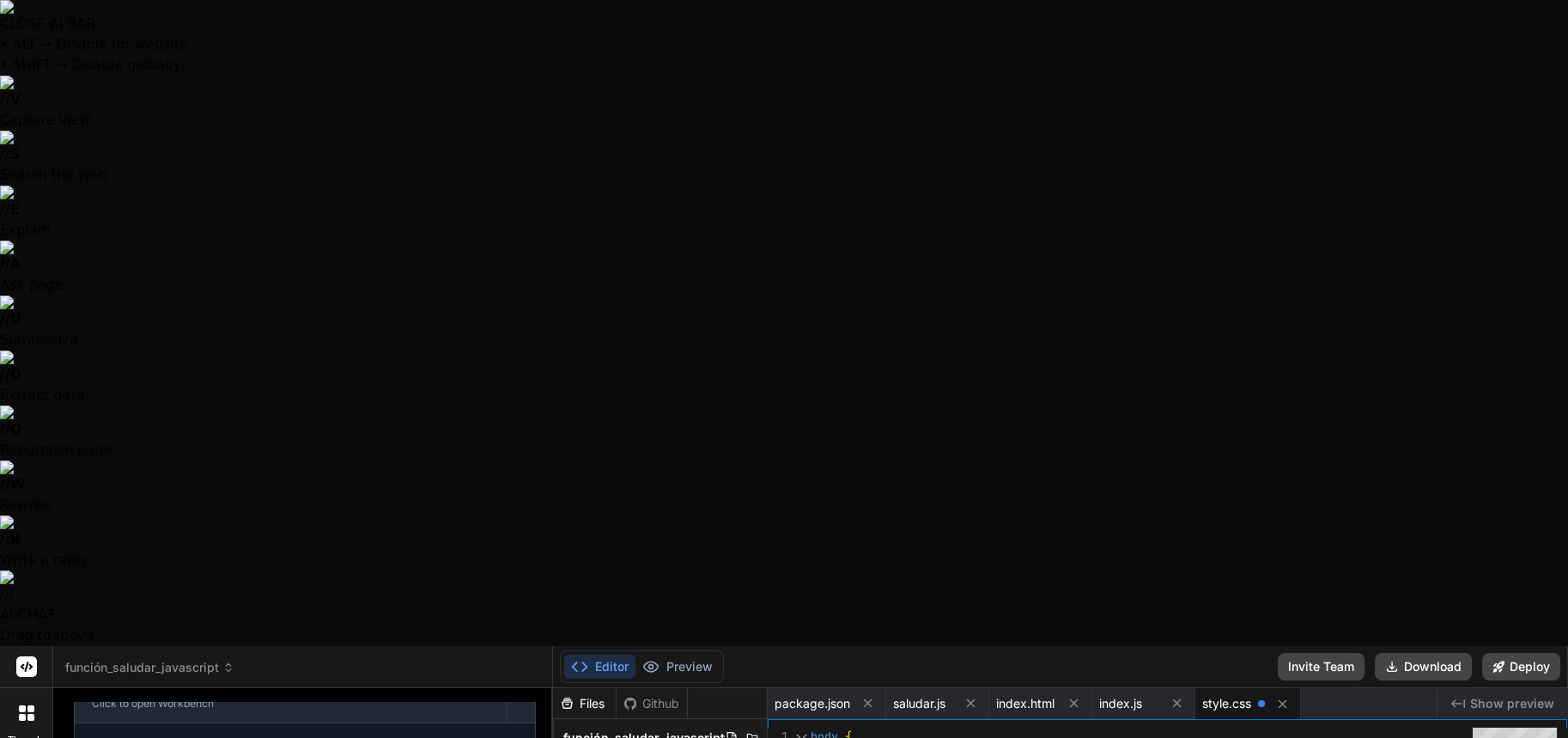
click at [713, 655] on button "Preview" at bounding box center [678, 667] width 85 height 24
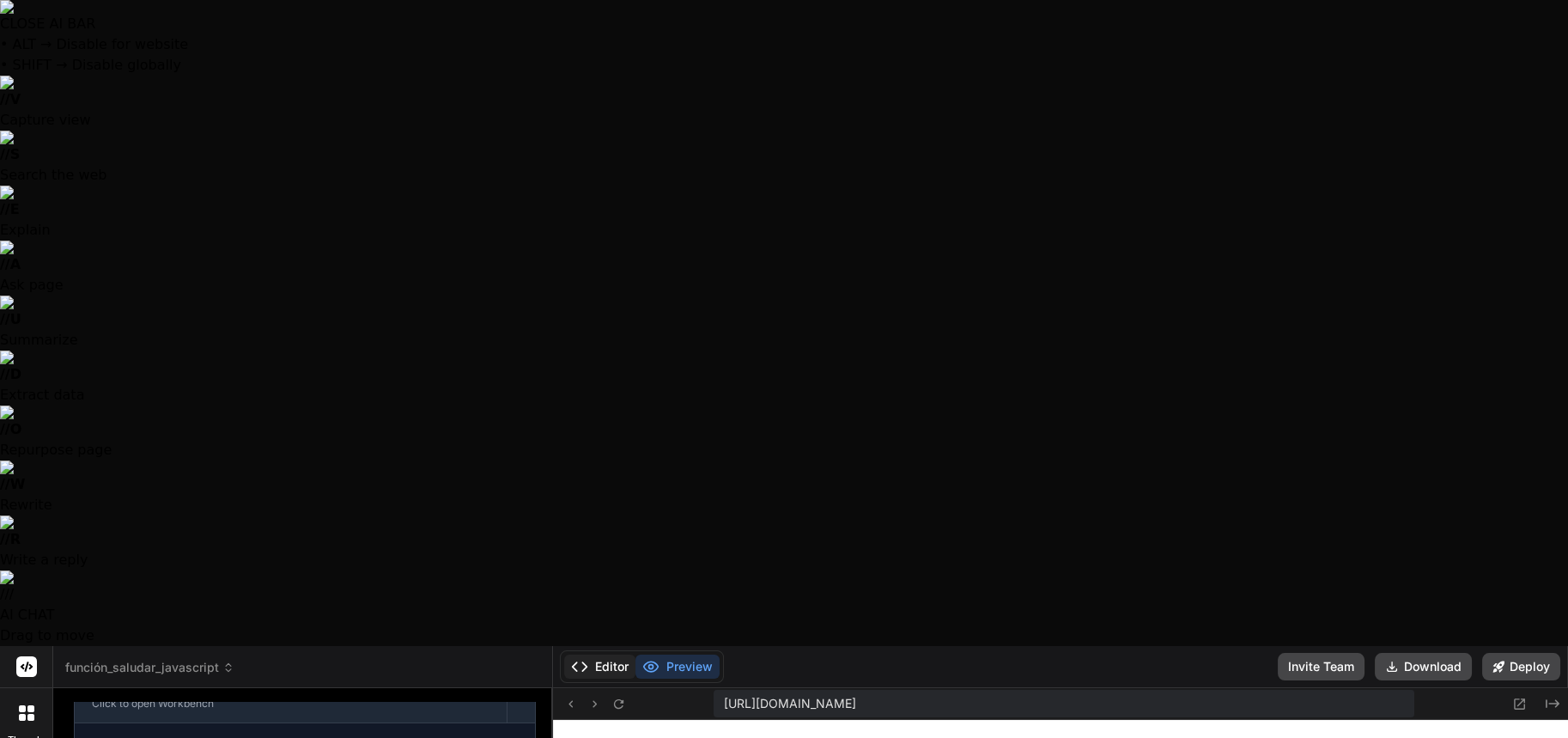
click at [622, 655] on button "Editor" at bounding box center [601, 667] width 72 height 24
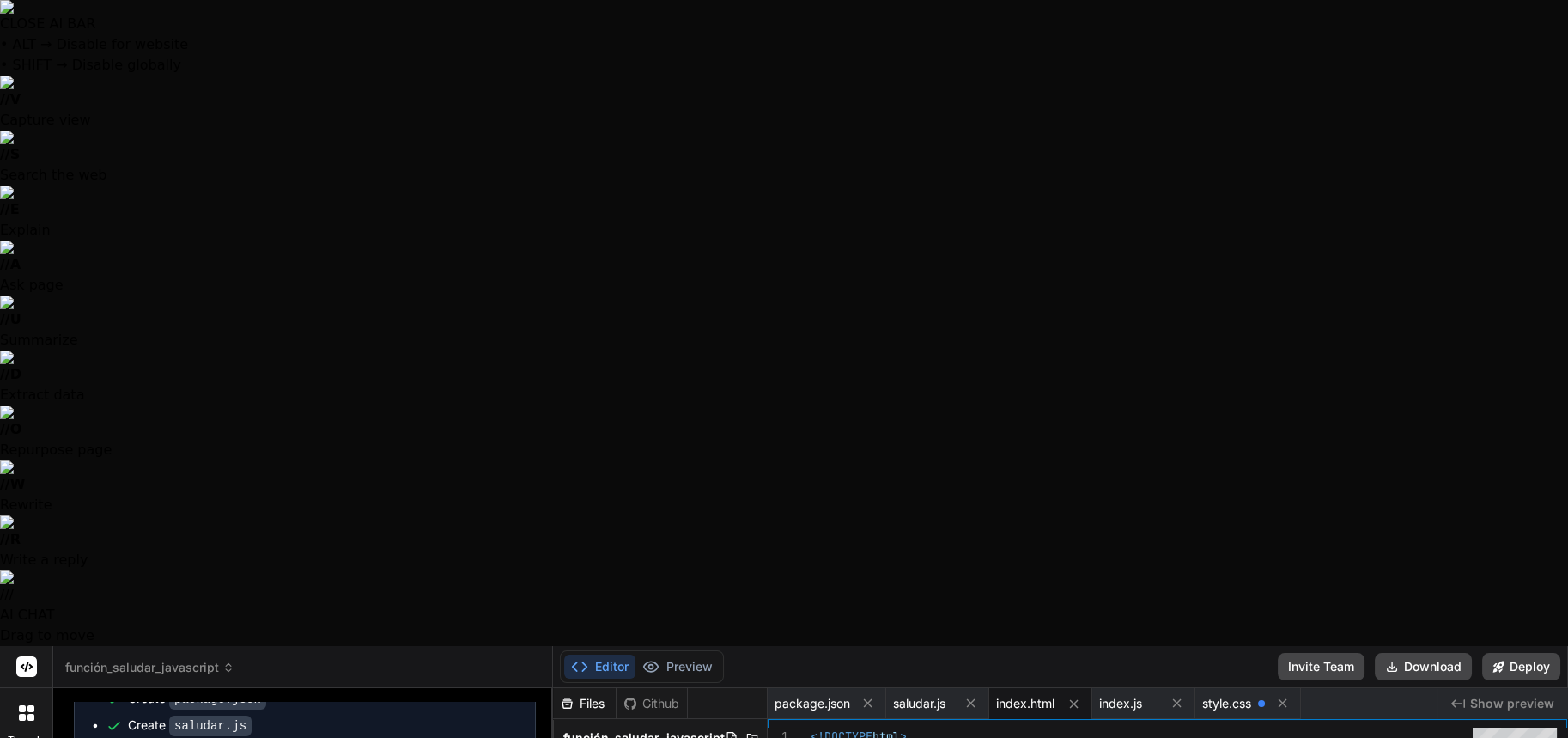
scroll to position [1628, 0]
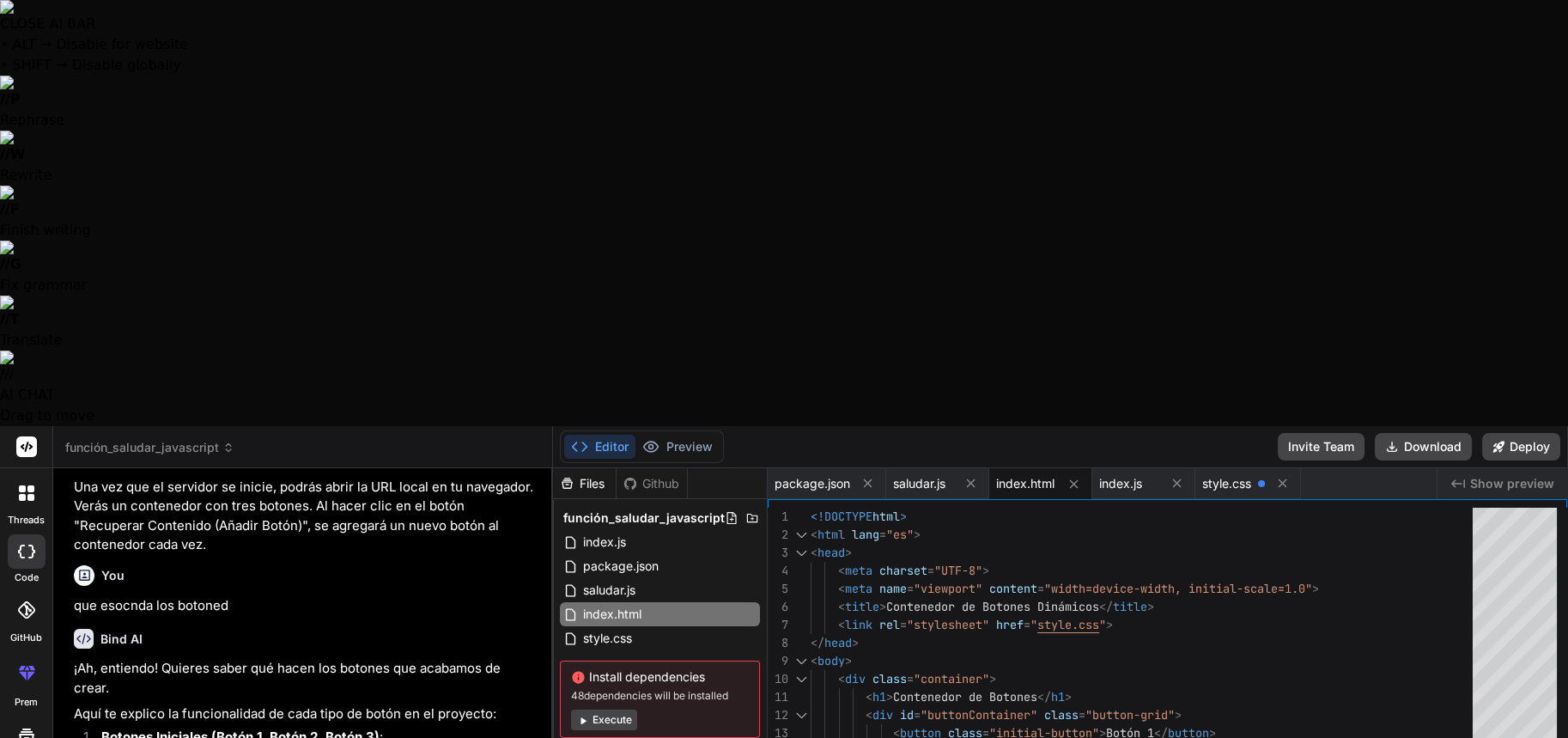
scroll to position [2641, 0]
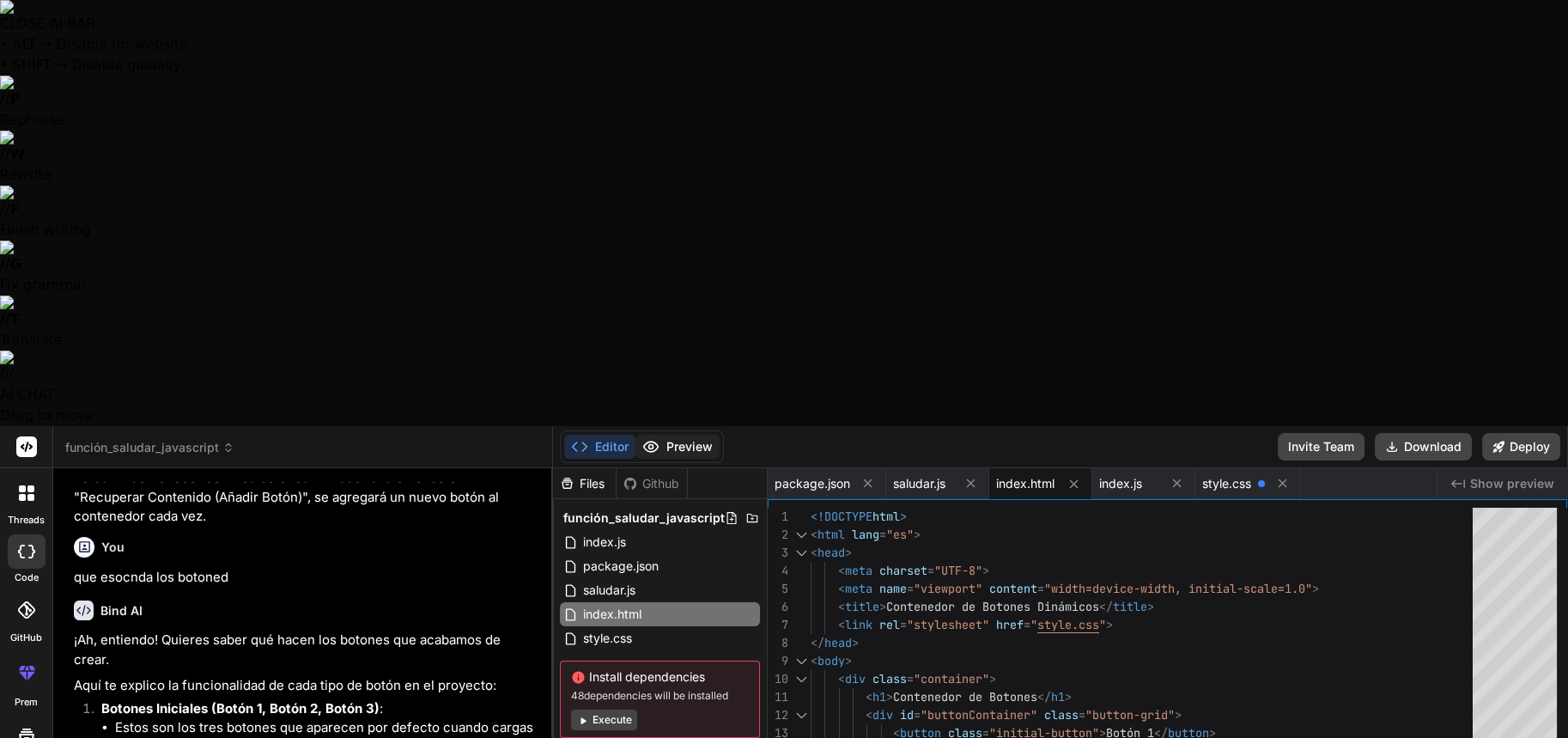
click at [697, 435] on button "Preview" at bounding box center [678, 447] width 85 height 24
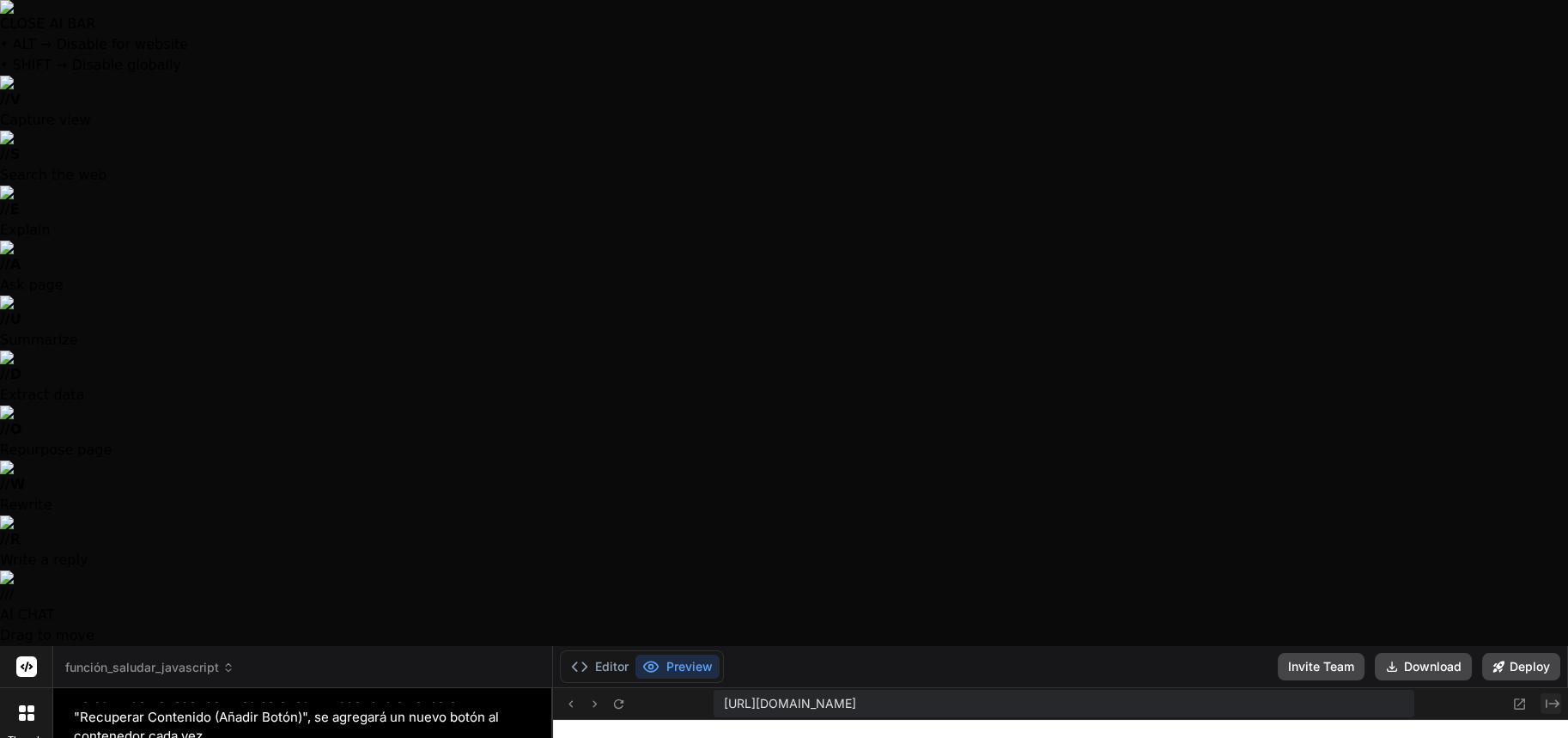
click at [1550, 697] on icon "Created with Pixso." at bounding box center [1552, 703] width 14 height 14
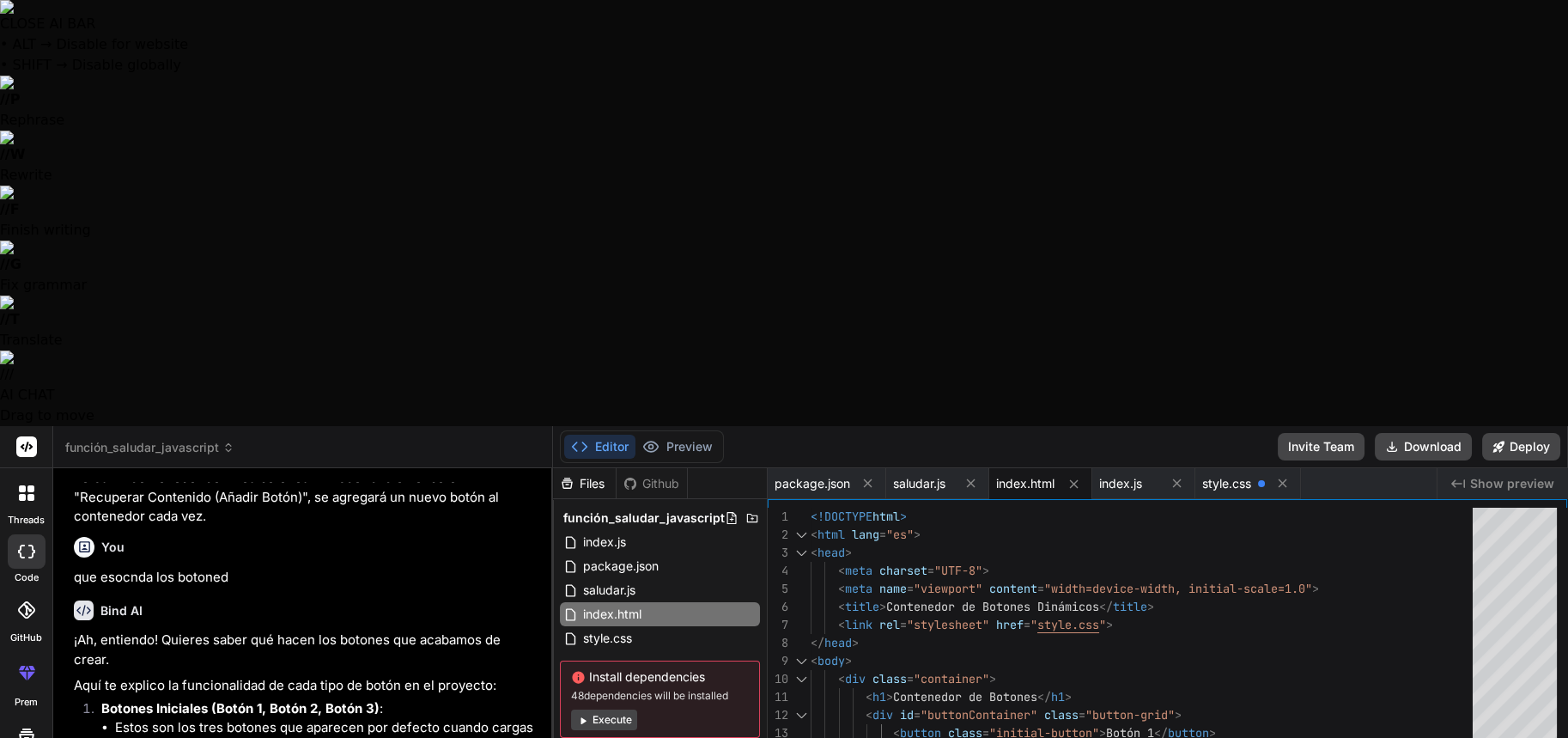
click at [1077, 508] on div "< button class = "initial-button" > Botón 3 </ button > </ div > < button id = …" at bounding box center [1147, 736] width 672 height 456
click at [950, 508] on div "< button class = "initial-button" > Botón 3 </ button > </ div > < button id = …" at bounding box center [1147, 736] width 672 height 456
click at [610, 580] on span "saludar.js" at bounding box center [609, 590] width 56 height 20
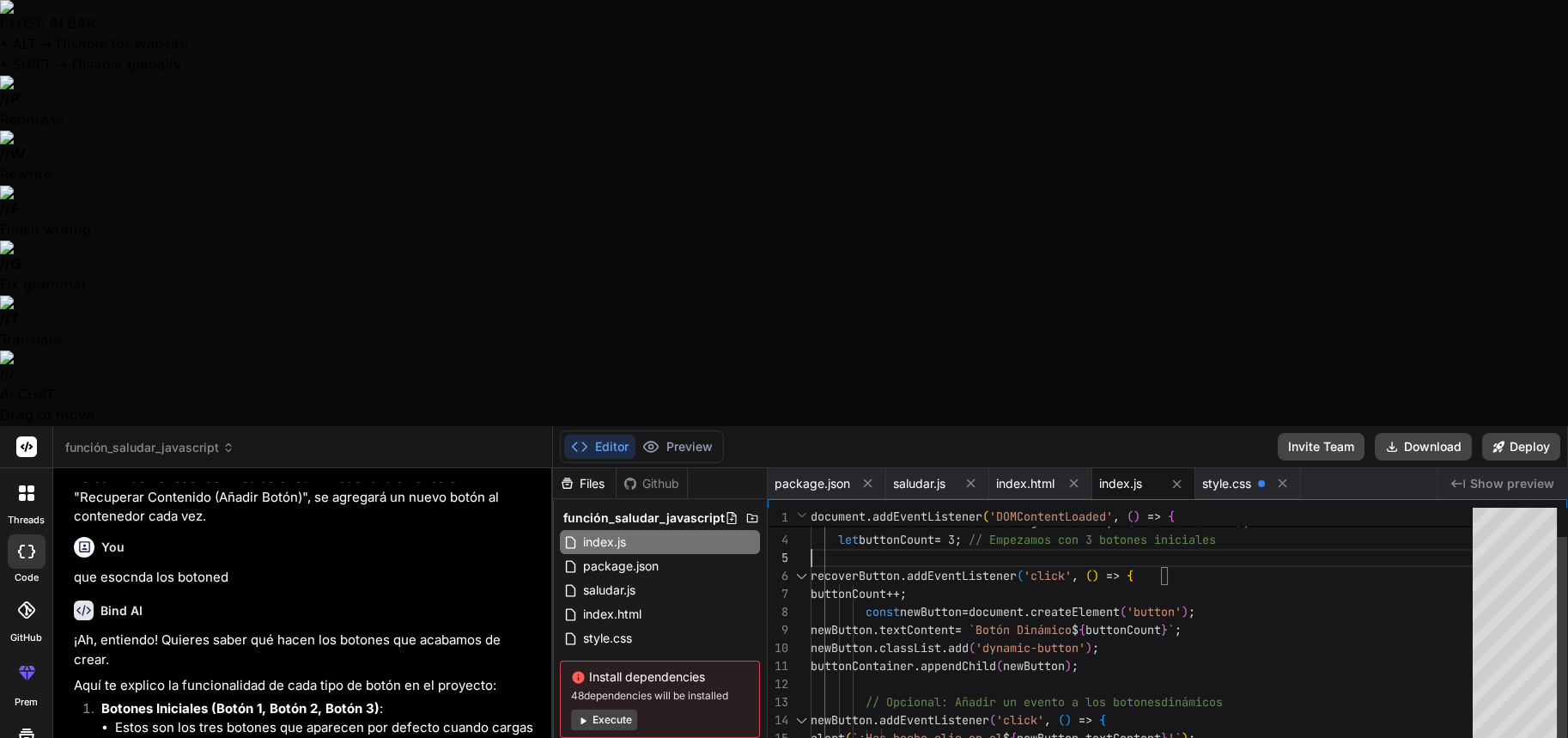
click at [915, 477] on div "alert ( `¡Has hecho clic en el $ { newButton . textContent } !` ) ; } ) ; } ) ;…" at bounding box center [1147, 721] width 672 height 488
click at [913, 477] on div "alert ( `¡Has hecho clic en el $ { newButton . textContent } !` ) ; } ) ; } ) ;…" at bounding box center [1147, 721] width 672 height 488
click at [933, 477] on div "alert ( `¡Has hecho clic en el $ { newButton . textContent } !` ) ; } ) ; } ) ;…" at bounding box center [1147, 721] width 672 height 488
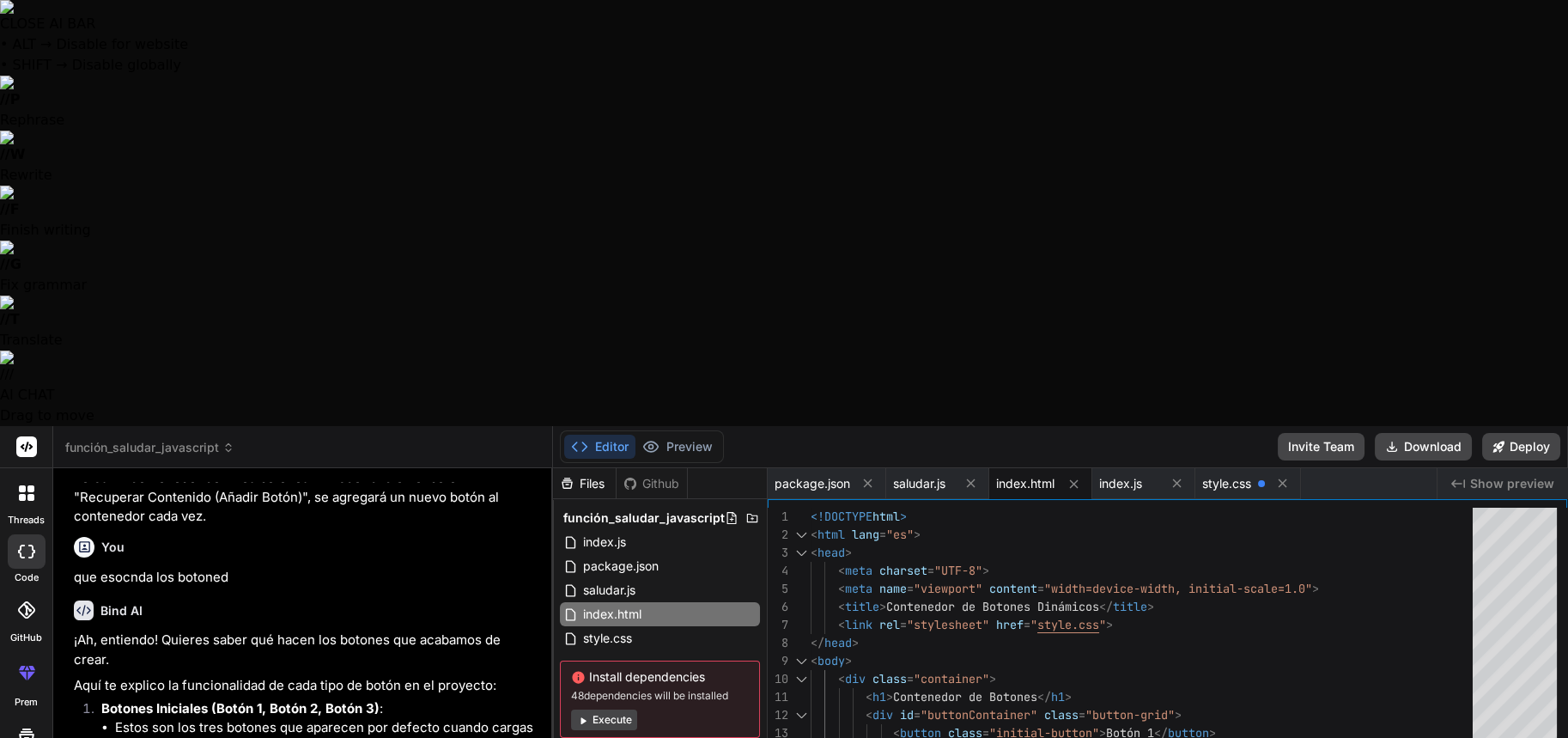
click at [972, 508] on div "< button class = "initial-button" > Botón 3 </ button > </ div > < button id = …" at bounding box center [1147, 736] width 672 height 456
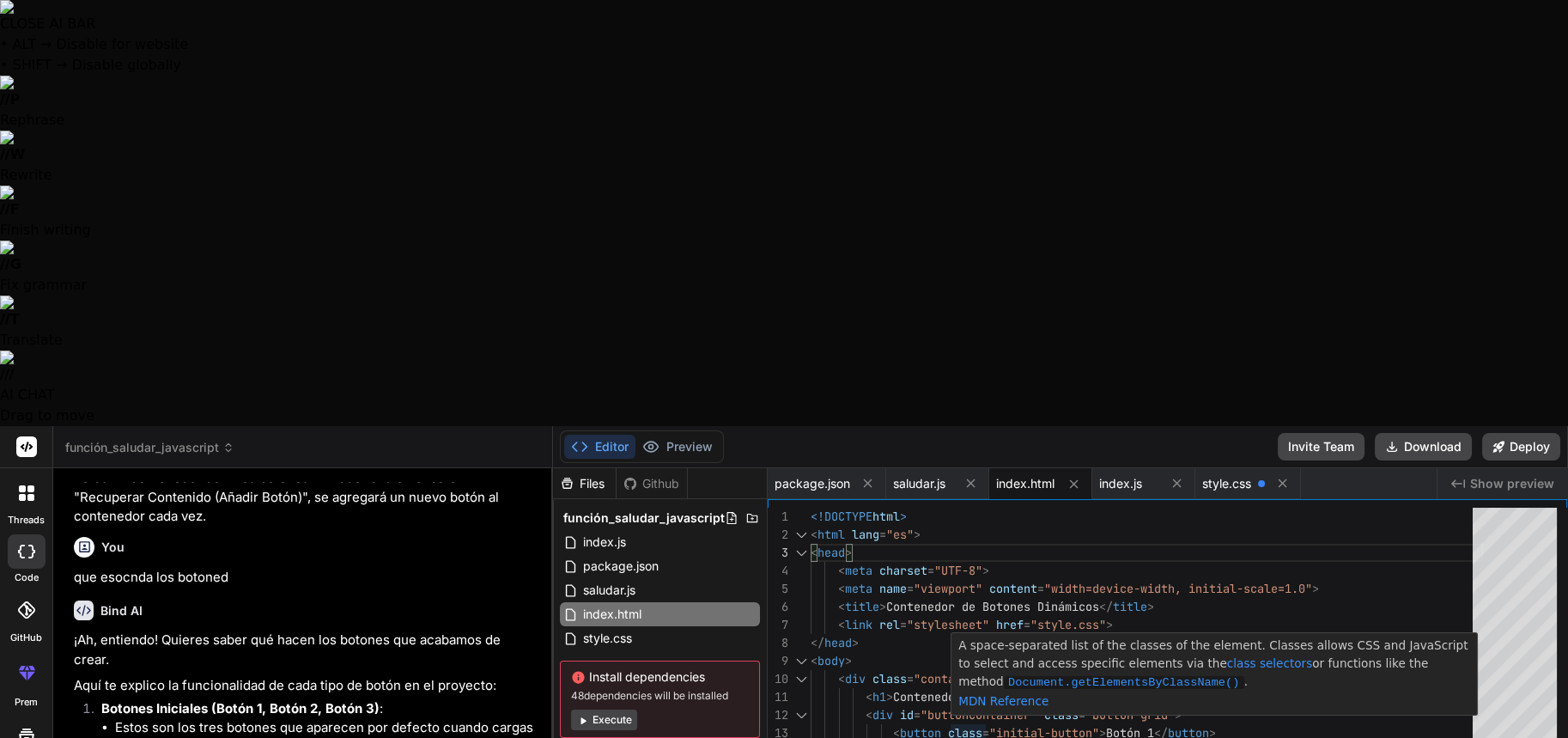
click at [1047, 508] on div "< button class = "initial-button" > Botón 3 </ button > </ div > < button id = …" at bounding box center [1147, 736] width 672 height 456
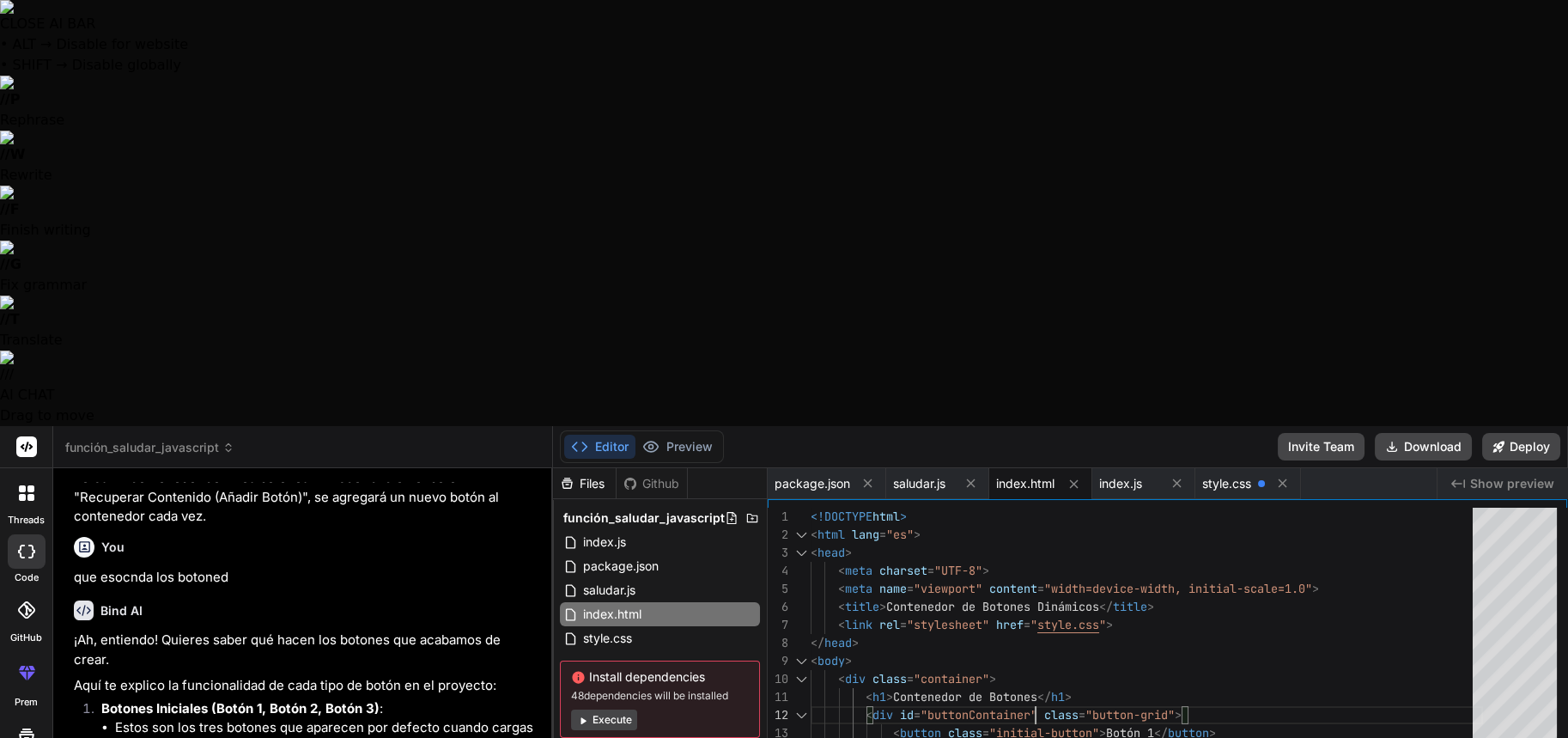
click at [1033, 508] on div "< button class = "initial-button" > Botón 3 </ button > </ div > < button id = …" at bounding box center [1147, 736] width 672 height 456
click at [1127, 475] on span "index.js" at bounding box center [1120, 483] width 43 height 17
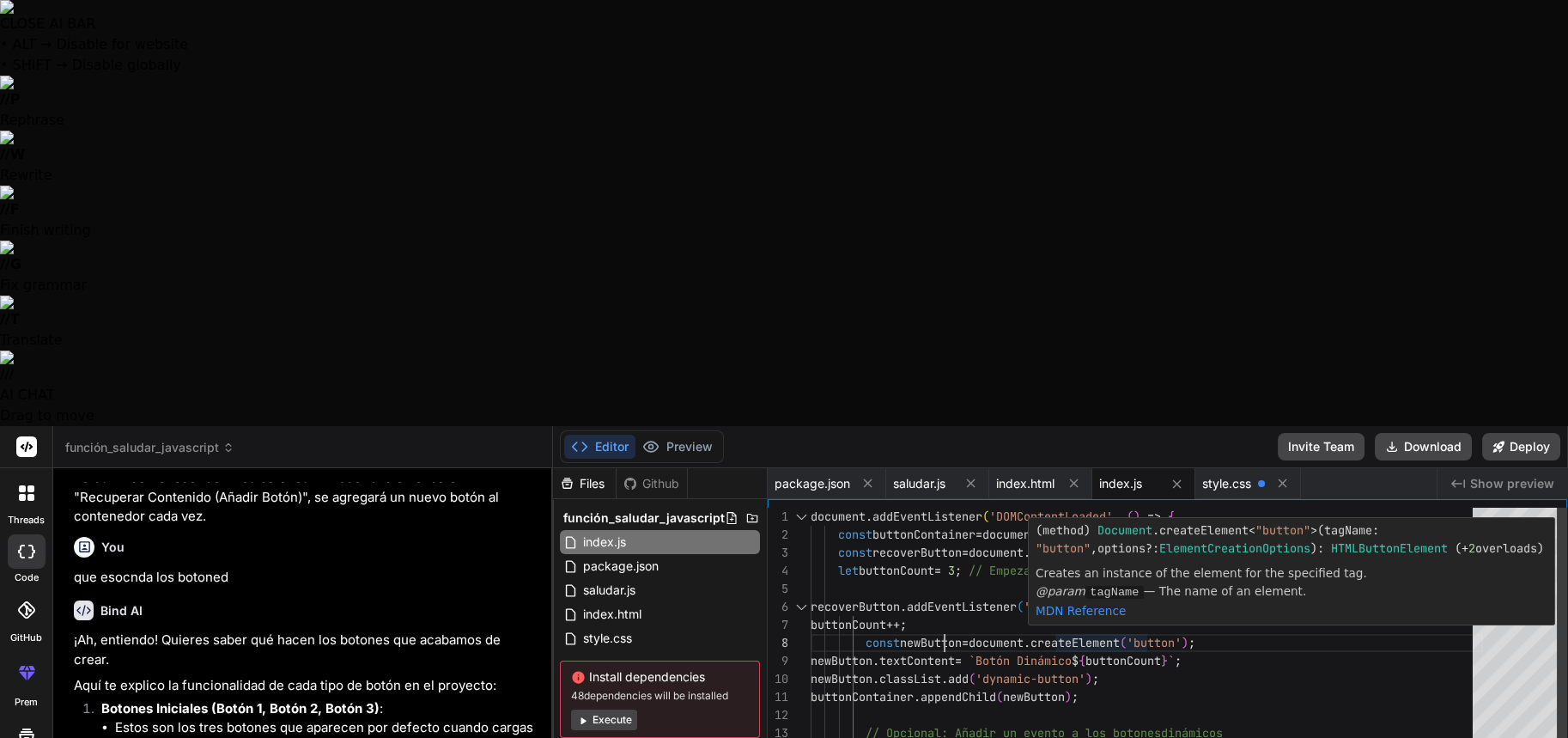
click at [944, 508] on div "alert ( `¡Has hecho clic en el $ { newButton . textContent } !` ) ; } ) ; } ) ;…" at bounding box center [1147, 752] width 672 height 488
click at [957, 508] on div "alert ( `¡Has hecho clic en el $ { newButton . textContent } !` ) ; } ) ; } ) ;…" at bounding box center [1147, 752] width 672 height 488
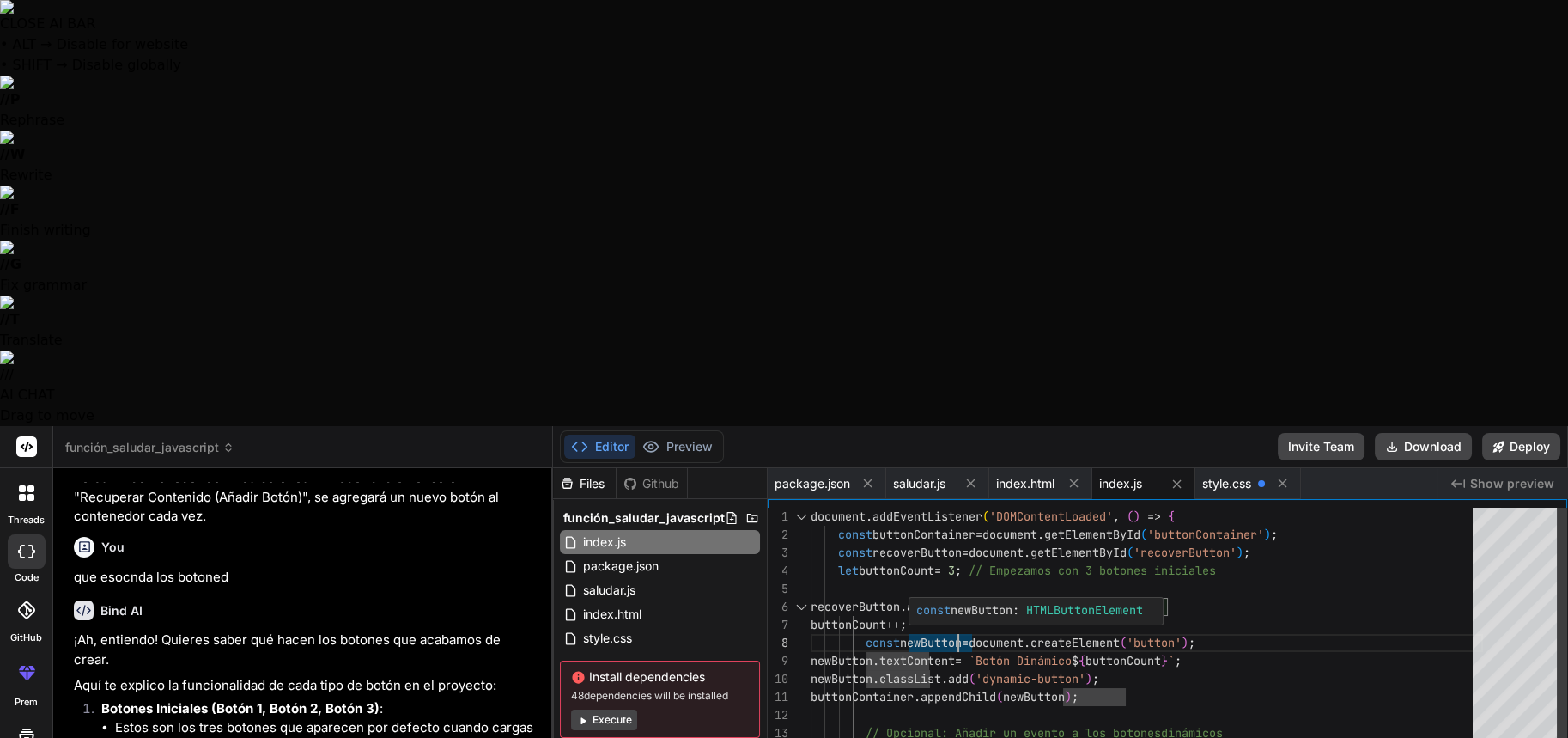
click at [968, 508] on div "alert ( `¡Has hecho clic en el $ { newButton . textContent } !` ) ; } ) ; } ) ;…" at bounding box center [1147, 752] width 672 height 488
click at [989, 508] on div "alert ( `¡Has hecho clic en el $ { newButton . textContent } !` ) ; } ) ; } ) ;…" at bounding box center [1147, 752] width 672 height 488
click at [978, 508] on div "alert ( `¡Has hecho clic en el $ { newButton . textContent } !` ) ; } ) ; } ) ;…" at bounding box center [1147, 752] width 672 height 488
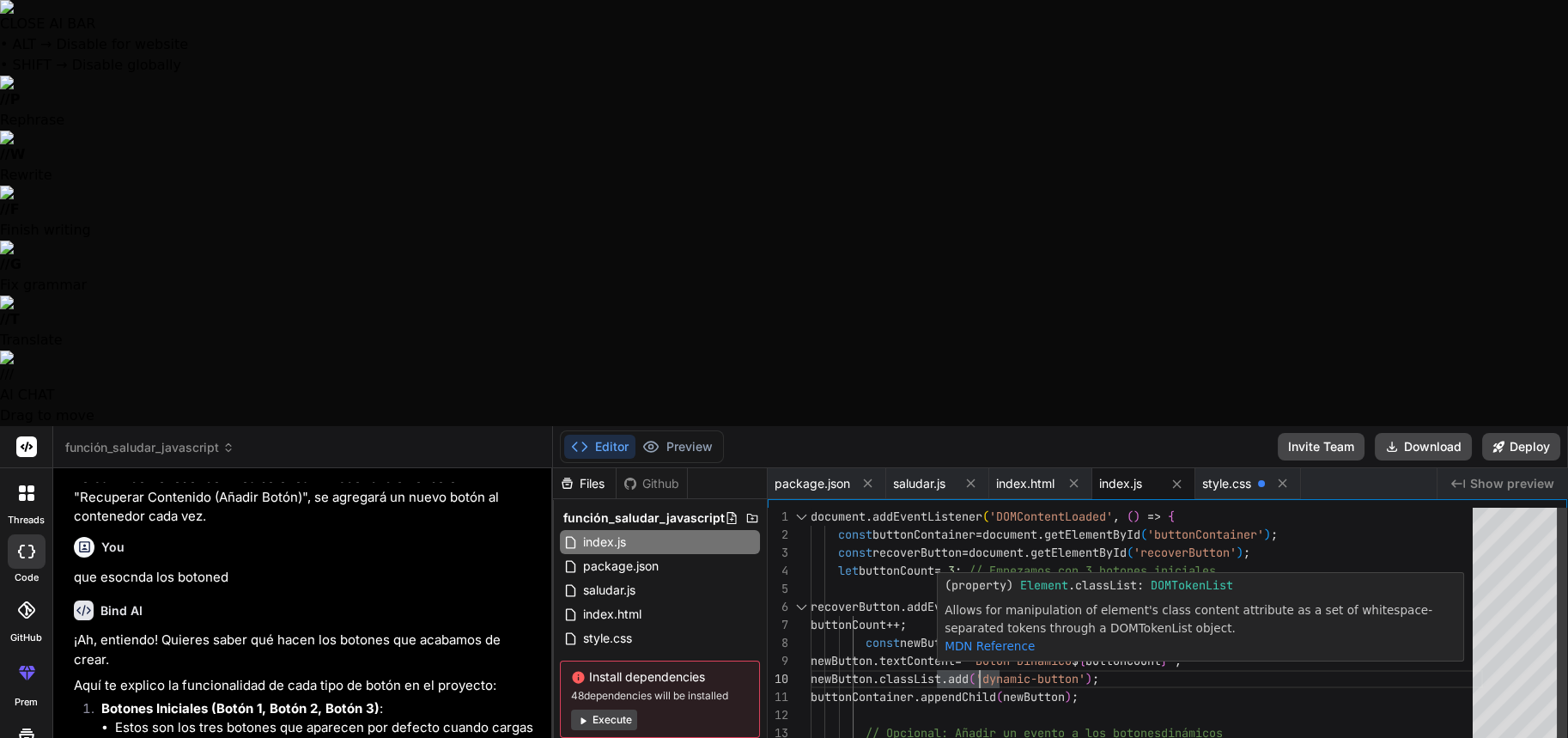
click at [1014, 508] on div "alert ( `¡Has hecho clic en el $ { newButton . textContent } !` ) ; } ) ; } ) ;…" at bounding box center [1147, 752] width 672 height 488
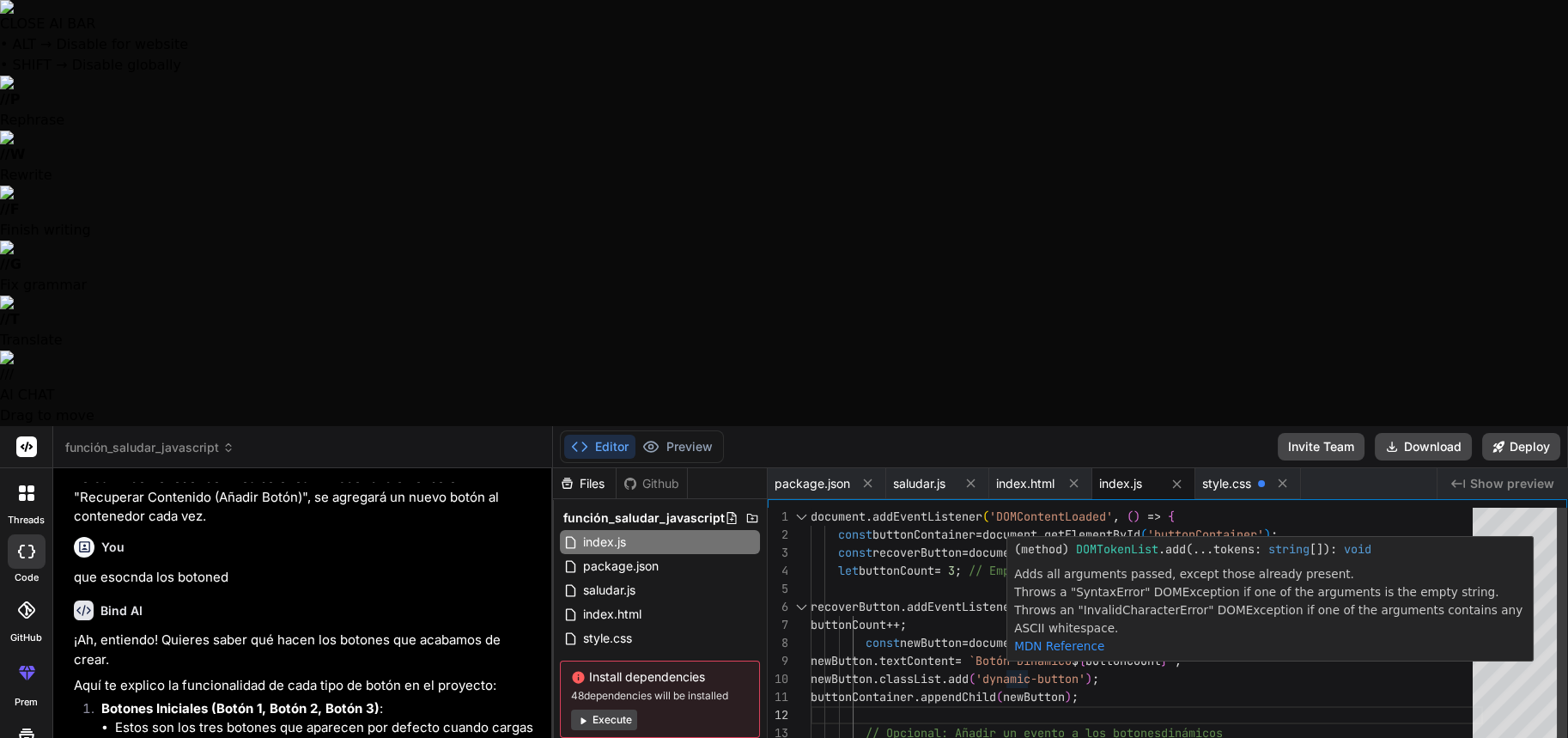
click at [1007, 508] on div "alert ( `¡Has hecho clic en el $ { newButton . textContent } !` ) ; } ) ; } ) ;…" at bounding box center [1147, 752] width 672 height 488
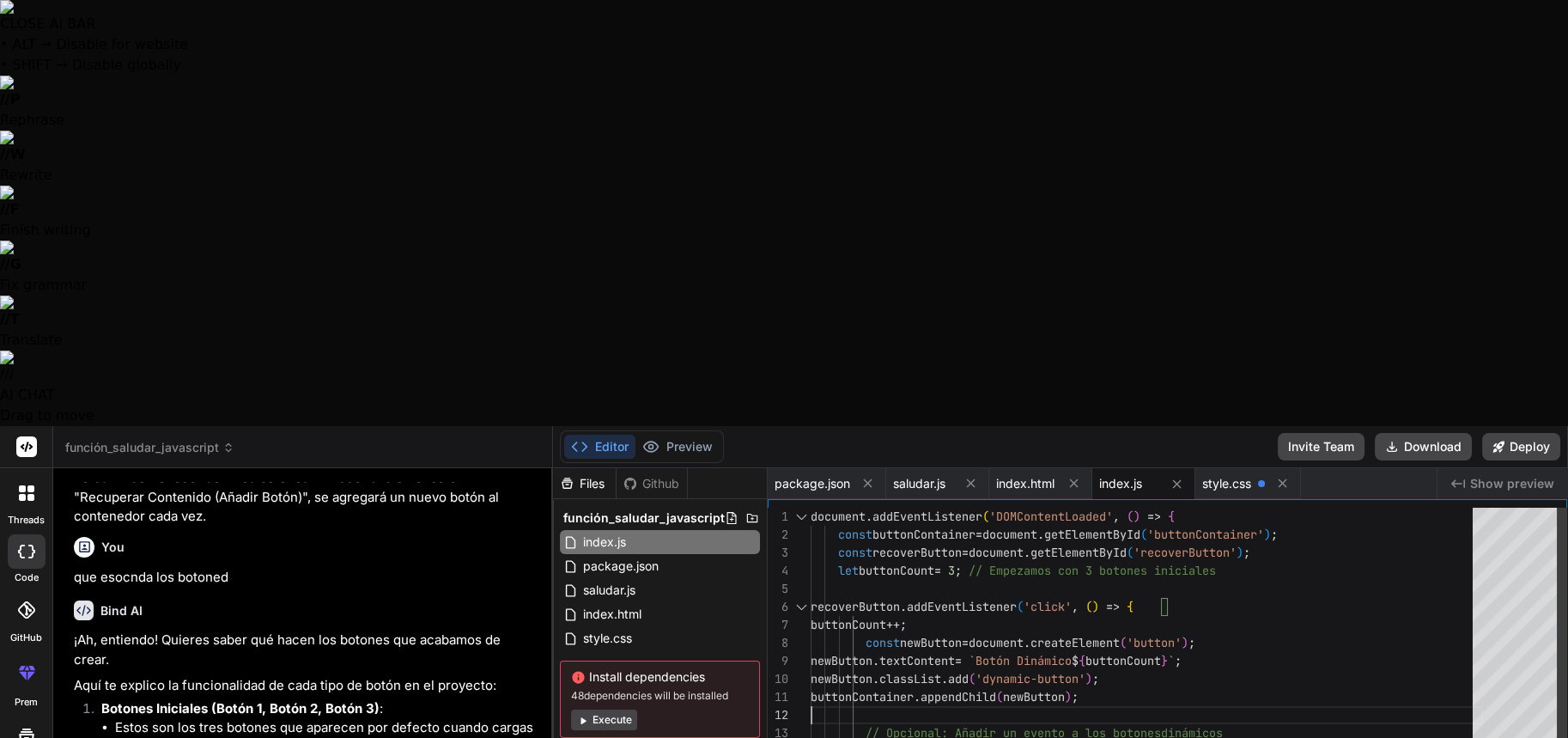
click at [1007, 508] on div "alert ( `¡Has hecho clic en el $ { newButton . textContent } !` ) ; } ) ; } ) ;…" at bounding box center [1147, 752] width 672 height 488
click at [1015, 508] on div "alert ( `¡Has hecho clic en el $ { newButton . textContent } !` ) ; } ) ; } ) ;…" at bounding box center [1147, 752] width 672 height 488
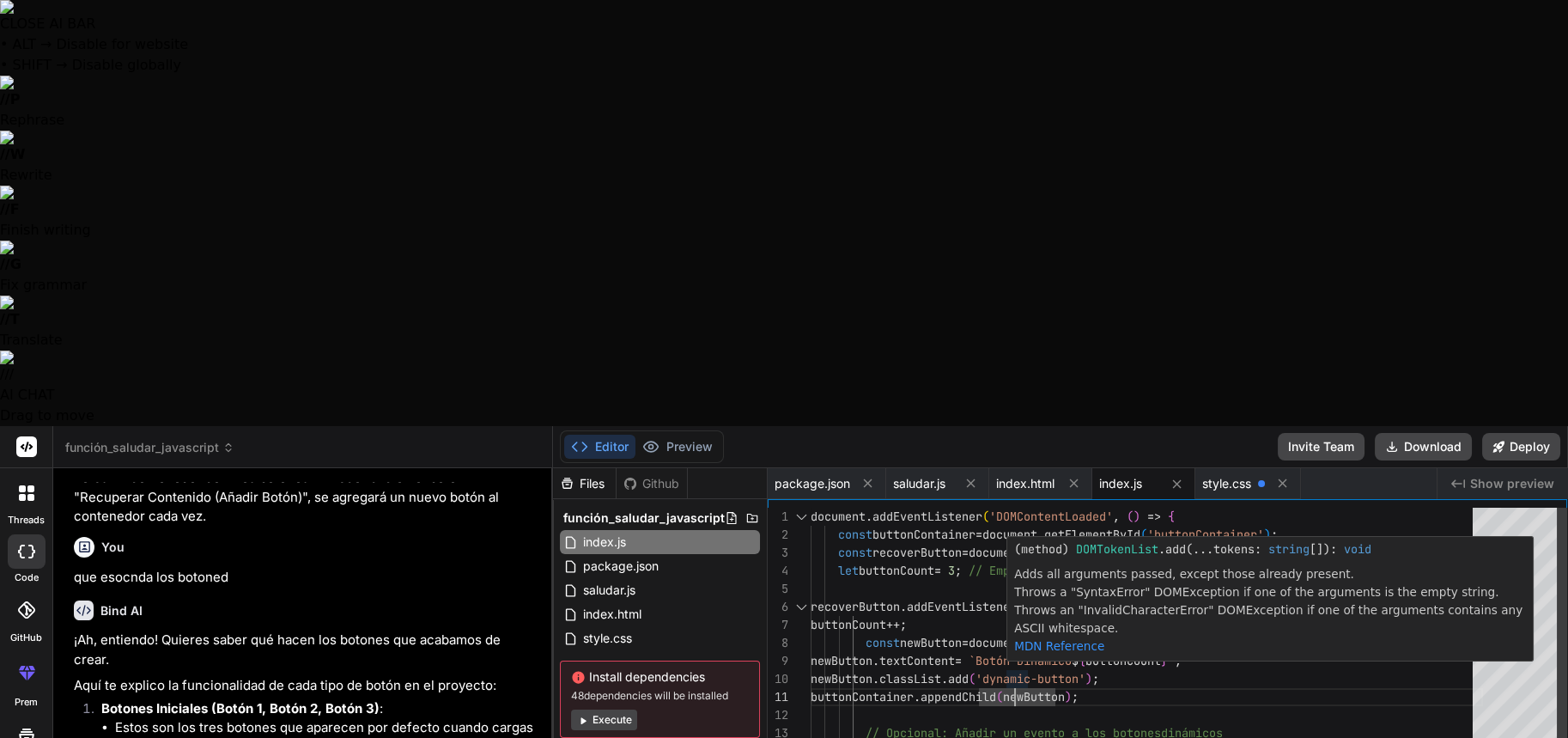
click at [1015, 508] on div "alert ( `¡Has hecho clic en el $ { newButton . textContent } !` ) ; } ) ; } ) ;…" at bounding box center [1147, 752] width 672 height 488
click at [1060, 508] on div "alert ( `¡Has hecho clic en el $ { newButton . textContent } !` ) ; } ) ; } ) ;…" at bounding box center [1147, 752] width 672 height 488
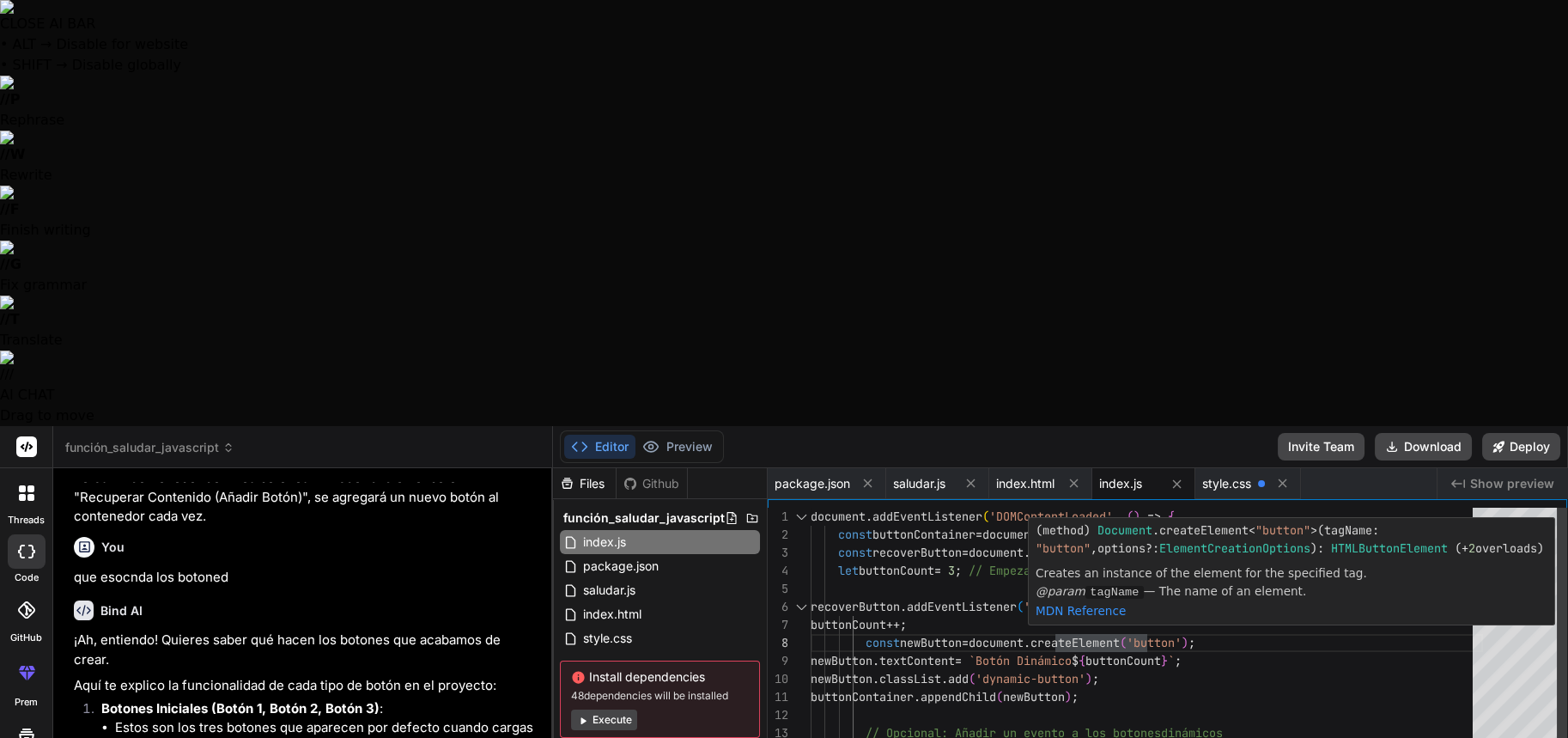
click at [1013, 508] on div "alert ( `¡Has hecho clic en el $ { newButton . textContent } !` ) ; } ) ; } ) ;…" at bounding box center [1147, 752] width 672 height 488
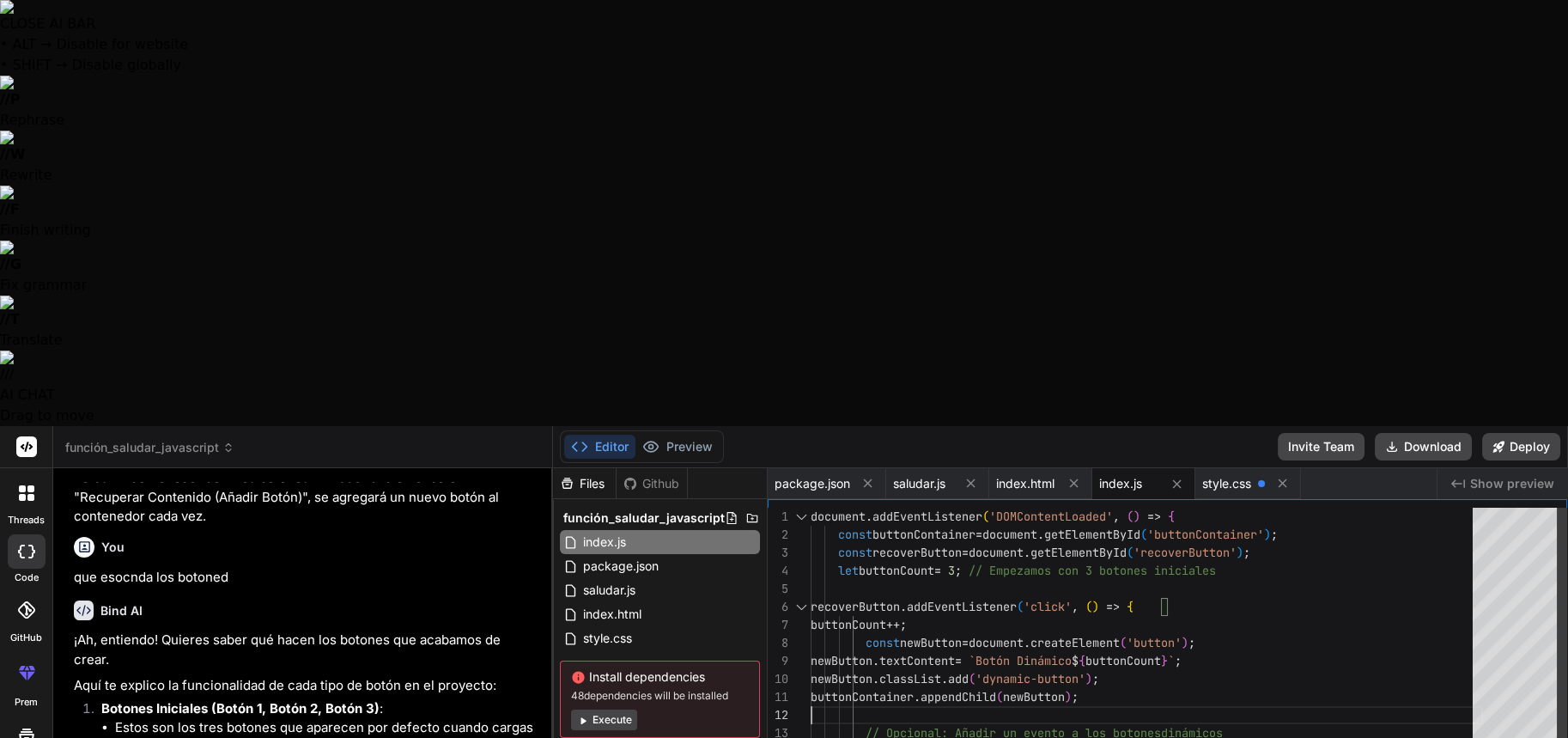
click at [1006, 508] on div "alert ( `¡Has hecho clic en el $ { newButton . textContent } !` ) ; } ) ; } ) ;…" at bounding box center [1147, 752] width 672 height 488
click at [1011, 508] on div "alert ( `¡Has hecho clic en el $ { newButton . textContent } !` ) ; } ) ; } ) ;…" at bounding box center [1147, 752] width 672 height 488
click at [1013, 508] on div "alert ( `¡Has hecho clic en el $ { newButton . textContent } !` ) ; } ) ; } ) ;…" at bounding box center [1147, 752] width 672 height 488
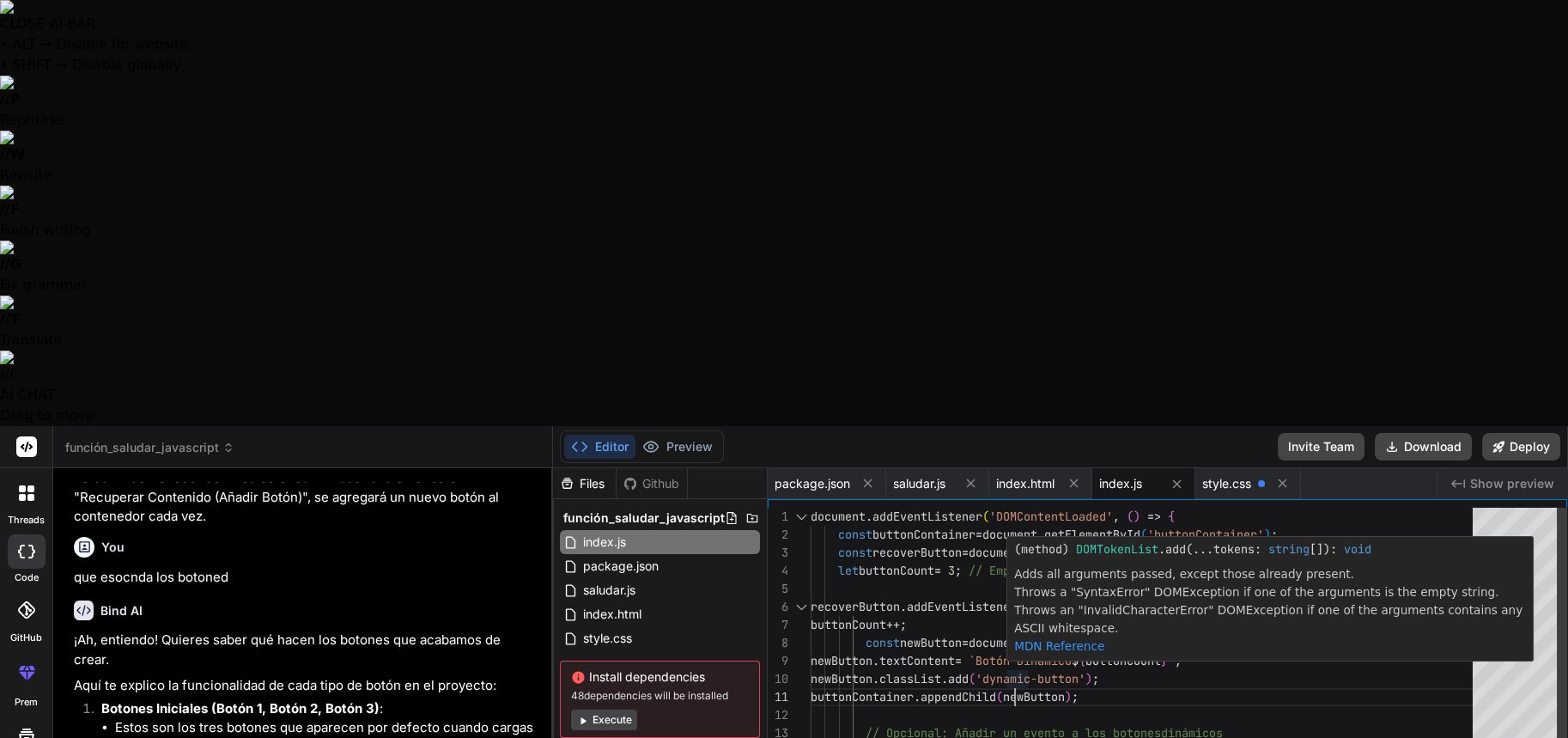
click at [1013, 508] on div "alert ( `¡Has hecho clic en el $ { newButton . textContent } !` ) ; } ) ; } ) ;…" at bounding box center [1147, 752] width 672 height 488
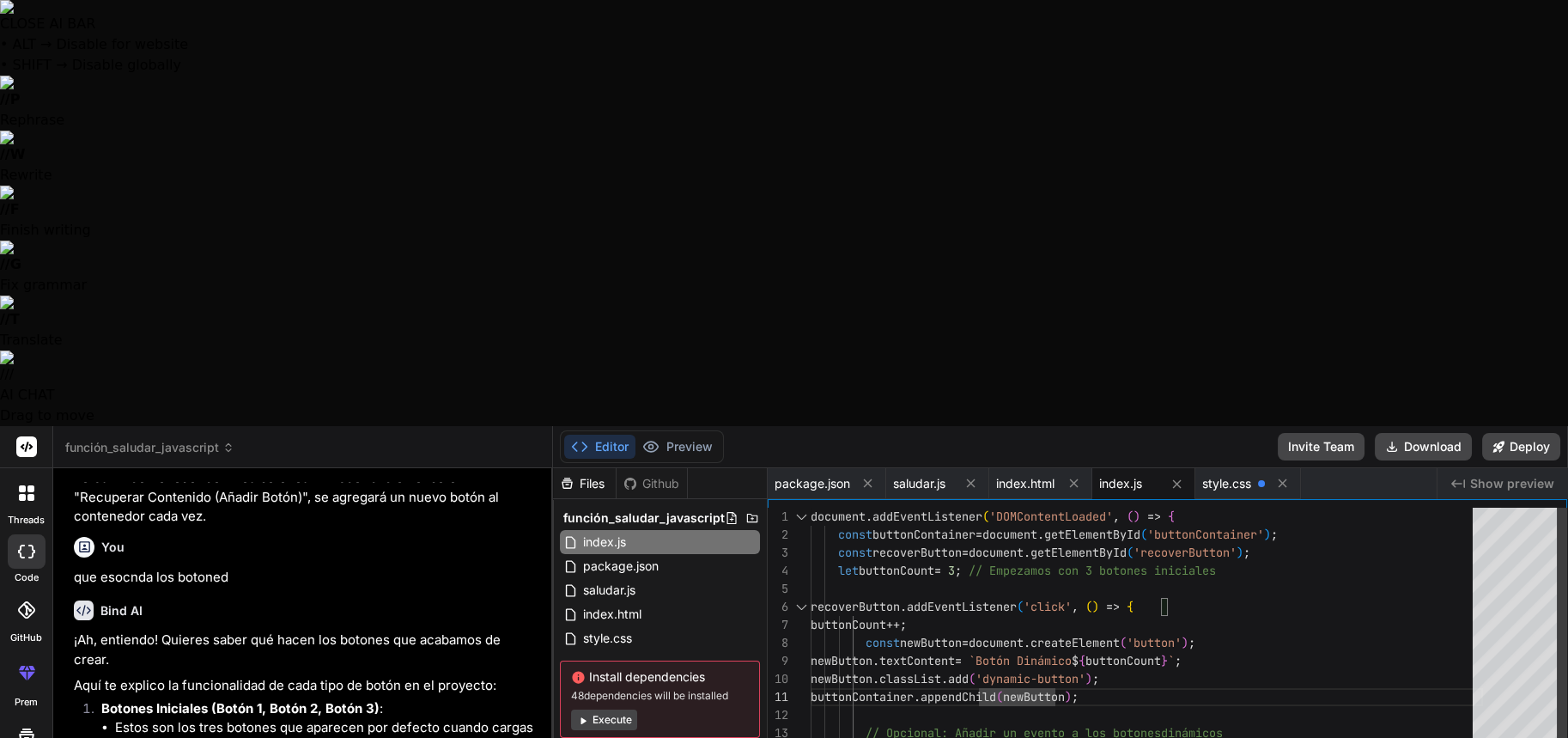
click at [1009, 508] on div "alert ( `¡Has hecho clic en el $ { newButton . textContent } !` ) ; } ) ; } ) ;…" at bounding box center [1147, 752] width 672 height 488
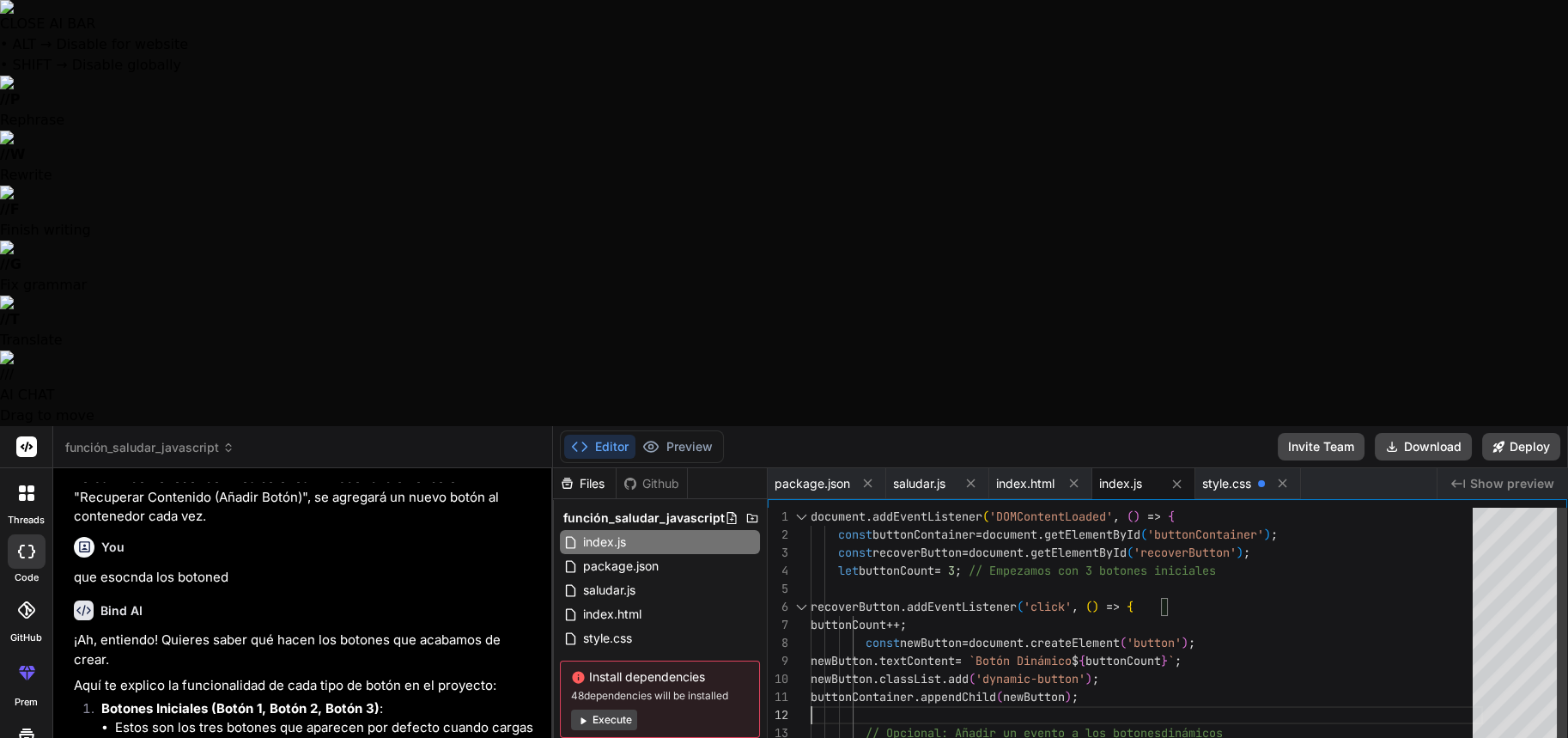
click at [1010, 508] on div "alert ( `¡Has hecho clic en el $ { newButton . textContent } !` ) ; } ) ; } ) ;…" at bounding box center [1147, 752] width 672 height 488
click at [1329, 508] on div "alert ( `¡Has hecho clic en el $ { newButton . textContent } !` ) ; } ) ; } ) ;…" at bounding box center [1147, 752] width 672 height 488
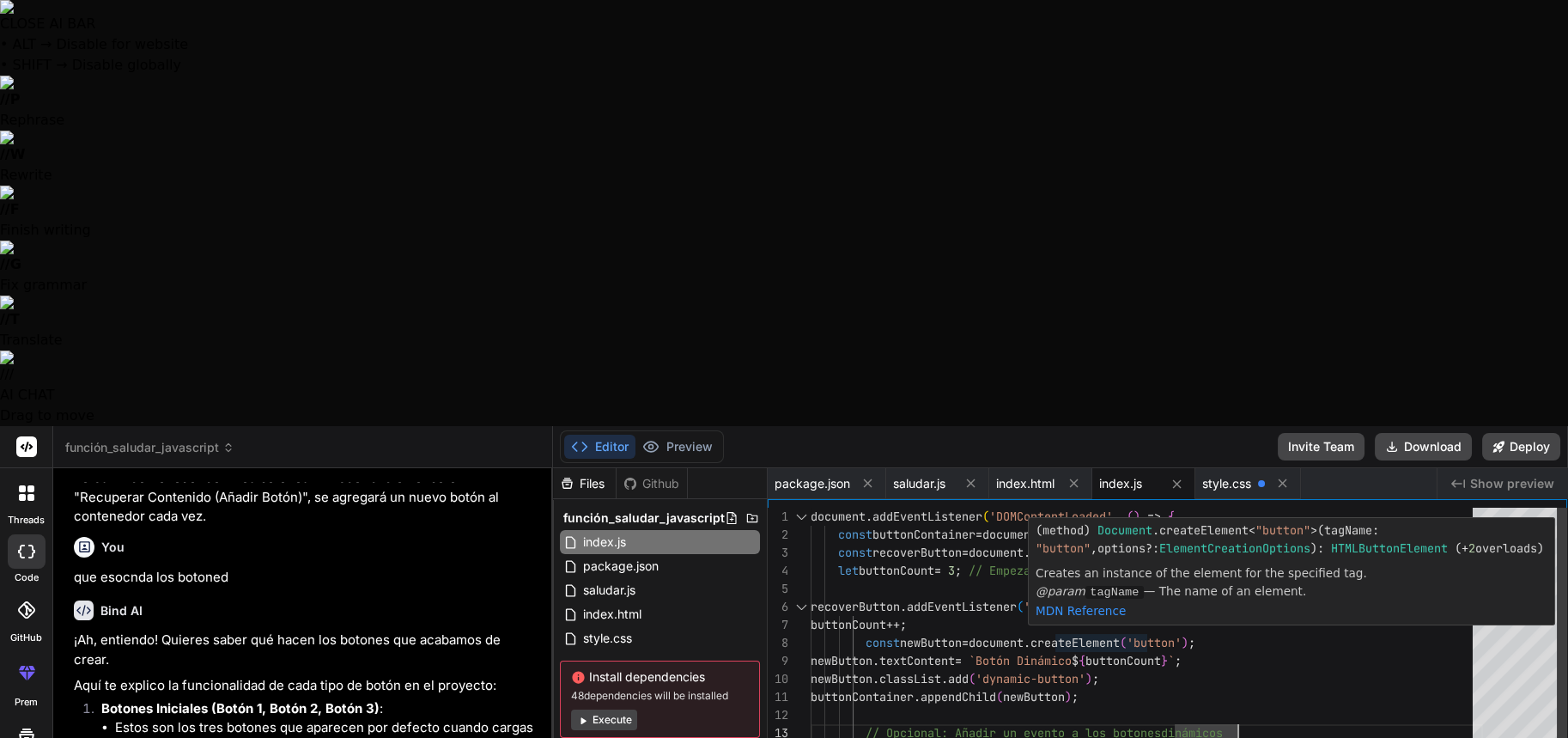
click at [1099, 508] on div "alert ( `¡Has hecho clic en el $ { newButton . textContent } !` ) ; } ) ; } ) ;…" at bounding box center [1147, 752] width 672 height 488
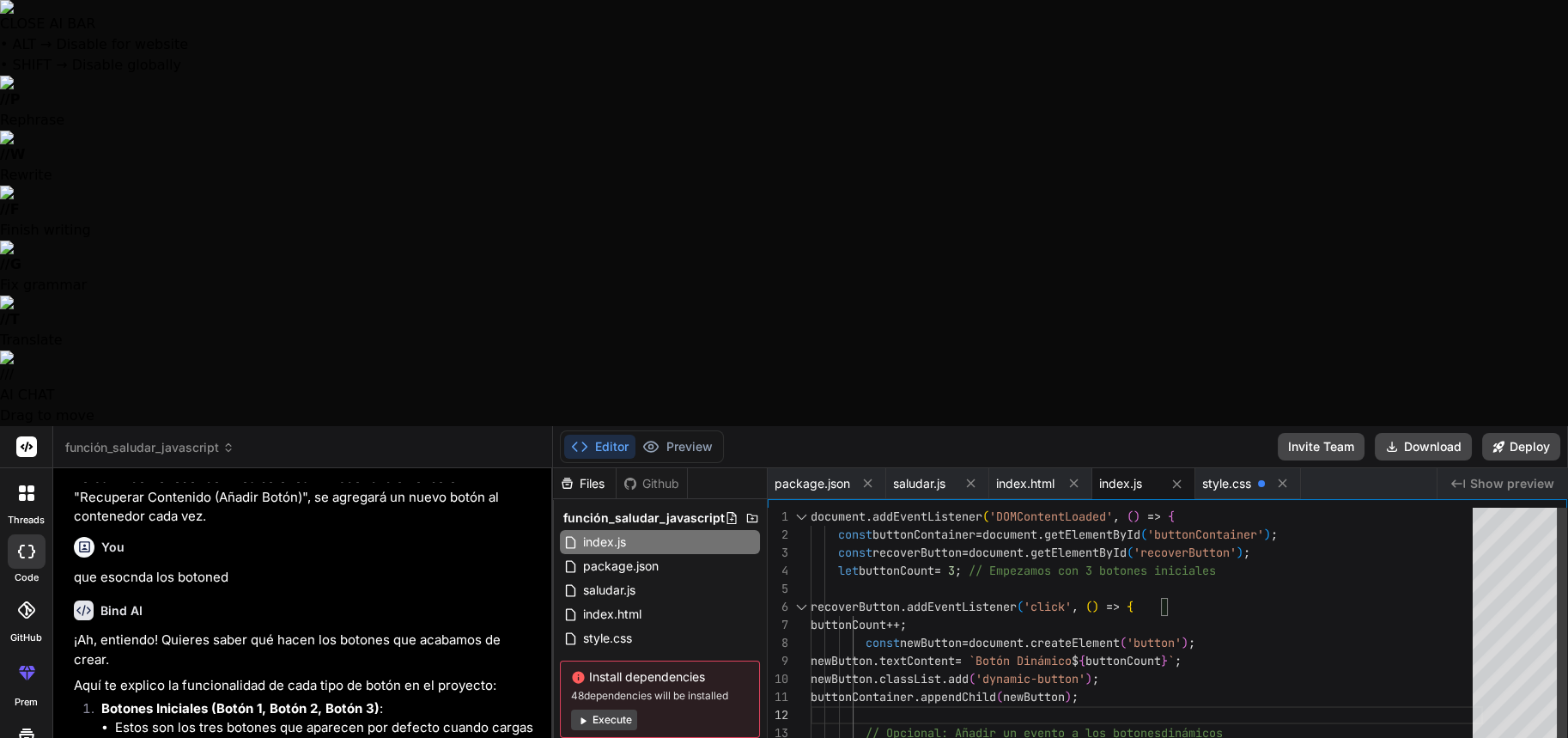
click at [896, 508] on div "alert ( `¡Has hecho clic en el $ { newButton . textContent } !` ) ; } ) ; } ) ;…" at bounding box center [1147, 752] width 672 height 488
click at [632, 580] on span "saludar.js" at bounding box center [609, 590] width 56 height 20
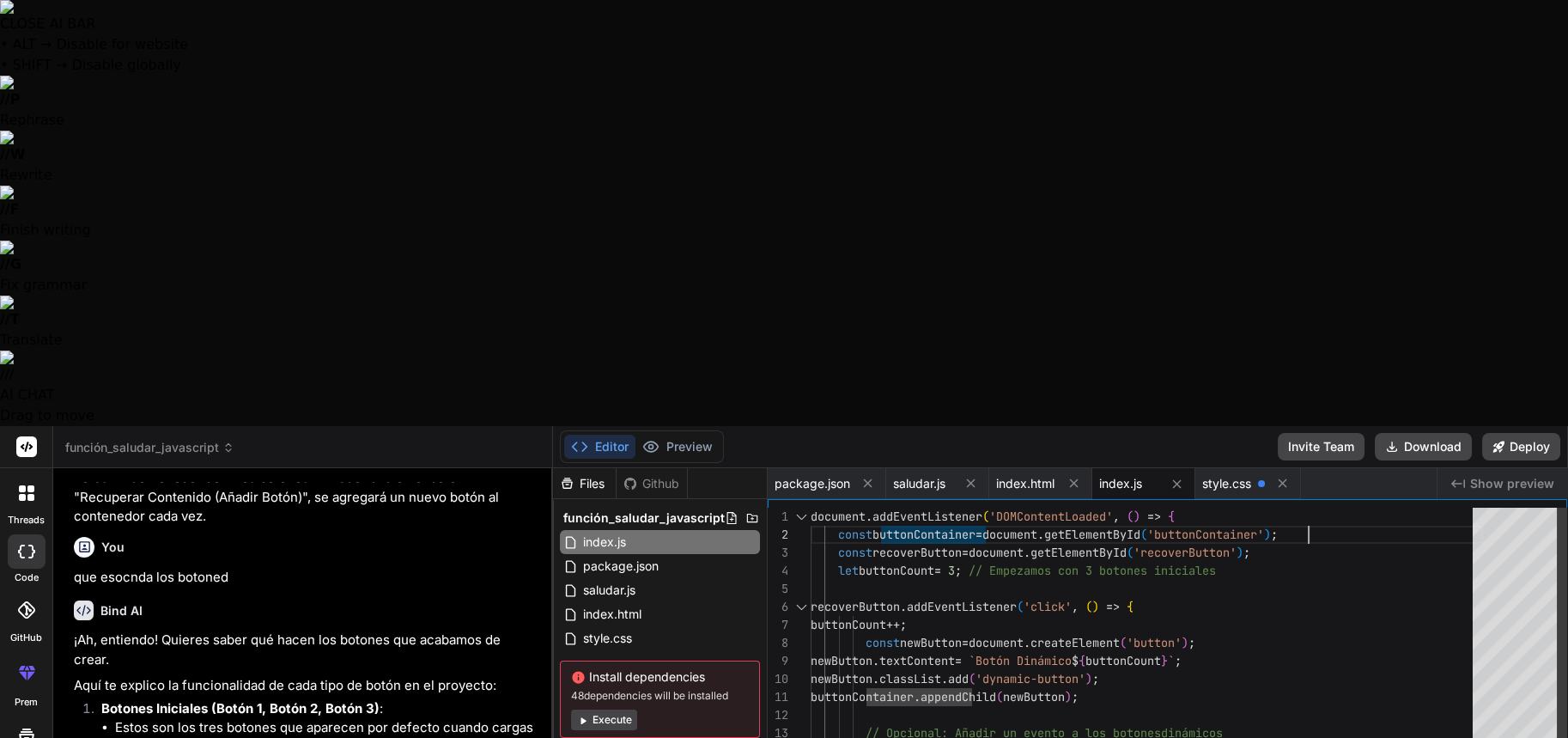
click at [1333, 508] on div "alert ( `¡Has hecho clic en el $ { newButton . textContent } !` ) ; } ) ; } ) ;…" at bounding box center [1147, 752] width 672 height 488
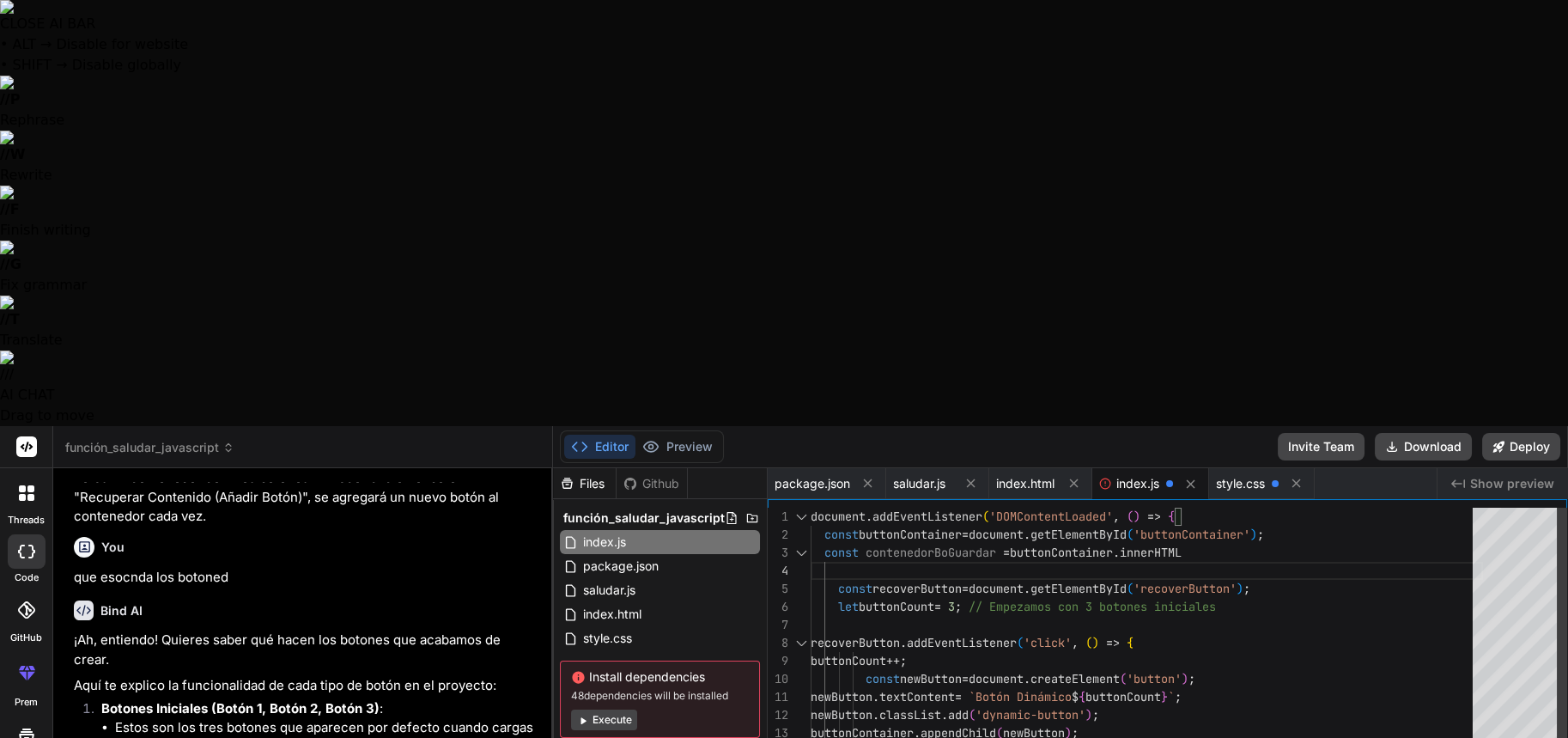
scroll to position [72, 0]
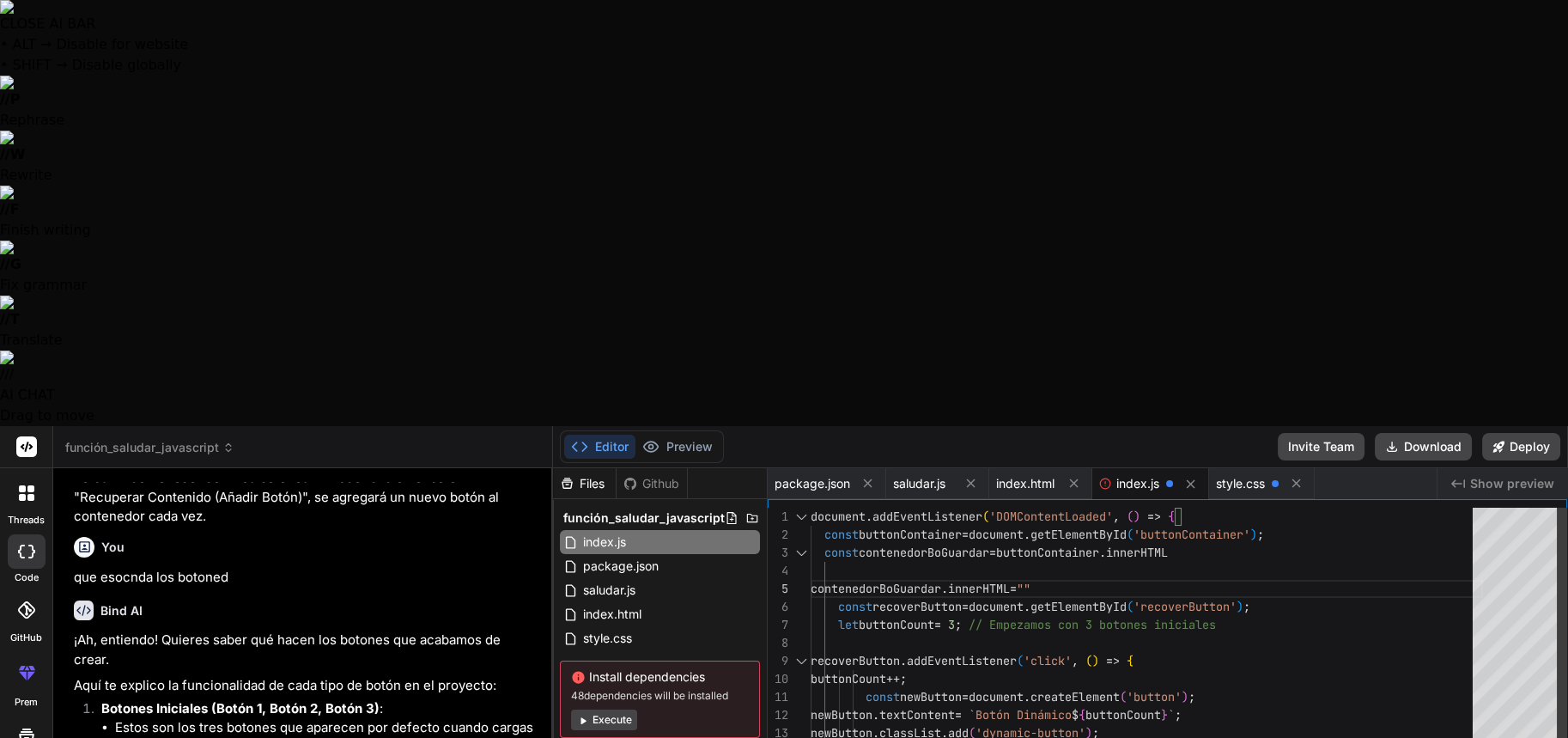
click at [664, 475] on div "Github" at bounding box center [652, 483] width 71 height 17
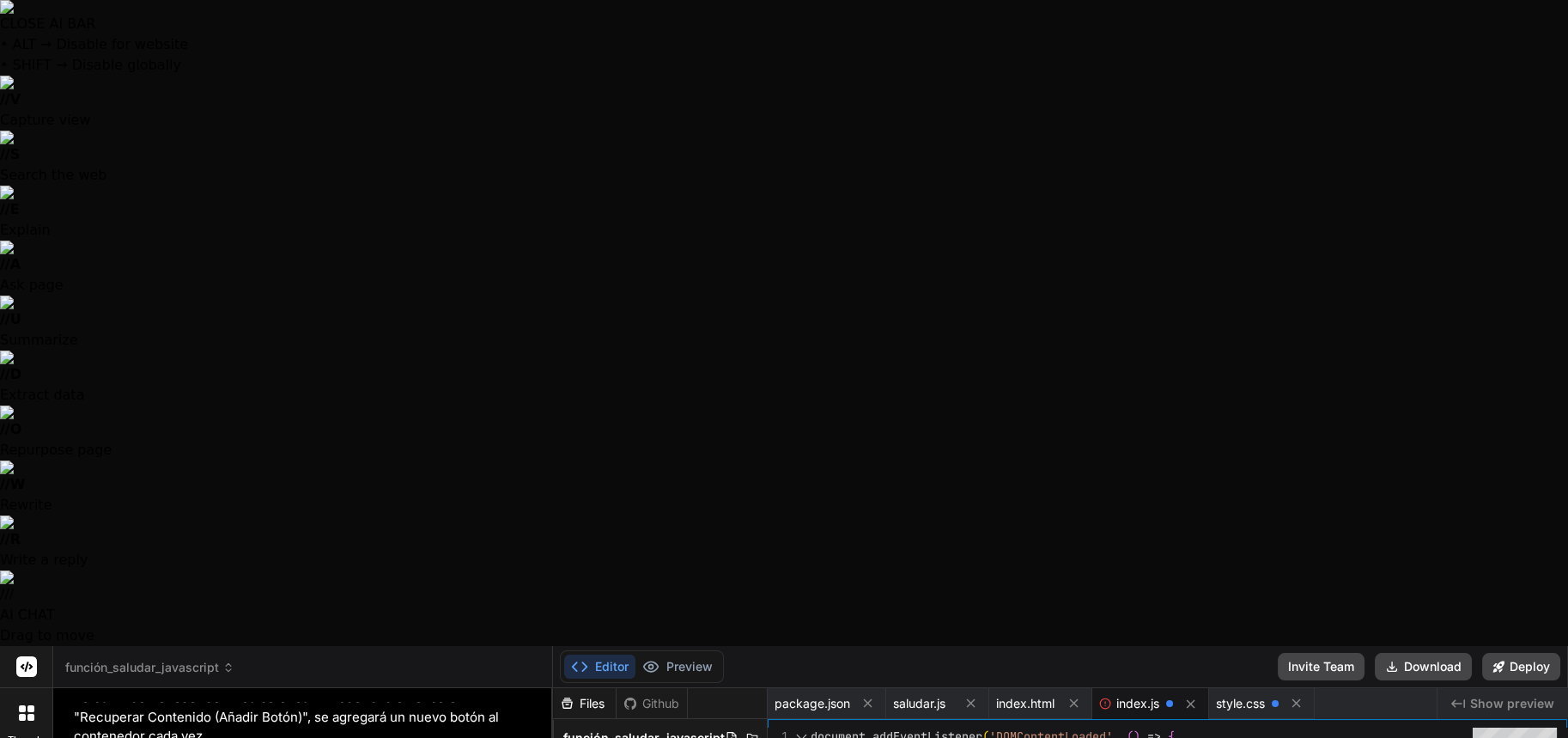
click at [608, 696] on div "Files" at bounding box center [584, 704] width 63 height 17
click at [682, 655] on button "Preview" at bounding box center [678, 667] width 85 height 24
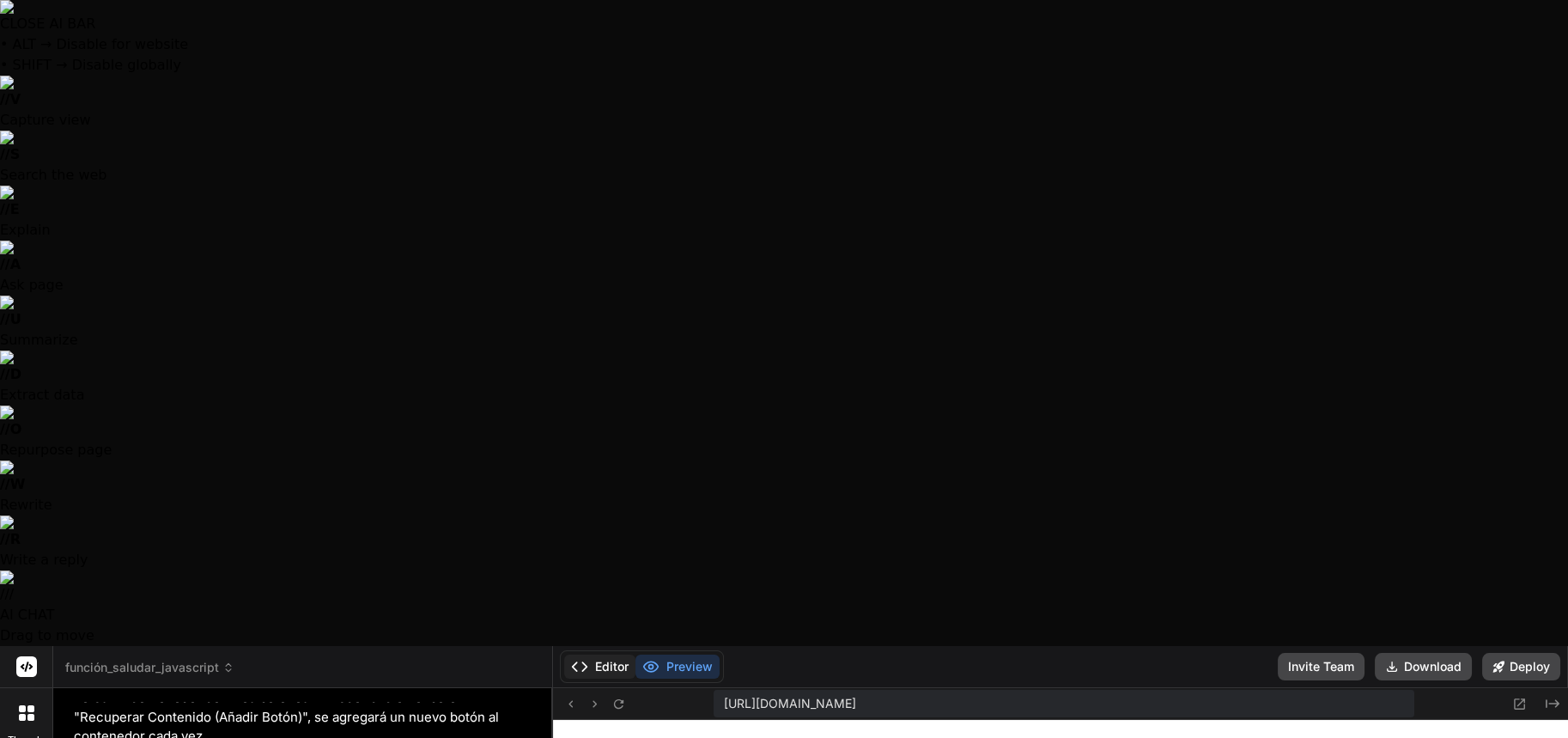
click at [601, 655] on button "Editor" at bounding box center [601, 667] width 72 height 24
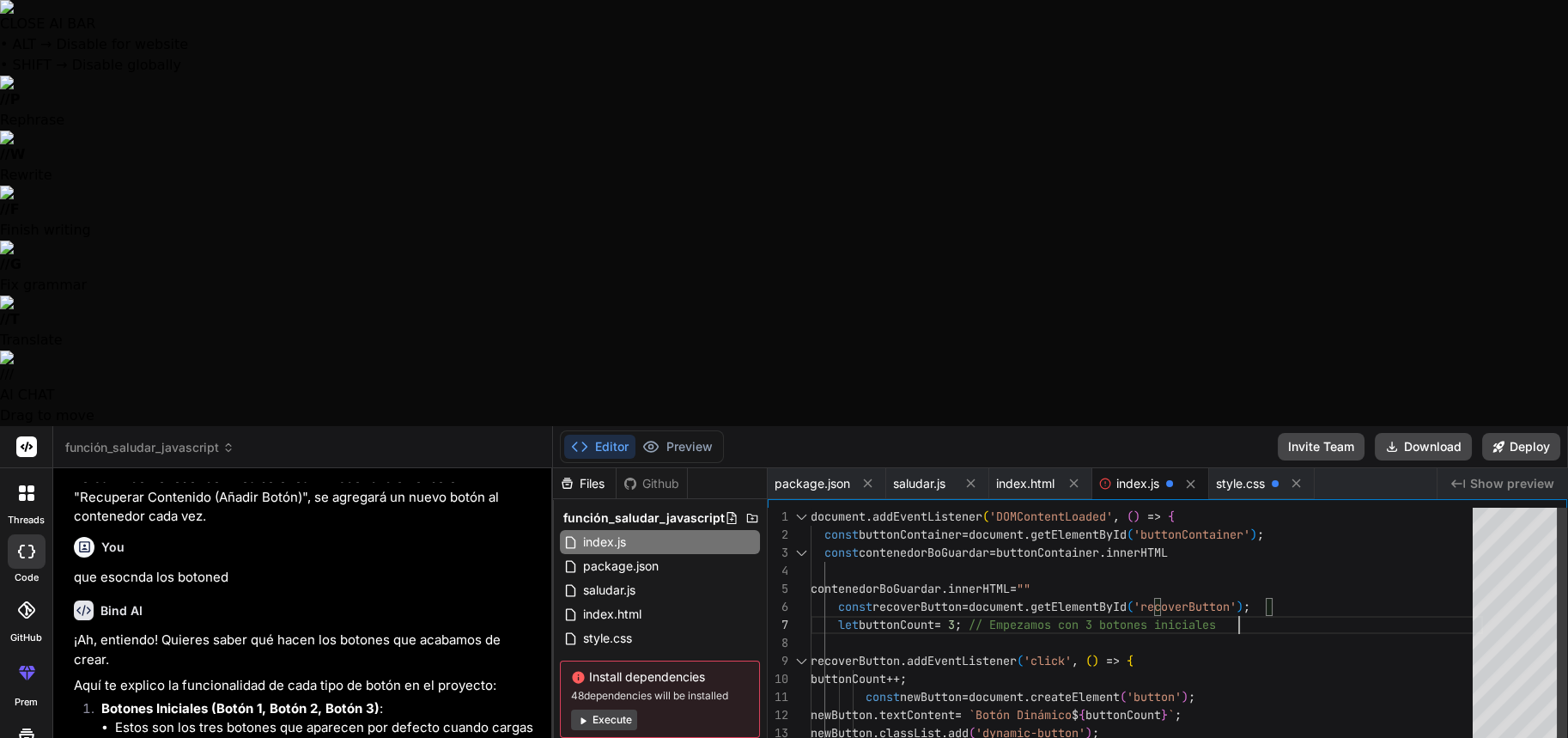
click at [626, 605] on span "index.html" at bounding box center [612, 615] width 62 height 20
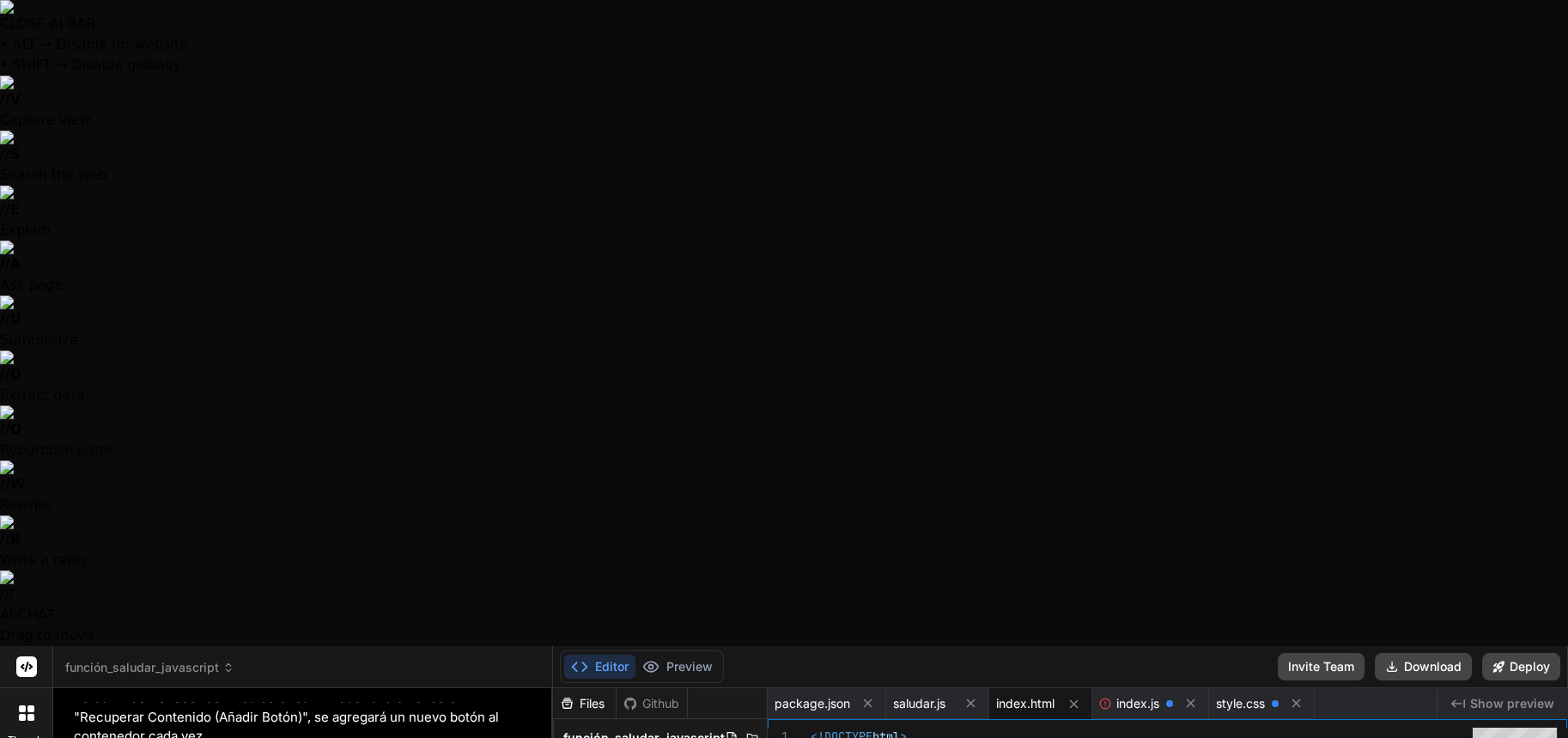
scroll to position [71, 0]
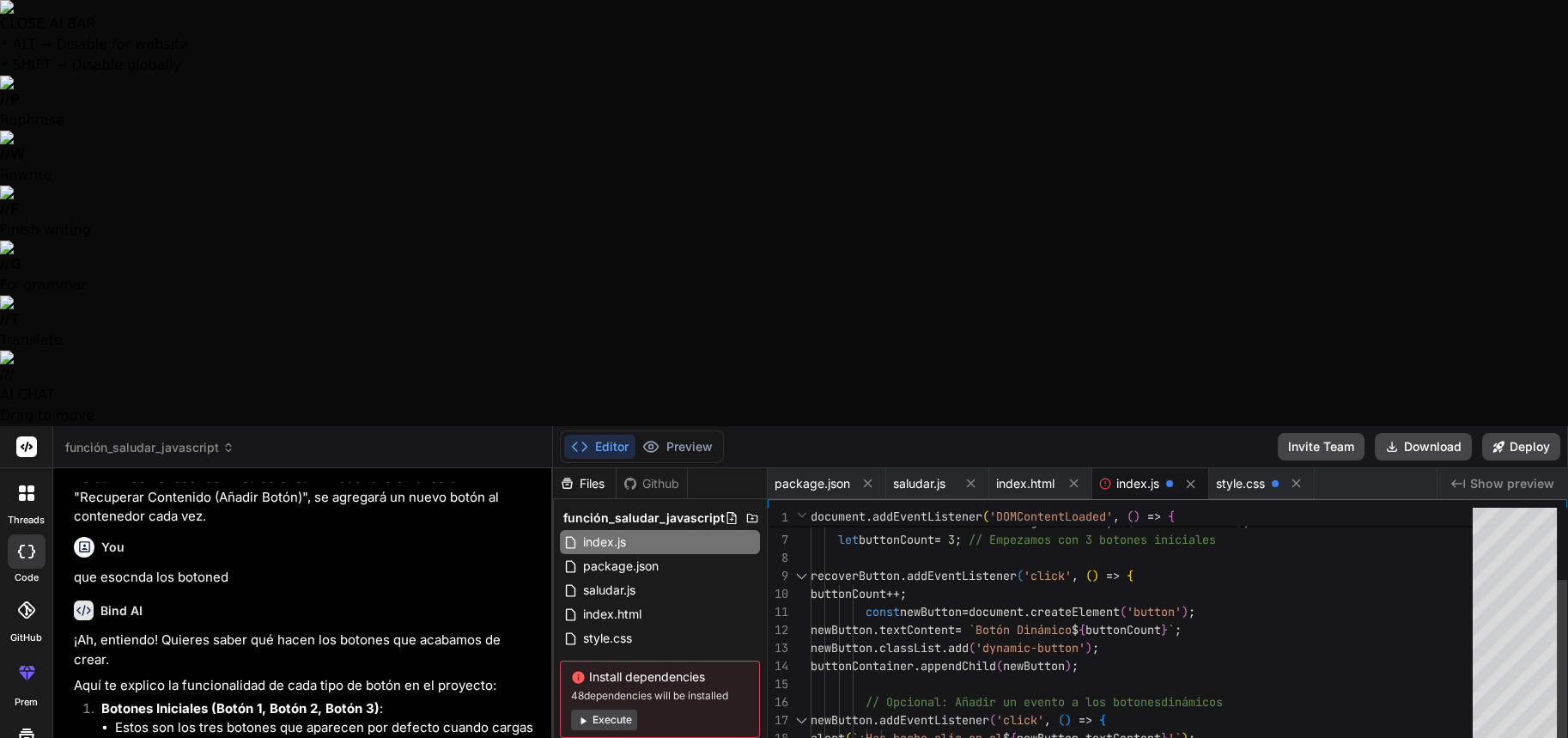
click at [921, 473] on div "alert ( `¡Has hecho clic en el $ { newButton . textContent } !` ) ; } ) ; } ) ;…" at bounding box center [1147, 693] width 672 height 541
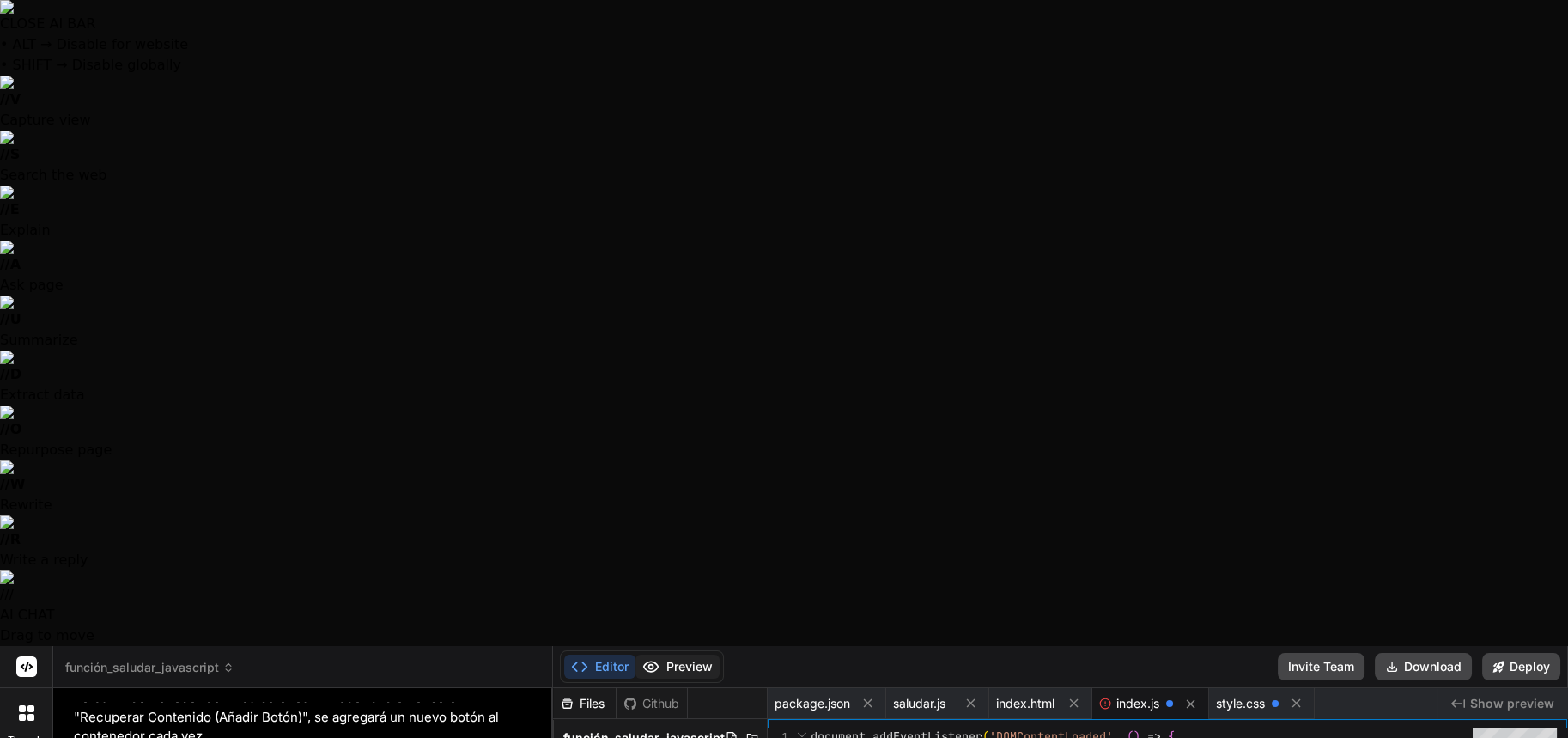
click at [684, 655] on button "Preview" at bounding box center [678, 667] width 85 height 24
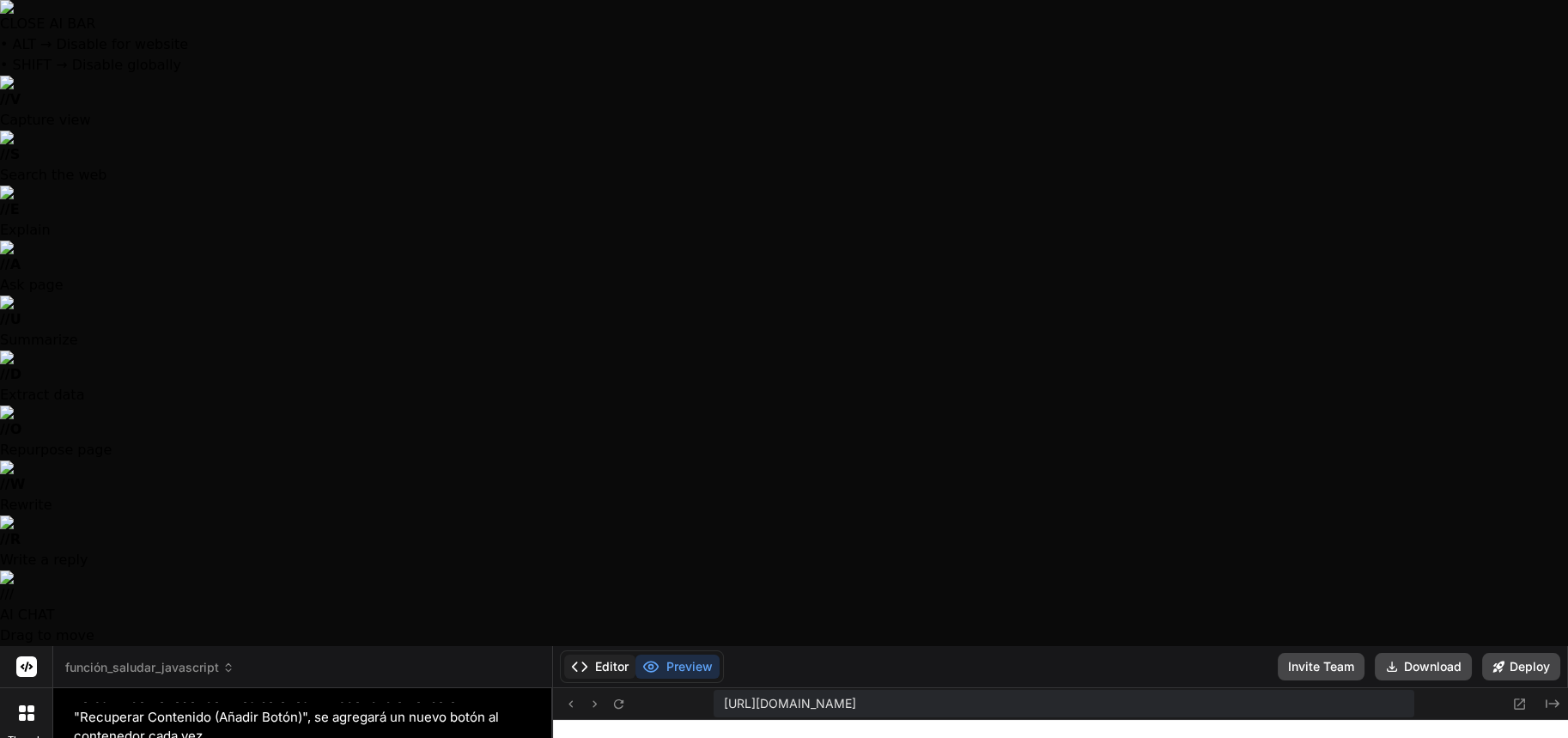
click at [580, 658] on icon at bounding box center [579, 666] width 17 height 17
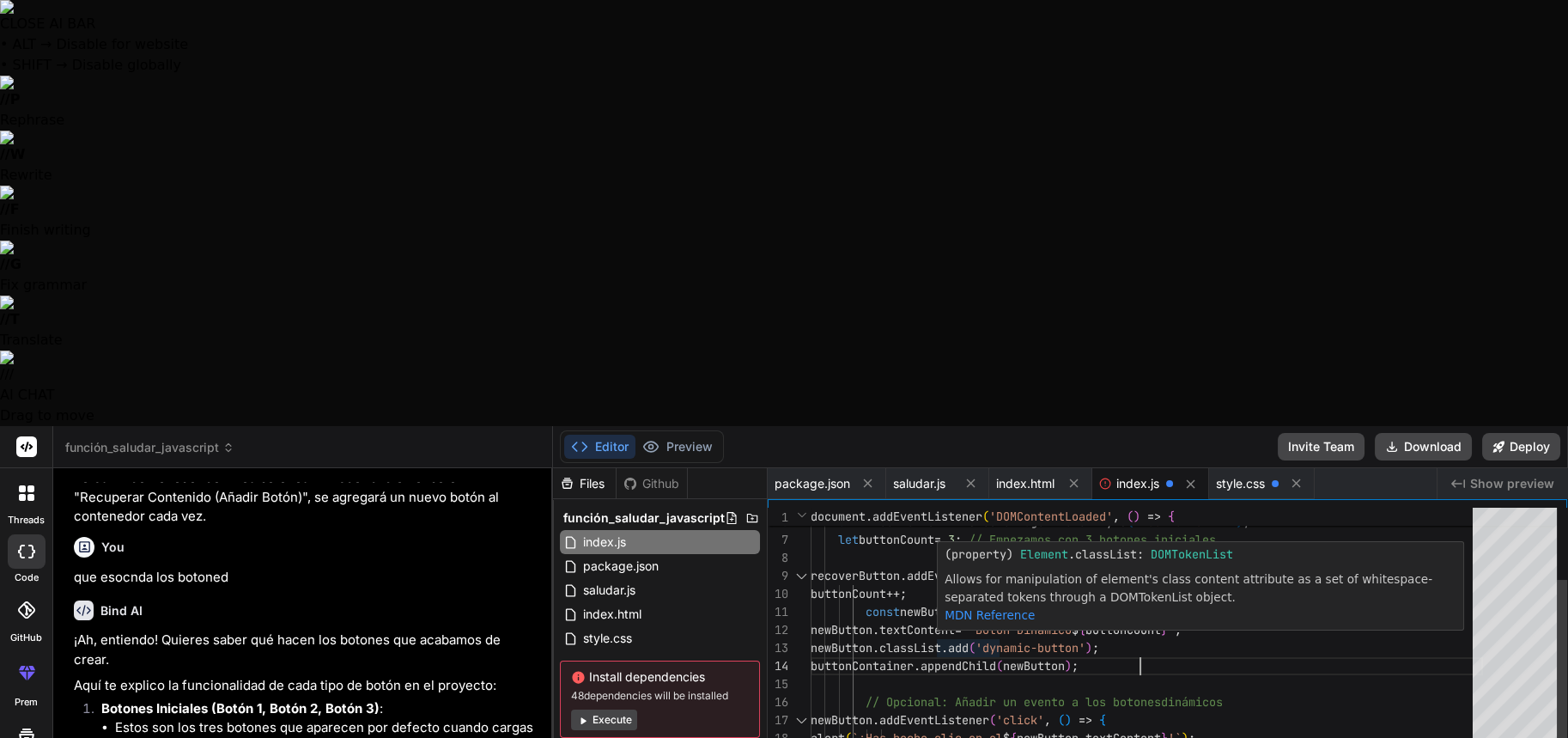
click at [1234, 422] on div "alert ( `¡Has hecho clic en el $ { newButton . textContent } !` ) ; } ) ; } ) ;…" at bounding box center [1147, 693] width 672 height 541
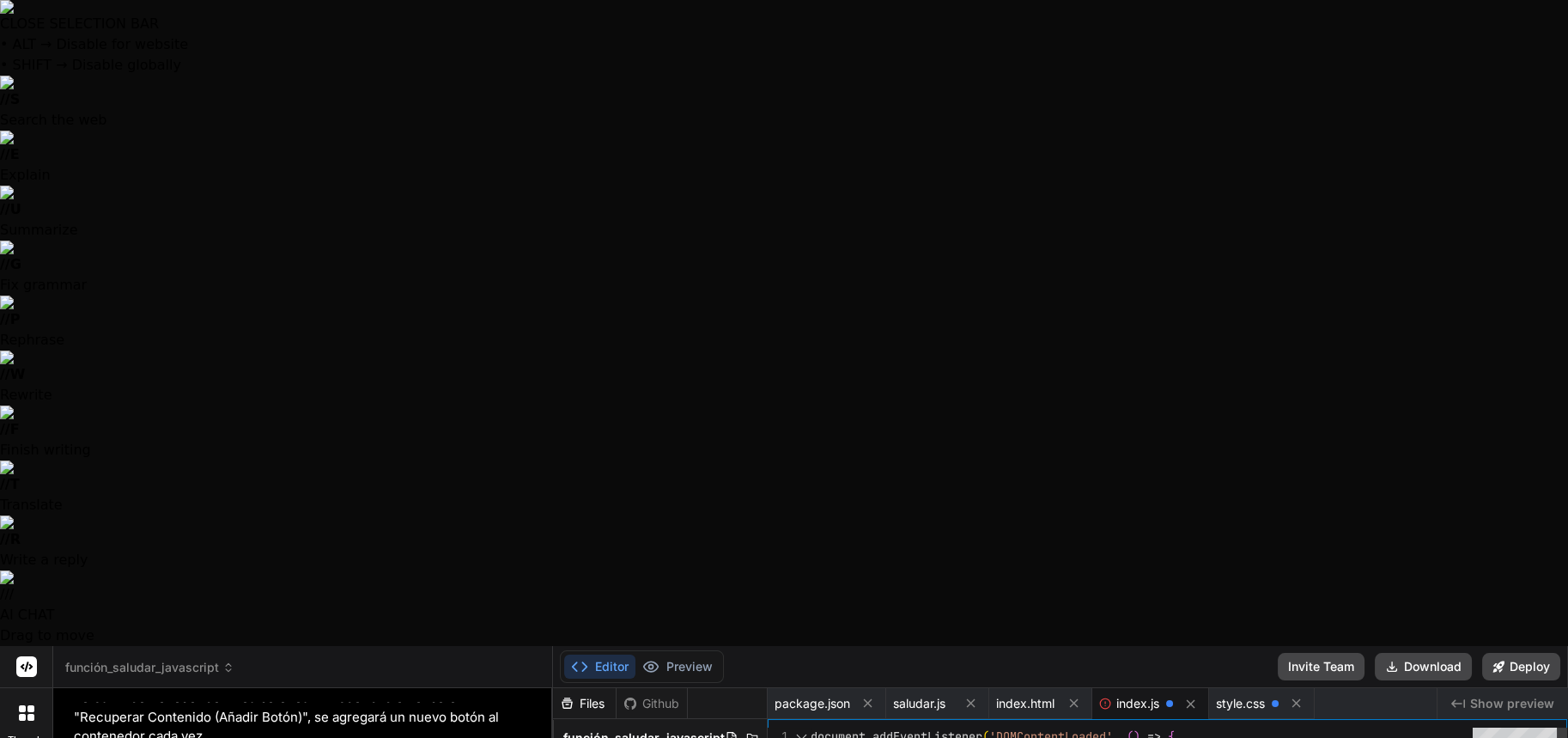
drag, startPoint x: 1096, startPoint y: 161, endPoint x: 819, endPoint y: 159, distance: 277.0
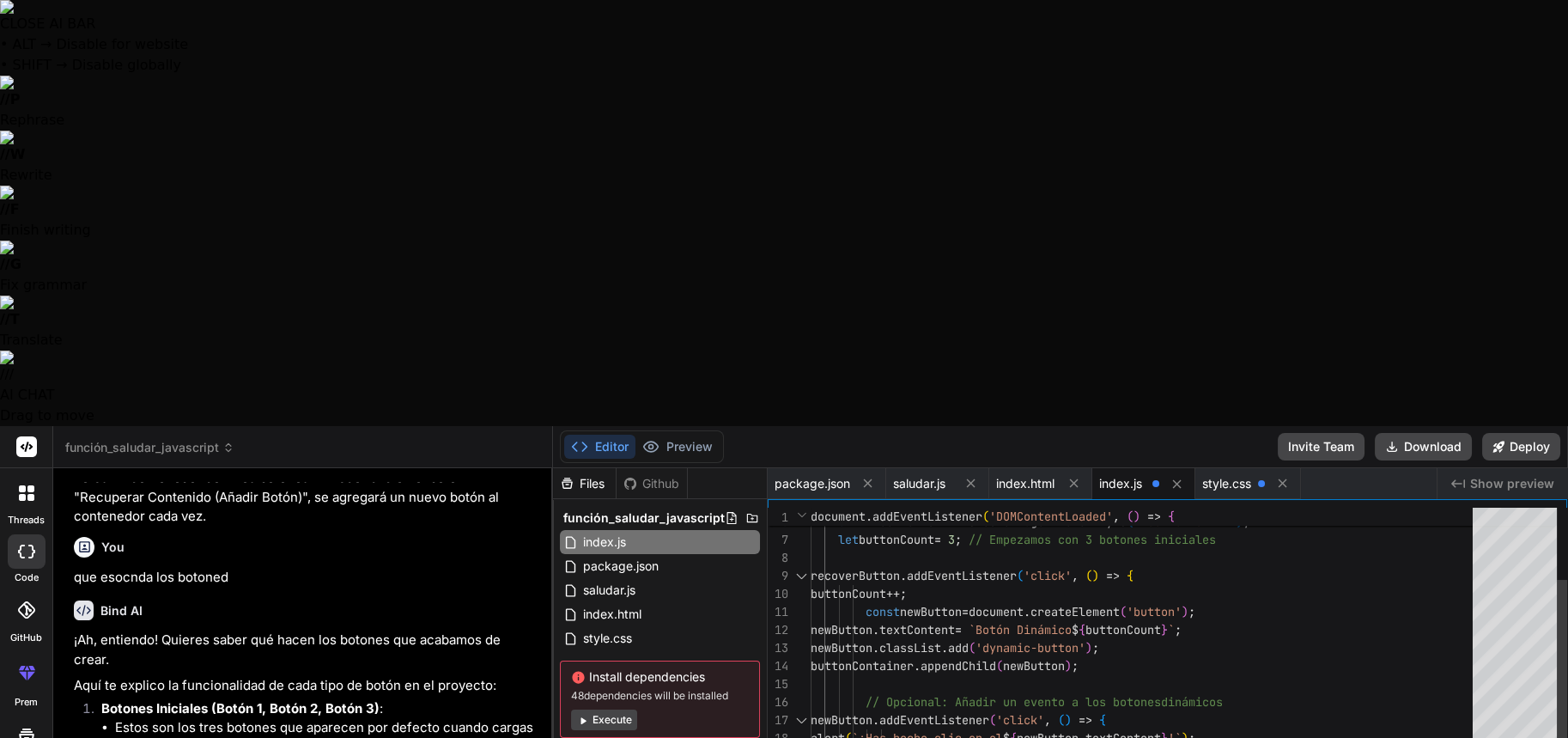
click at [1191, 435] on div "alert ( `¡Has hecho clic en el $ { newButton . textContent } !` ) ; } ) ; } ) ;…" at bounding box center [1147, 693] width 672 height 541
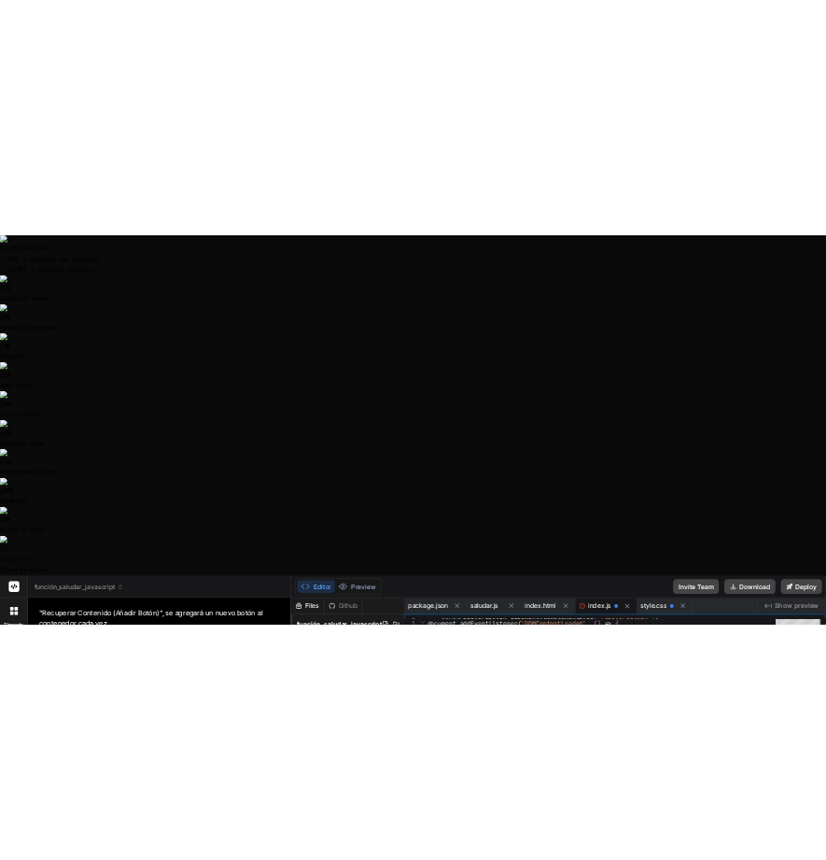
scroll to position [98, 0]
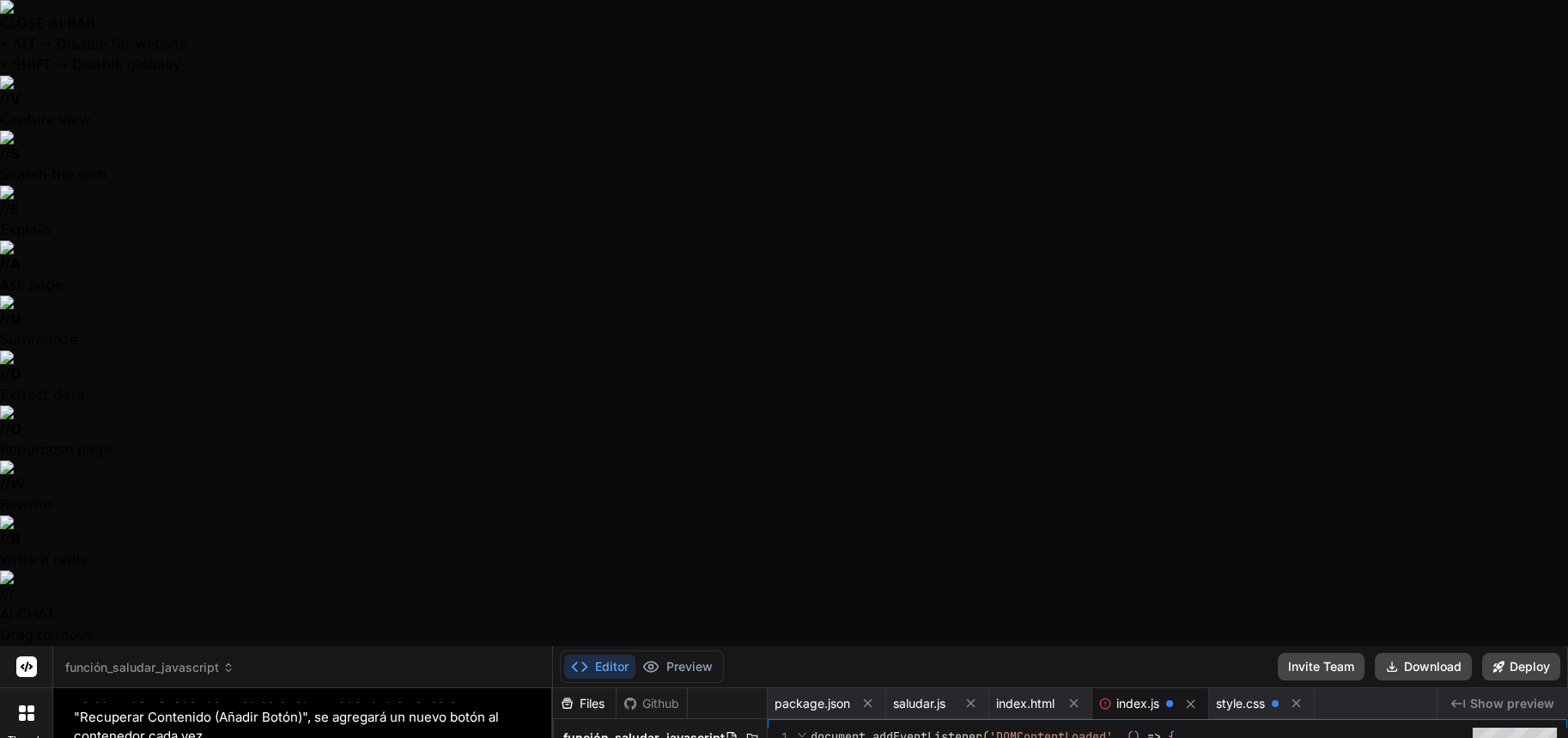
click at [681, 655] on button "Preview" at bounding box center [678, 667] width 85 height 24
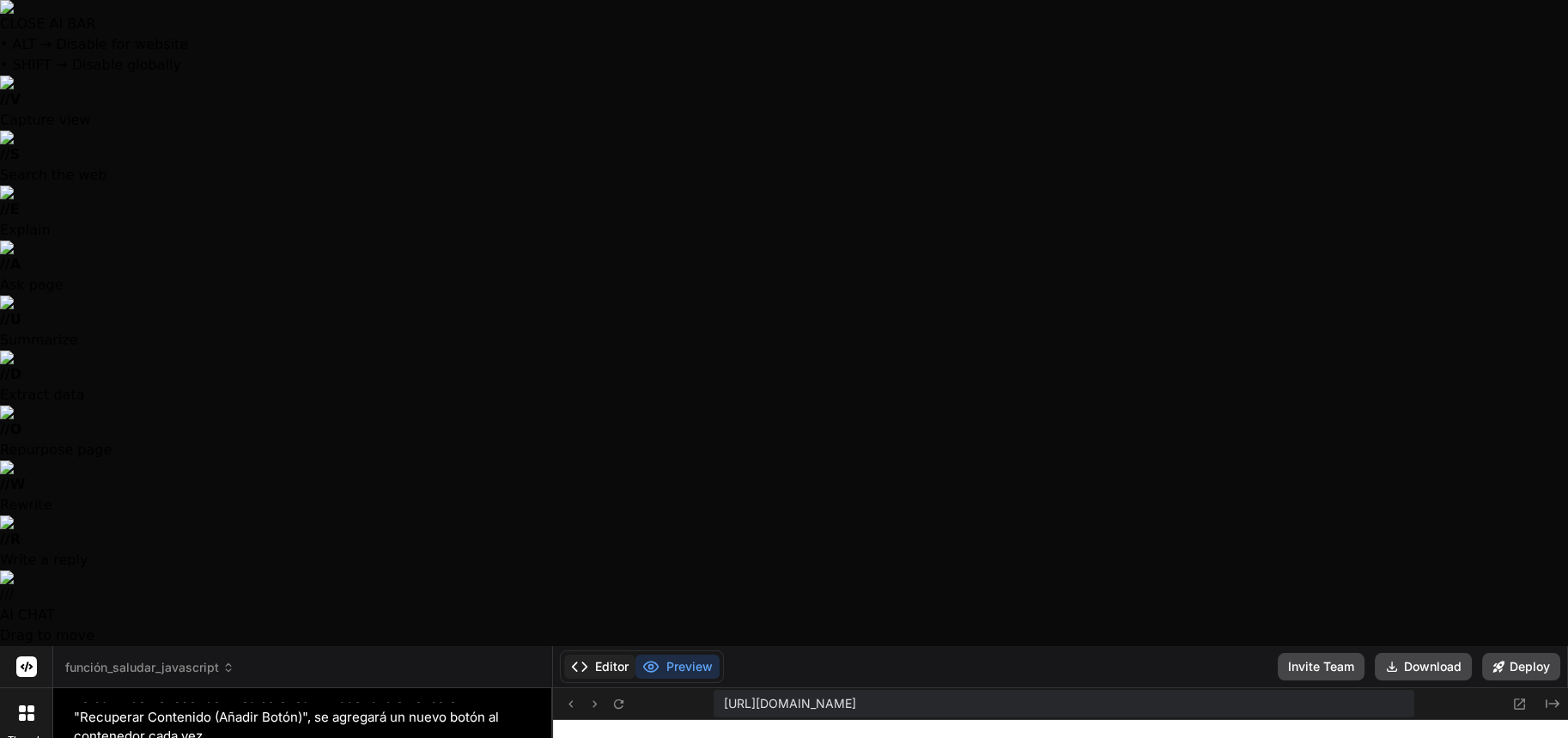
click at [611, 655] on button "Editor" at bounding box center [601, 667] width 72 height 24
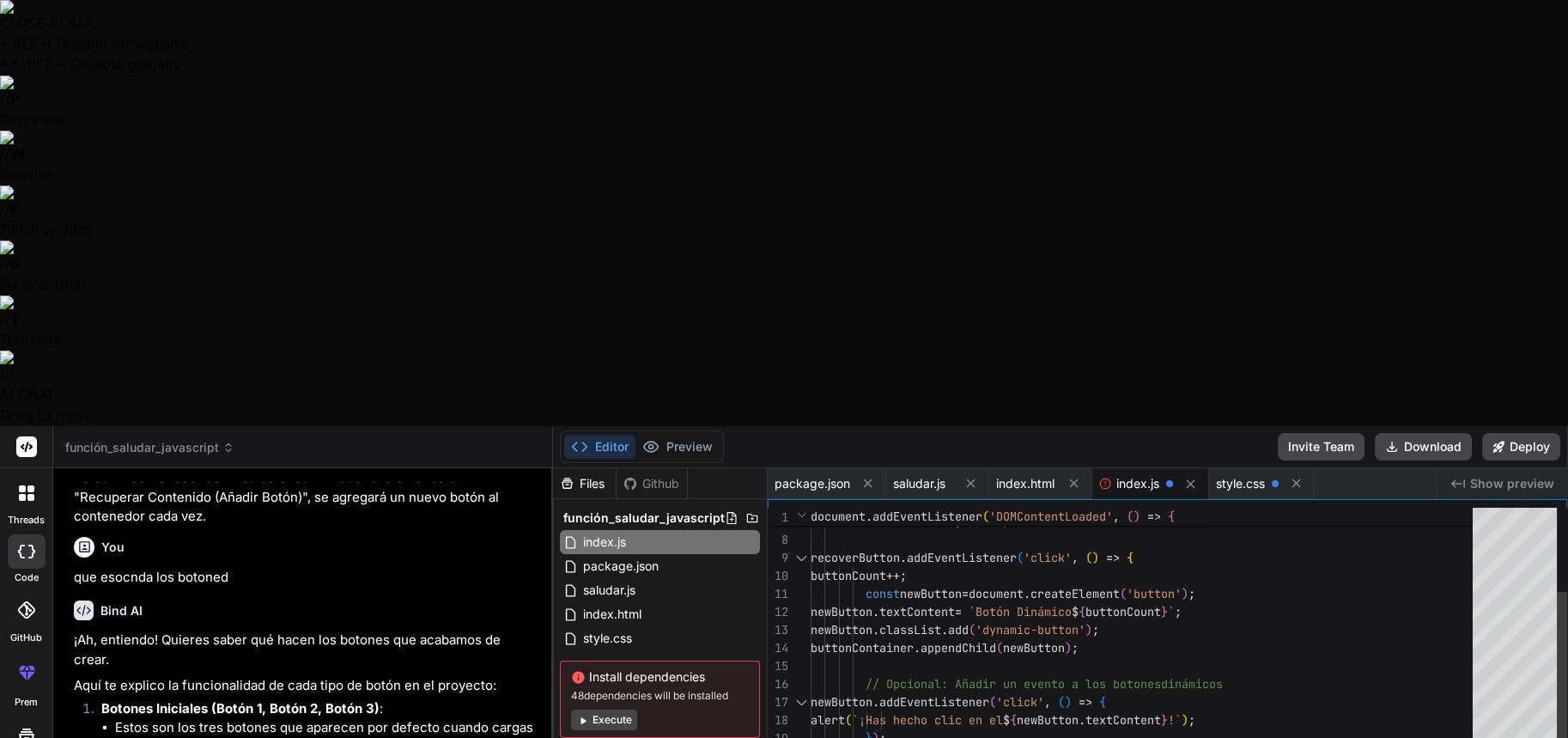
click at [1183, 423] on div "alert ( `¡Has hecho clic en el $ { newButton . textContent } !` ) ; } ) ; } ) ;…" at bounding box center [1147, 685] width 672 height 559
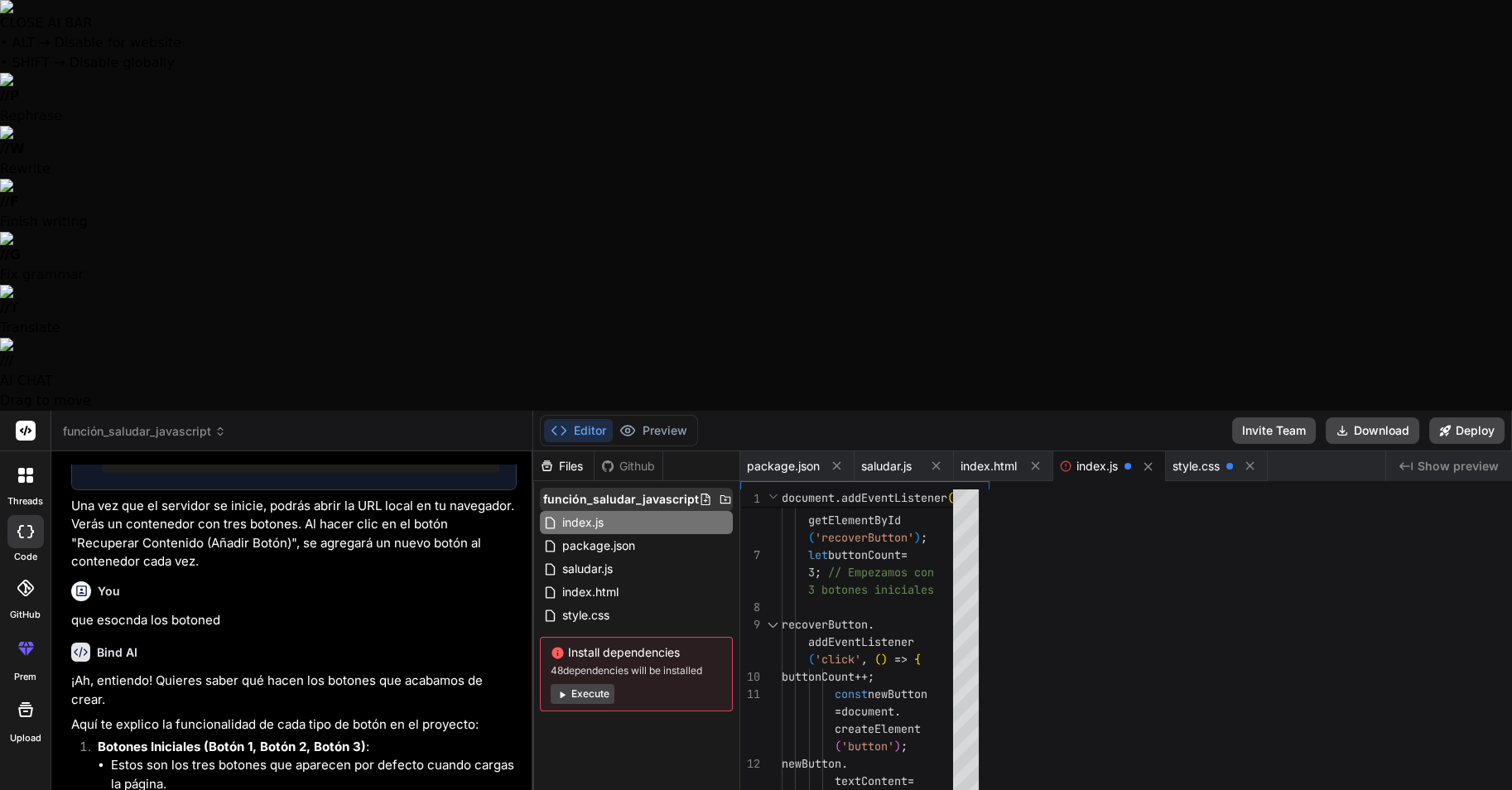
scroll to position [2466, 0]
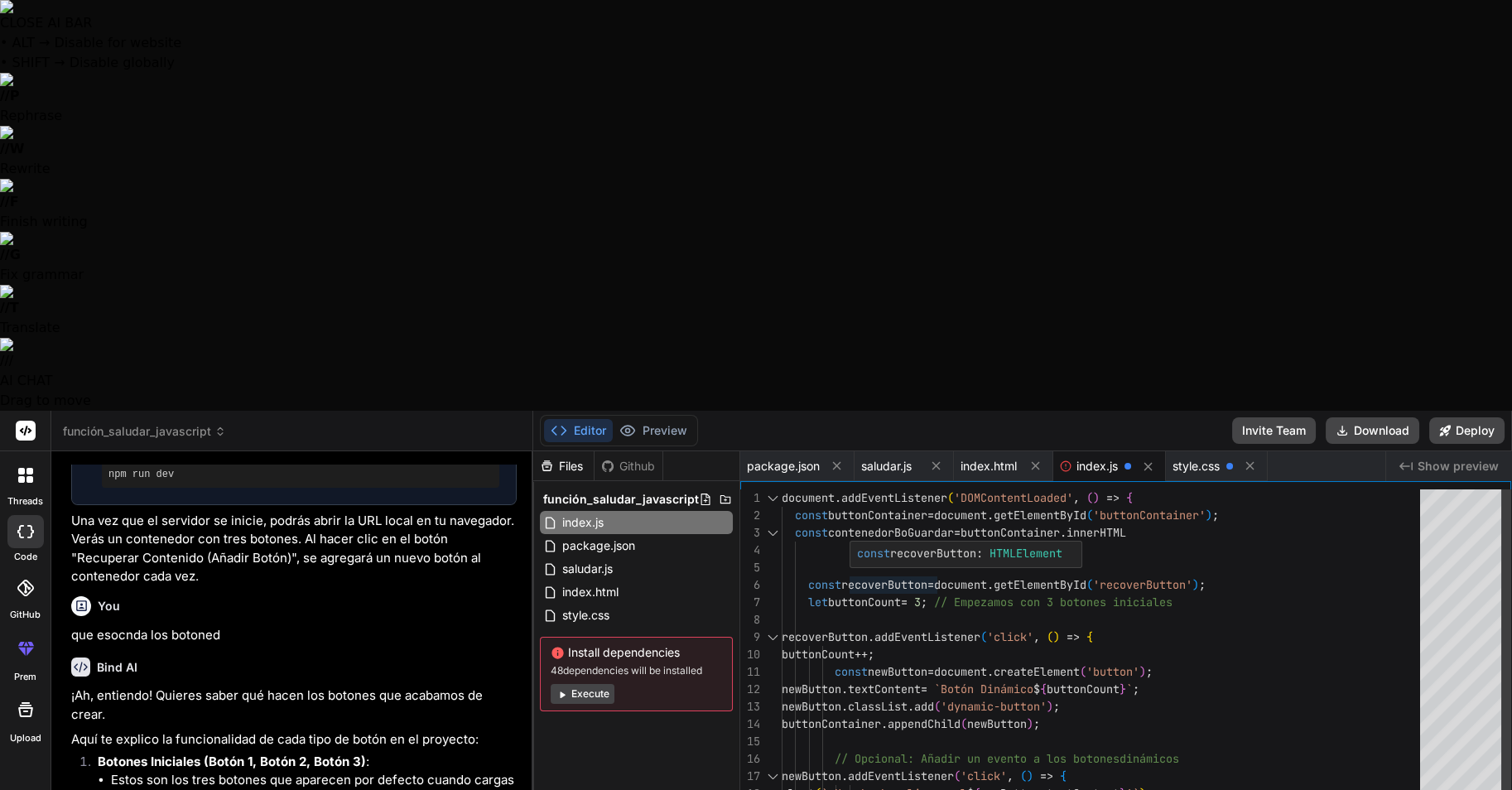
click at [885, 489] on div "const contenedorBoGuardar = buttonContainer . innerHTML const recoverButton = d…" at bounding box center [1106, 759] width 648 height 539
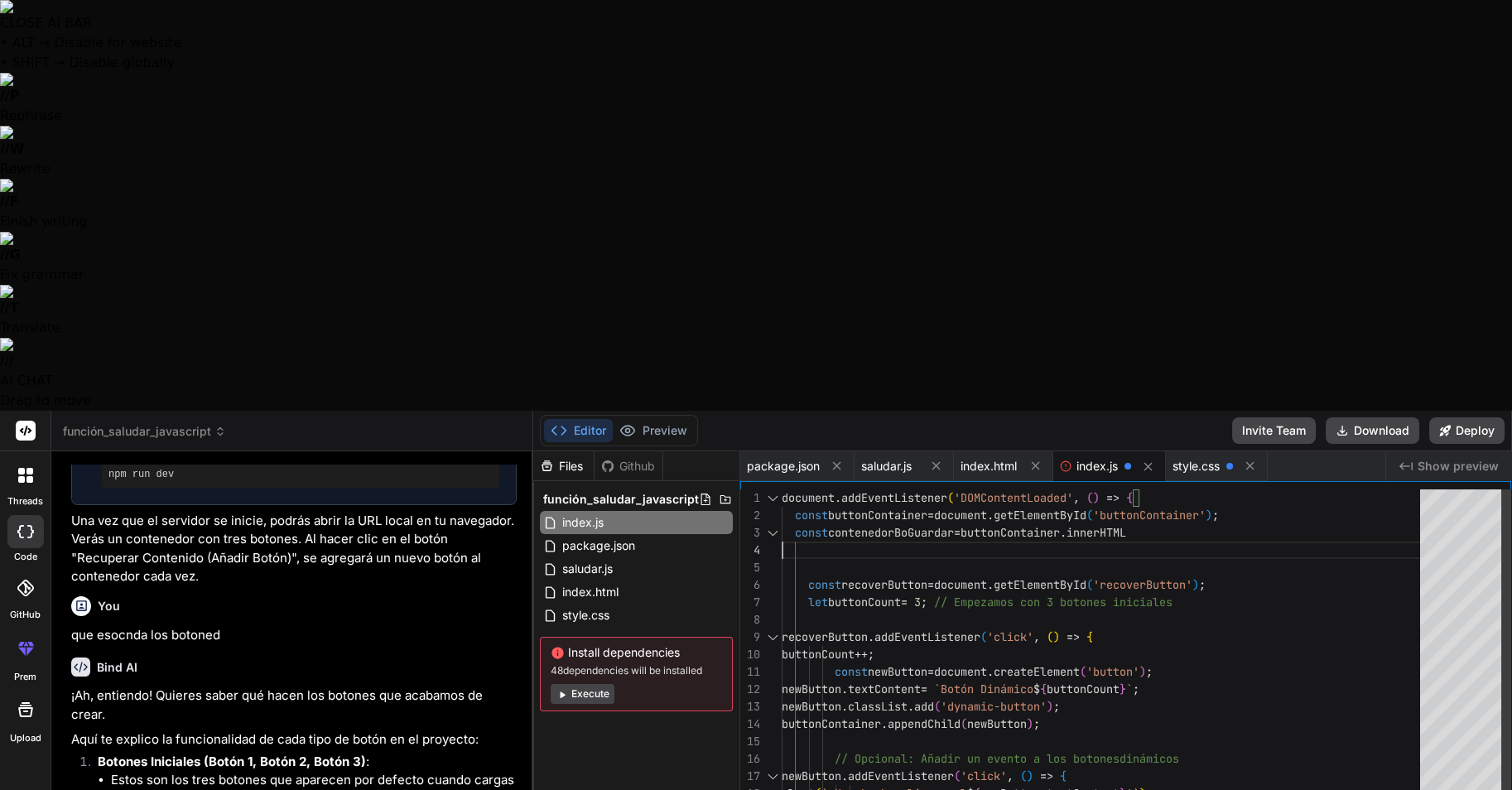
click at [897, 489] on div "const contenedorBoGuardar = buttonContainer . innerHTML const recoverButton = d…" at bounding box center [1106, 759] width 648 height 539
click at [901, 489] on div "const contenedorBoGuardar = buttonContainer . innerHTML const recoverButton = d…" at bounding box center [1106, 759] width 648 height 539
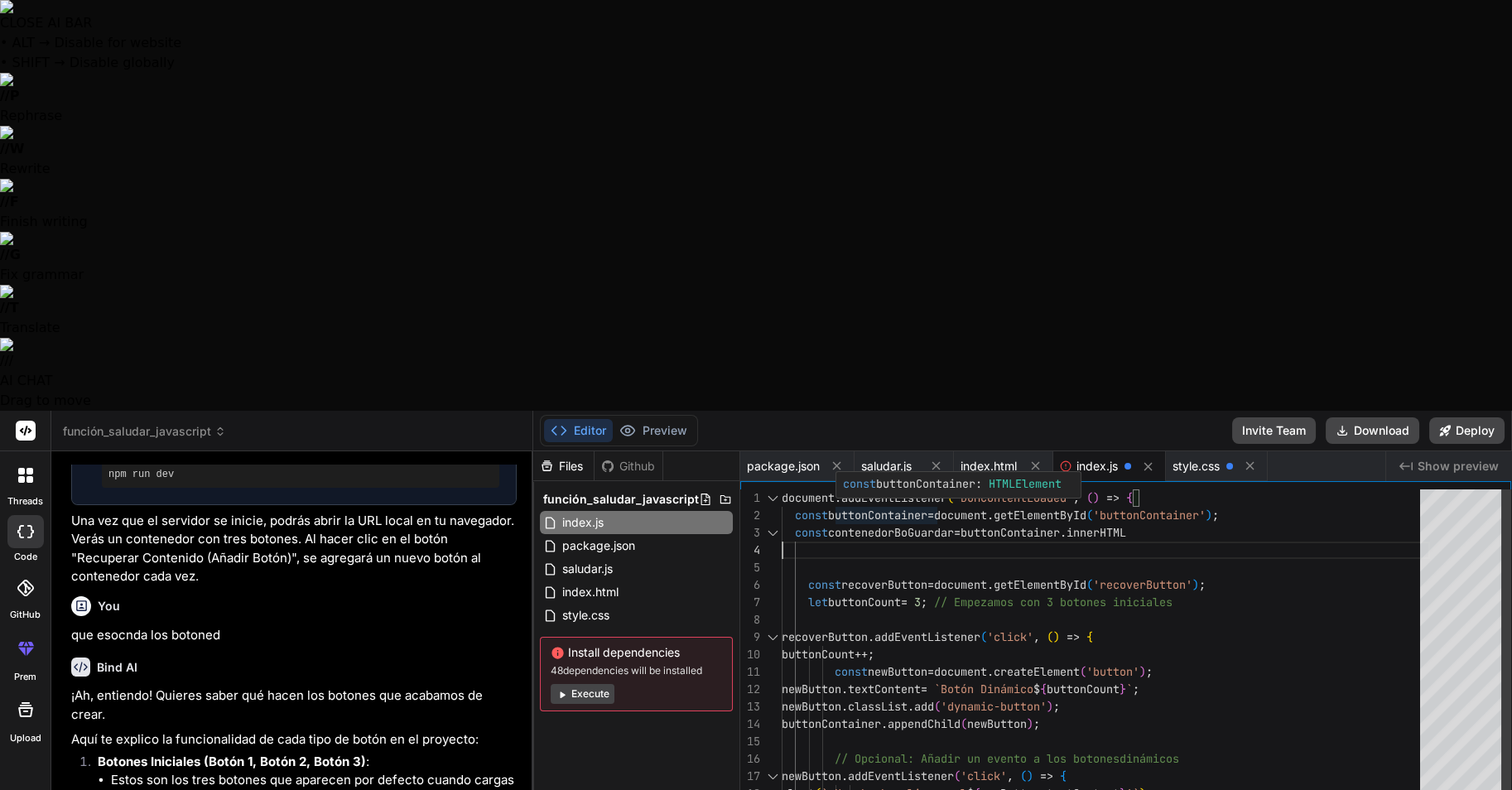
click at [944, 489] on div "const contenedorBoGuardar = buttonContainer . innerHTML const recoverButton = d…" at bounding box center [1106, 759] width 648 height 539
click at [948, 489] on div "const contenedorBoGuardar = buttonContainer . innerHTML const recoverButton = d…" at bounding box center [1106, 759] width 648 height 539
click at [960, 489] on div "const contenedorBoGuardar = buttonContainer . innerHTML const recoverButton = d…" at bounding box center [1106, 759] width 648 height 539
click at [952, 489] on div "const contenedorBoGuardar = buttonContainer . innerHTML const recoverButton = d…" at bounding box center [1106, 759] width 648 height 539
click at [921, 489] on div "const contenedorBoGuardar = buttonContainer . innerHTML const recoverButton = d…" at bounding box center [1106, 759] width 648 height 539
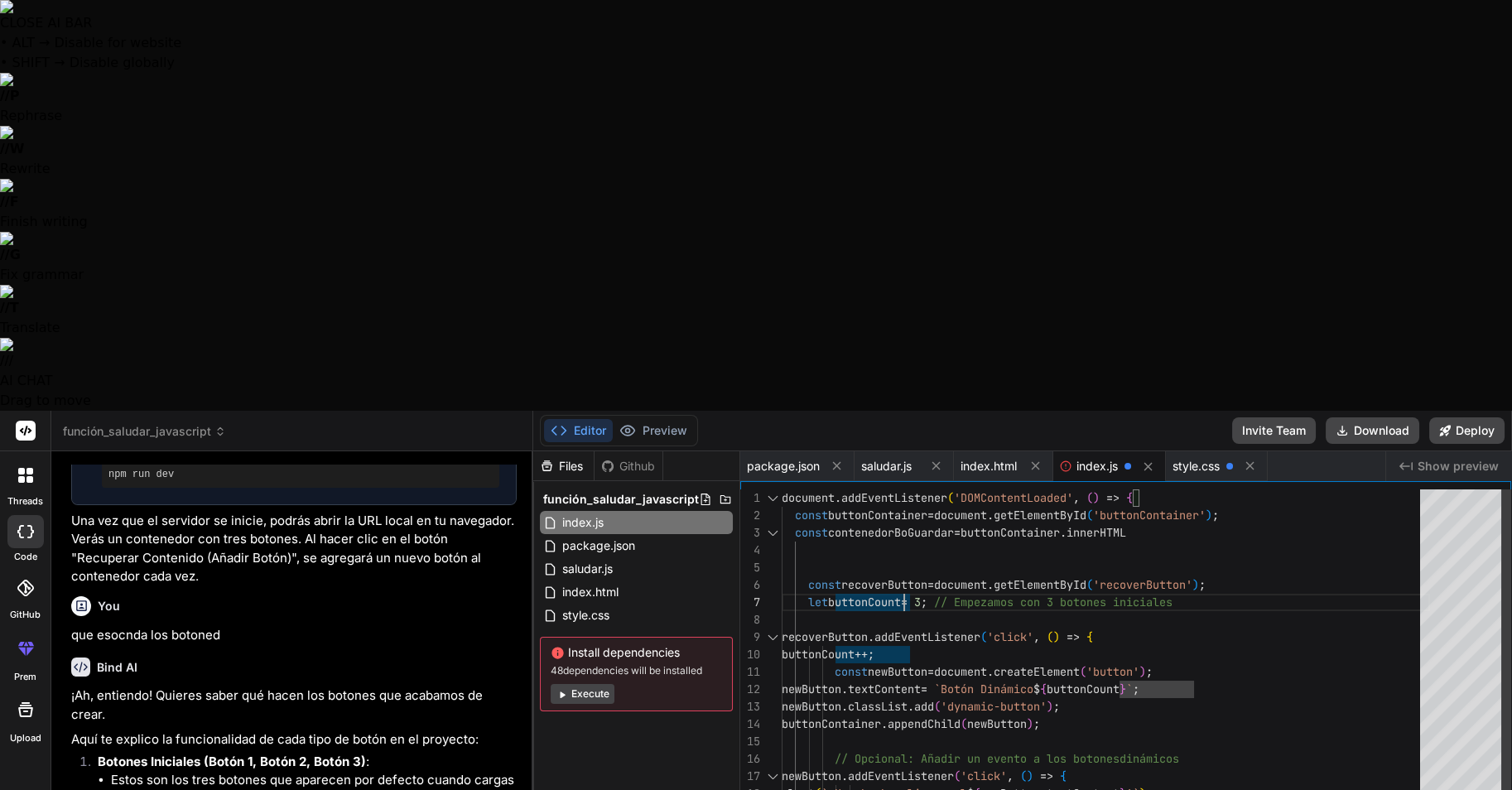
click at [1399, 489] on div "const contenedorBoGuardar = buttonContainer . innerHTML const recoverButton = d…" at bounding box center [1106, 759] width 648 height 539
click at [882, 559] on div at bounding box center [1106, 567] width 648 height 18
click at [891, 489] on div "const contenedorBoGuardar = buttonContainer . innerHTML const recoverButton = d…" at bounding box center [1106, 759] width 648 height 539
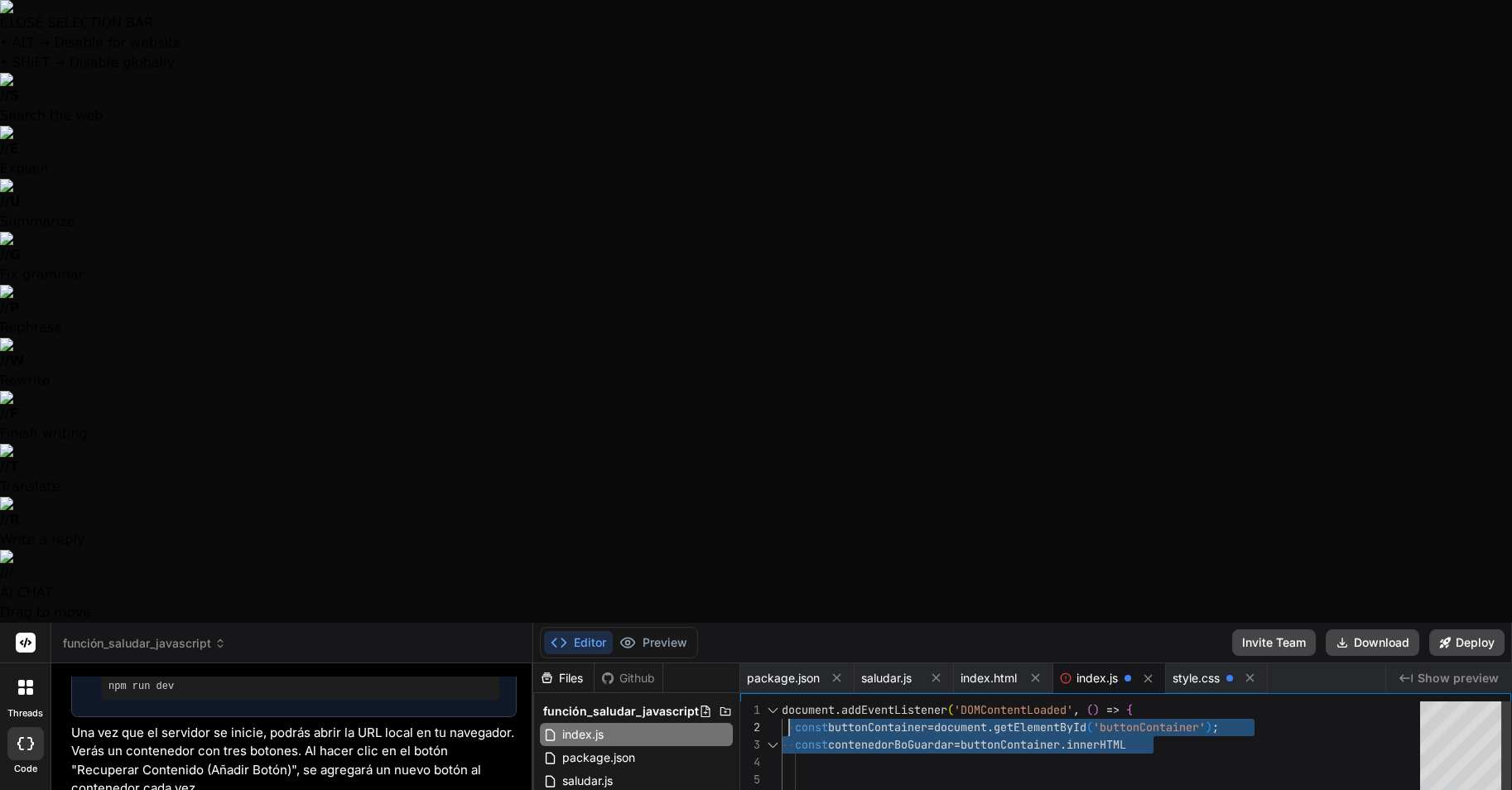
drag, startPoint x: 1174, startPoint y: 119, endPoint x: 785, endPoint y: 106, distance: 389.2
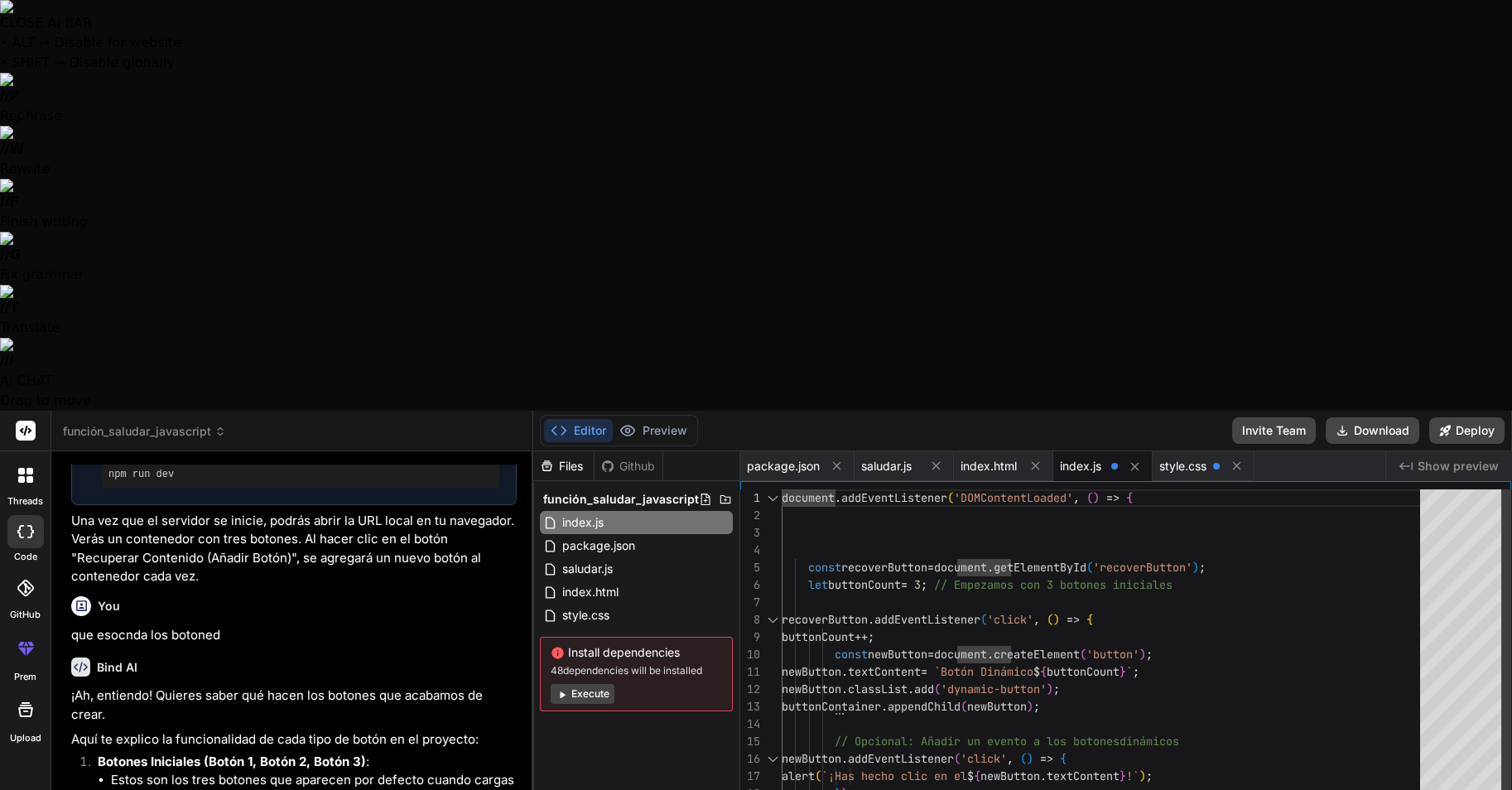
scroll to position [32, 0]
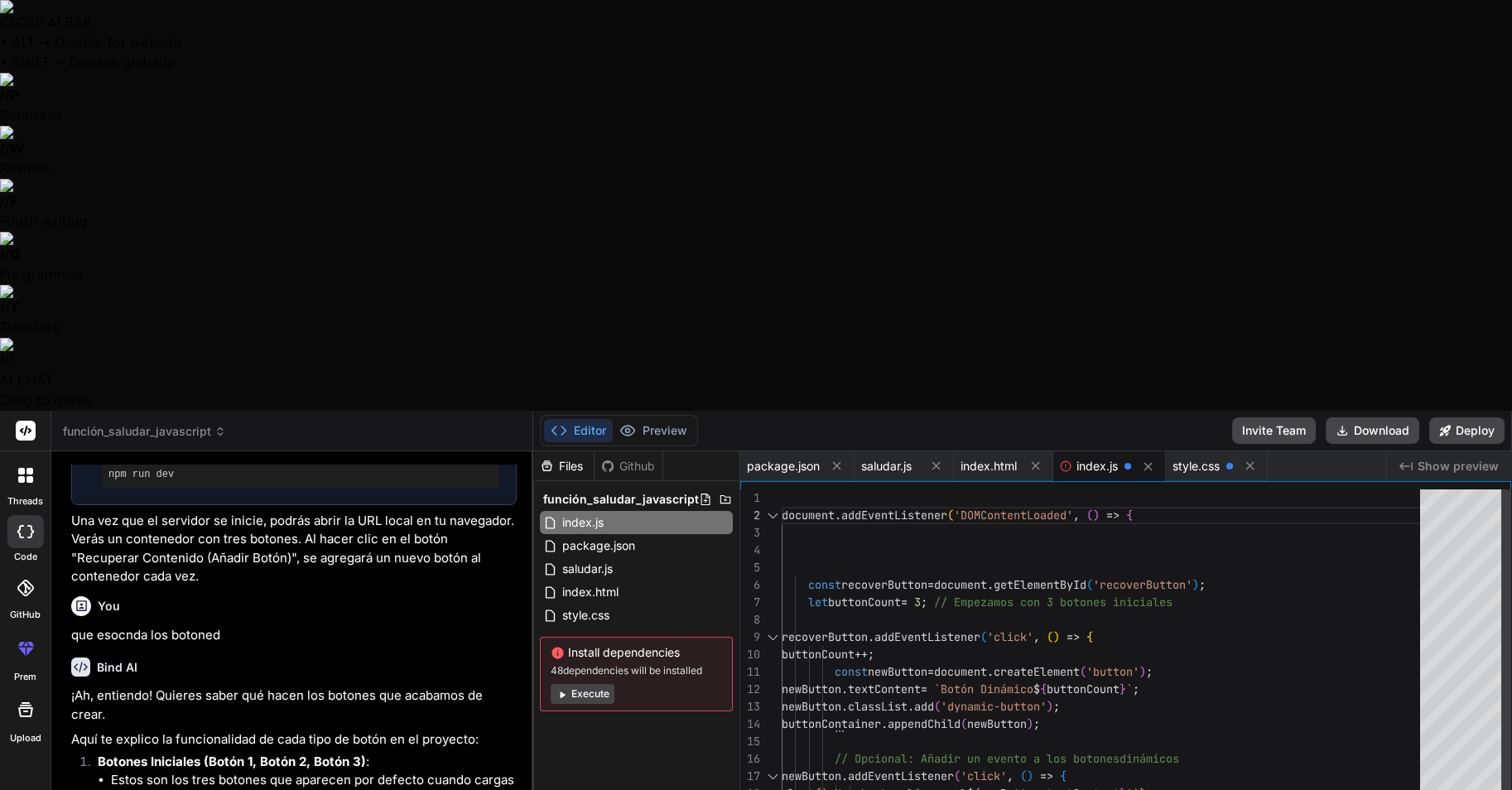
click at [796, 489] on div at bounding box center [1106, 498] width 648 height 18
click at [800, 489] on div "const recoverButton = document . getElementById ( 'recoverButton' ) ; let butto…" at bounding box center [1106, 759] width 648 height 539
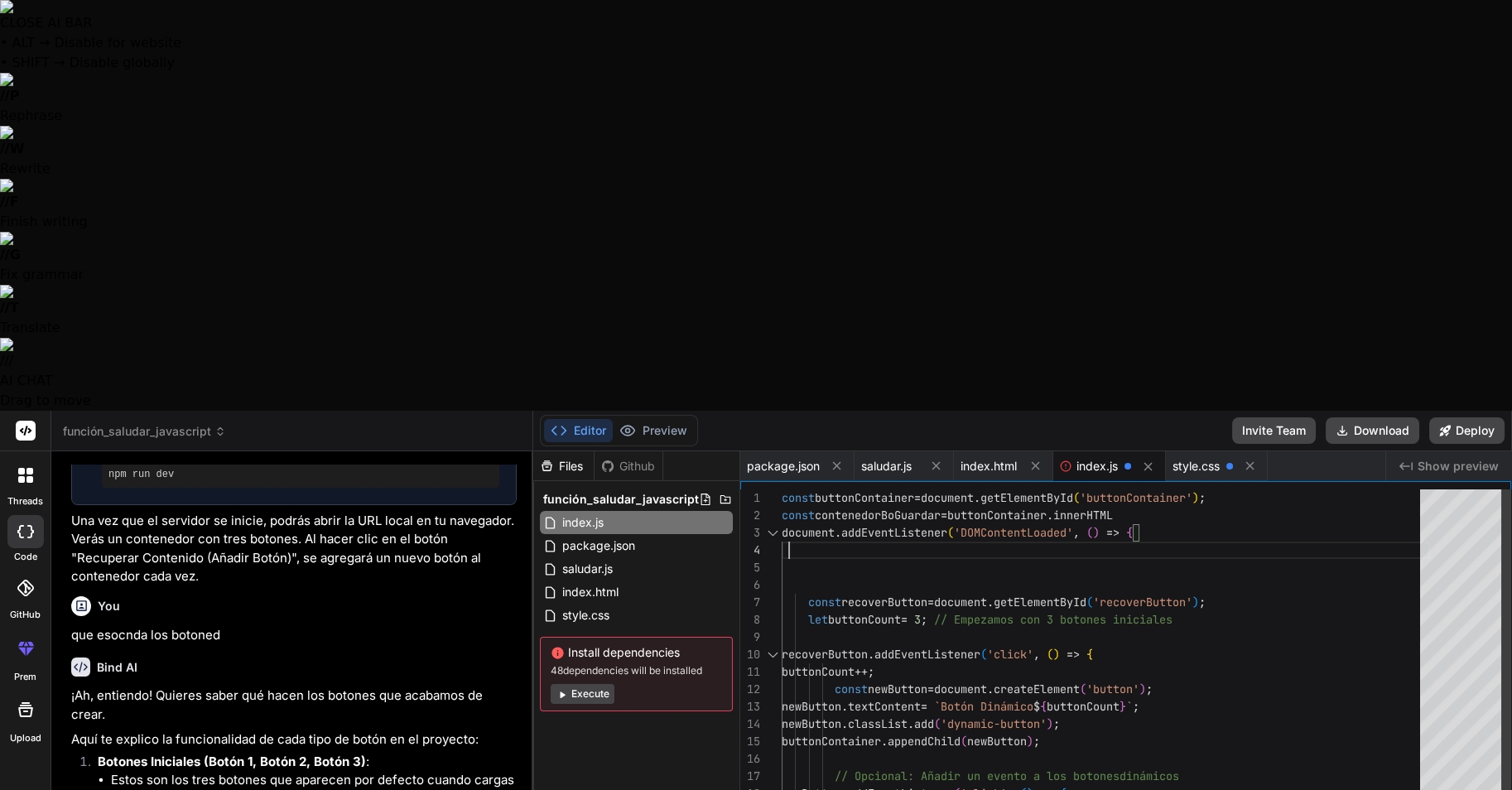
click at [1166, 489] on div "const recoverButton = document . getElementById ( 'recoverButton' ) ; let butto…" at bounding box center [1106, 768] width 648 height 557
click at [640, 419] on button "Preview" at bounding box center [654, 431] width 82 height 23
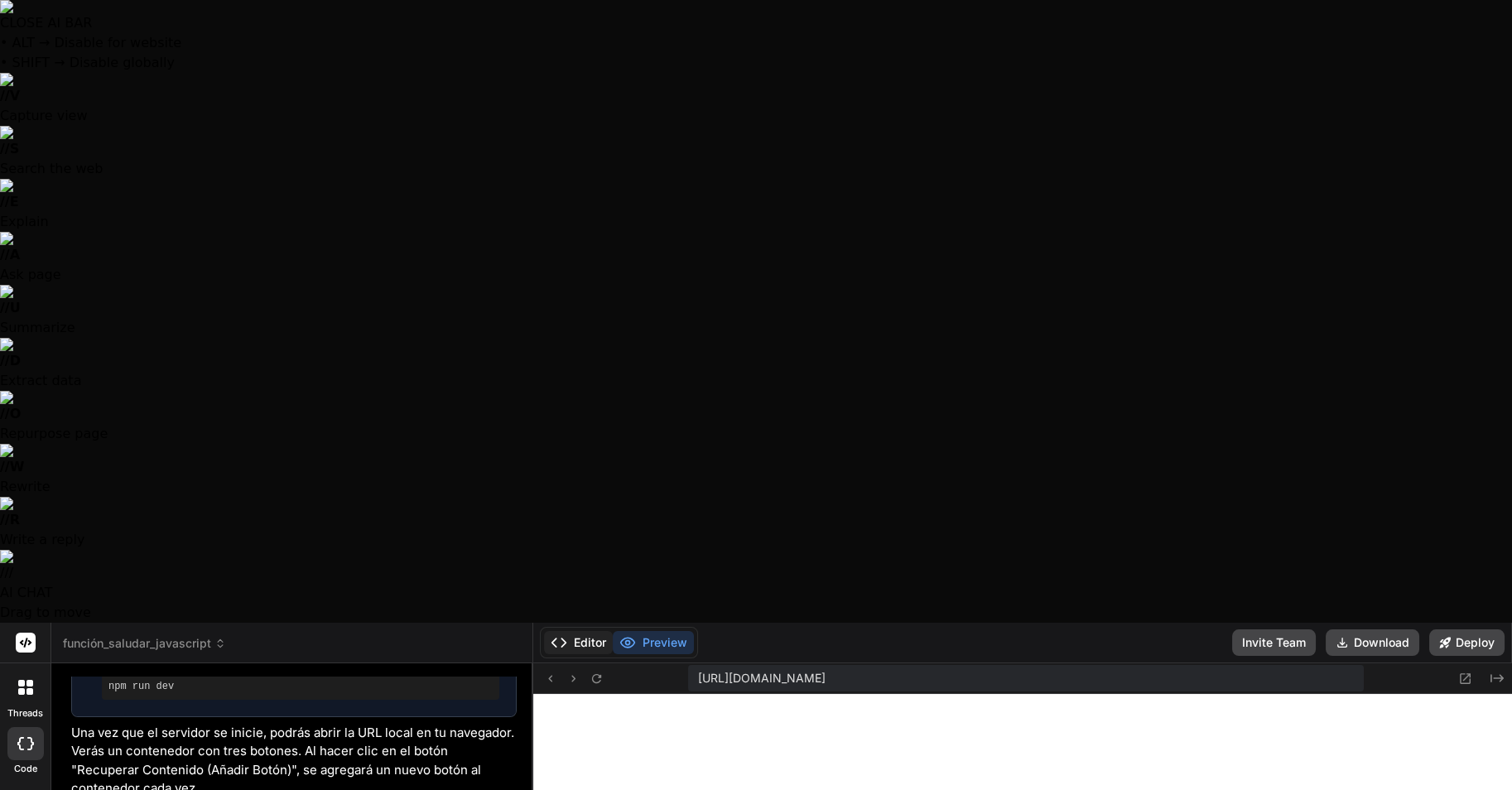
click at [572, 631] on button "Editor" at bounding box center [579, 643] width 69 height 23
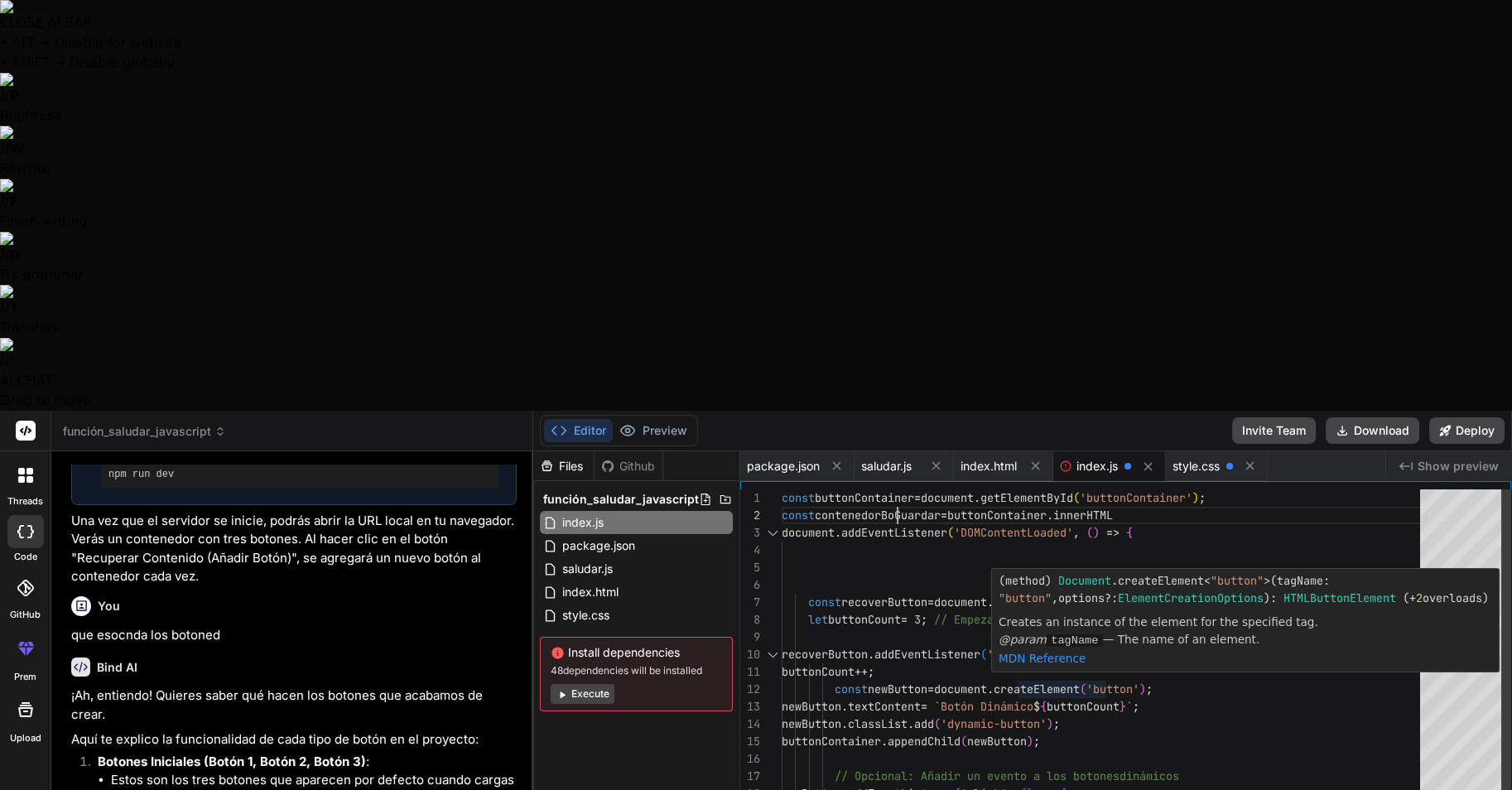
click at [899, 489] on div "const recoverButton = document . getElementById ( 'recoverButton' ) ; let butto…" at bounding box center [1106, 768] width 648 height 557
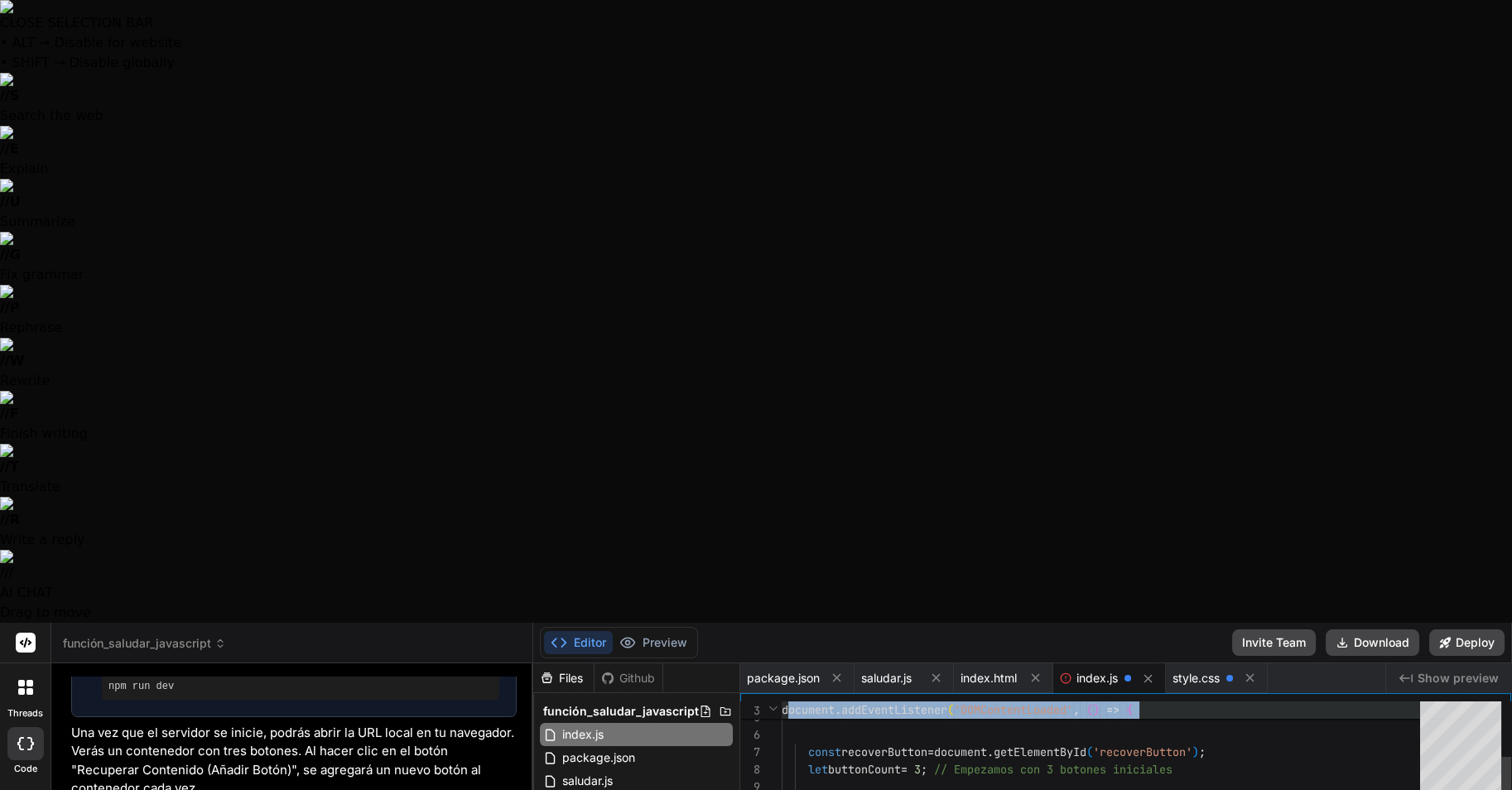
drag, startPoint x: 846, startPoint y: 547, endPoint x: 792, endPoint y: 82, distance: 468.1
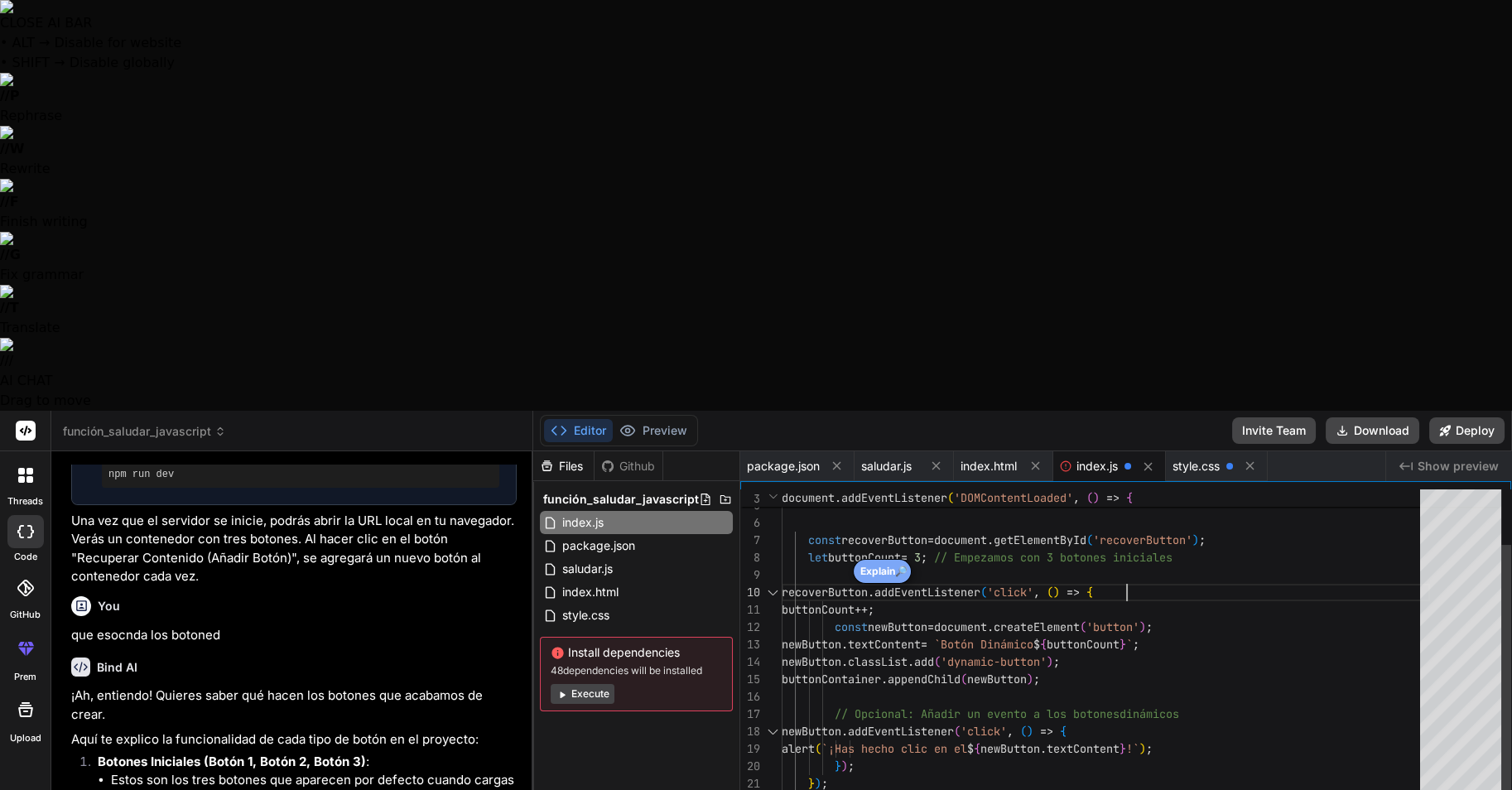
click at [1234, 427] on div "const recoverButton = document . getElementById ( 'recoverButton' ) ; let butto…" at bounding box center [1106, 706] width 648 height 557
click at [811, 490] on span "document" at bounding box center [809, 497] width 53 height 15
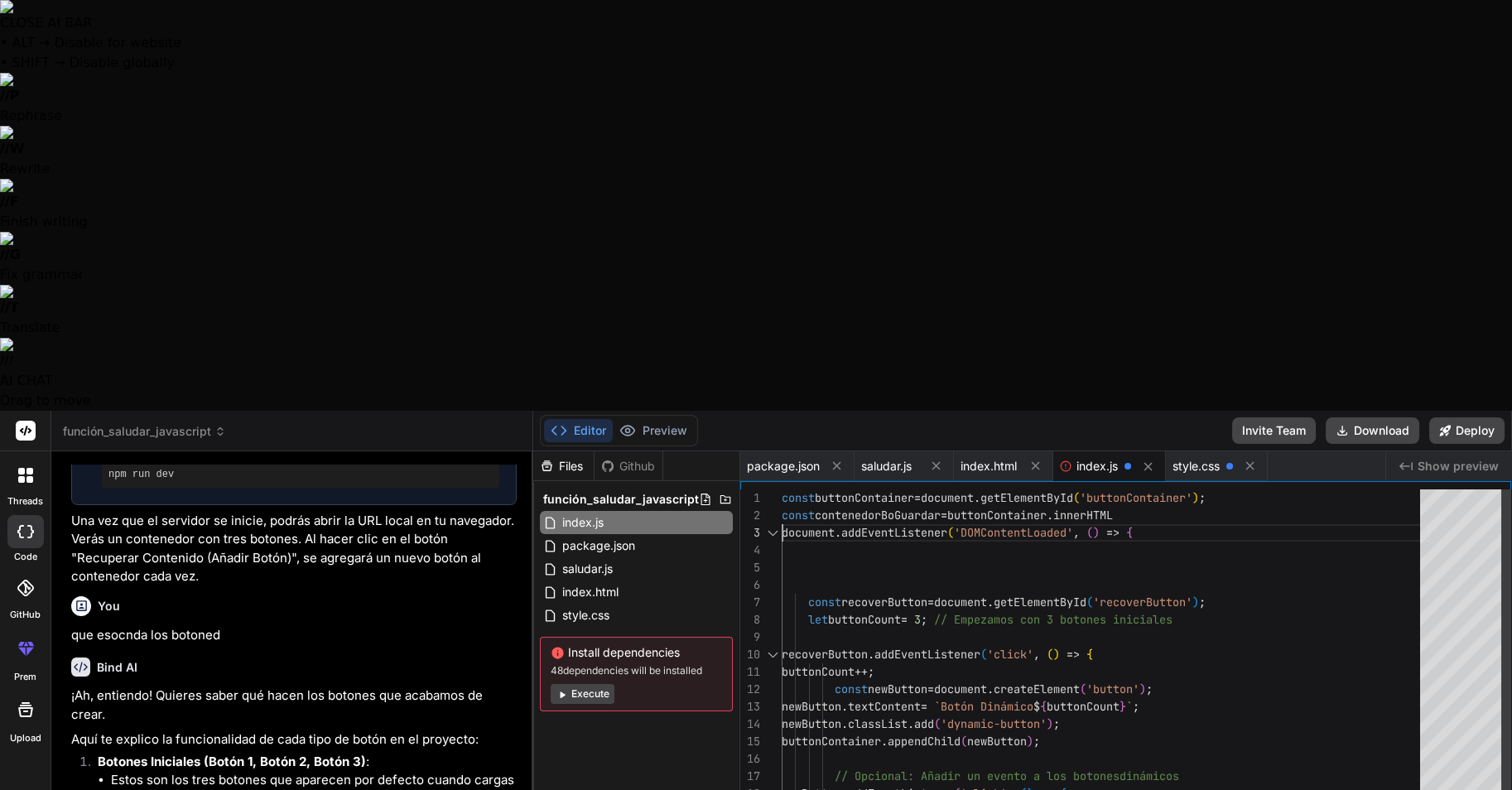
click at [767, 524] on div at bounding box center [772, 533] width 21 height 18
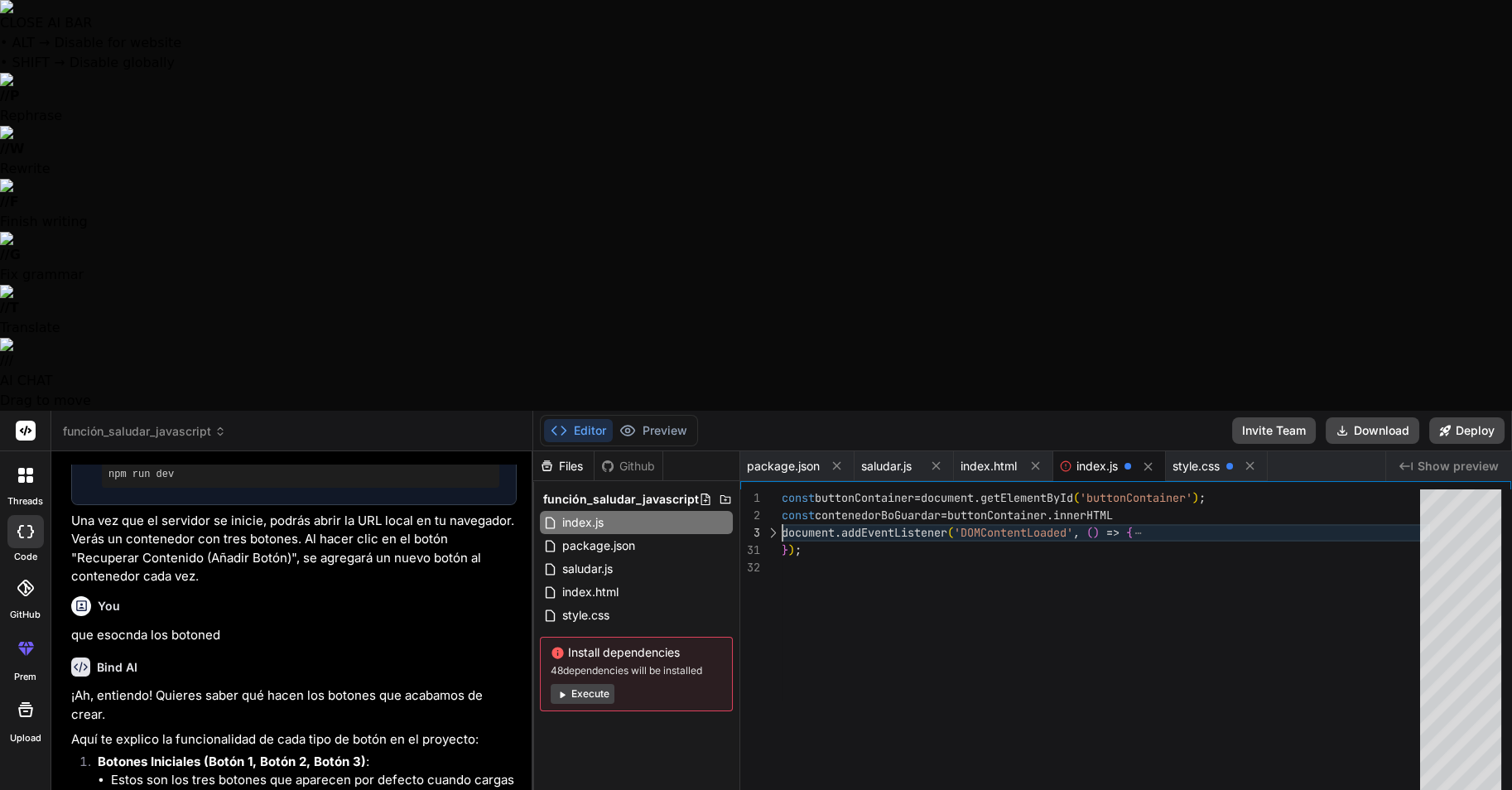
click at [779, 524] on div at bounding box center [772, 533] width 21 height 18
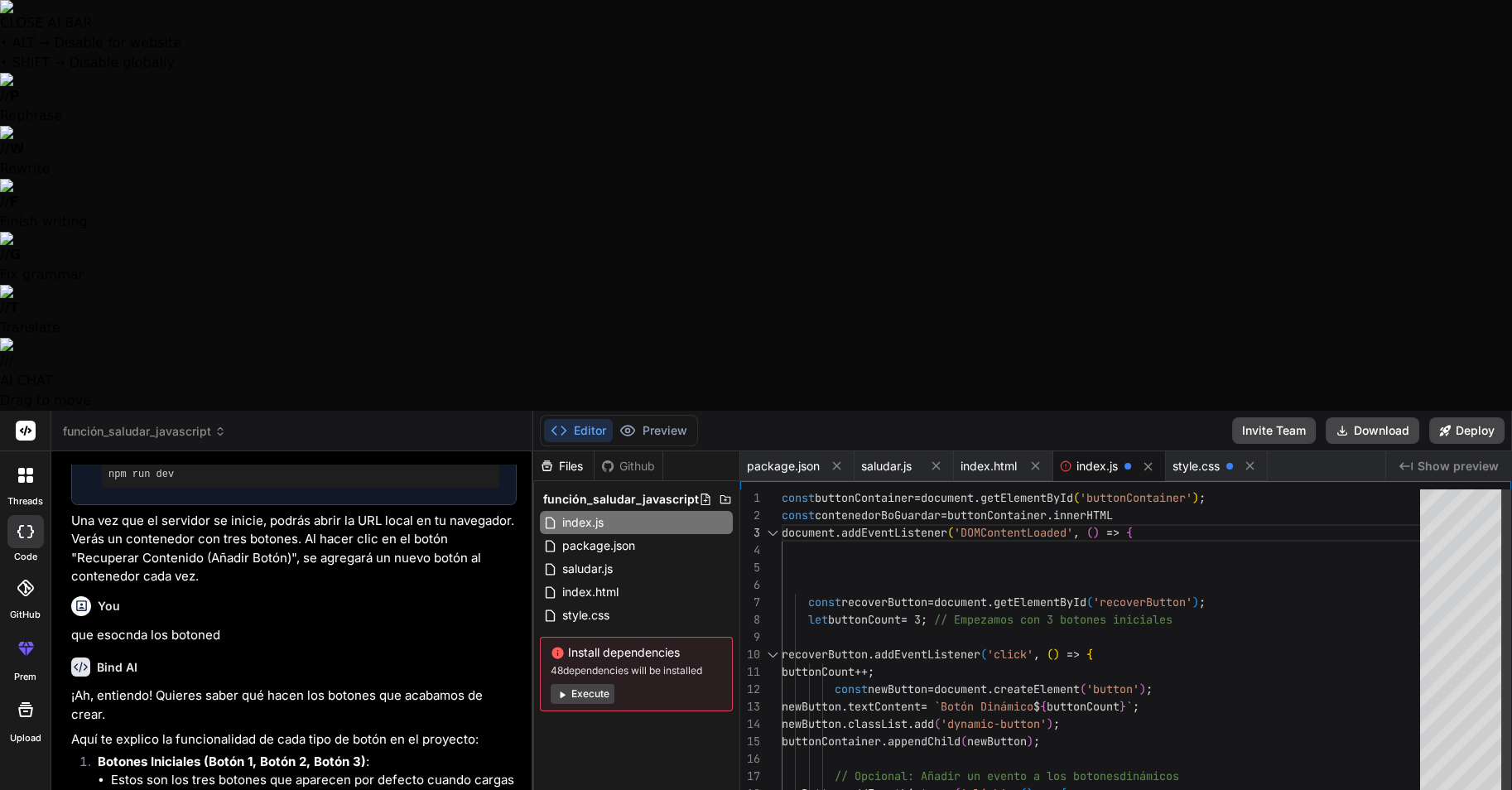
click at [803, 489] on div "const buttonContainer = document . getElementById ( 'buttonContainer' ) ; const…" at bounding box center [1106, 768] width 648 height 557
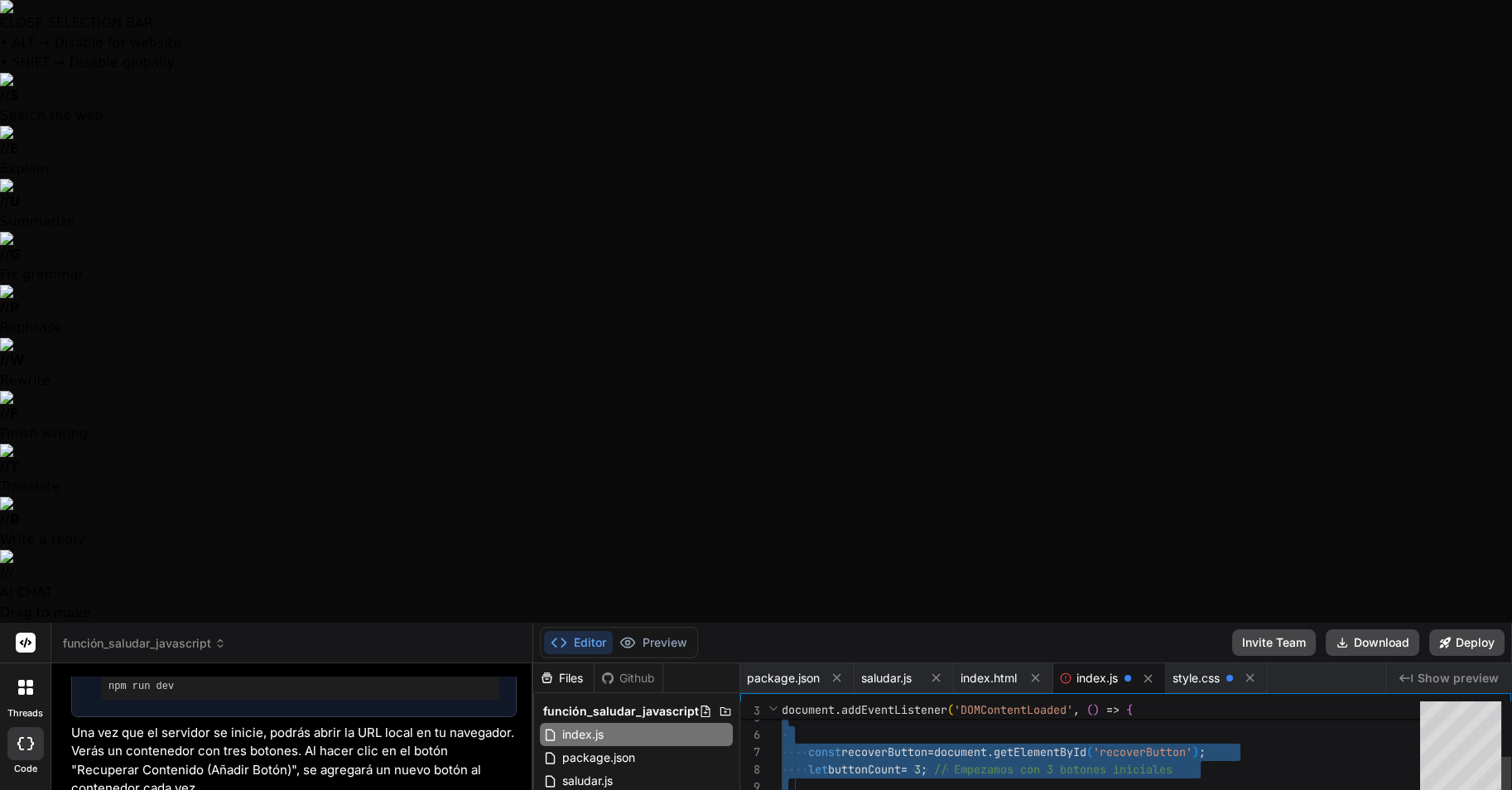
drag, startPoint x: 783, startPoint y: 84, endPoint x: 1096, endPoint y: 667, distance: 661.7
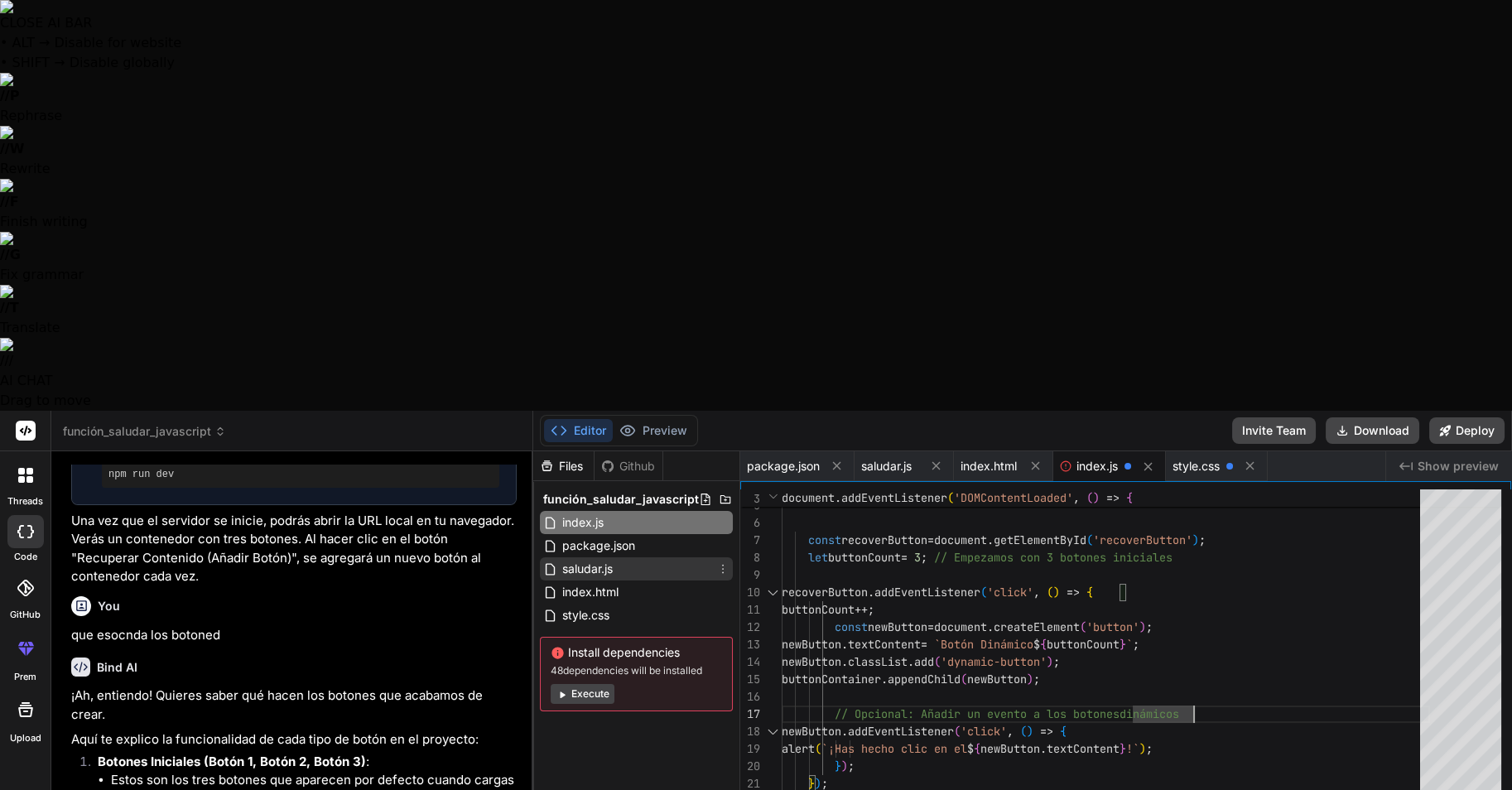
click at [595, 559] on span "saludar.js" at bounding box center [587, 568] width 54 height 20
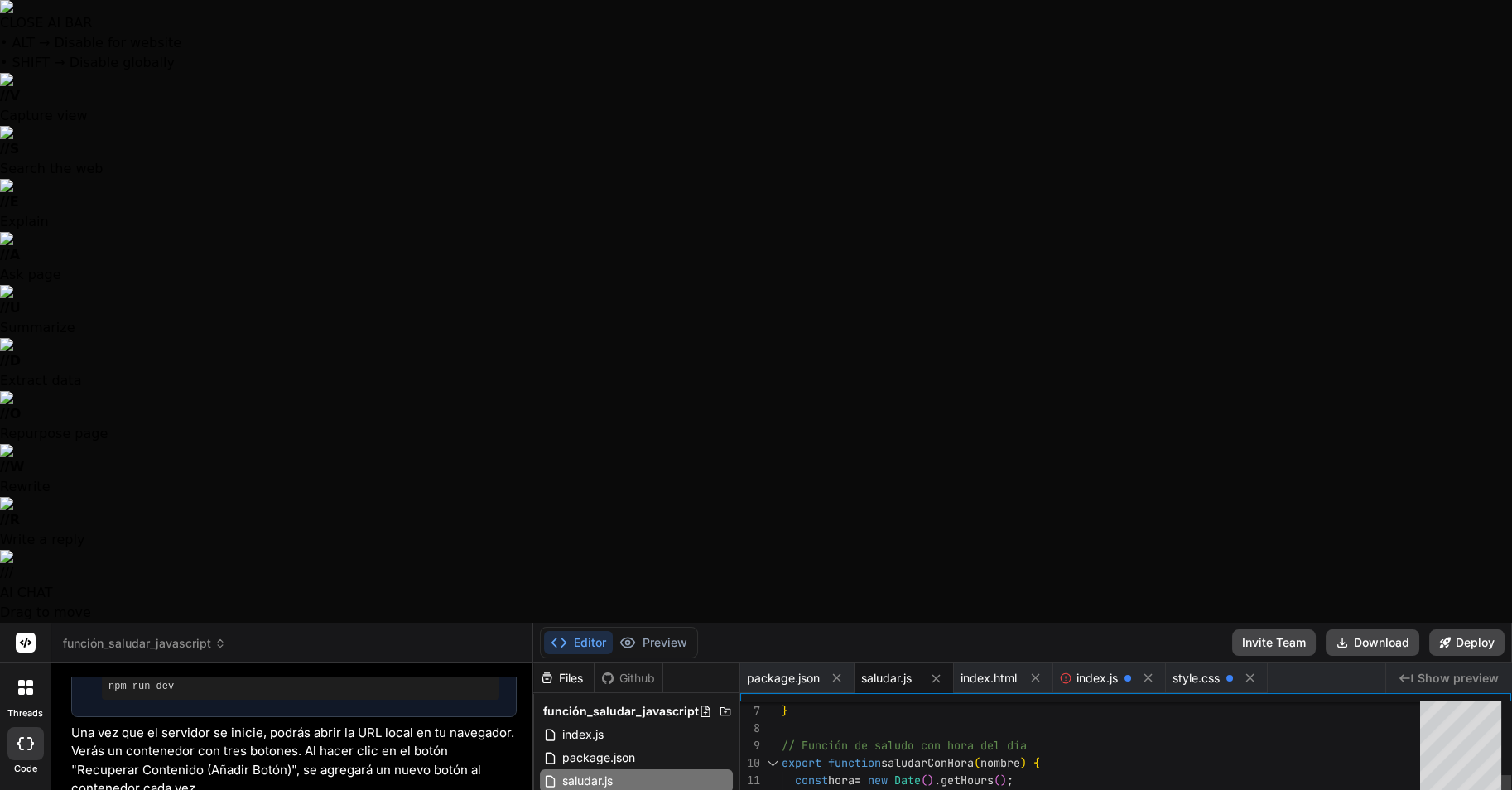
drag, startPoint x: 733, startPoint y: 224, endPoint x: 689, endPoint y: 222, distance: 44.0
drag, startPoint x: 689, startPoint y: 222, endPoint x: 615, endPoint y: 207, distance: 75.5
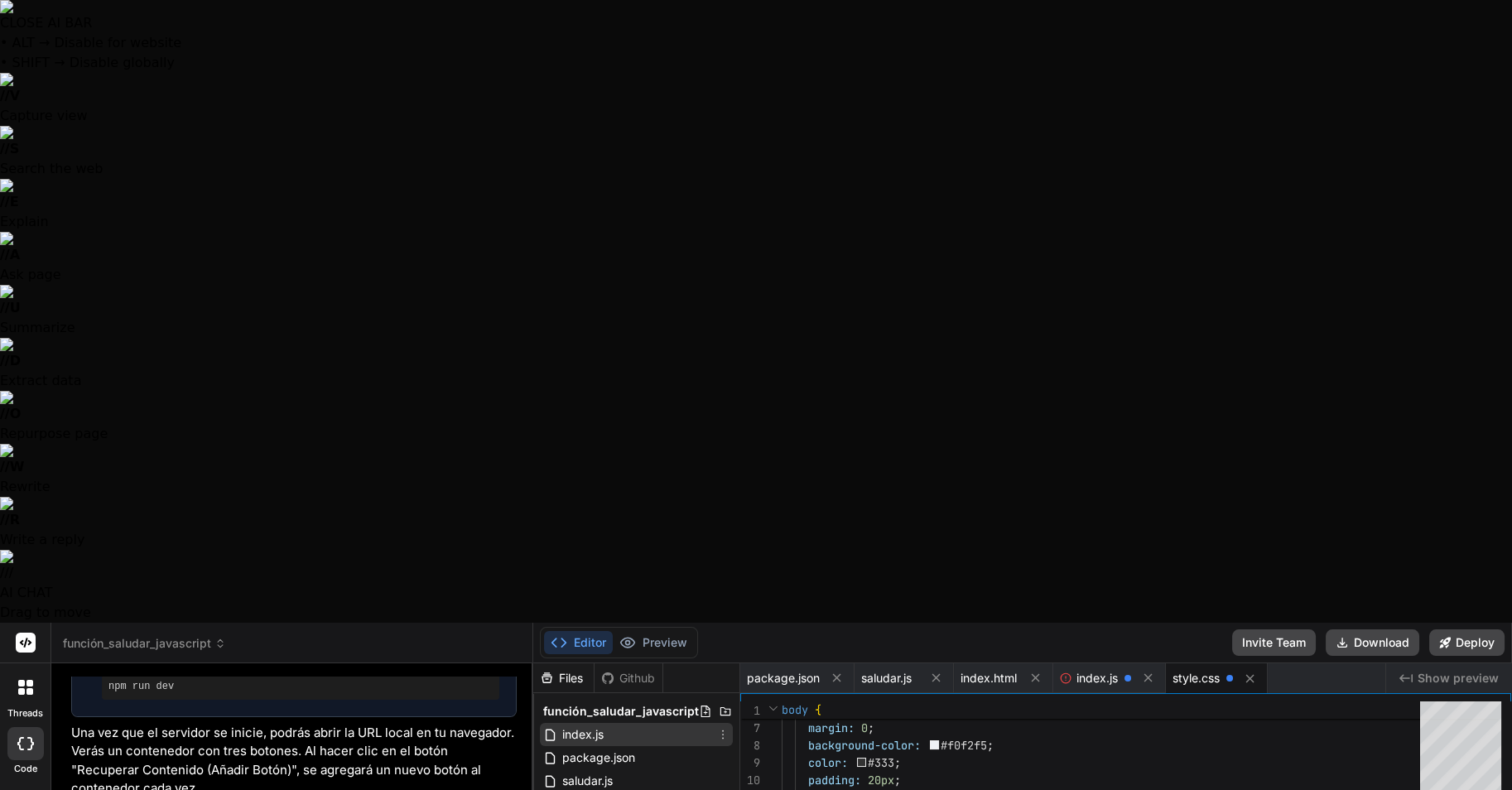
click at [606, 710] on div "index.js" at bounding box center [637, 734] width 193 height 23
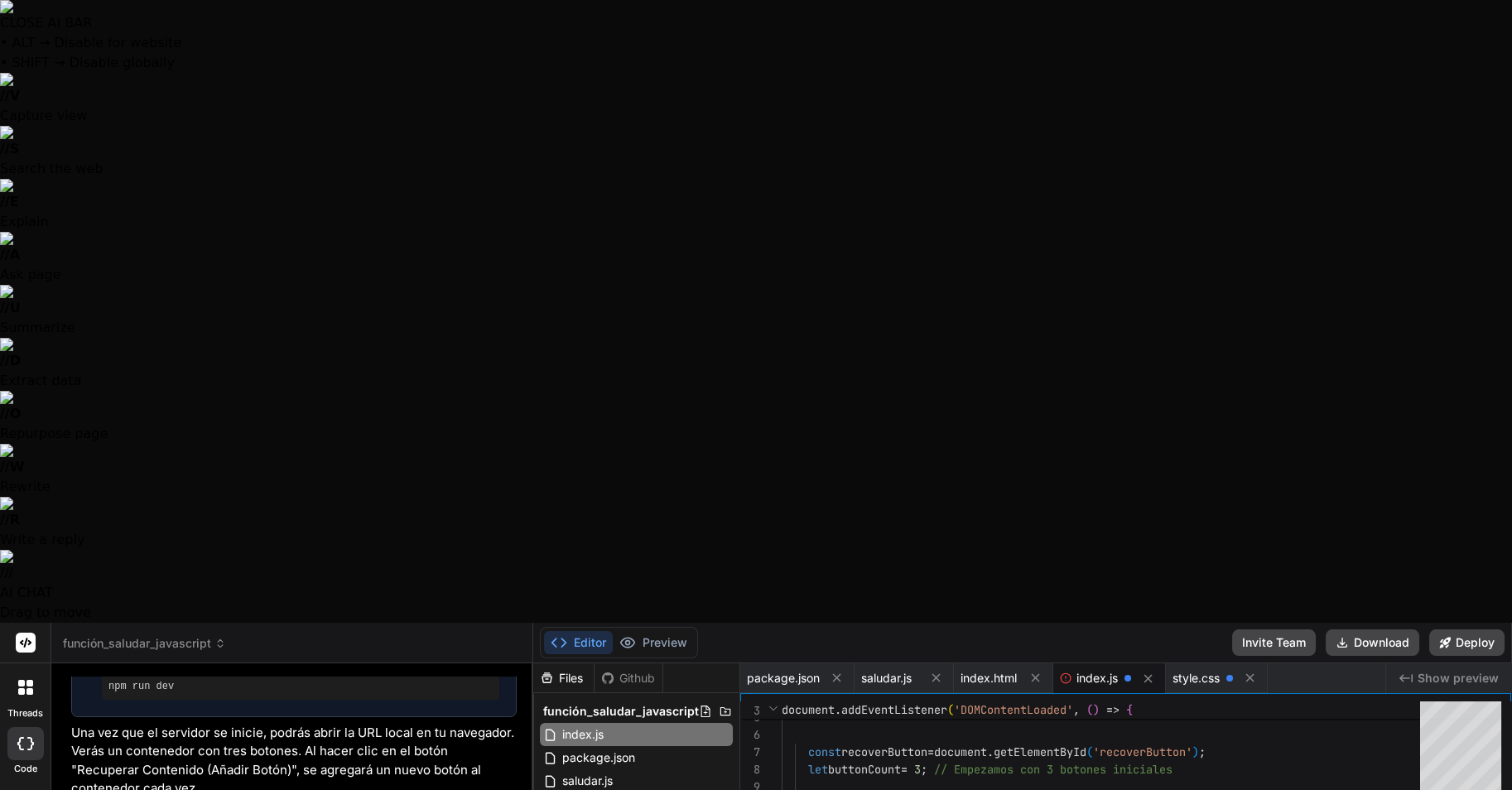
click at [595, 710] on span "index.html" at bounding box center [590, 804] width 59 height 20
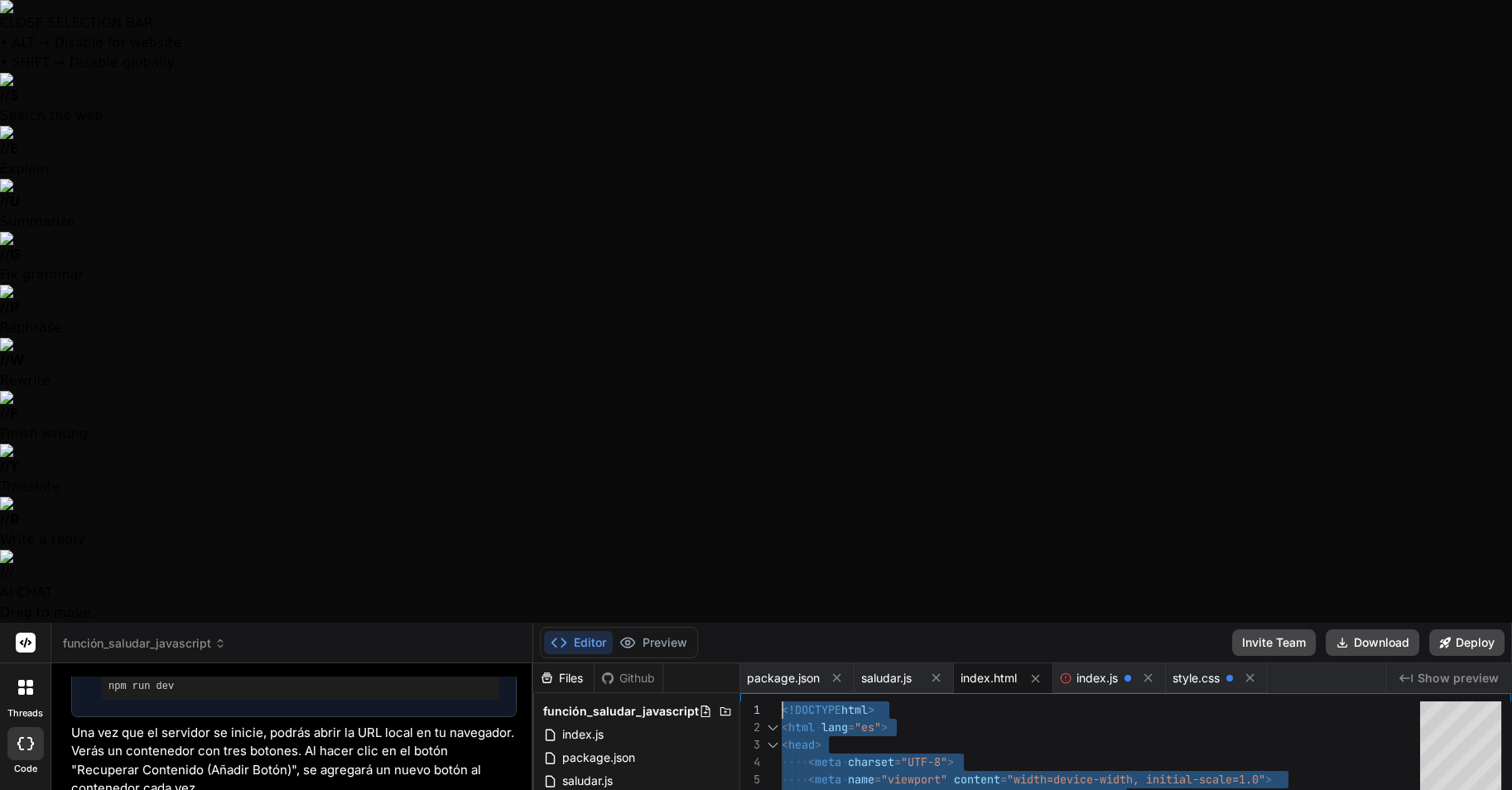
drag, startPoint x: 878, startPoint y: 469, endPoint x: 670, endPoint y: -21, distance: 532.3
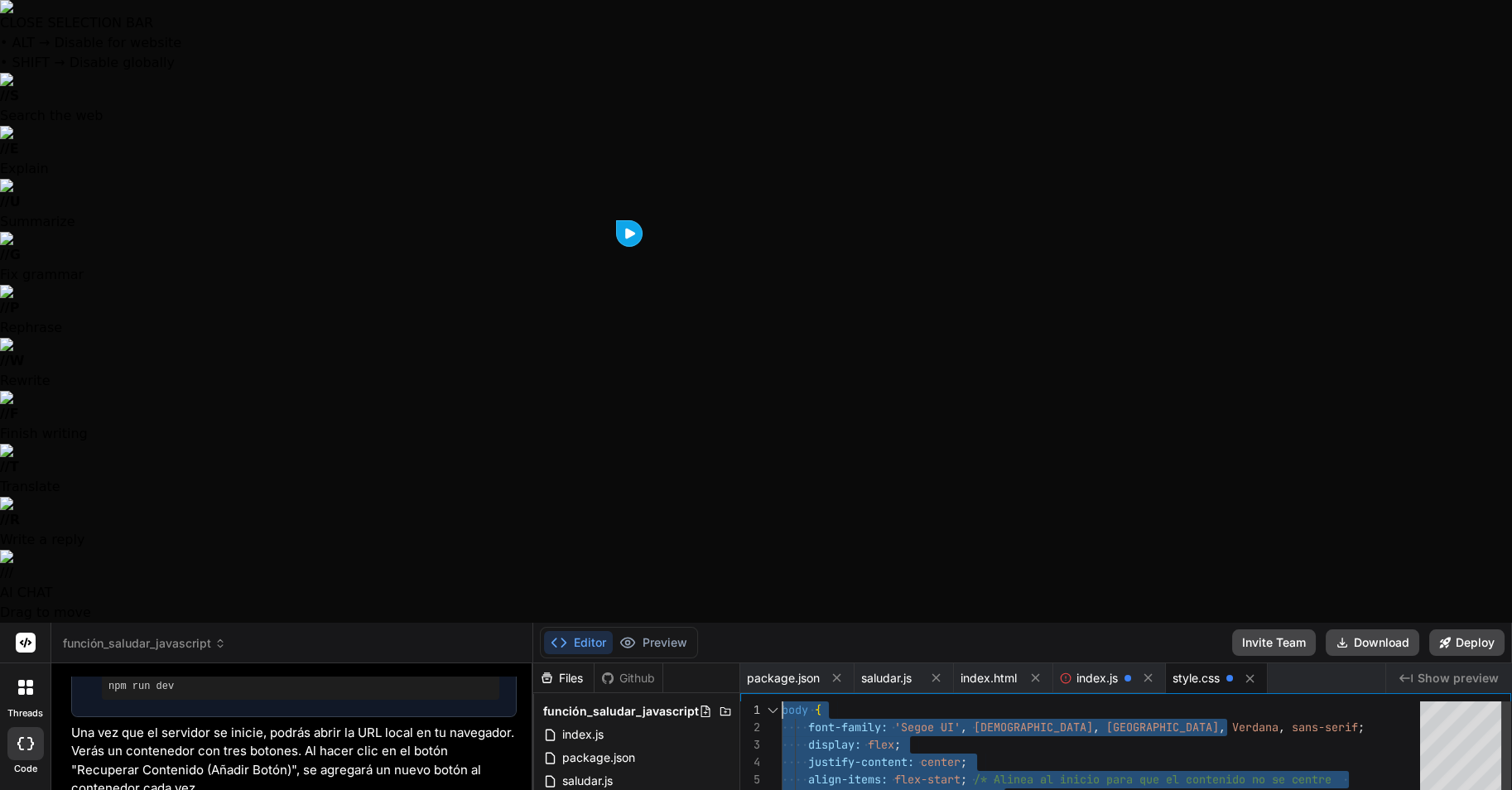
drag, startPoint x: 825, startPoint y: 555, endPoint x: 704, endPoint y: -21, distance: 588.6
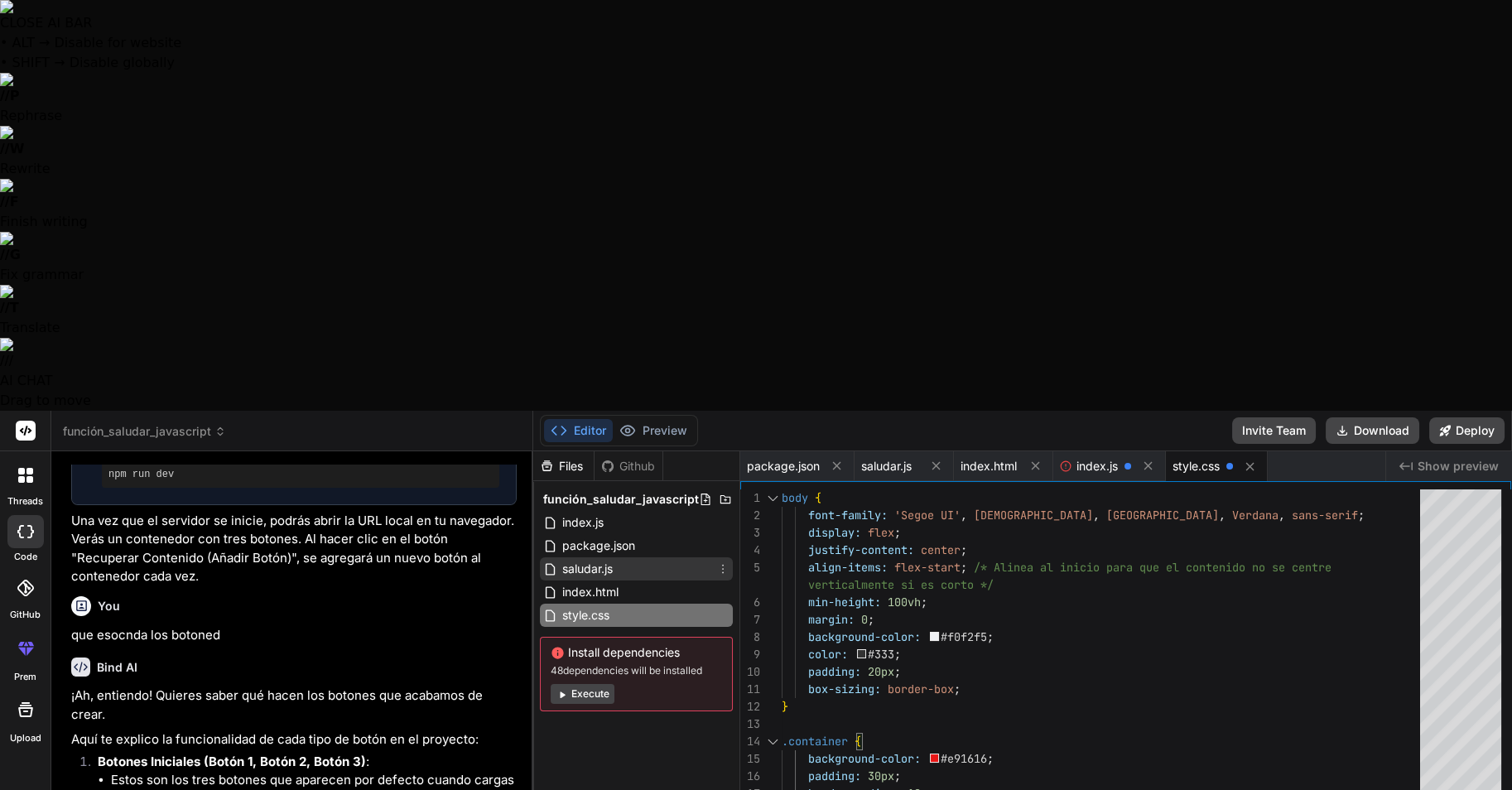
click at [603, 559] on span "saludar.js" at bounding box center [587, 568] width 54 height 20
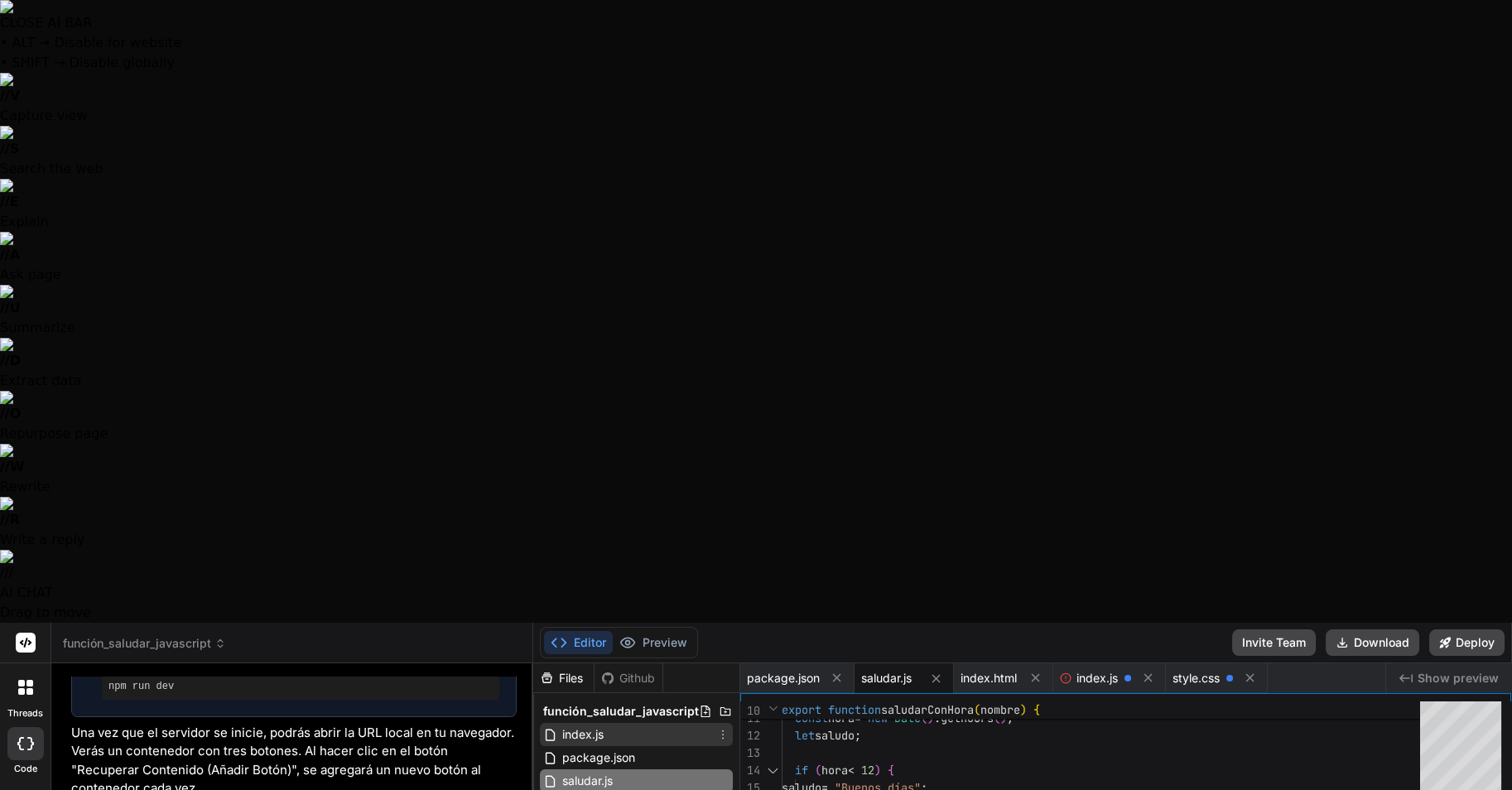
click at [607, 710] on div "index.js" at bounding box center [637, 734] width 193 height 23
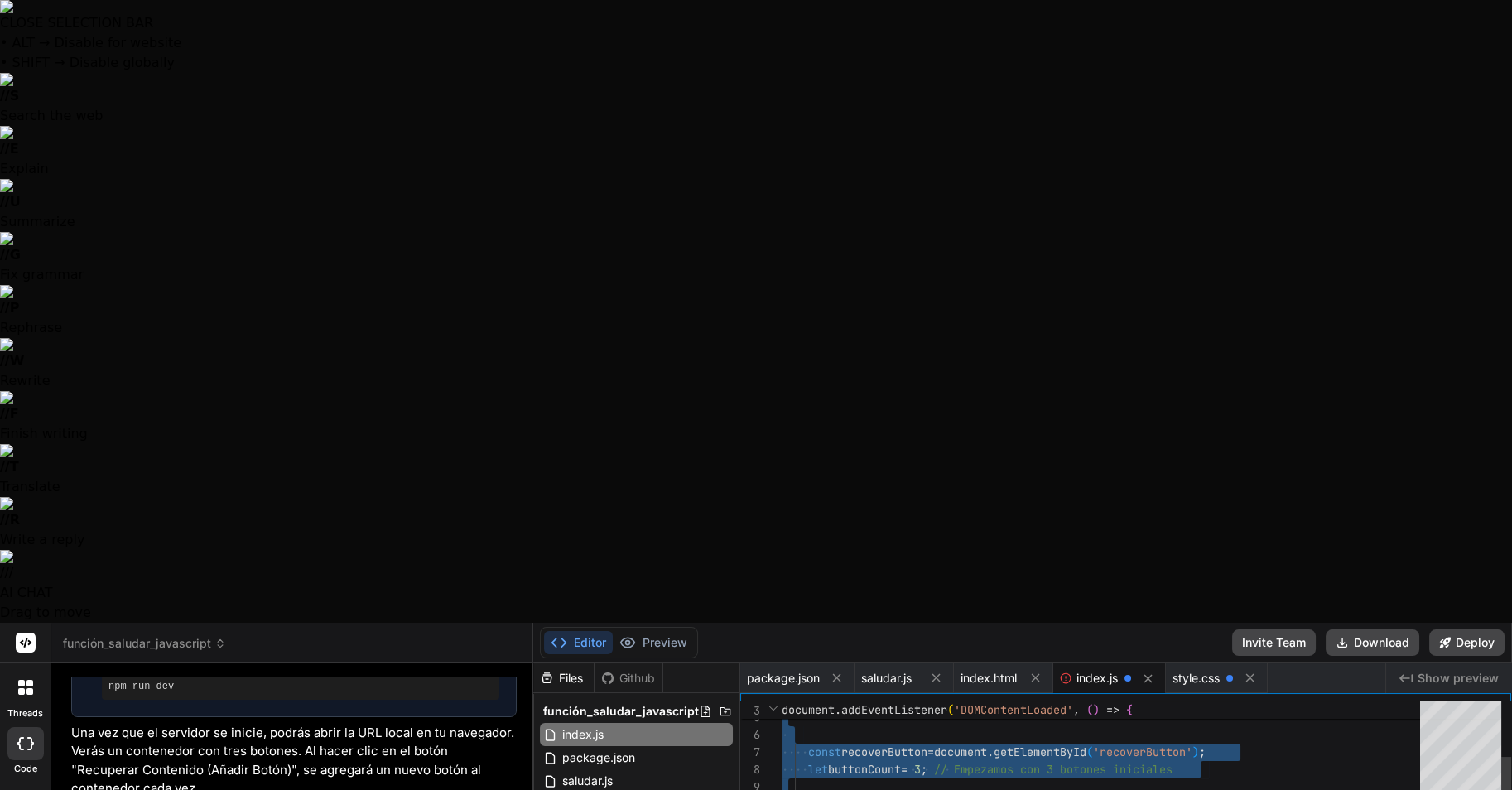
drag, startPoint x: 783, startPoint y: 85, endPoint x: 1112, endPoint y: 585, distance: 598.5
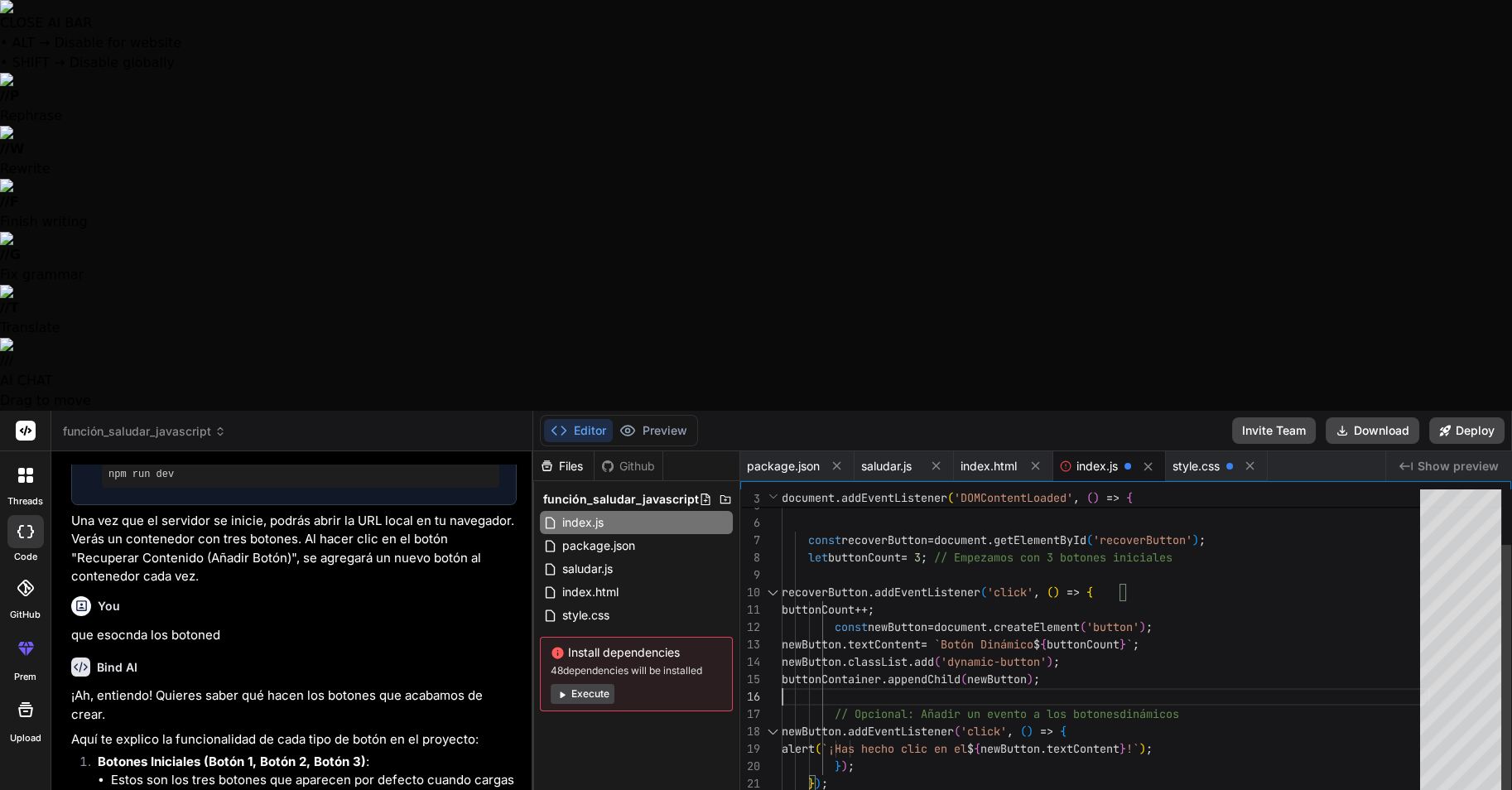
click at [1062, 427] on div "initialButtons . forEach ( button => { button . addEventListener ( 'click' , ( …" at bounding box center [1106, 706] width 648 height 557
click at [597, 583] on span "index.html" at bounding box center [590, 592] width 59 height 20
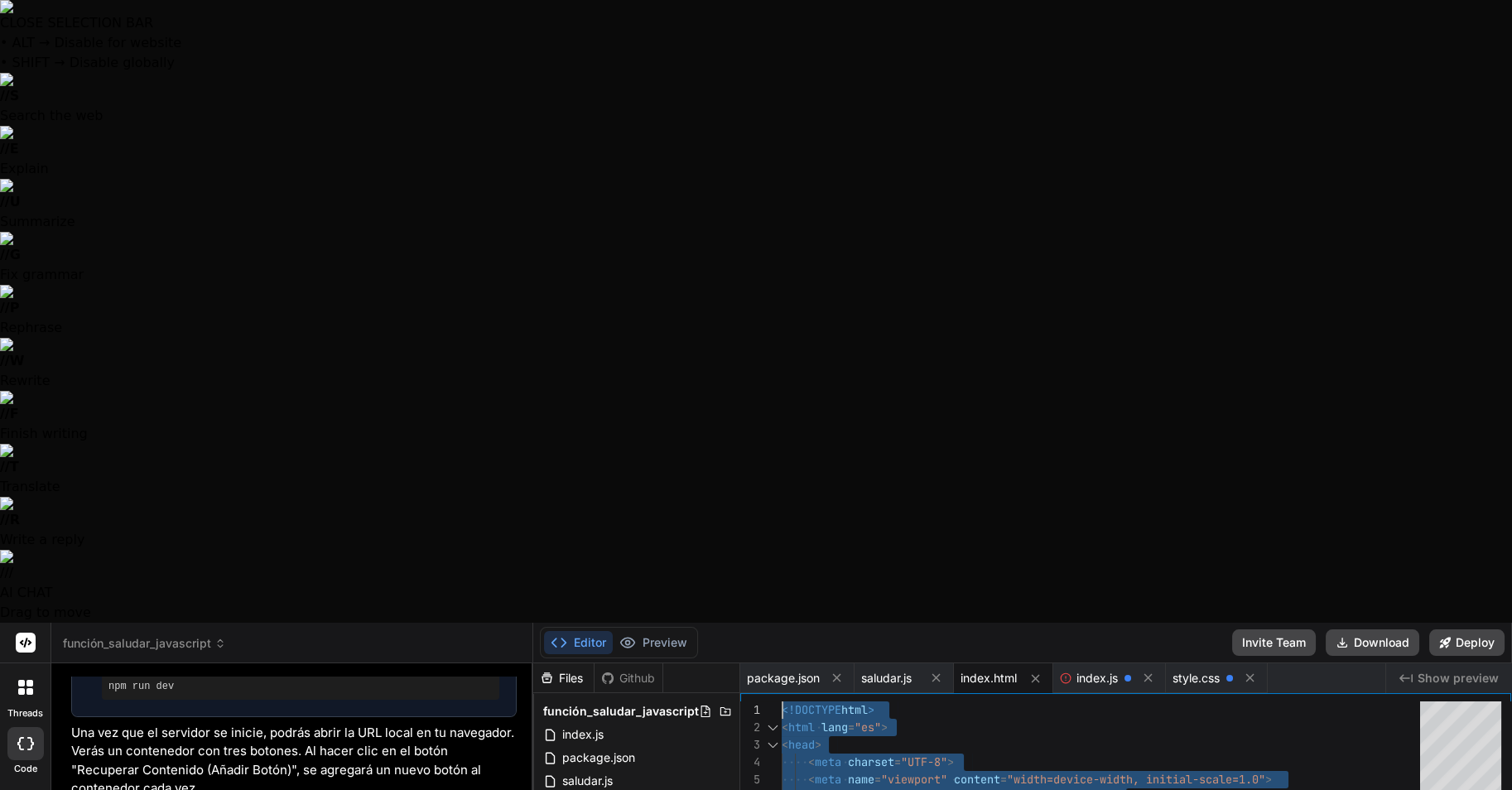
drag, startPoint x: 892, startPoint y: 513, endPoint x: 610, endPoint y: -21, distance: 603.9
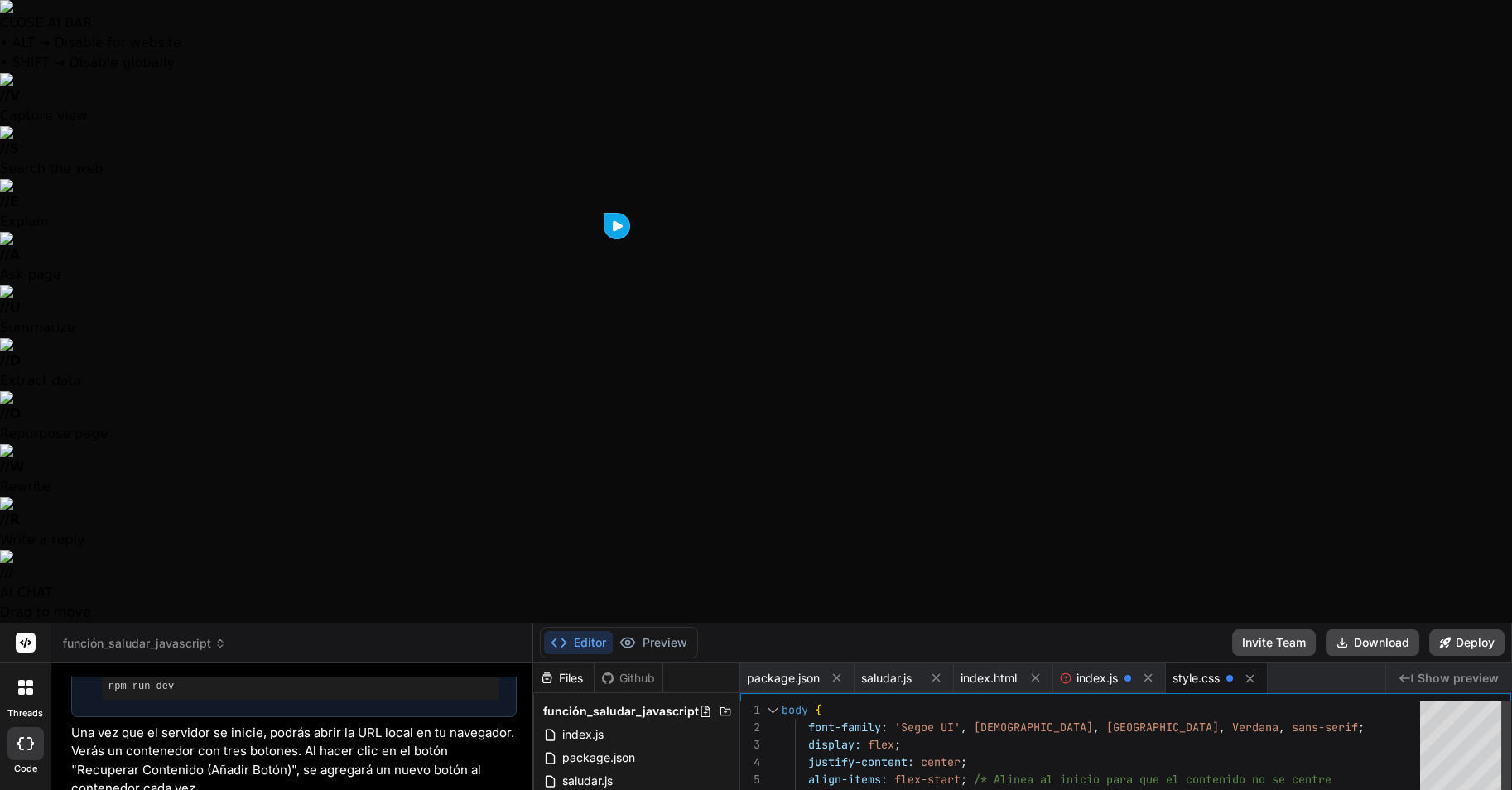
drag, startPoint x: 781, startPoint y: 84, endPoint x: 811, endPoint y: 215, distance: 134.4
drag, startPoint x: 782, startPoint y: 82, endPoint x: 823, endPoint y: 142, distance: 72.7
drag, startPoint x: 782, startPoint y: 88, endPoint x: 821, endPoint y: 121, distance: 51.1
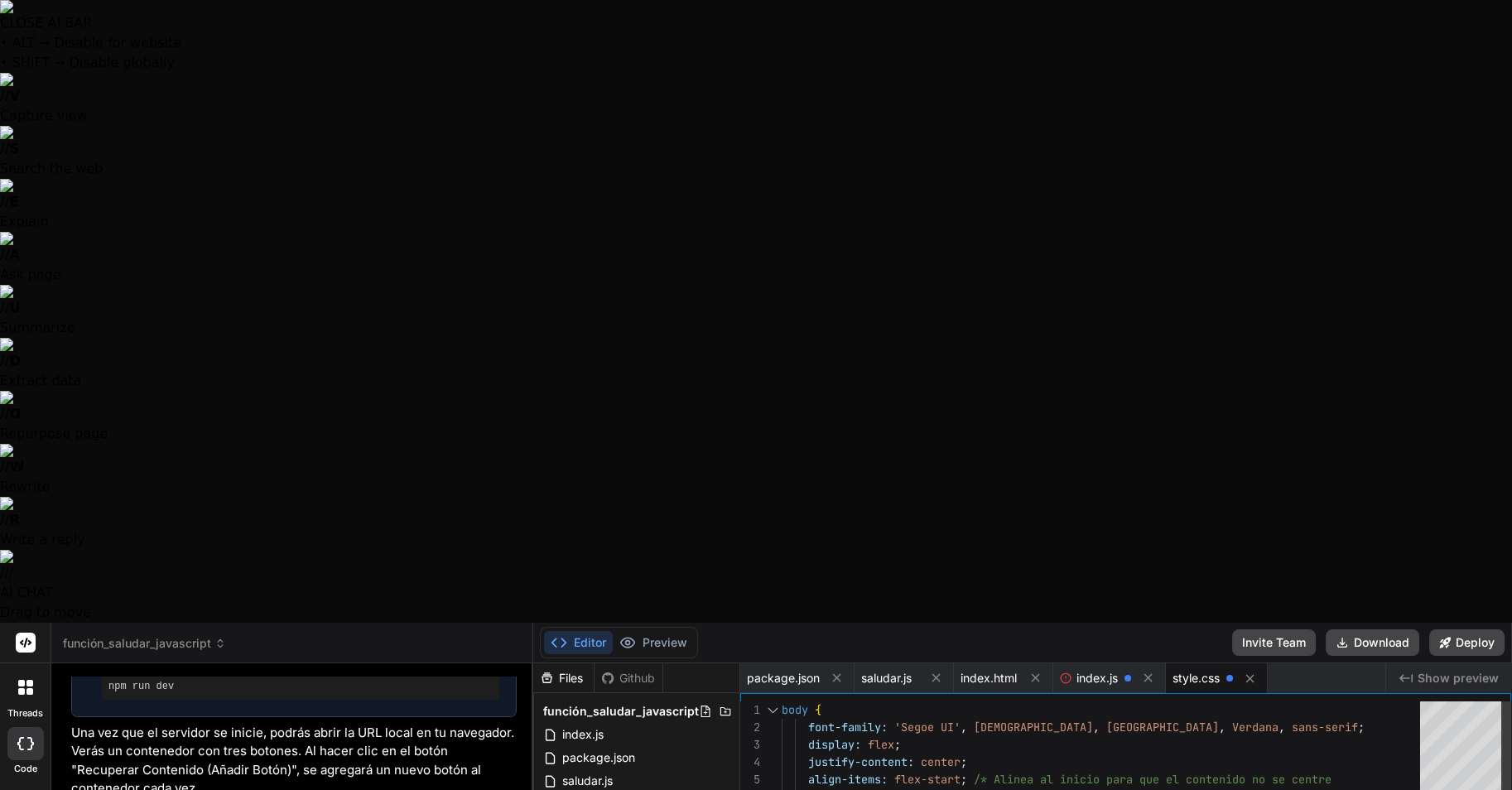
click at [831, 668] on button at bounding box center [836, 677] width 20 height 20
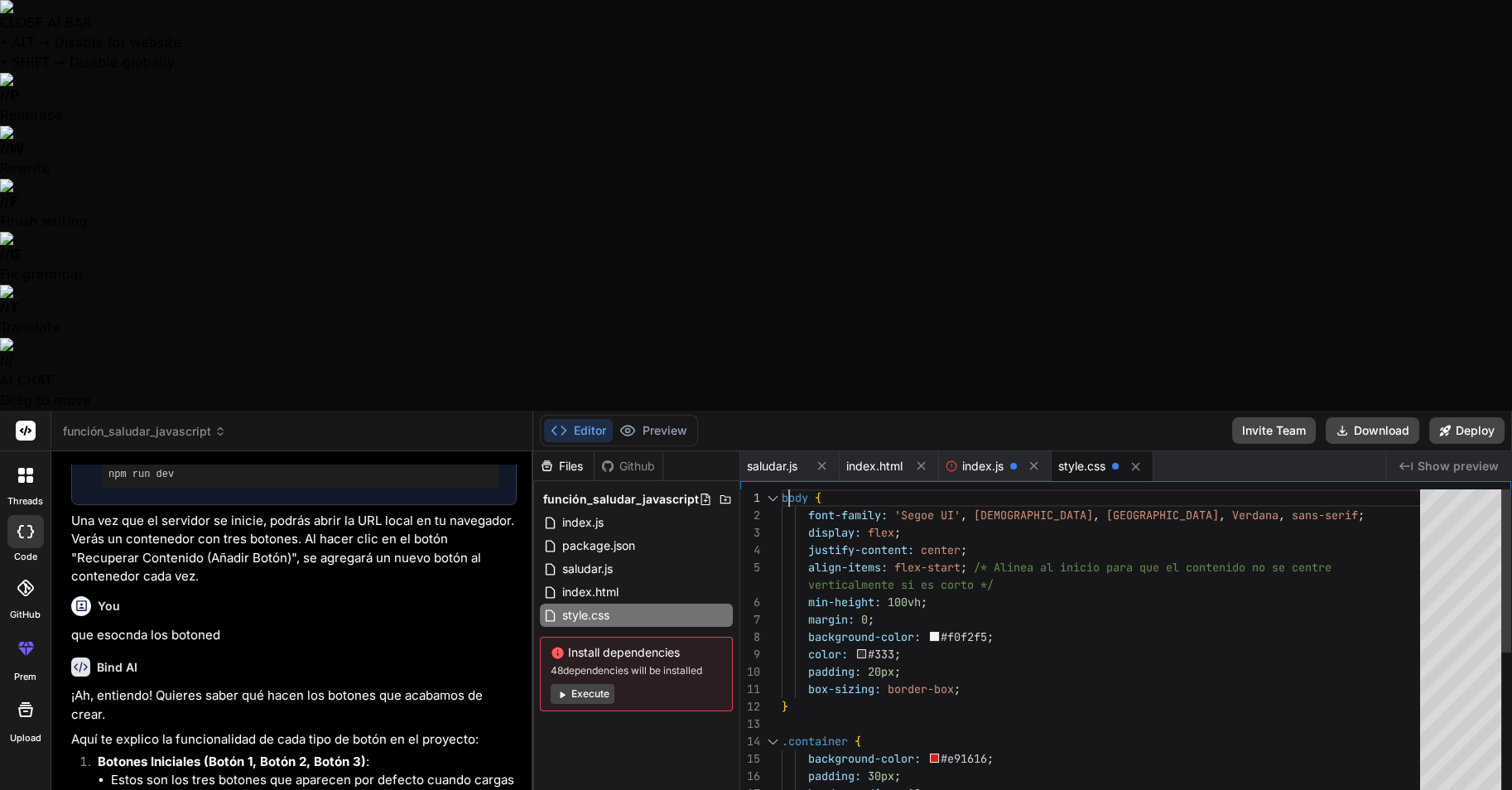
click at [782, 490] on span "body" at bounding box center [795, 497] width 27 height 15
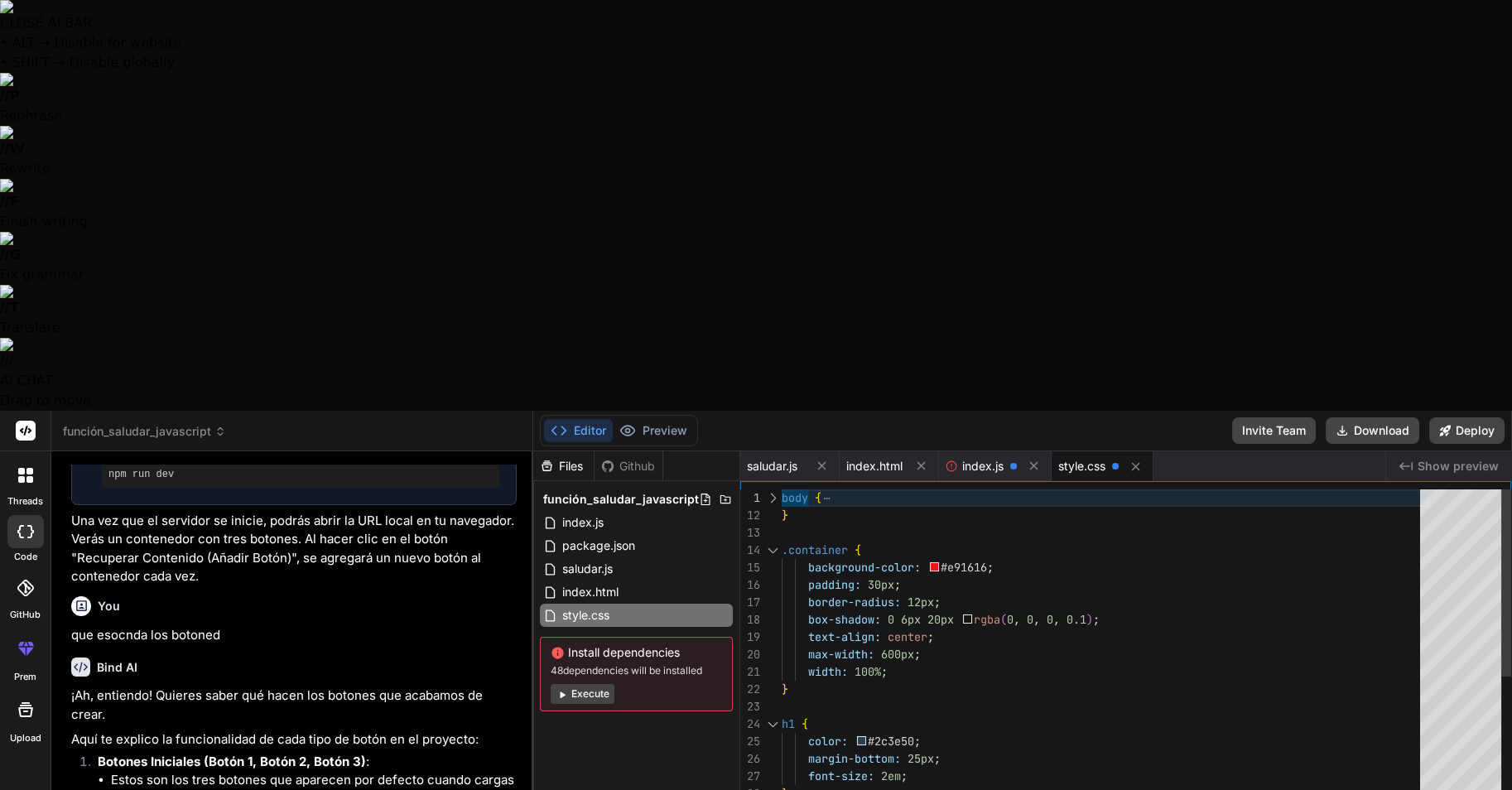
click at [773, 489] on div at bounding box center [772, 498] width 21 height 18
click at [775, 489] on div at bounding box center [772, 498] width 21 height 18
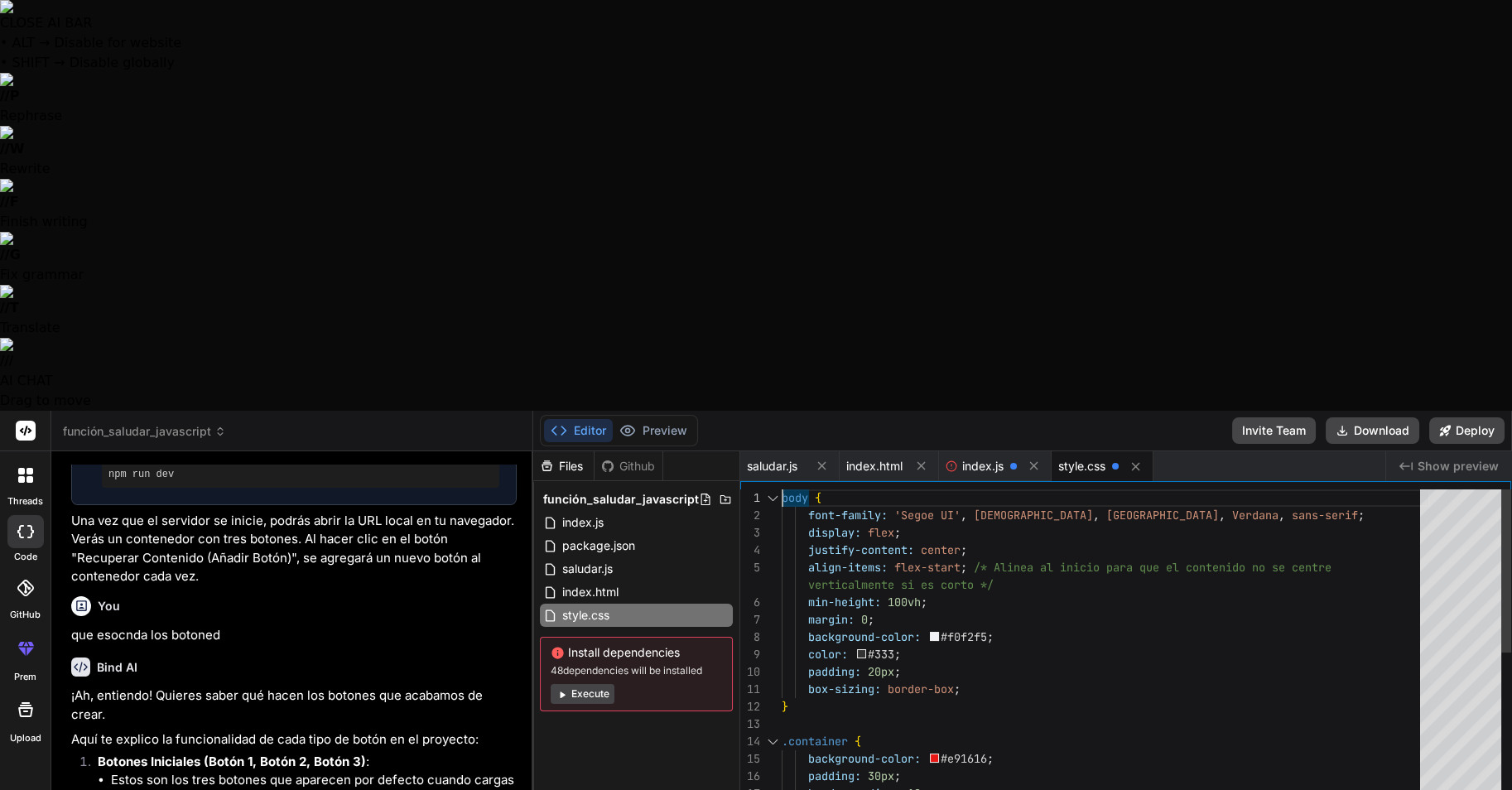
drag, startPoint x: 782, startPoint y: 85, endPoint x: 827, endPoint y: 129, distance: 62.9
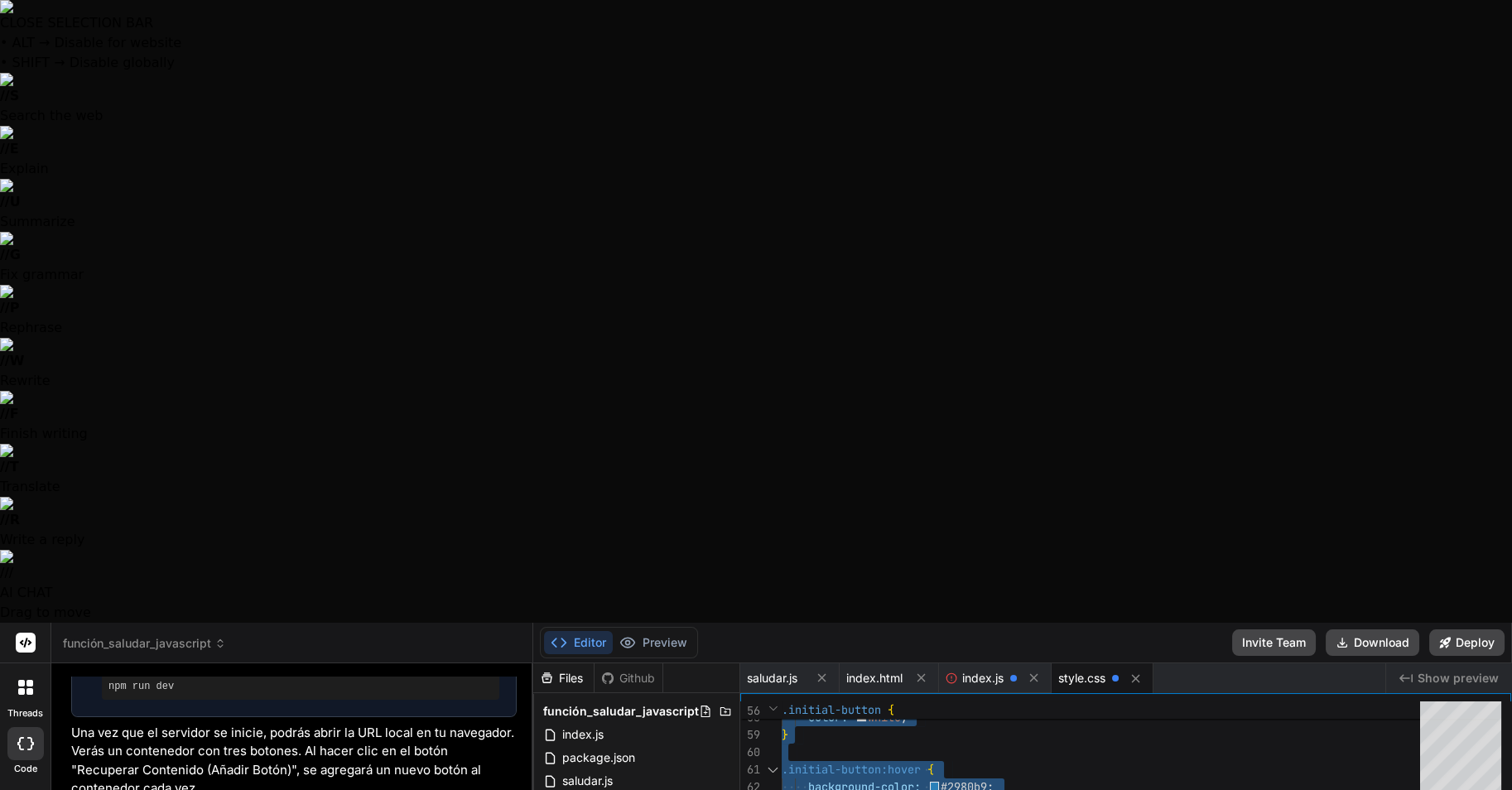
drag, startPoint x: 786, startPoint y: 86, endPoint x: 1225, endPoint y: 768, distance: 811.1
click at [603, 710] on span "index.html" at bounding box center [590, 804] width 59 height 20
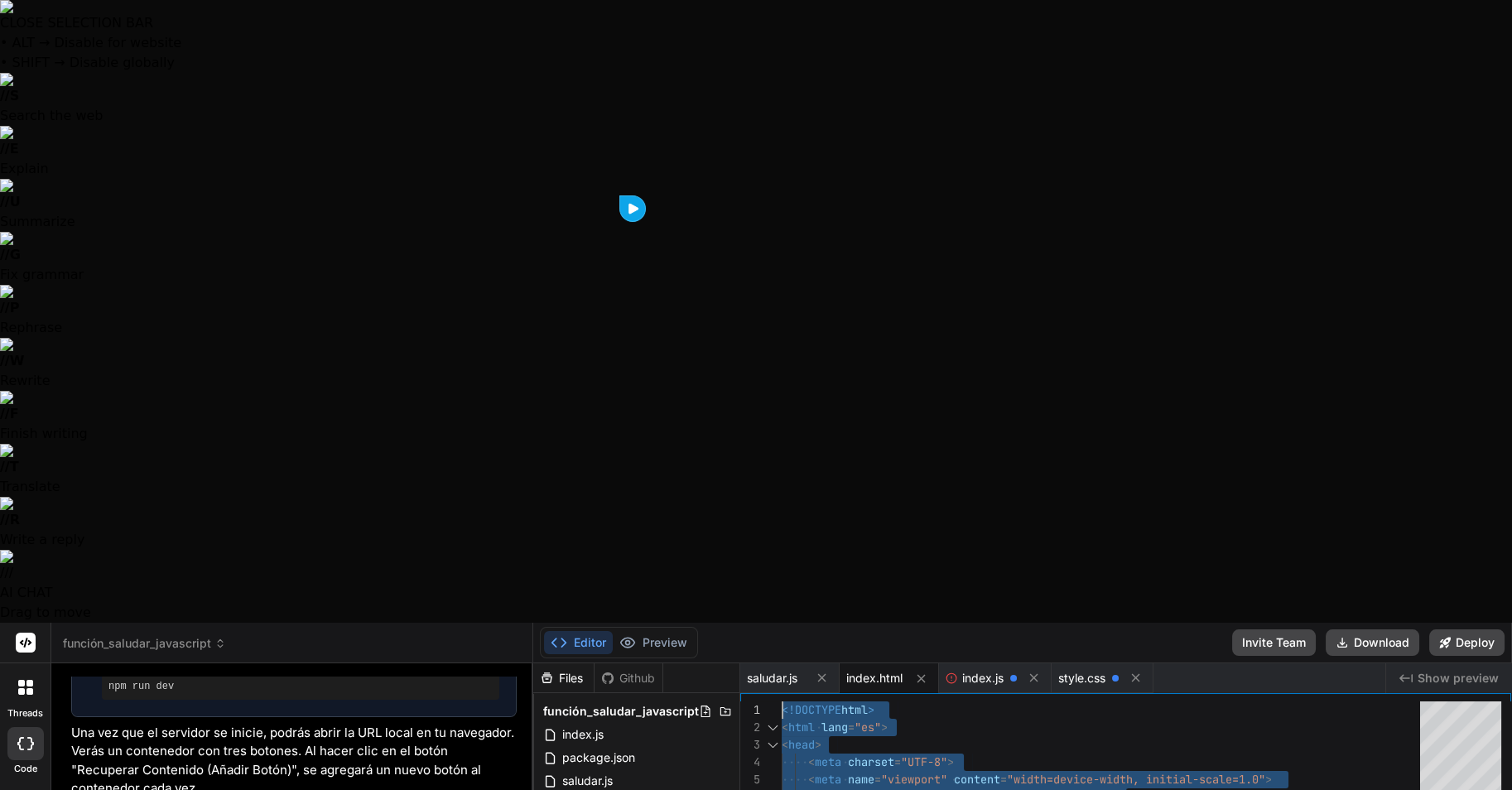
drag, startPoint x: 935, startPoint y: 545, endPoint x: 585, endPoint y: -21, distance: 665.5
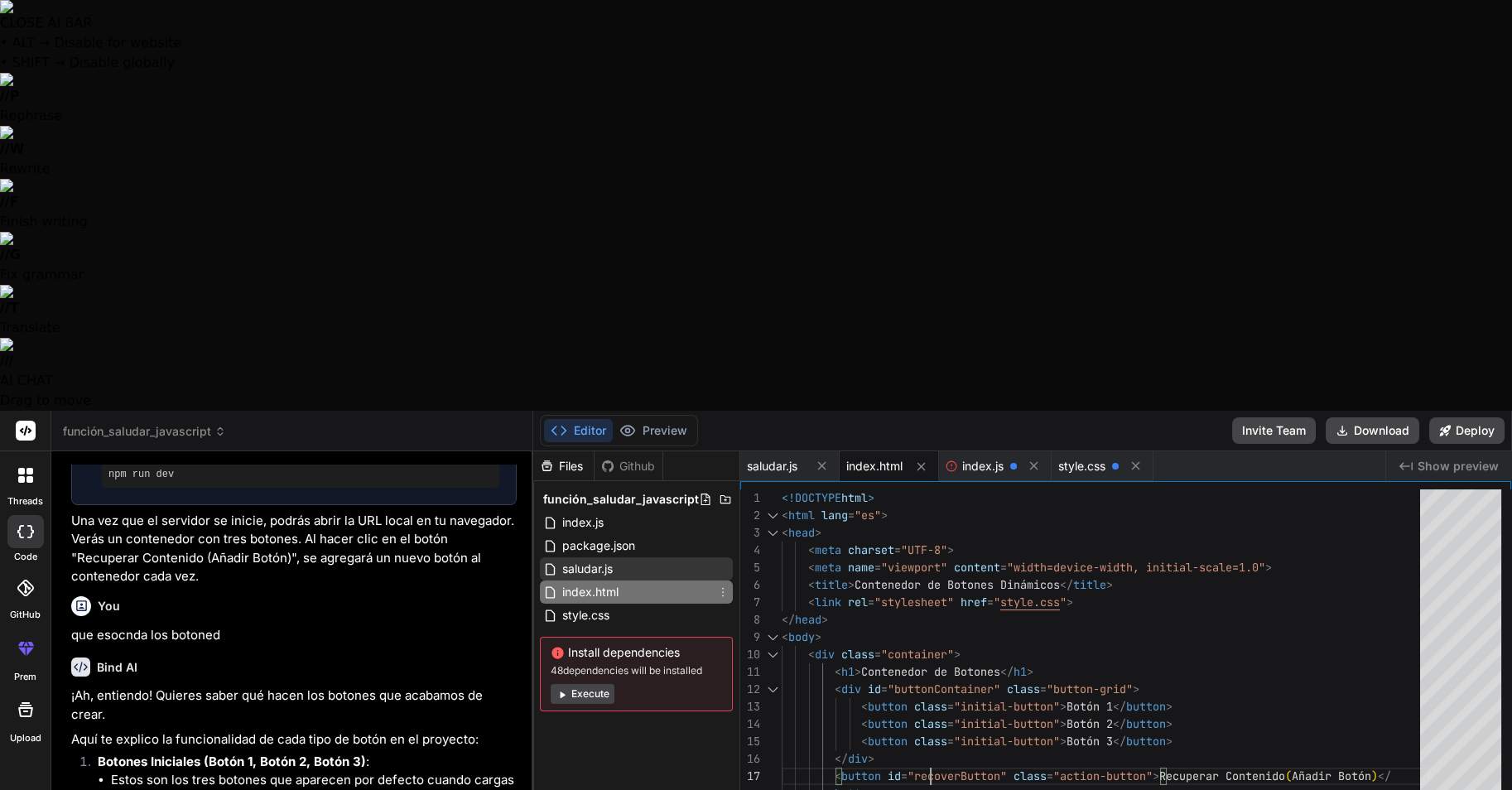
click at [609, 559] on span "saludar.js" at bounding box center [587, 568] width 54 height 20
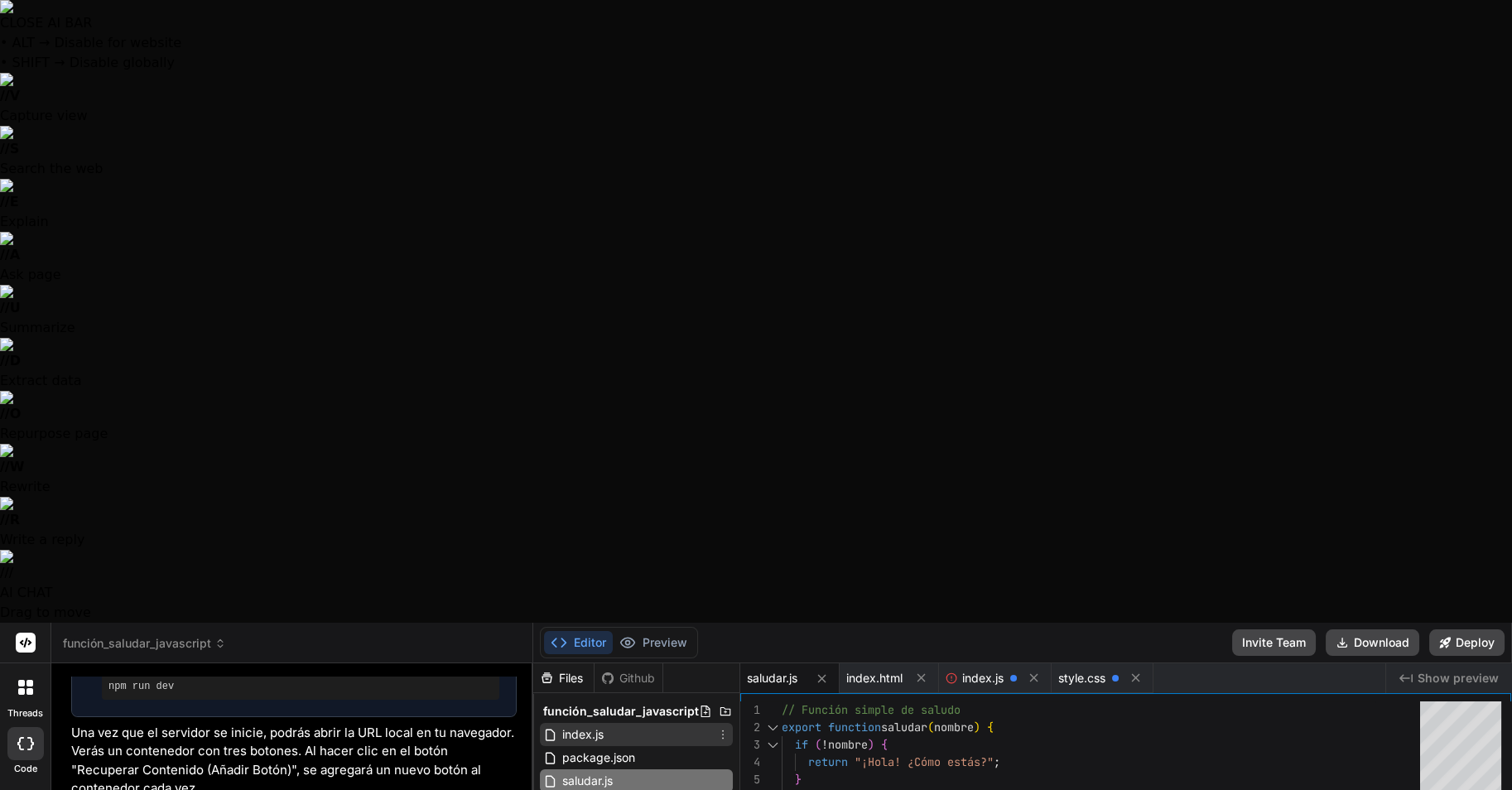
click at [587, 710] on span "index.js" at bounding box center [583, 734] width 44 height 20
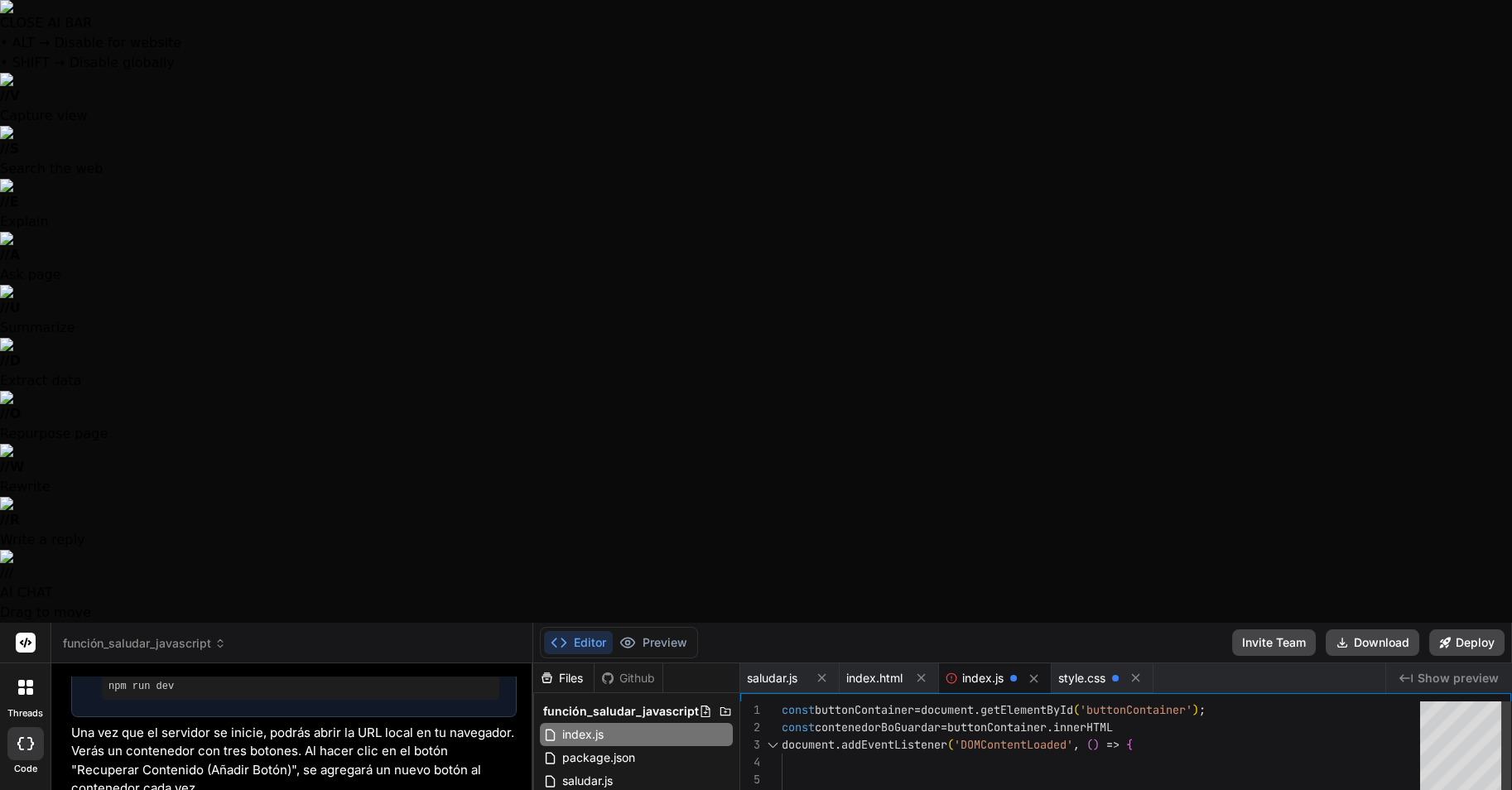
drag, startPoint x: 782, startPoint y: 87, endPoint x: 825, endPoint y: 120, distance: 54.2
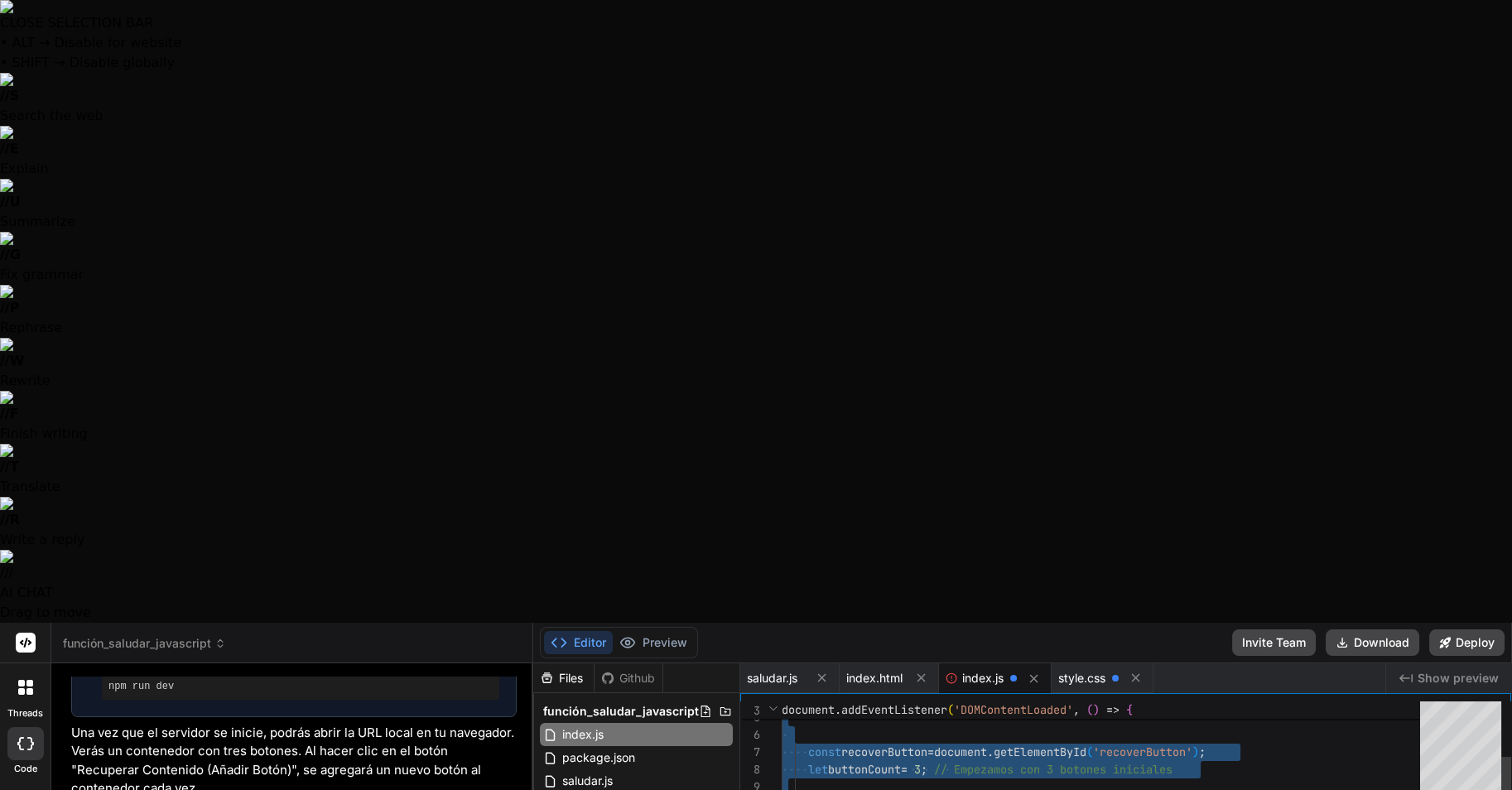
drag, startPoint x: 783, startPoint y: 83, endPoint x: 1150, endPoint y: 669, distance: 691.4
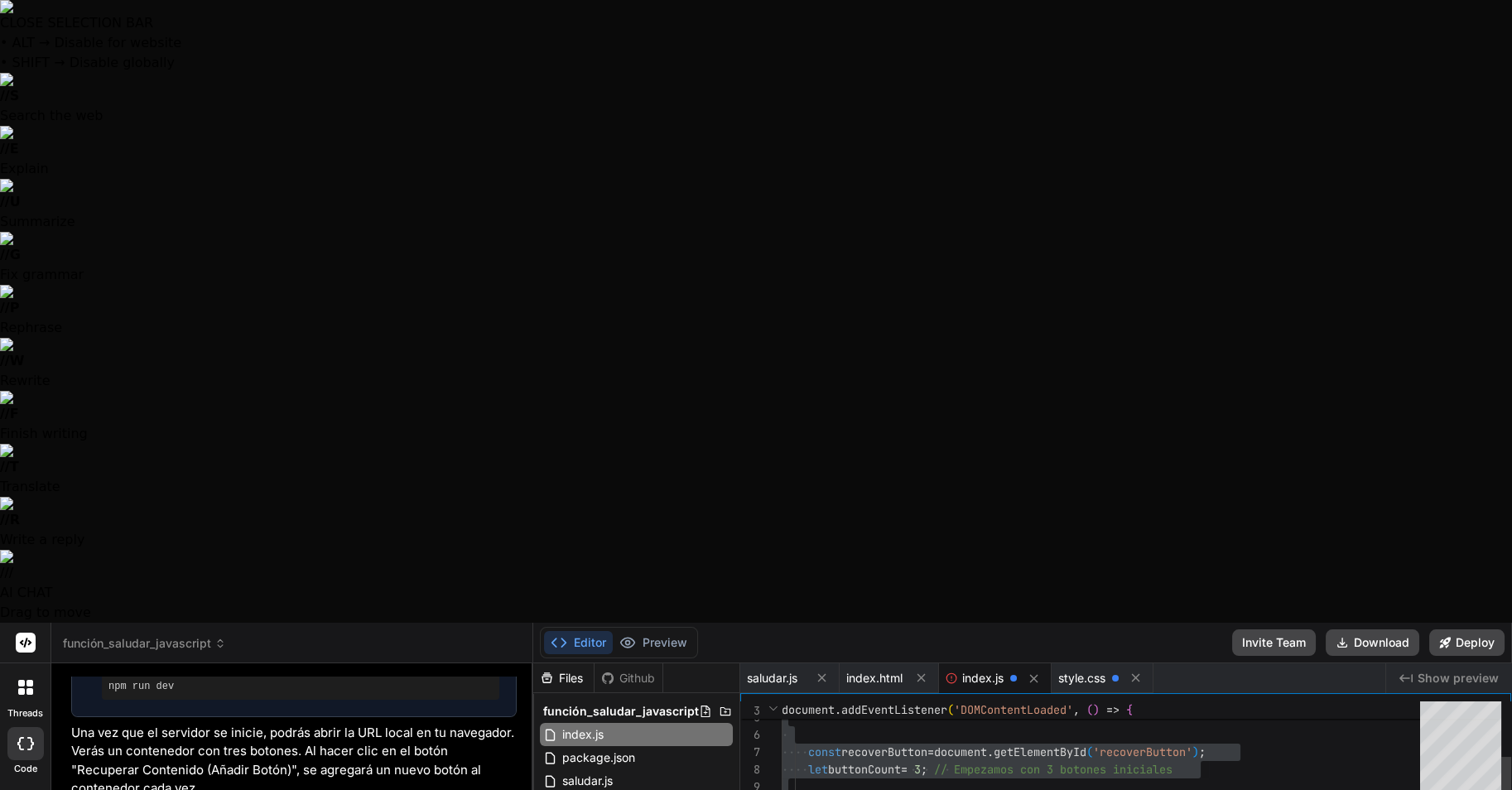
drag, startPoint x: 1004, startPoint y: 543, endPoint x: 883, endPoint y: 534, distance: 121.3
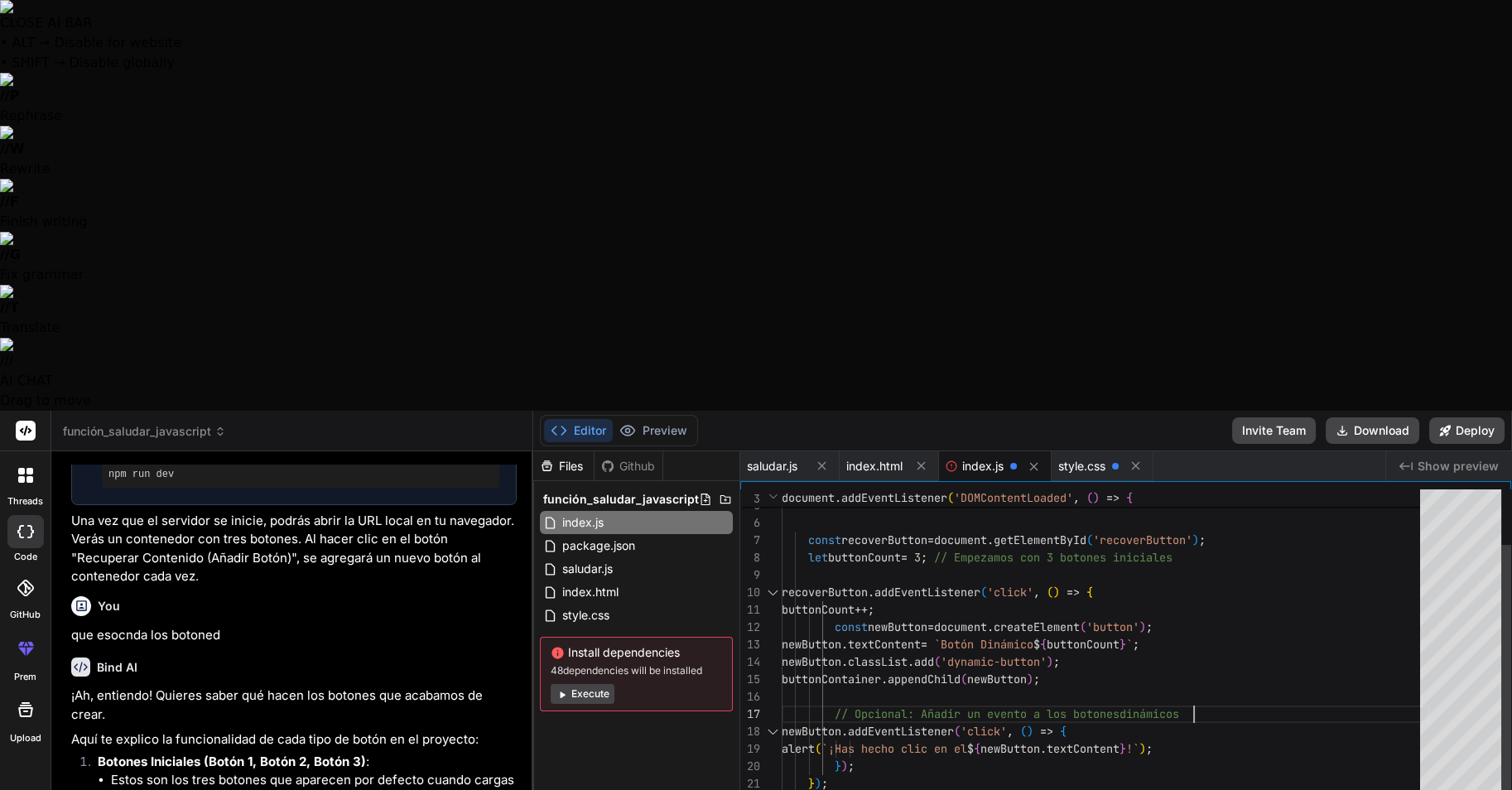
click at [1357, 427] on div "const recoverButton = document . getElementById ( 'recoverButton' ) ; let butto…" at bounding box center [1106, 706] width 648 height 557
